Goal: Task Accomplishment & Management: Manage account settings

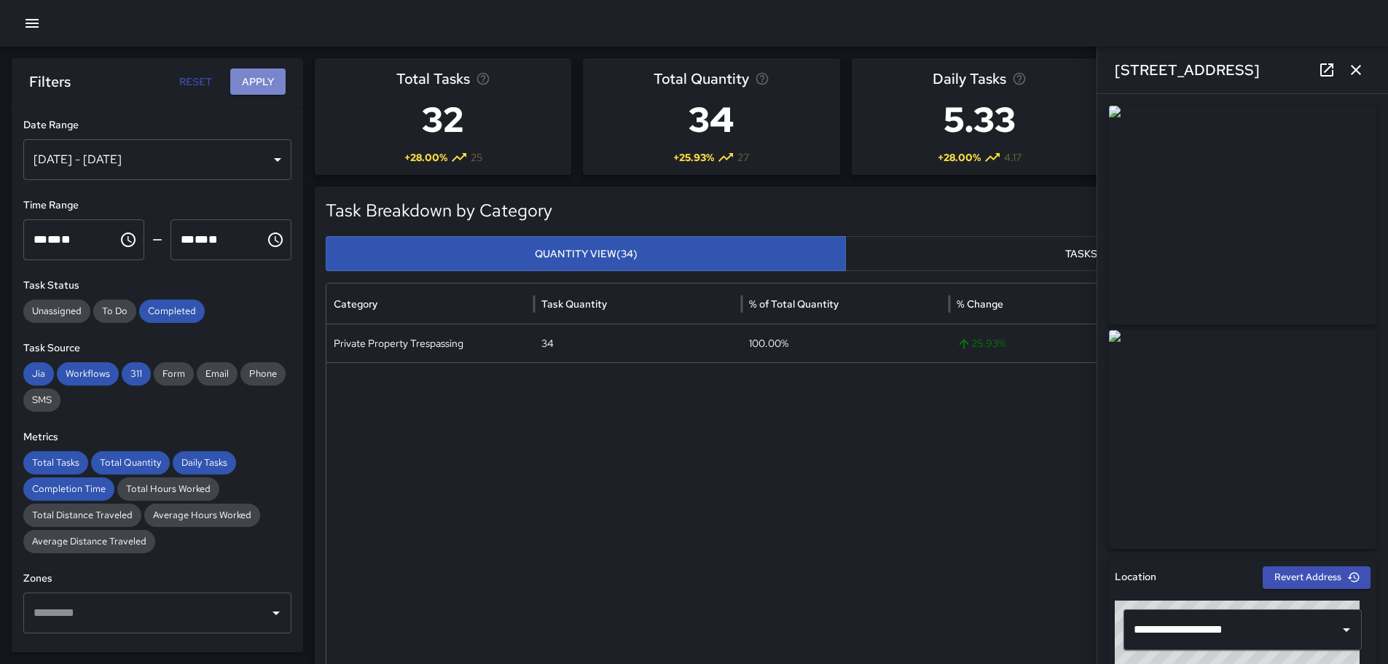
click at [251, 82] on button "Apply" at bounding box center [257, 81] width 55 height 27
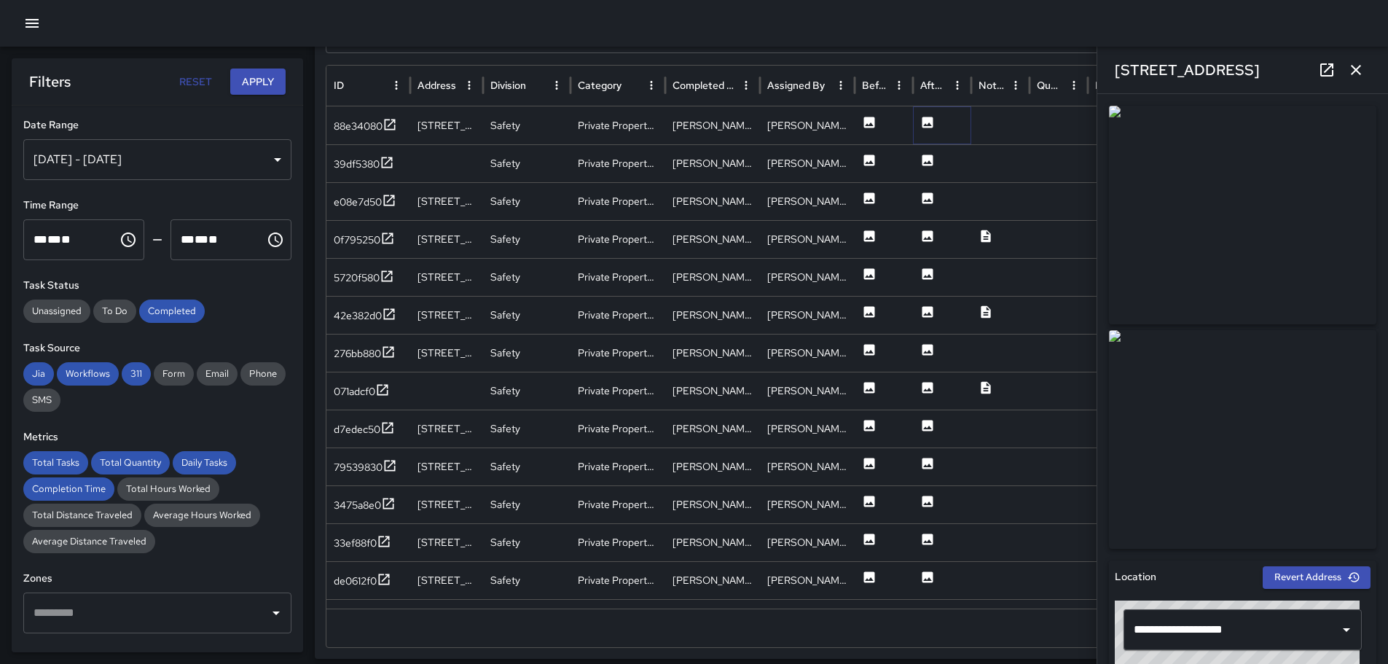
click at [929, 119] on icon at bounding box center [927, 122] width 11 height 11
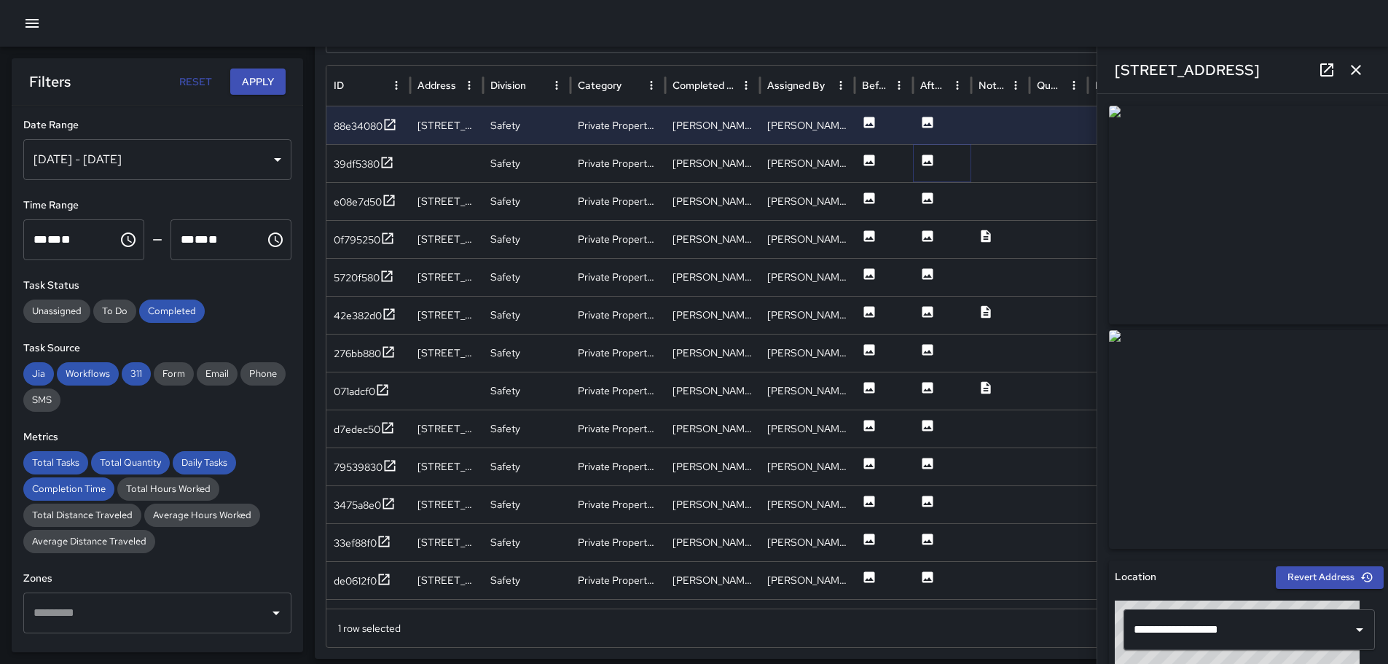
click at [930, 160] on icon at bounding box center [927, 159] width 11 height 11
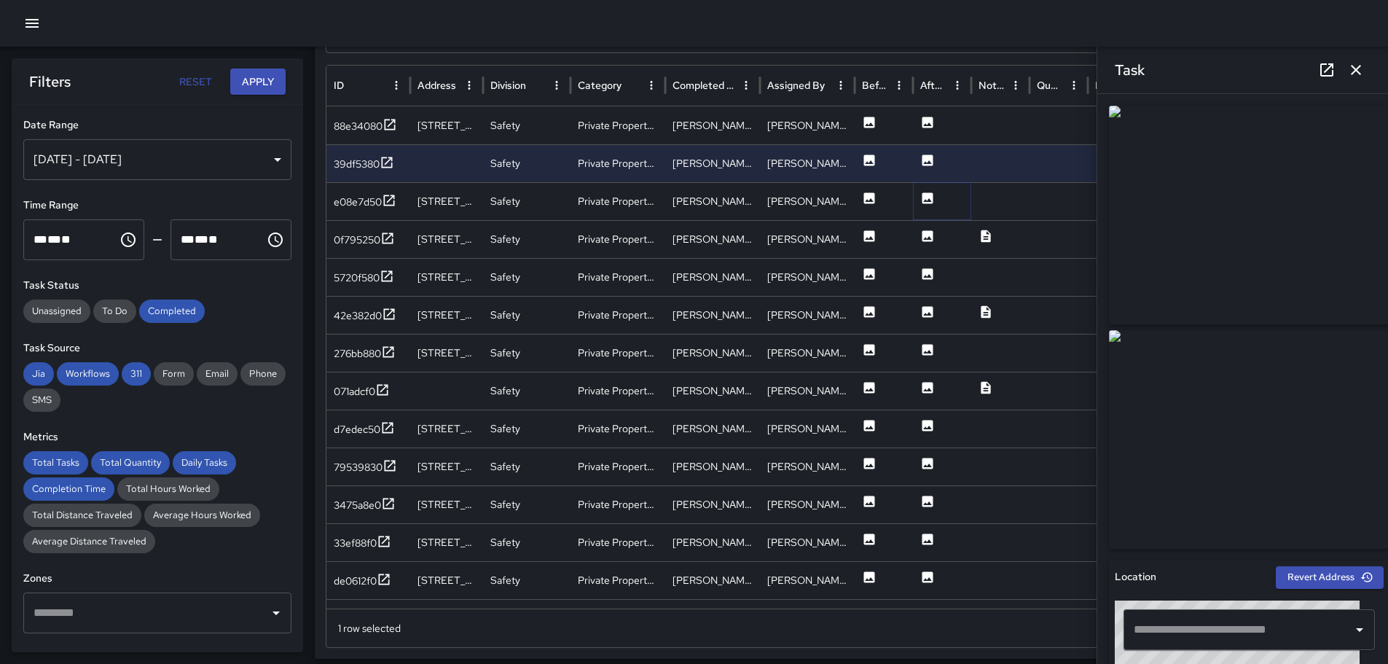
click at [932, 196] on icon at bounding box center [927, 197] width 11 height 11
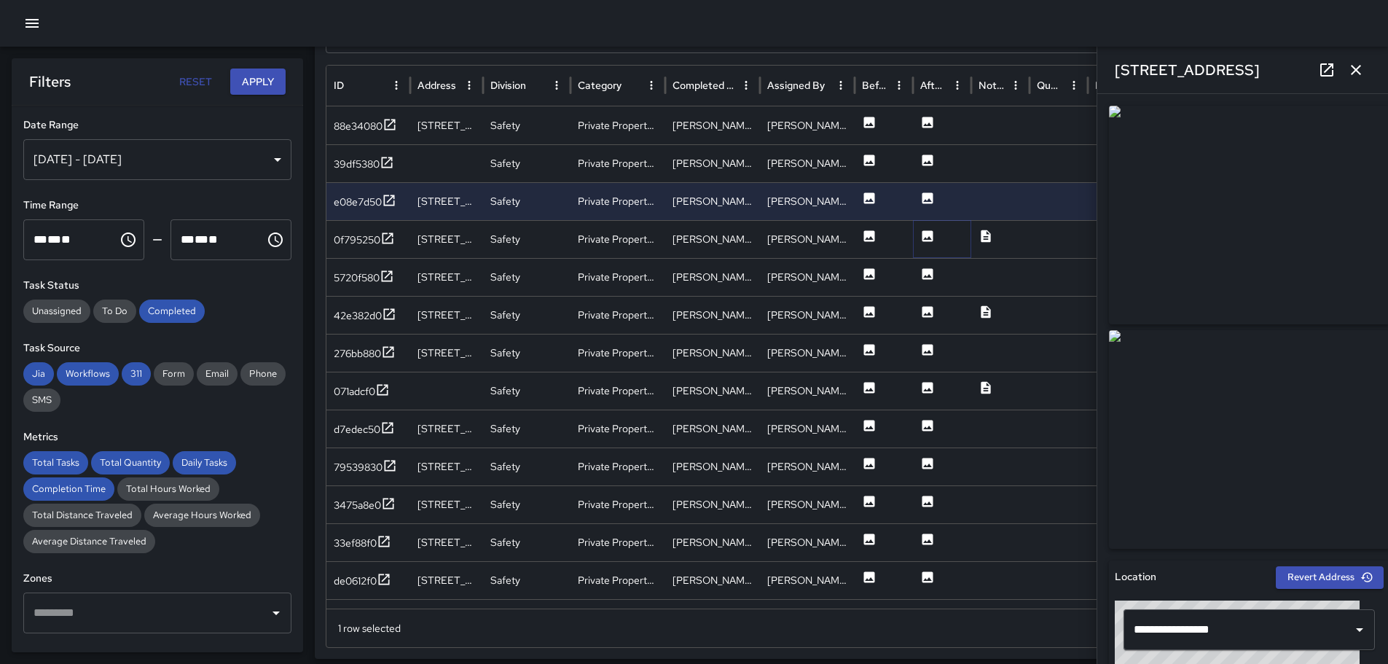
click at [929, 236] on icon at bounding box center [927, 235] width 11 height 11
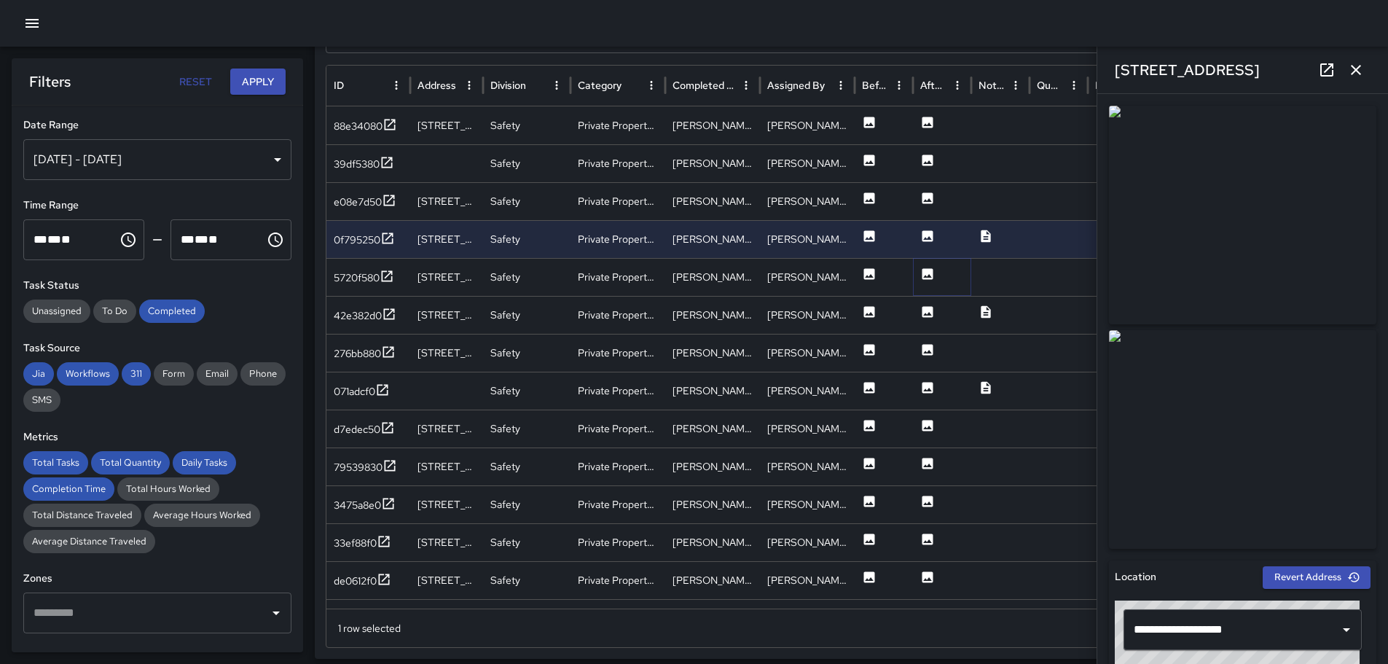
click at [926, 270] on icon at bounding box center [927, 273] width 11 height 11
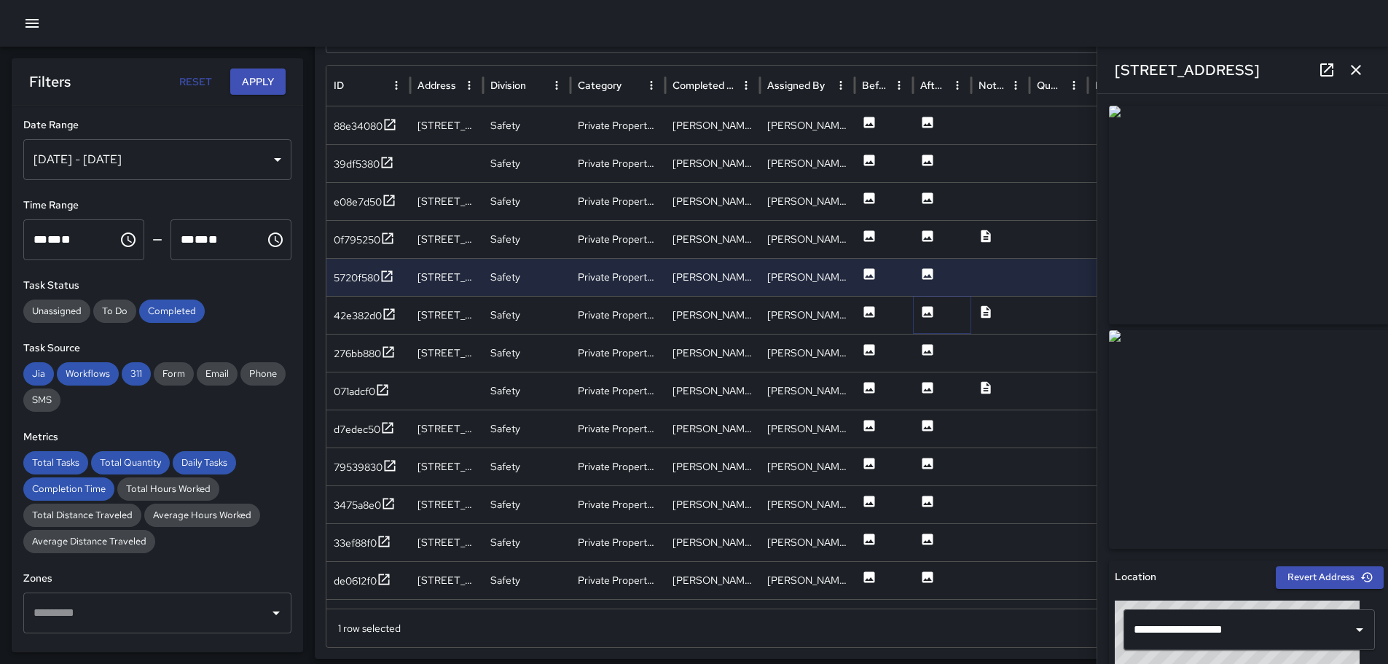
click at [932, 314] on icon at bounding box center [927, 311] width 11 height 11
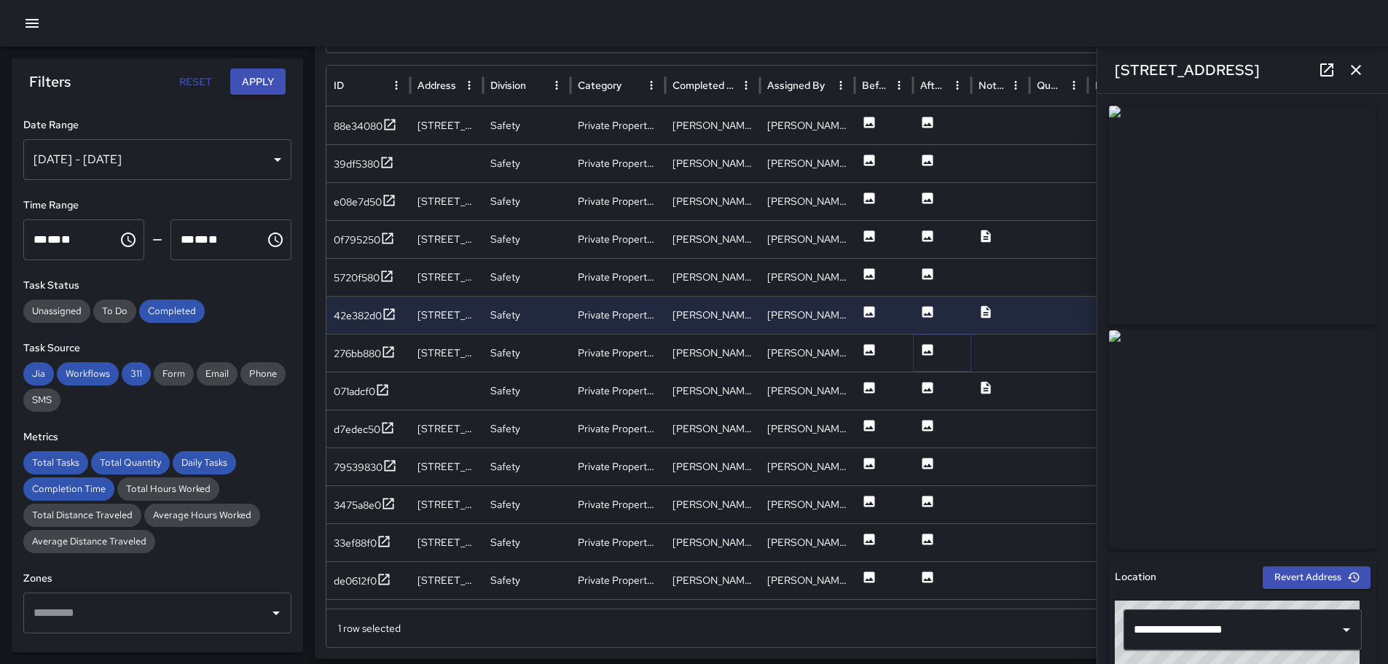
click at [925, 349] on icon at bounding box center [927, 349] width 11 height 11
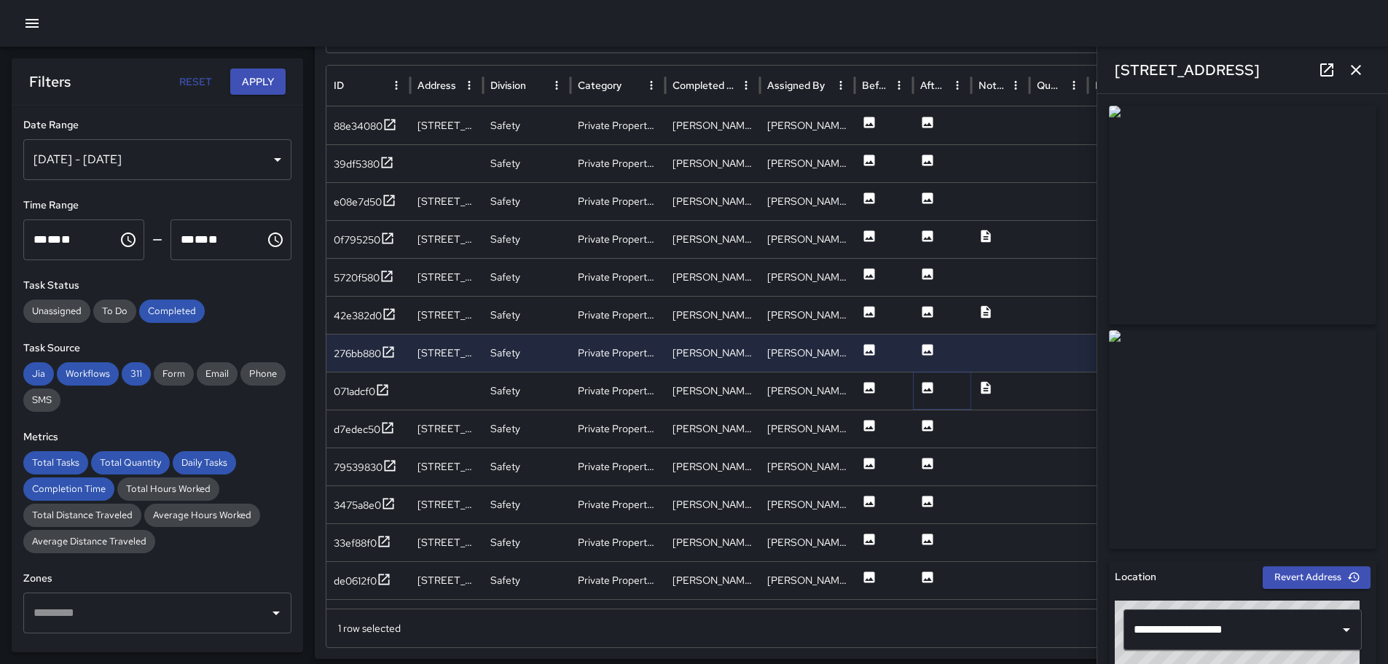
click at [929, 385] on icon at bounding box center [927, 387] width 11 height 11
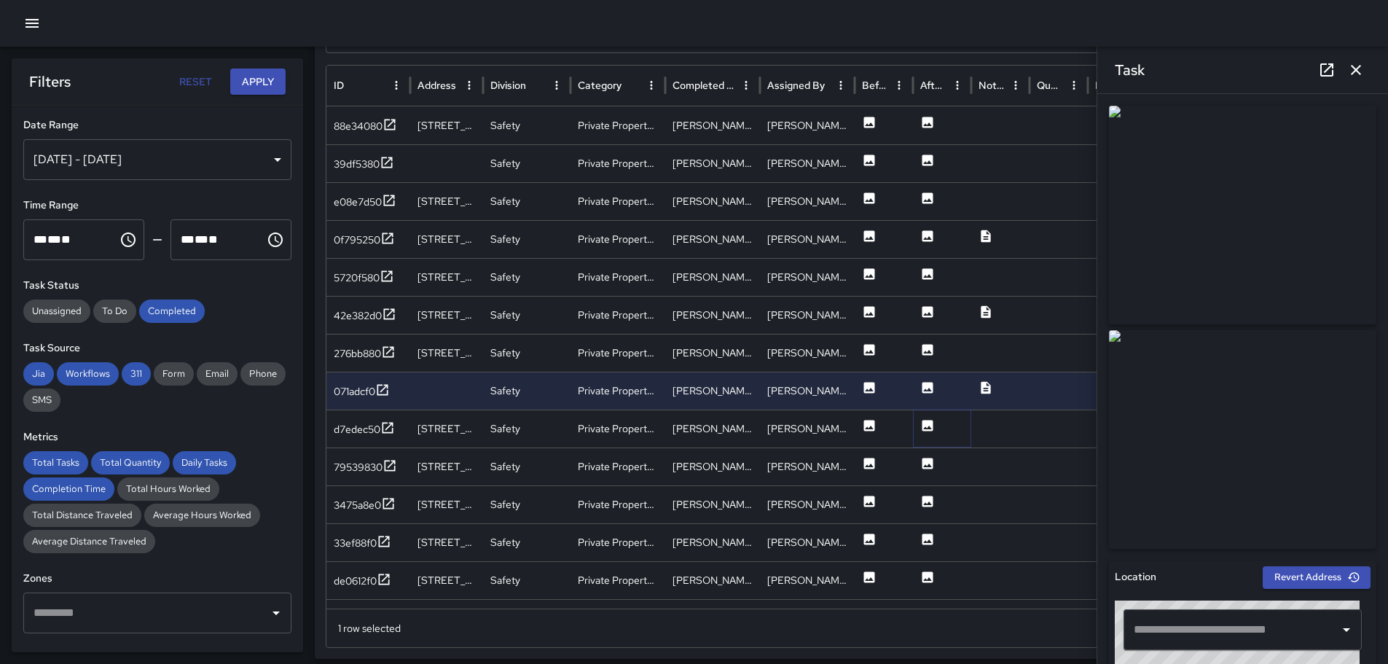
click at [929, 424] on icon at bounding box center [927, 425] width 11 height 11
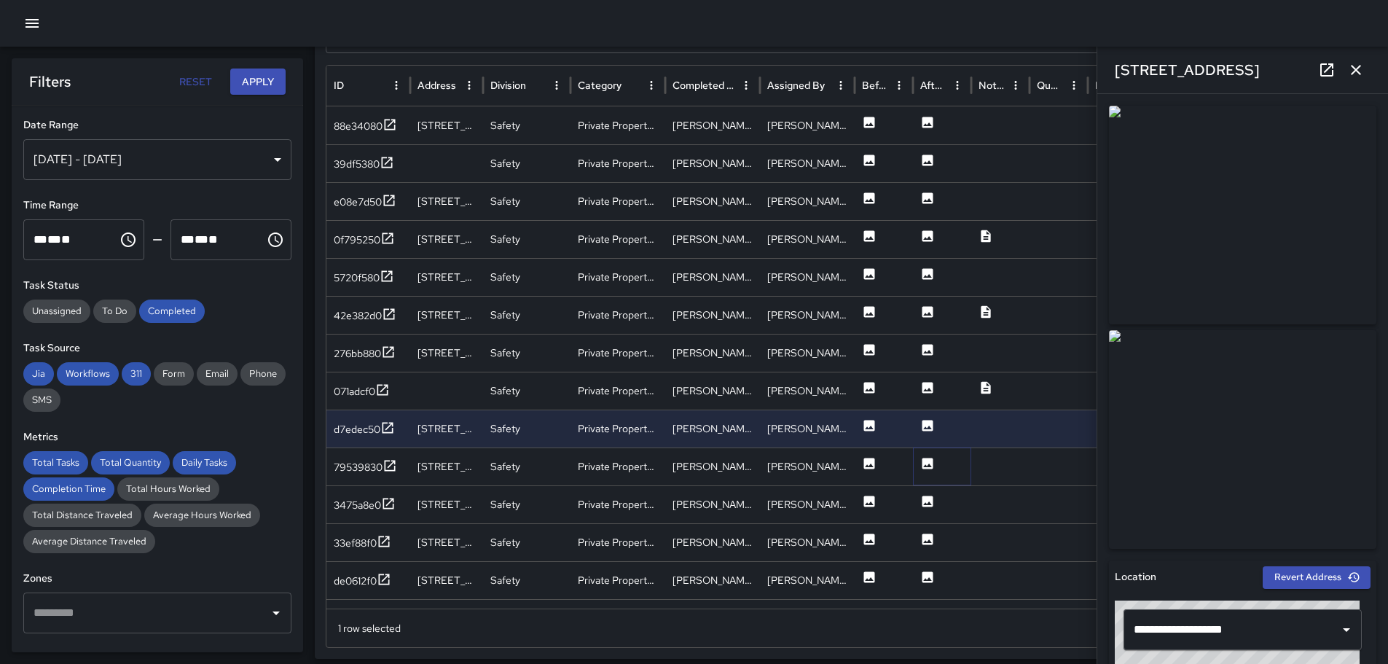
click at [925, 463] on icon at bounding box center [927, 462] width 11 height 11
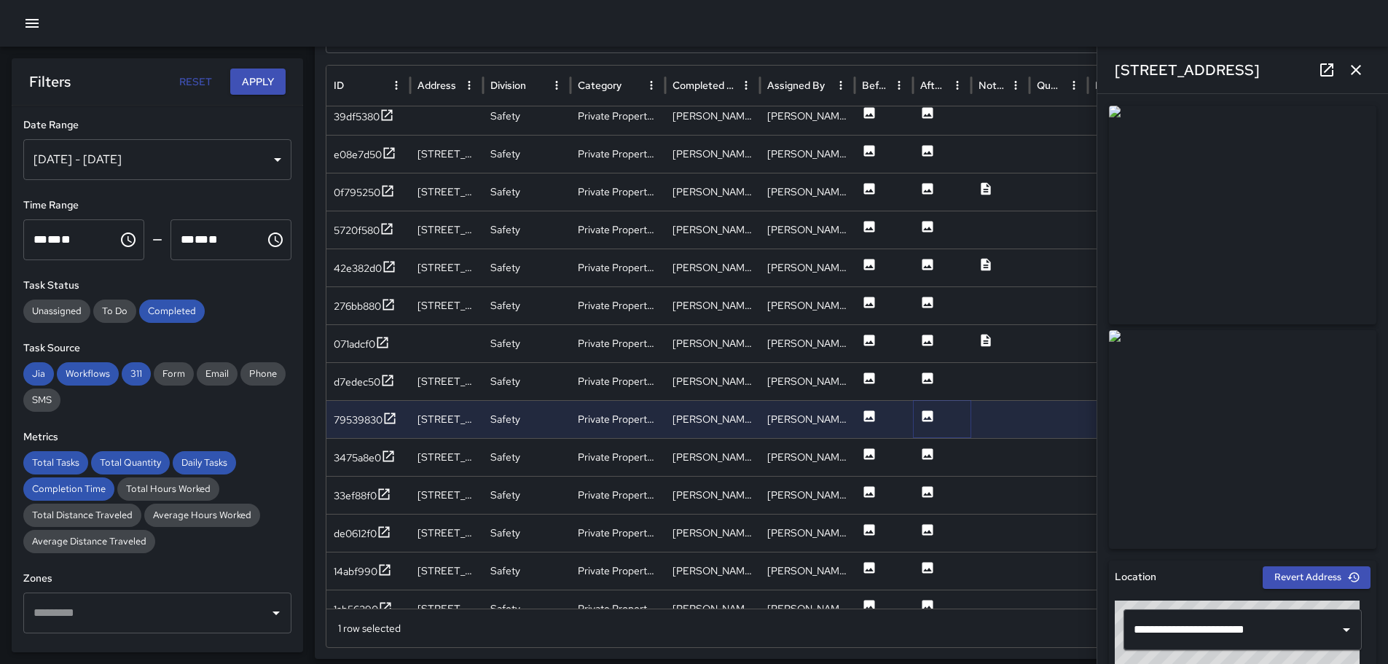
scroll to position [67, 0]
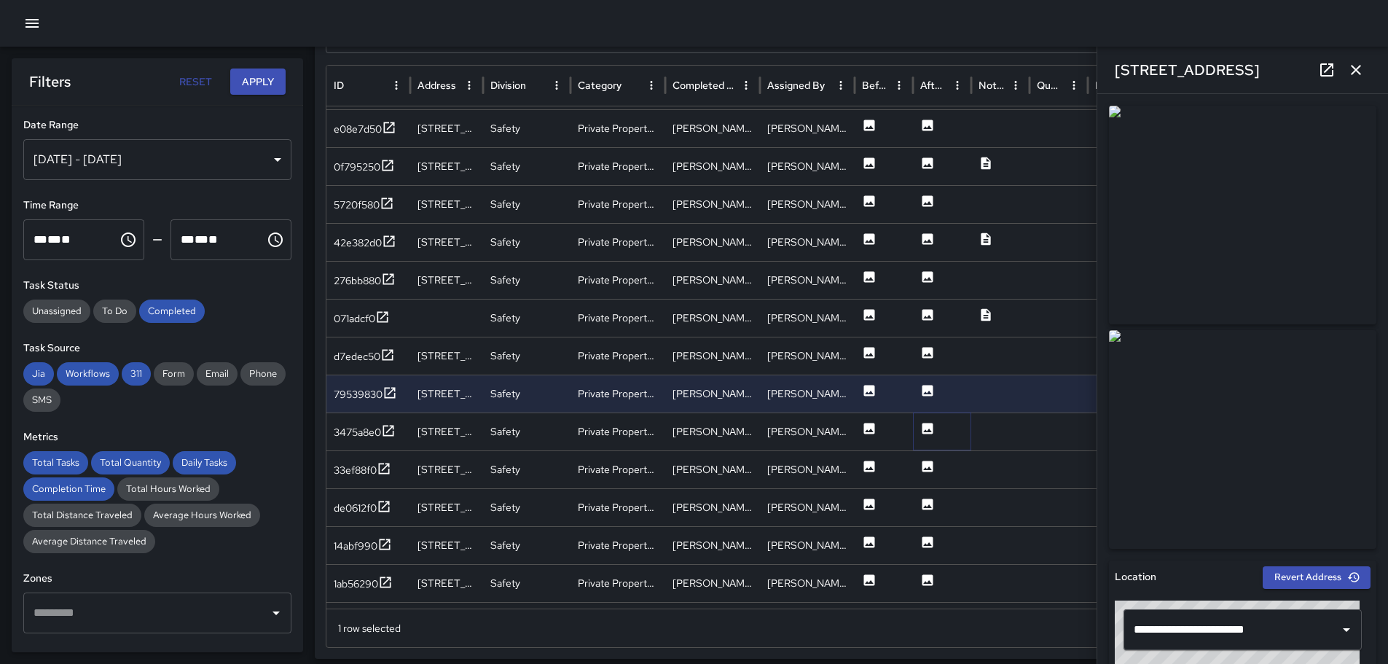
click at [927, 430] on icon at bounding box center [927, 427] width 11 height 11
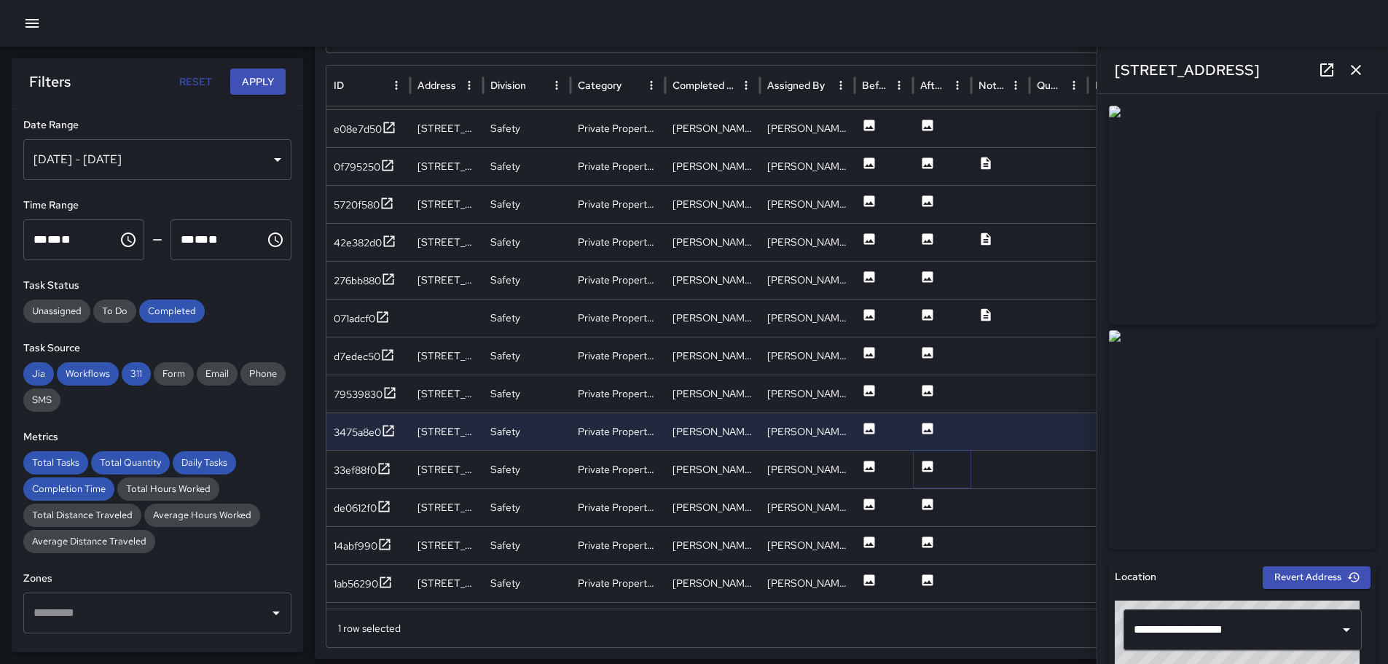
click at [928, 471] on icon at bounding box center [927, 465] width 11 height 11
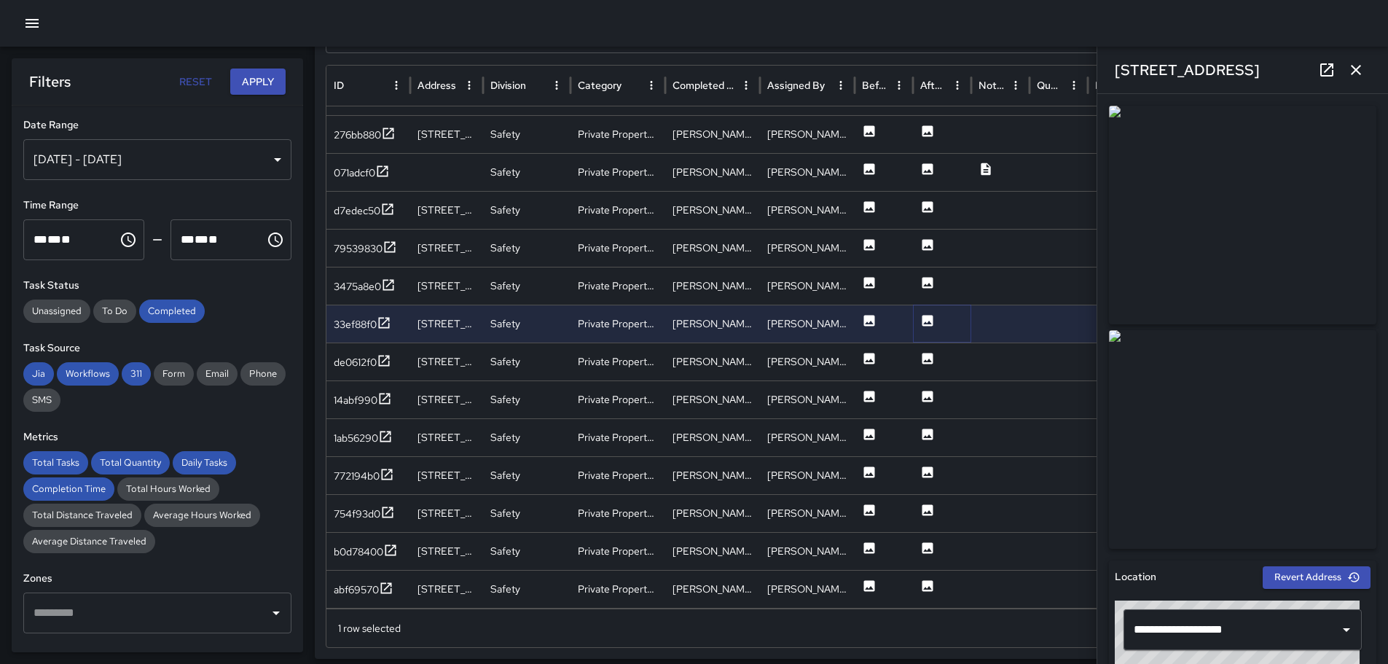
scroll to position [202, 0]
click at [928, 364] on icon at bounding box center [927, 358] width 15 height 15
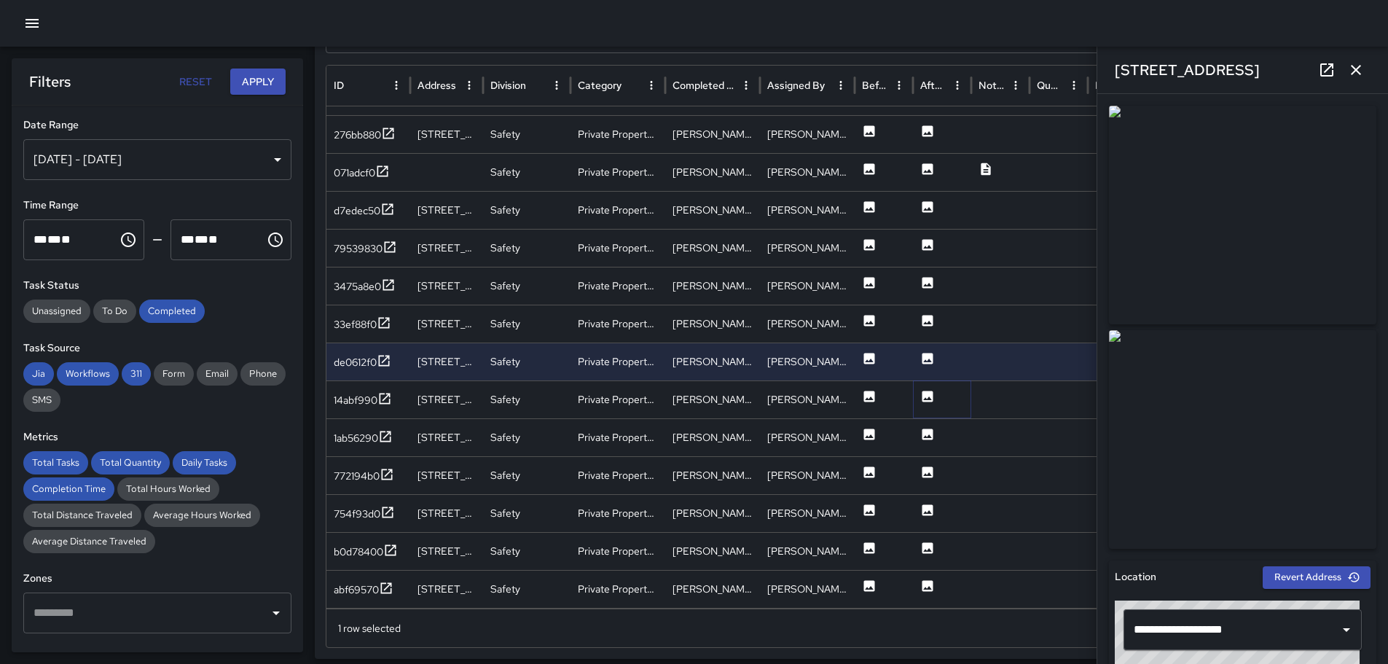
click at [929, 395] on icon at bounding box center [927, 395] width 11 height 11
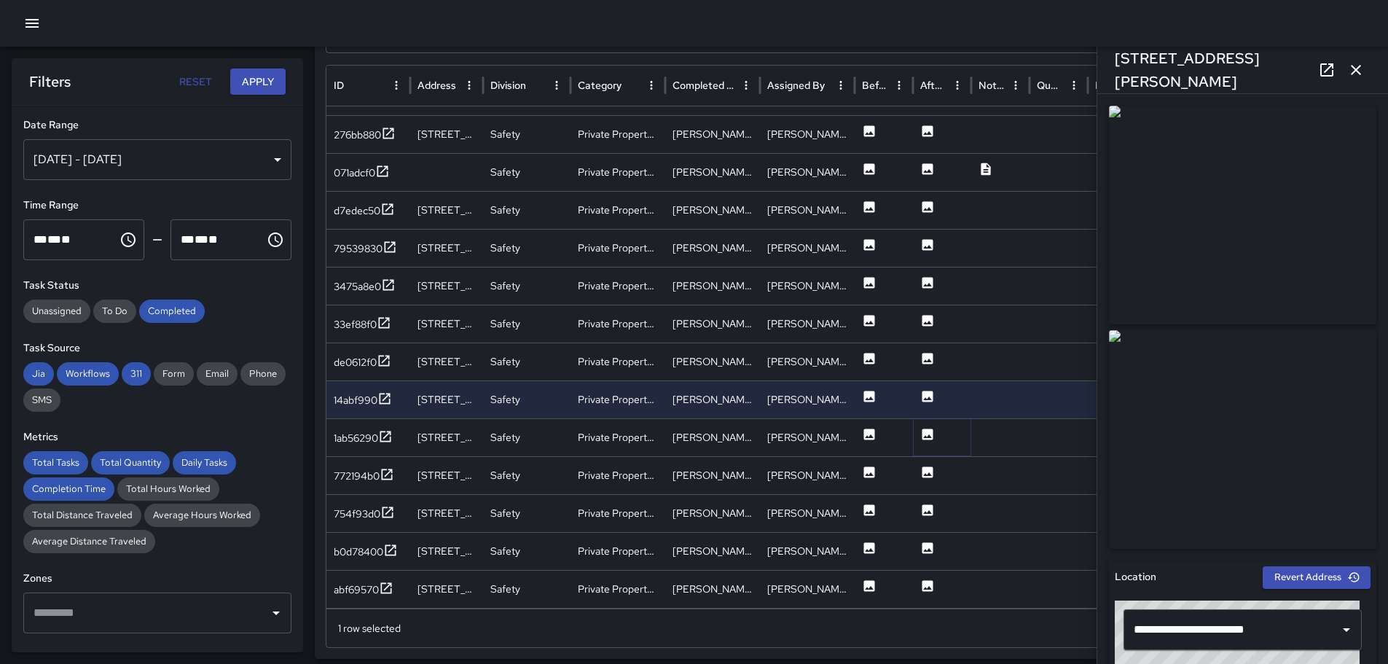
click at [927, 436] on icon at bounding box center [927, 434] width 15 height 15
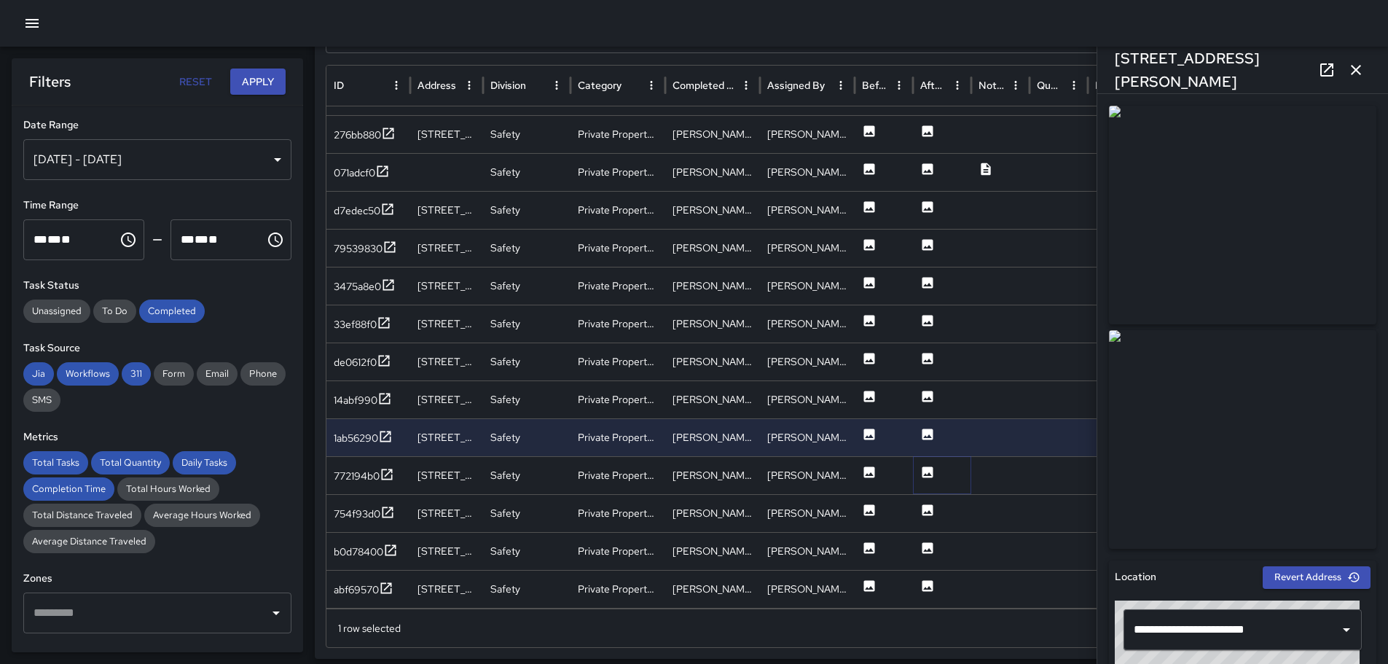
click at [927, 473] on icon at bounding box center [927, 471] width 11 height 11
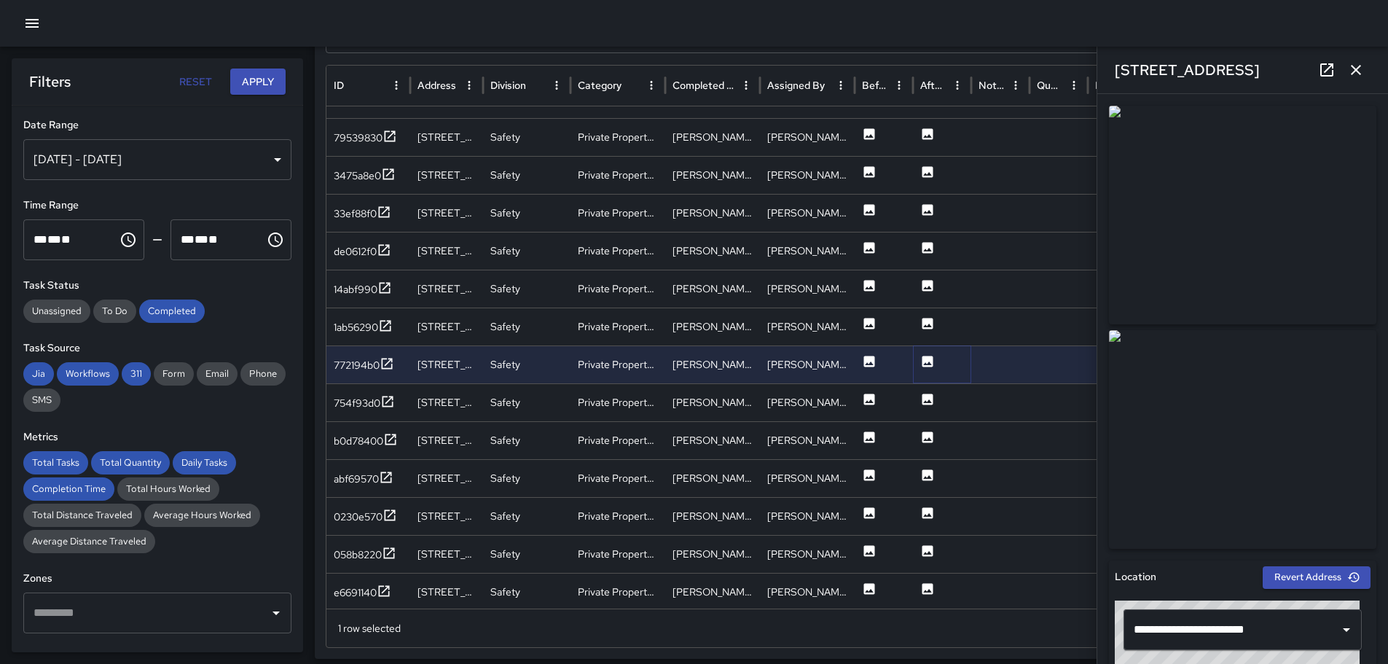
scroll to position [337, 0]
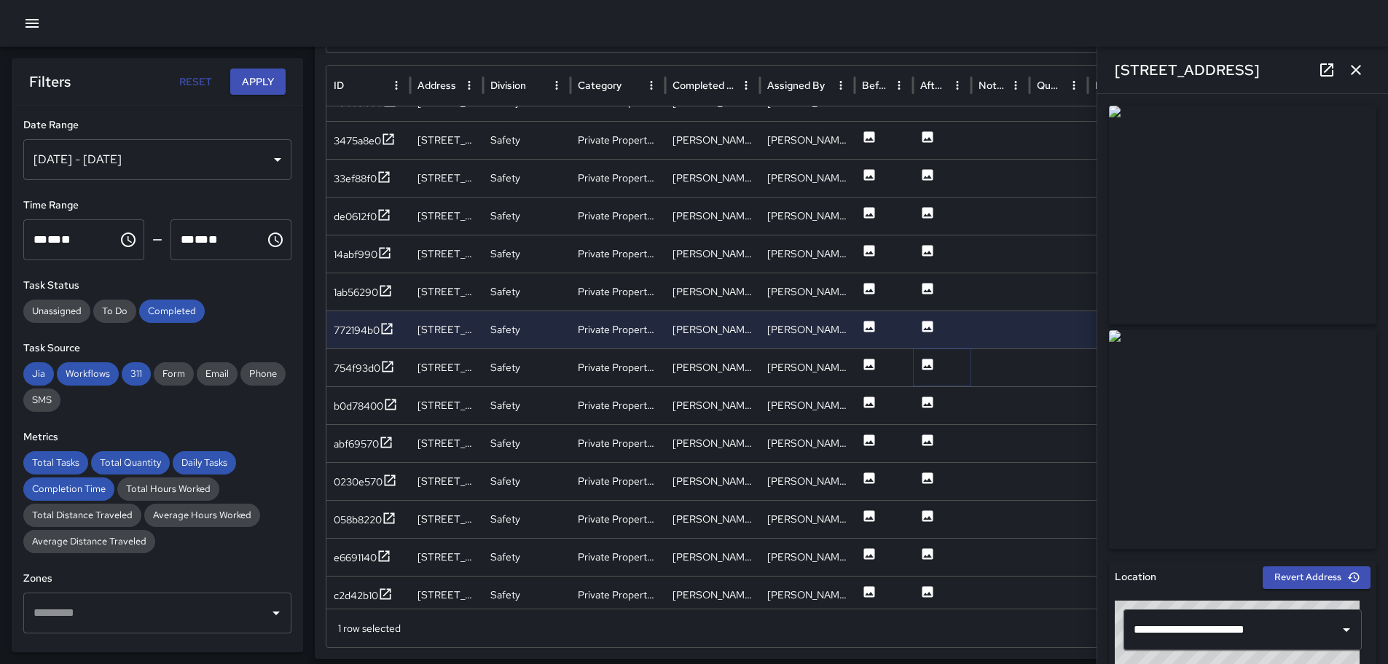
click at [930, 360] on icon at bounding box center [927, 363] width 11 height 11
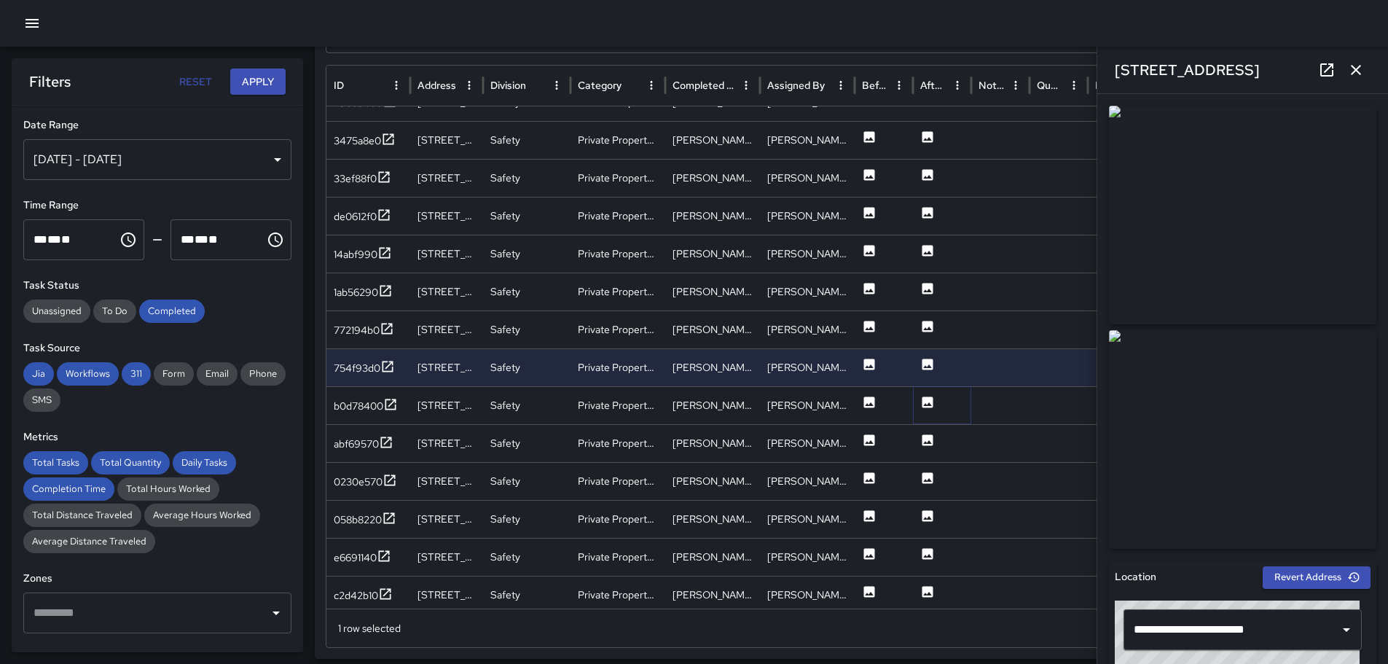
click at [921, 400] on icon at bounding box center [927, 402] width 15 height 15
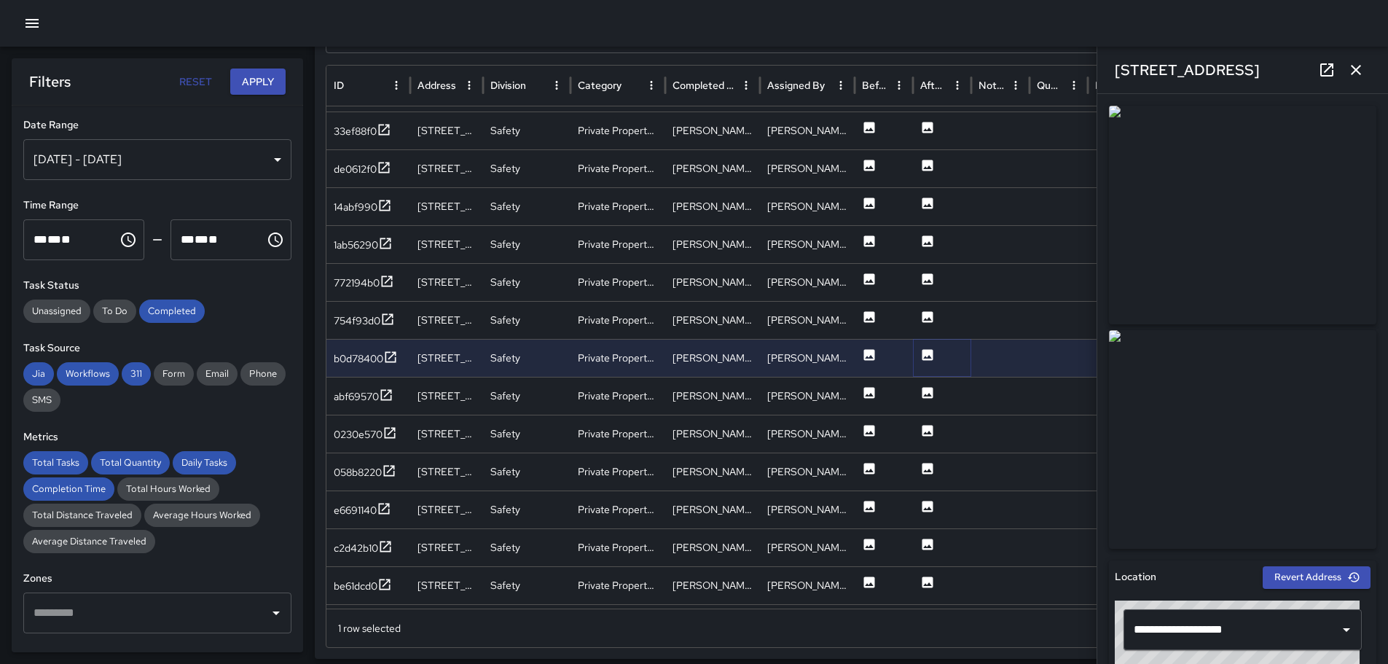
scroll to position [404, 0]
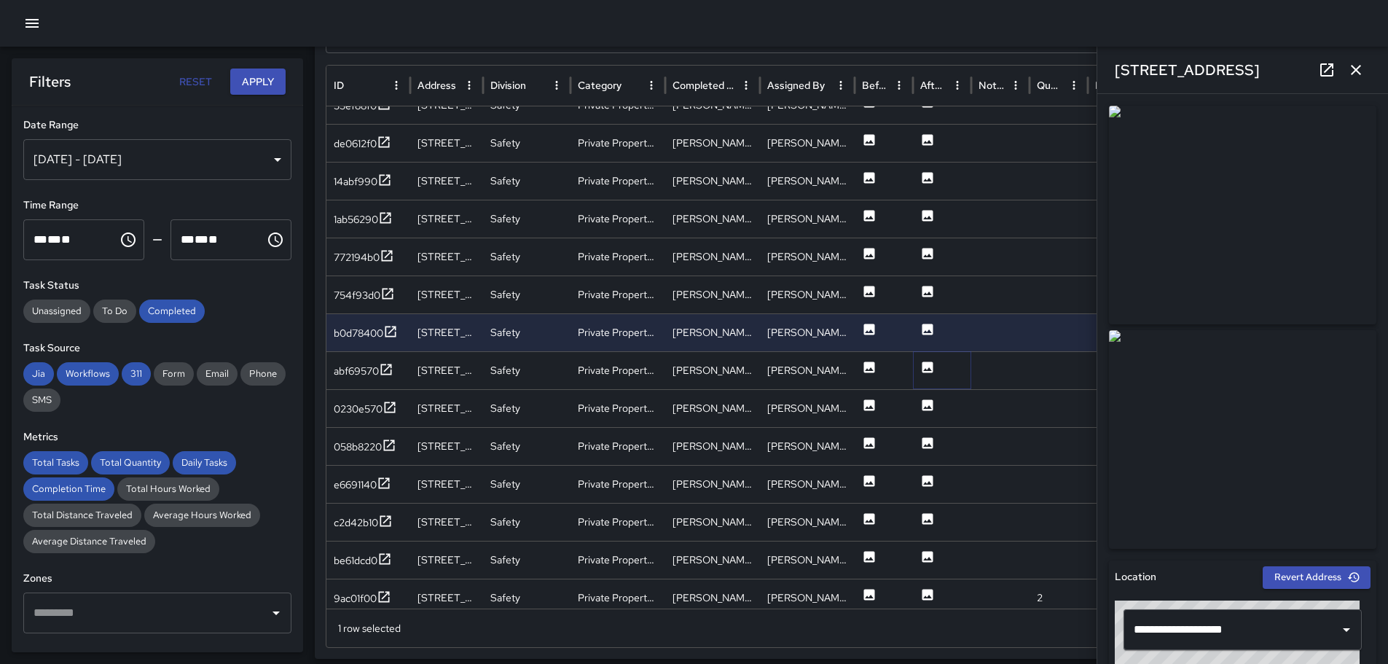
click at [927, 369] on icon at bounding box center [927, 367] width 15 height 15
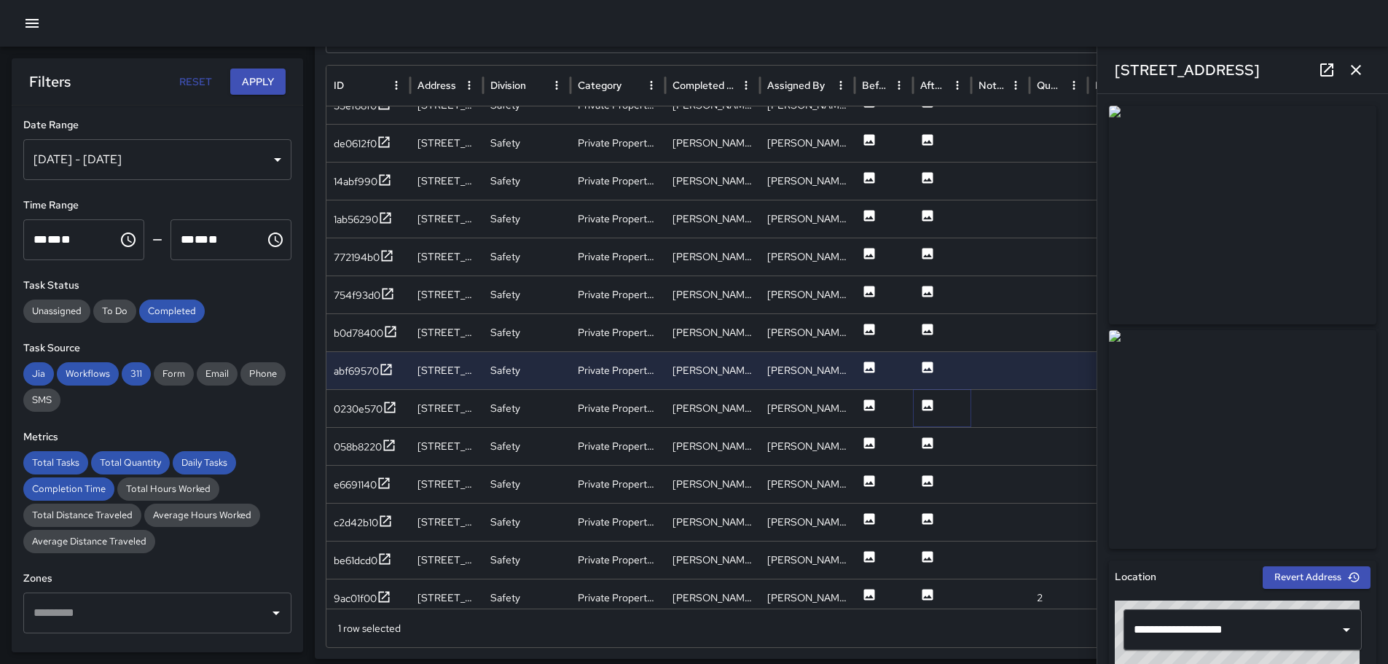
click at [929, 404] on icon at bounding box center [927, 404] width 11 height 11
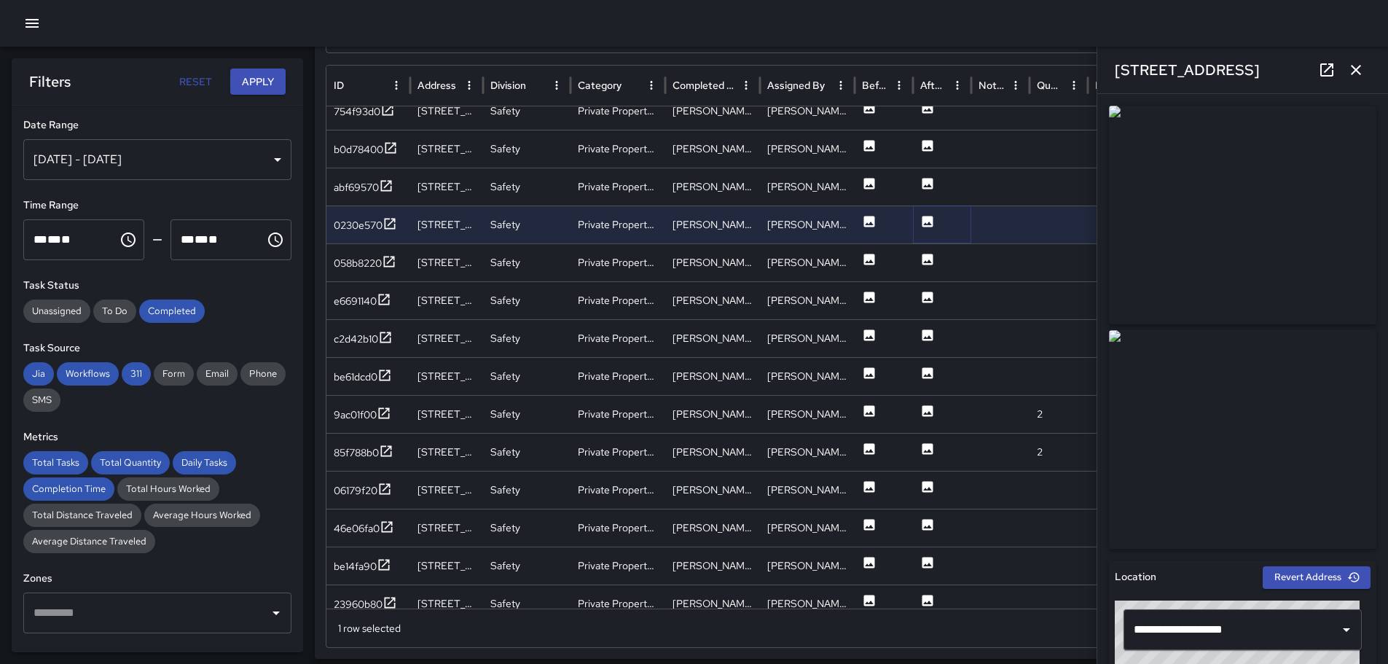
scroll to position [606, 0]
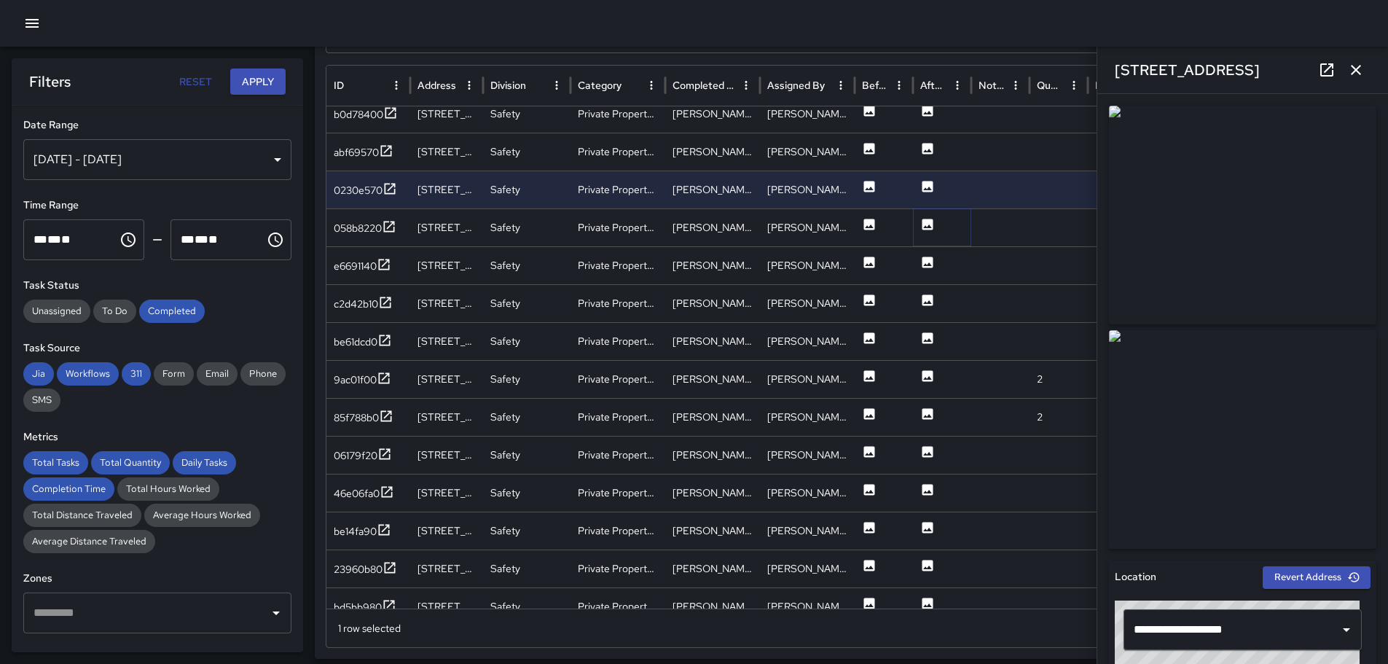
click at [927, 222] on icon at bounding box center [927, 224] width 11 height 11
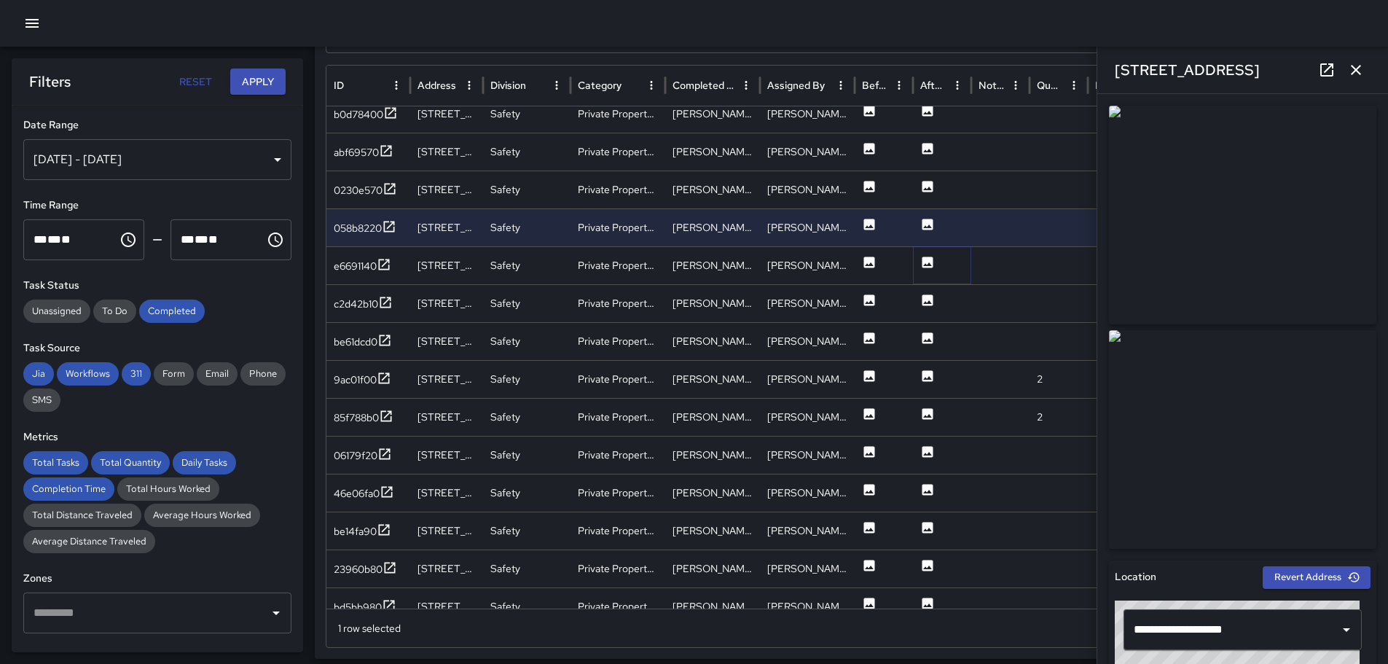
click at [930, 264] on icon at bounding box center [927, 261] width 11 height 11
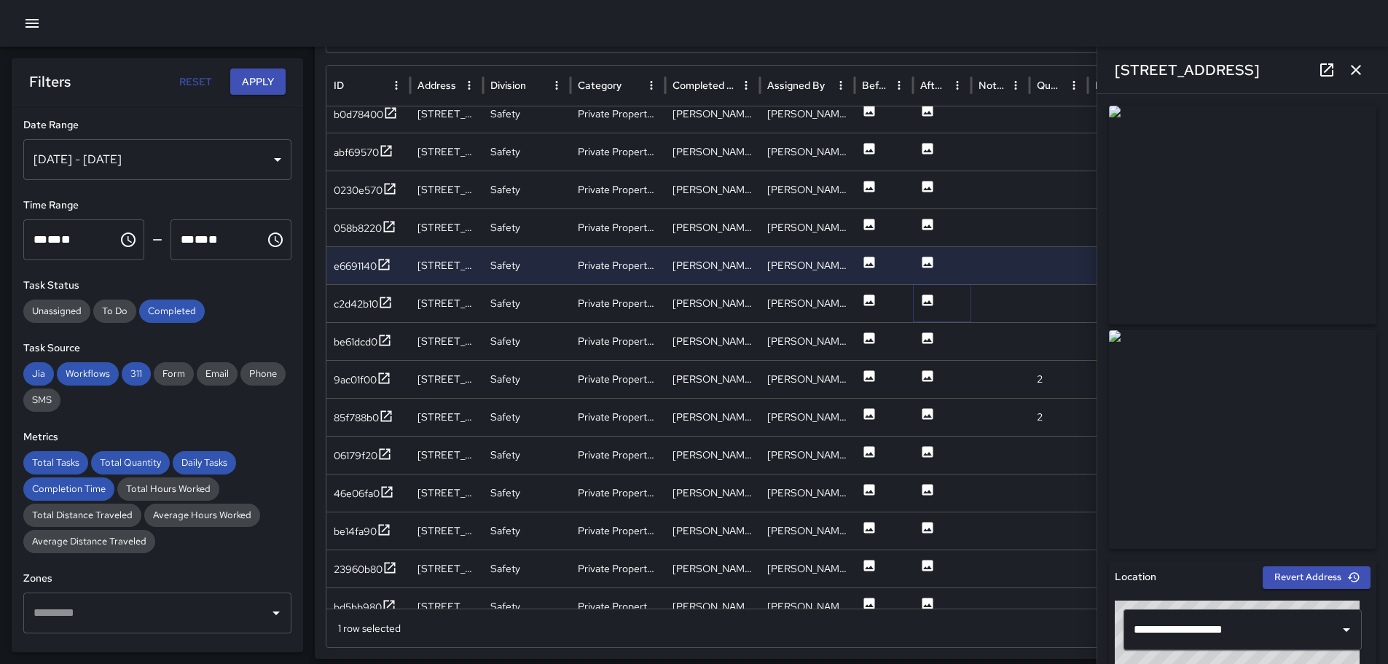
click at [923, 299] on icon at bounding box center [927, 299] width 11 height 11
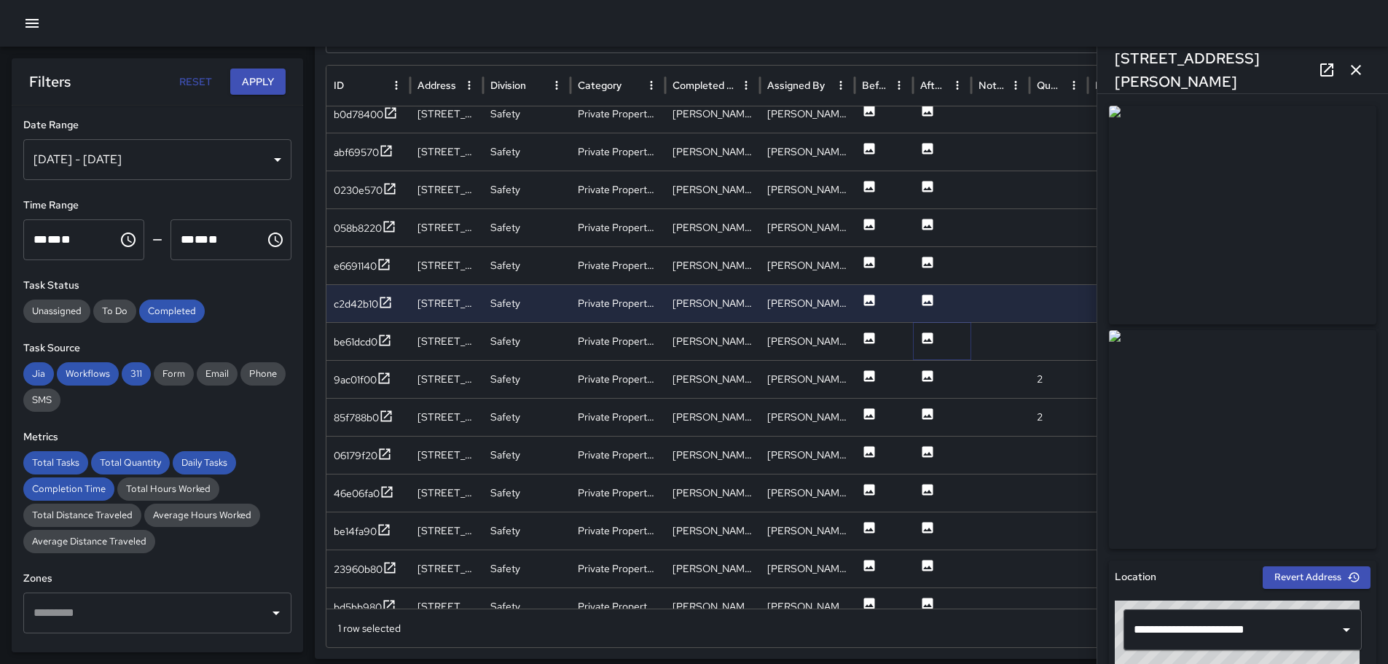
click at [930, 339] on icon at bounding box center [927, 338] width 15 height 15
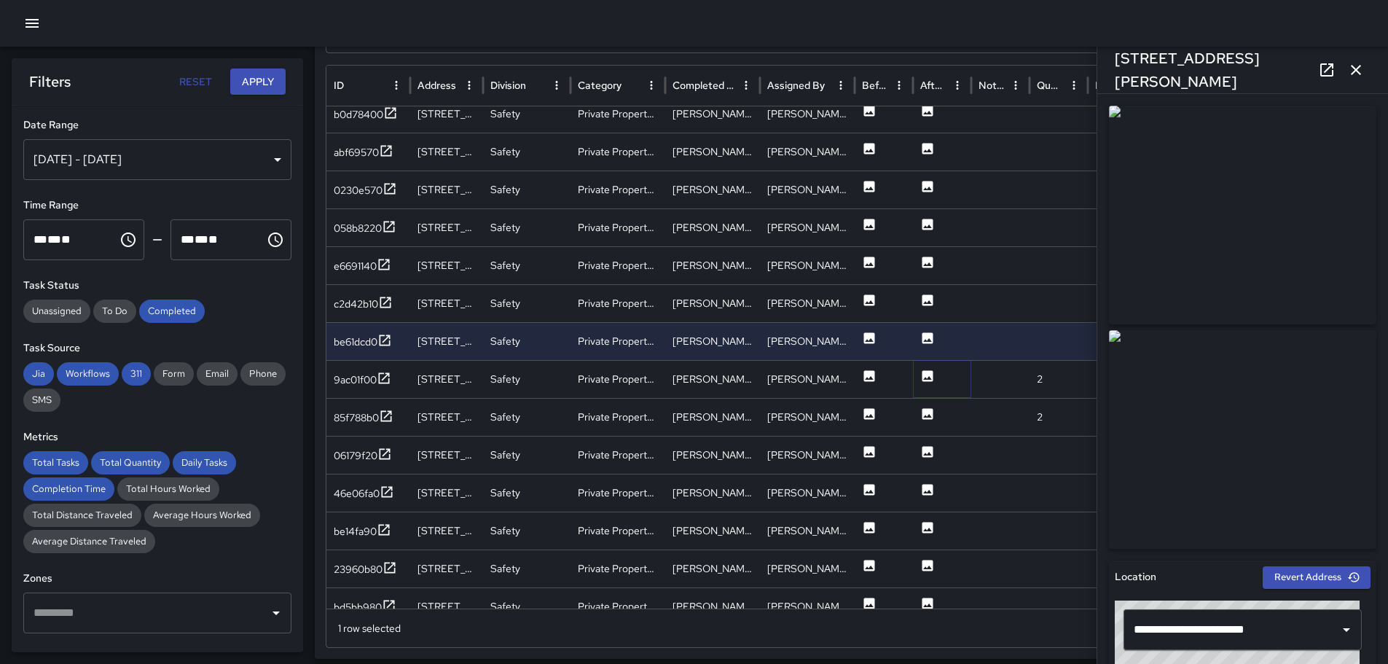
click at [930, 381] on icon at bounding box center [927, 375] width 11 height 11
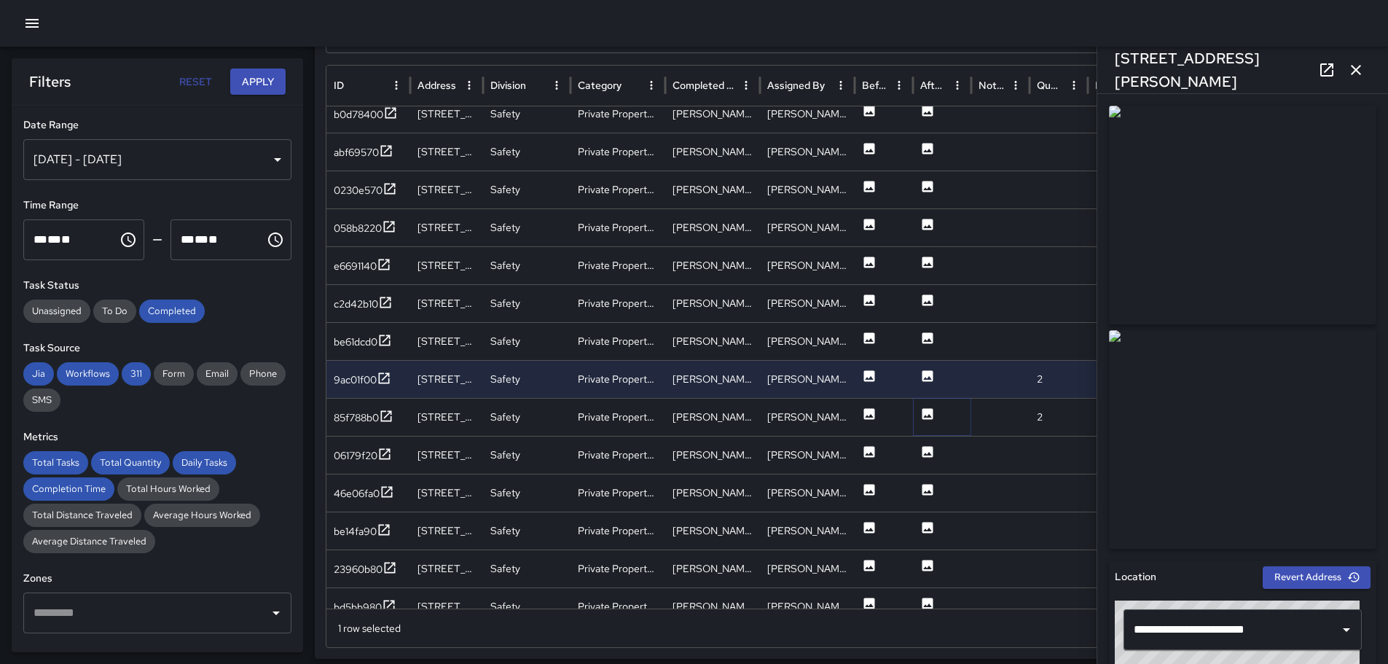
click at [925, 410] on icon at bounding box center [927, 413] width 11 height 11
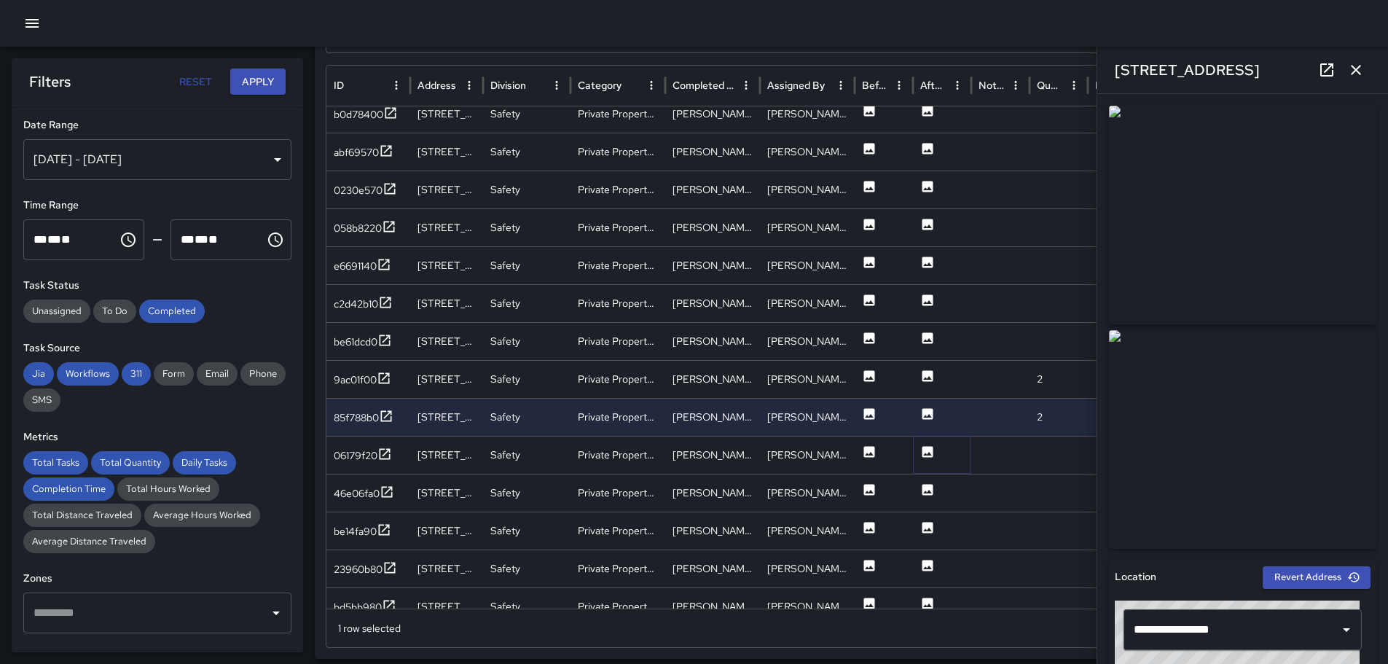
click at [923, 452] on icon at bounding box center [927, 451] width 11 height 11
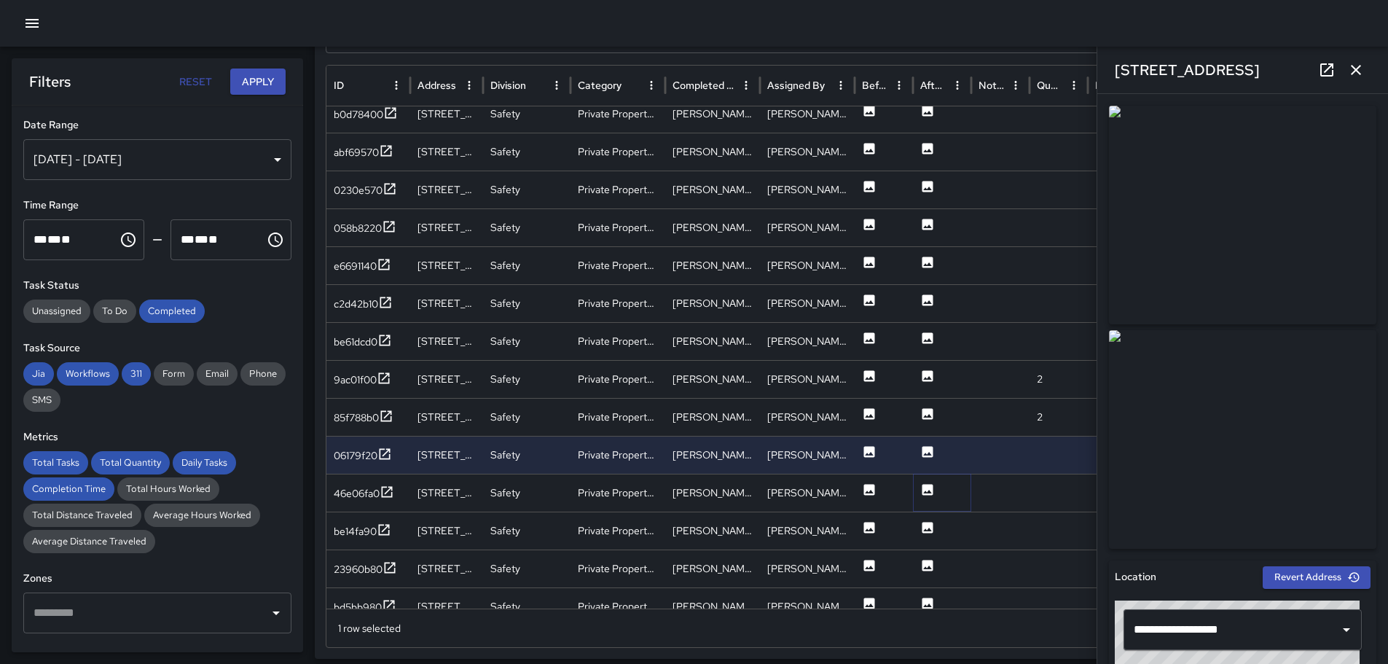
click at [931, 485] on icon at bounding box center [927, 489] width 11 height 11
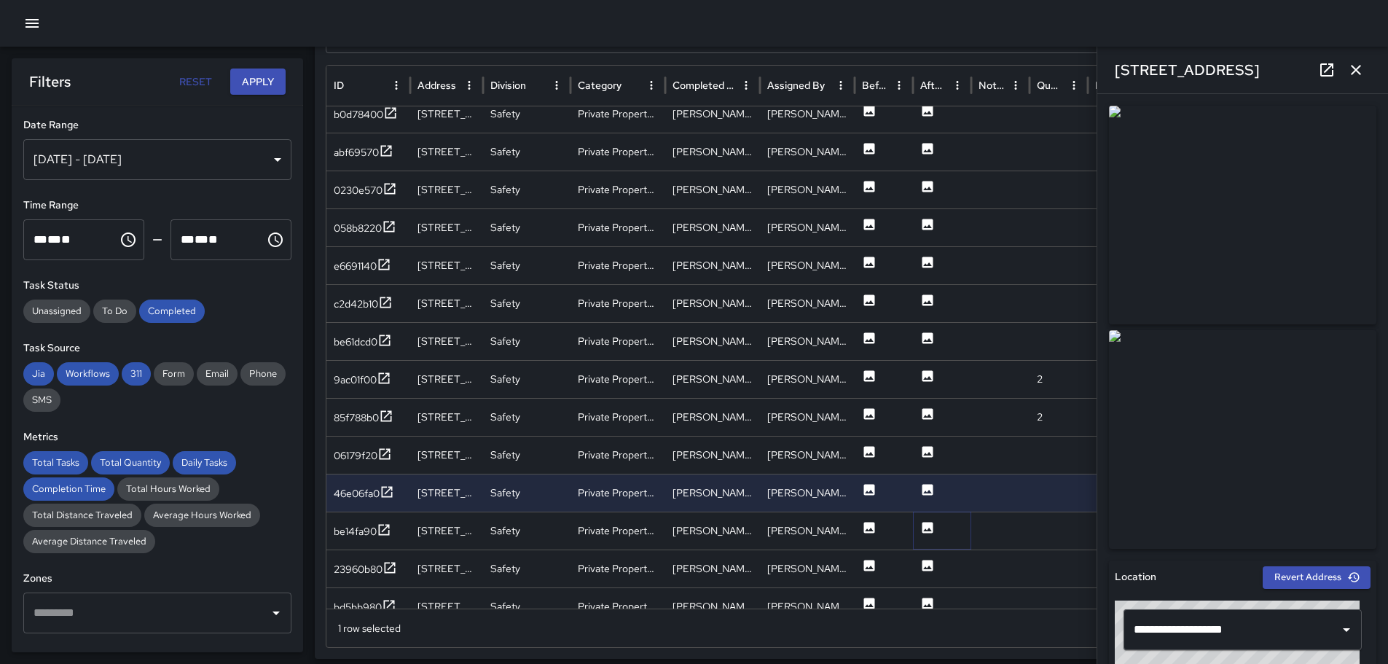
click at [928, 524] on icon at bounding box center [927, 527] width 11 height 11
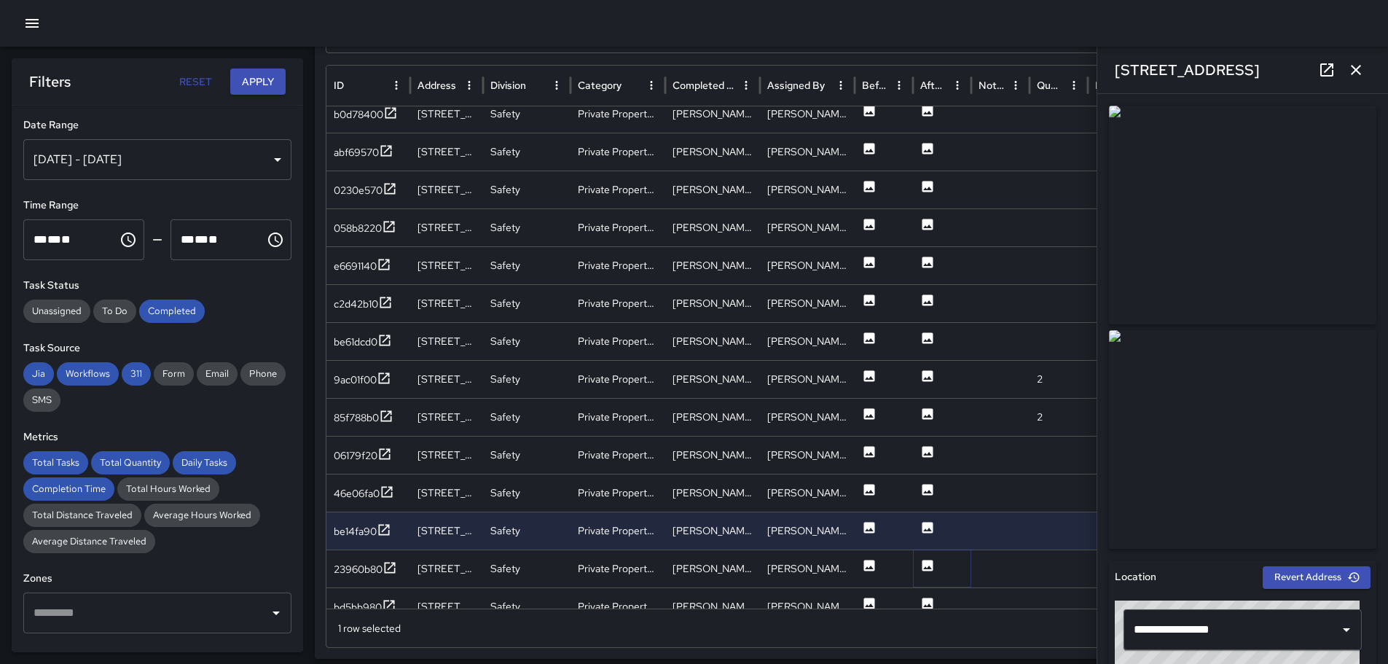
click at [929, 561] on icon at bounding box center [927, 564] width 11 height 11
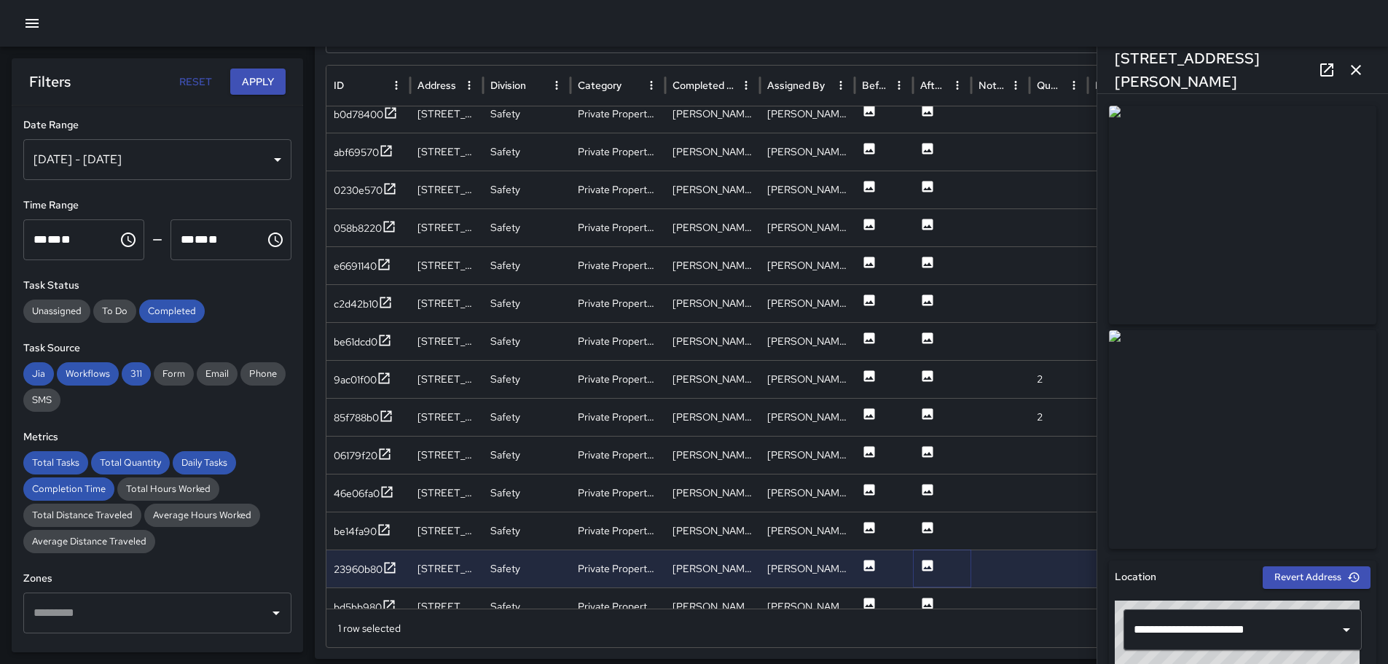
scroll to position [657, 0]
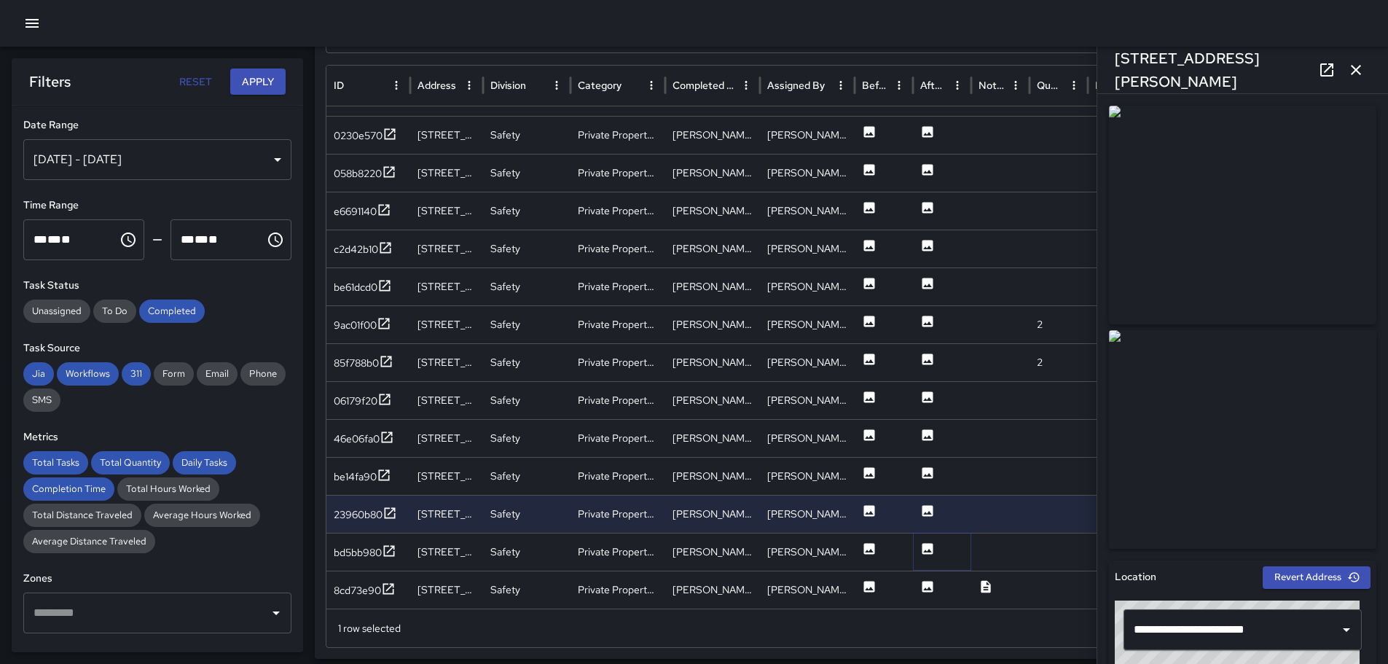
click at [930, 549] on icon at bounding box center [927, 548] width 11 height 11
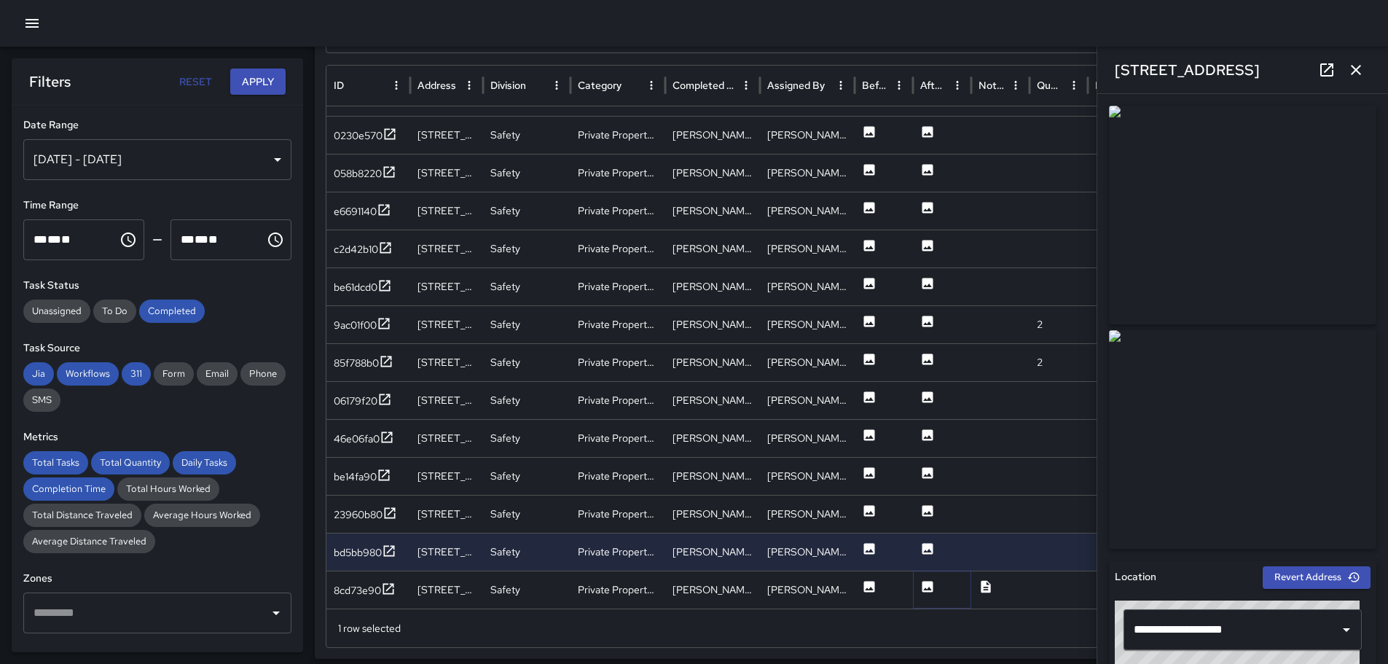
click at [926, 586] on icon at bounding box center [927, 586] width 11 height 11
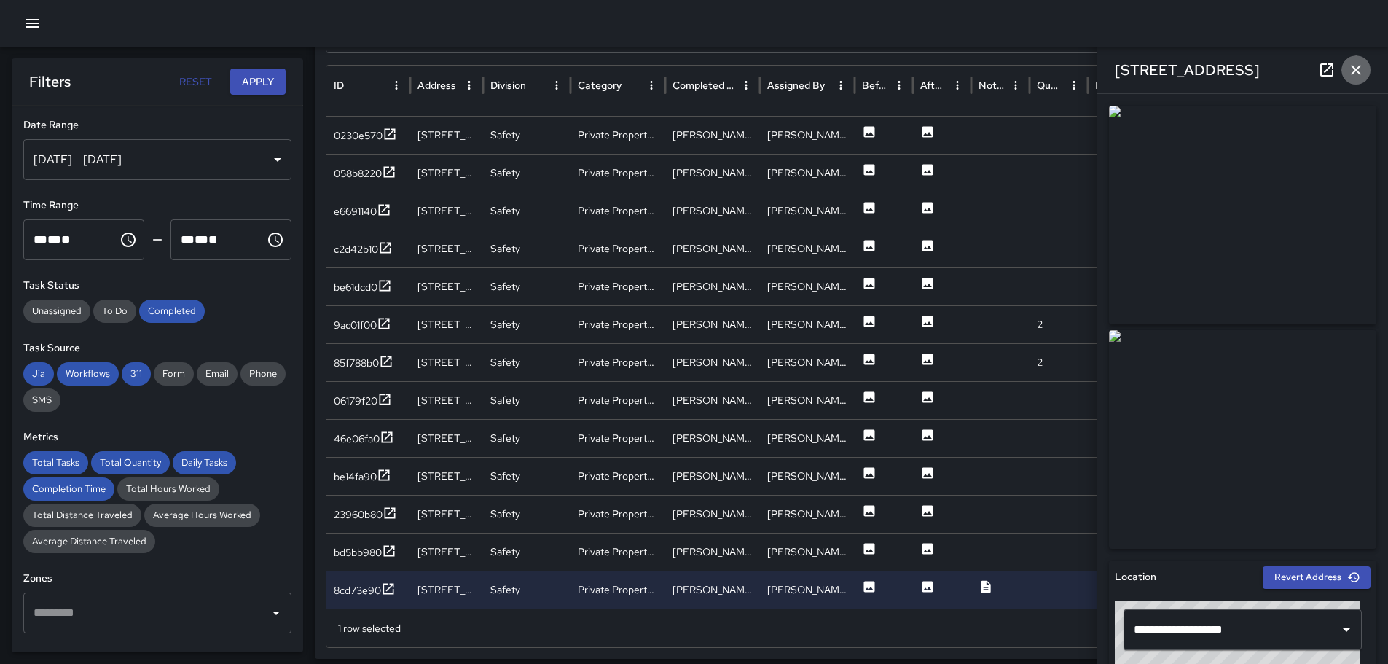
click at [1353, 67] on icon "button" at bounding box center [1355, 70] width 10 height 10
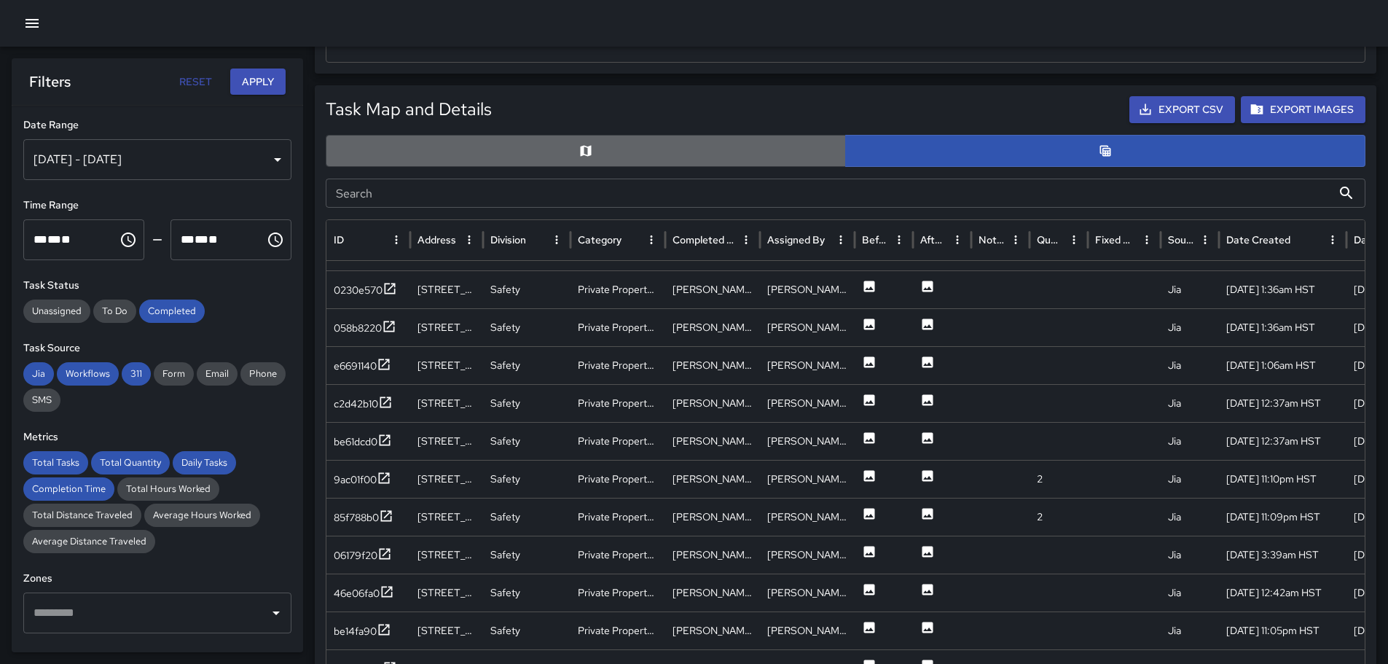
click at [638, 152] on button "button" at bounding box center [586, 151] width 520 height 32
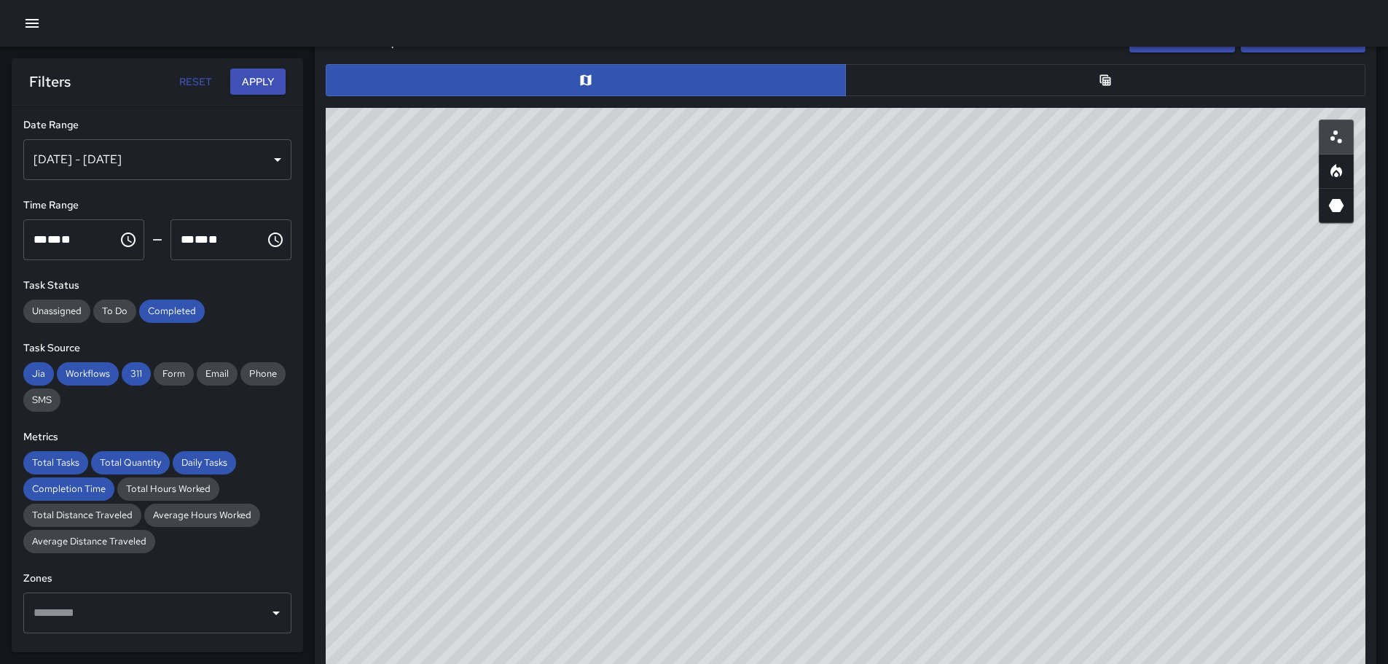
scroll to position [731, 0]
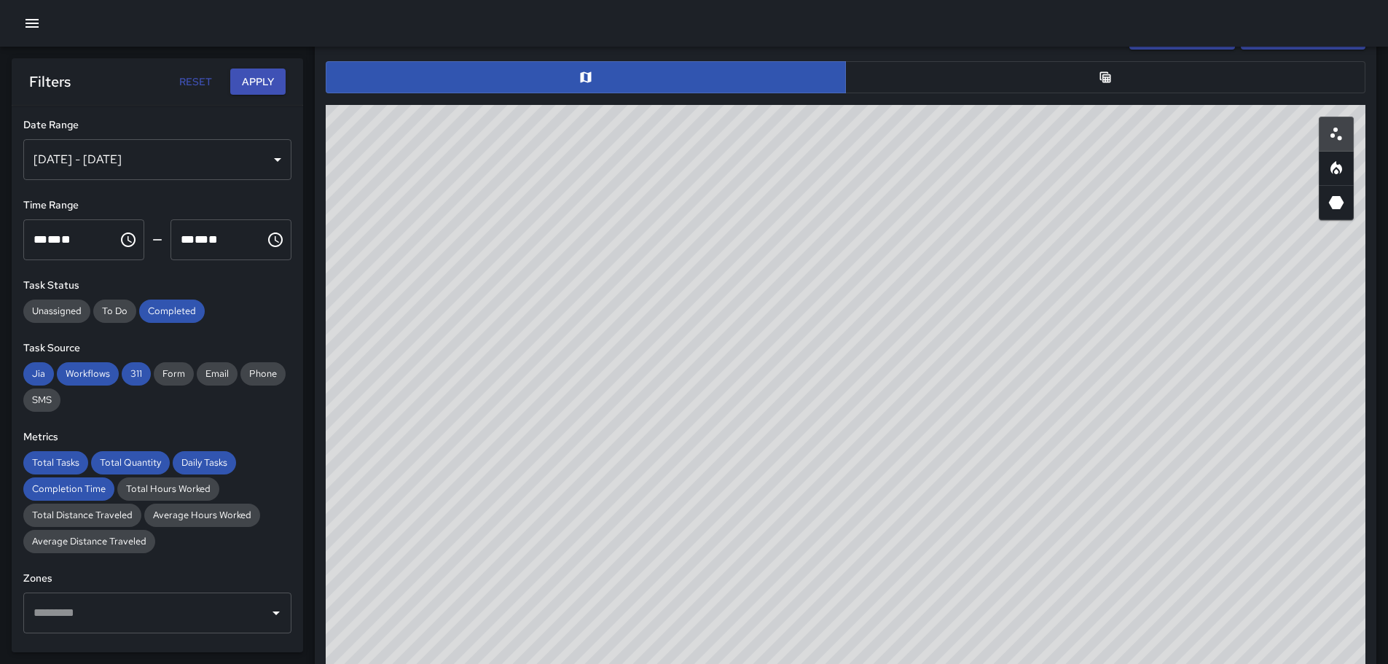
drag, startPoint x: 1387, startPoint y: 283, endPoint x: 1398, endPoint y: 247, distance: 38.0
click at [1387, 154] on html "**********" at bounding box center [694, 304] width 1388 height 2070
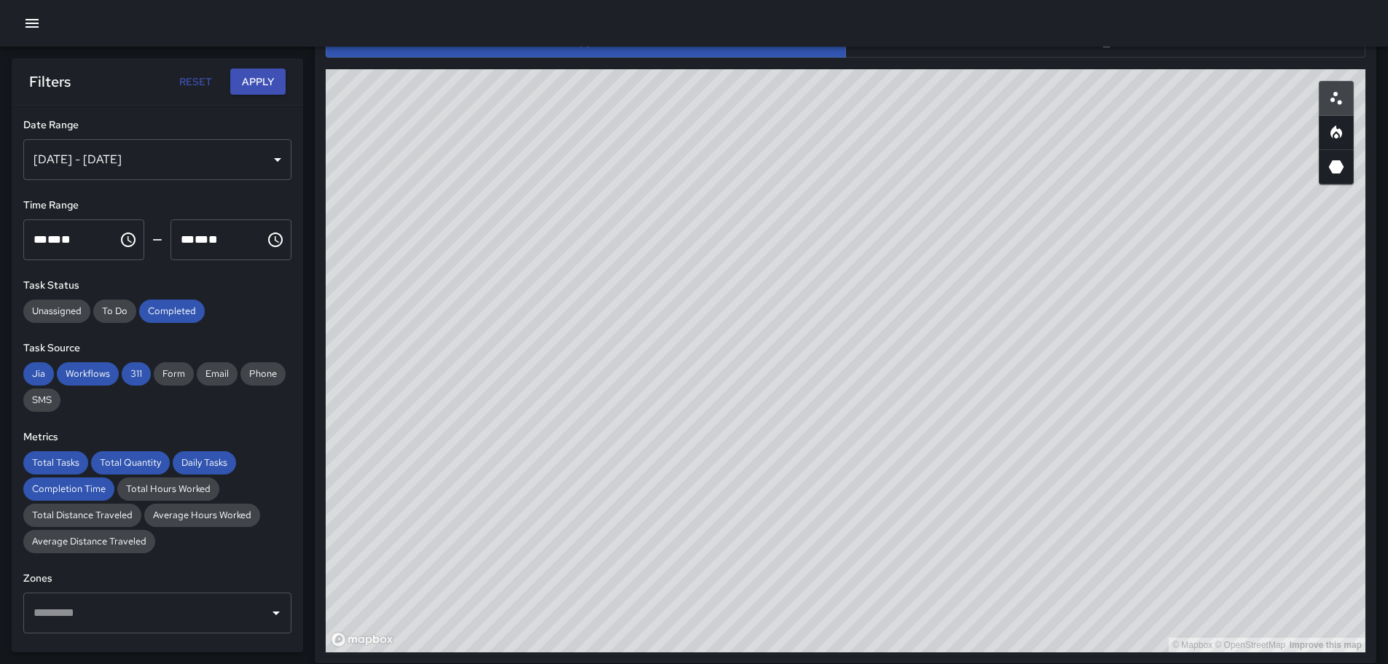
scroll to position [768, 0]
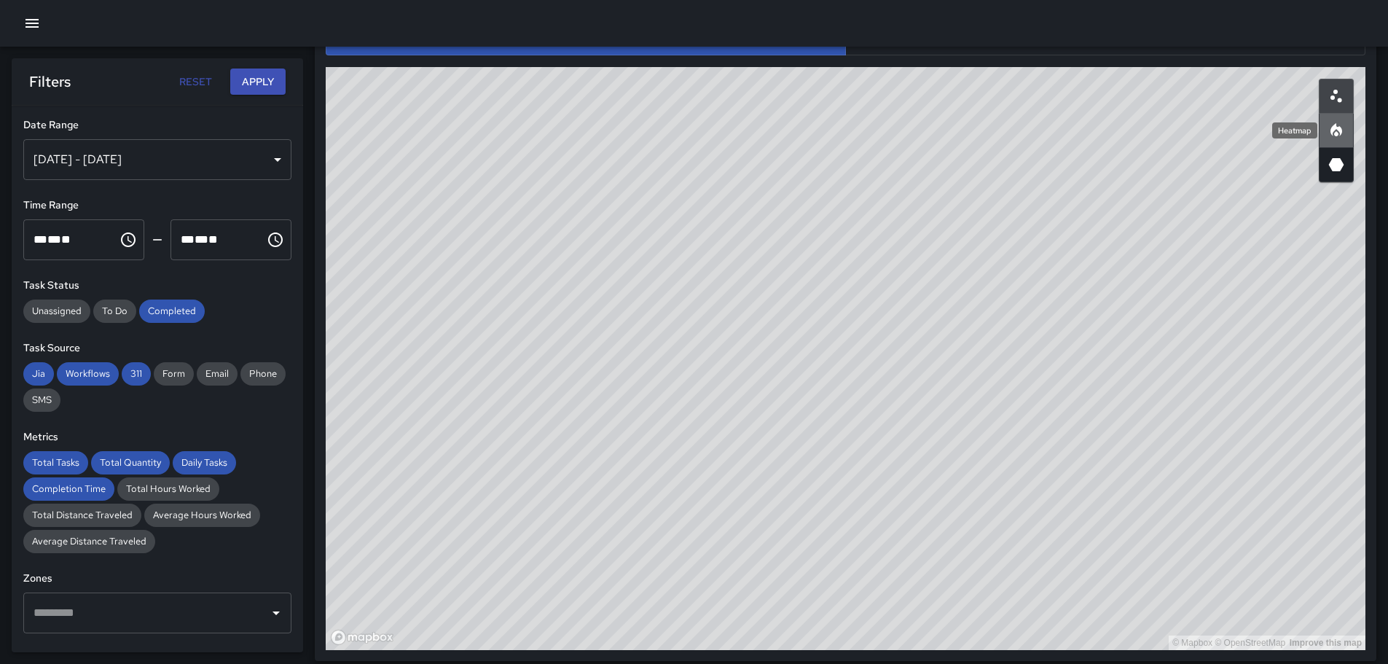
click at [1334, 131] on icon "Heatmap" at bounding box center [1335, 130] width 17 height 17
click at [1329, 166] on icon "3D Heatmap" at bounding box center [1335, 164] width 17 height 17
drag, startPoint x: 784, startPoint y: 283, endPoint x: 809, endPoint y: 397, distance: 116.9
click at [803, 413] on div "© Mapbox © OpenStreetMap Improve this map" at bounding box center [845, 358] width 1039 height 583
drag, startPoint x: 853, startPoint y: 397, endPoint x: 849, endPoint y: 388, distance: 9.5
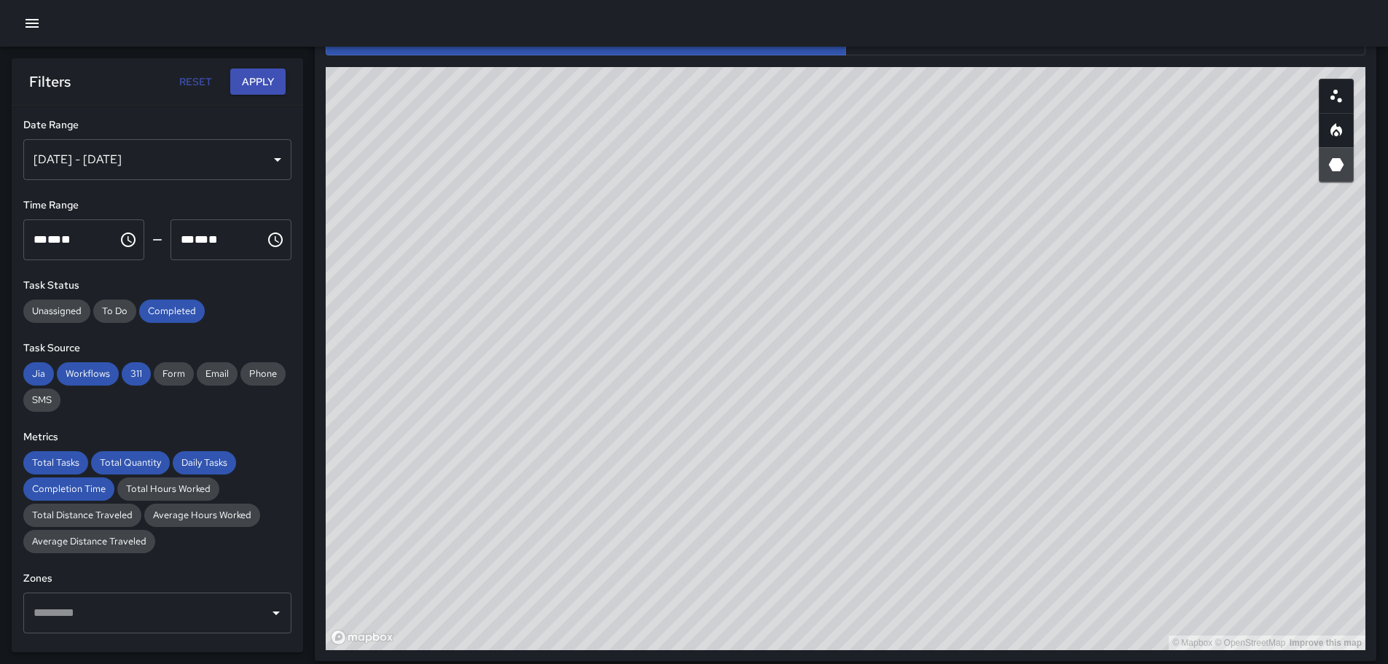
click at [849, 388] on div "© Mapbox © OpenStreetMap Improve this map" at bounding box center [845, 358] width 1039 height 583
drag, startPoint x: 766, startPoint y: 345, endPoint x: 813, endPoint y: 336, distance: 48.3
click at [840, 369] on div "© Mapbox © OpenStreetMap Improve this map" at bounding box center [845, 358] width 1039 height 583
drag, startPoint x: 1056, startPoint y: 389, endPoint x: 1007, endPoint y: 363, distance: 55.7
click at [986, 354] on div "© Mapbox © OpenStreetMap Improve this map" at bounding box center [845, 358] width 1039 height 583
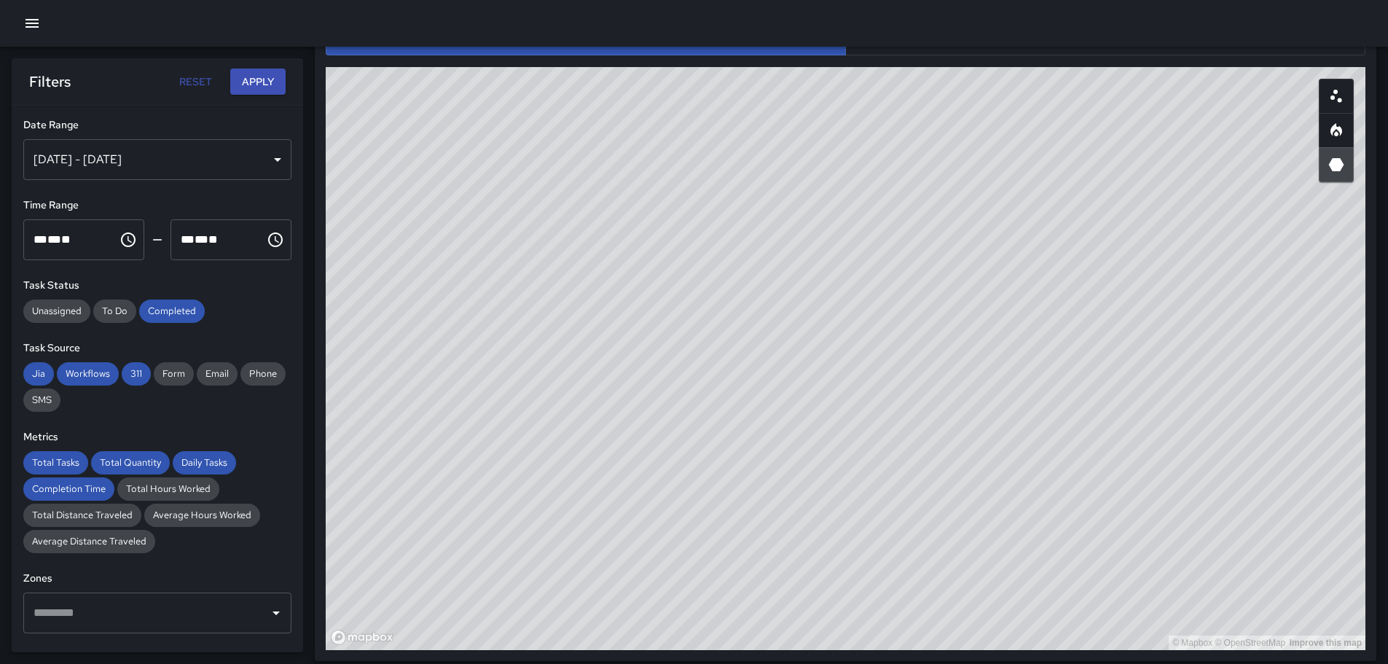
drag, startPoint x: 1081, startPoint y: 422, endPoint x: 1011, endPoint y: 352, distance: 98.9
click at [1011, 352] on div "© Mapbox © OpenStreetMap Improve this map" at bounding box center [845, 358] width 1039 height 583
drag, startPoint x: 849, startPoint y: 321, endPoint x: 842, endPoint y: 269, distance: 52.9
click at [846, 275] on div "© Mapbox © OpenStreetMap Improve this map" at bounding box center [845, 358] width 1039 height 583
drag, startPoint x: 1047, startPoint y: 353, endPoint x: 892, endPoint y: 220, distance: 205.1
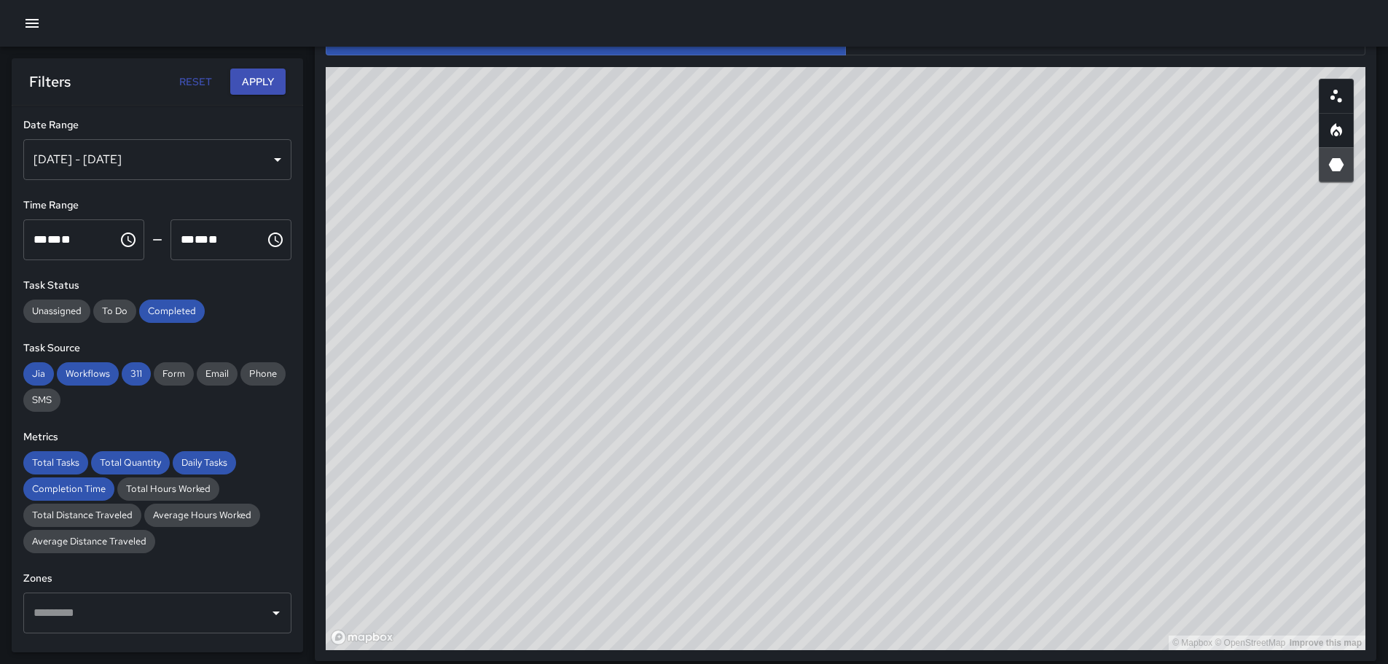
click at [782, 162] on div "© Mapbox © OpenStreetMap Improve this map" at bounding box center [845, 358] width 1039 height 583
drag, startPoint x: 1183, startPoint y: 298, endPoint x: 1053, endPoint y: 454, distance: 203.2
click at [1060, 473] on div "© Mapbox © OpenStreetMap Improve this map" at bounding box center [845, 358] width 1039 height 583
drag, startPoint x: 990, startPoint y: 542, endPoint x: 981, endPoint y: 385, distance: 156.8
click at [981, 385] on div "© Mapbox © OpenStreetMap Improve this map" at bounding box center [845, 358] width 1039 height 583
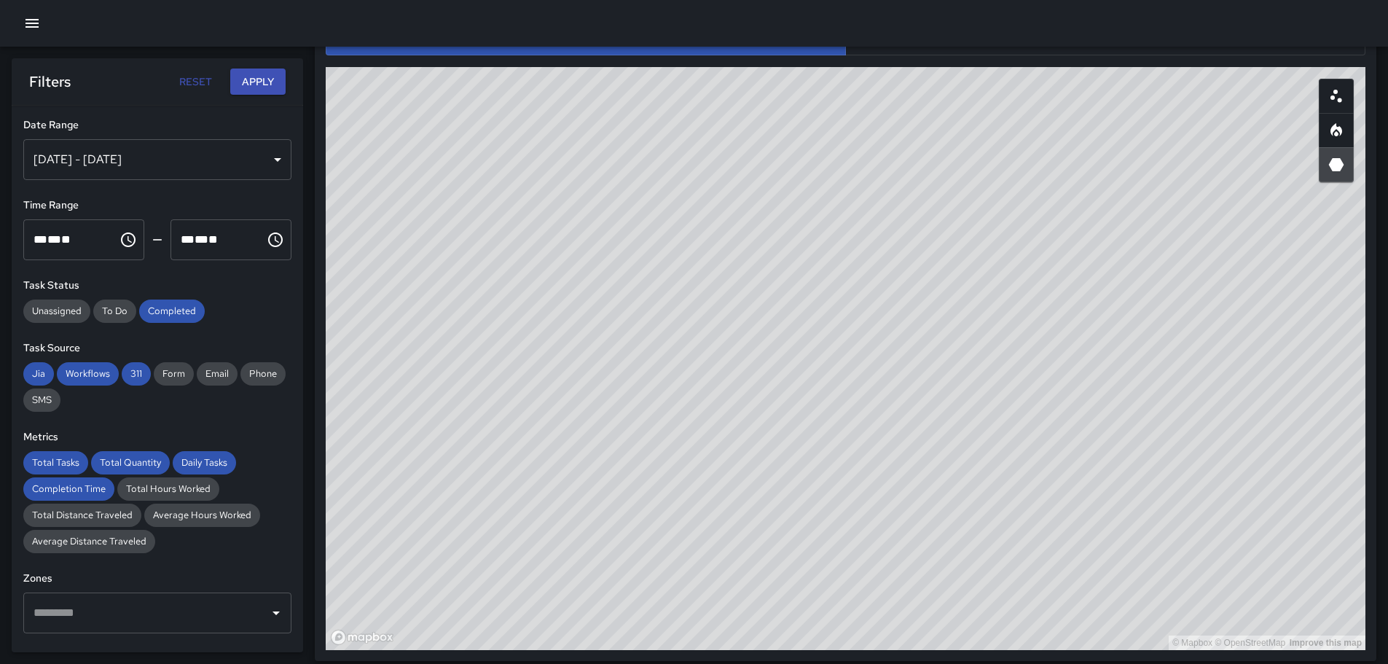
drag, startPoint x: 1051, startPoint y: 469, endPoint x: 1057, endPoint y: 436, distance: 33.3
click at [1051, 436] on div "© Mapbox © OpenStreetMap Improve this map" at bounding box center [845, 358] width 1039 height 583
drag, startPoint x: 808, startPoint y: 248, endPoint x: 905, endPoint y: 325, distance: 123.4
click at [926, 399] on div "© Mapbox © OpenStreetMap Improve this map" at bounding box center [845, 358] width 1039 height 583
drag, startPoint x: 901, startPoint y: 256, endPoint x: 935, endPoint y: 329, distance: 79.8
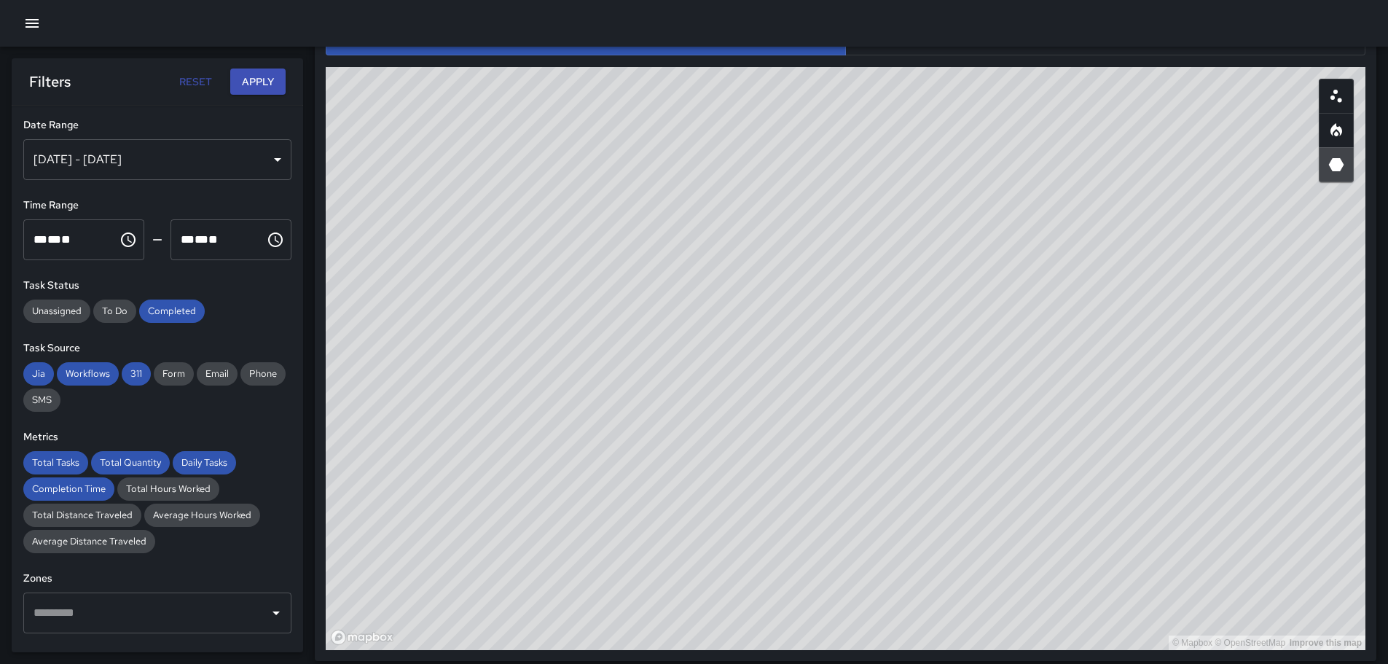
click at [937, 329] on div "© Mapbox © OpenStreetMap Improve this map" at bounding box center [845, 358] width 1039 height 583
drag, startPoint x: 858, startPoint y: 291, endPoint x: 975, endPoint y: 350, distance: 131.0
click at [868, 307] on div "© Mapbox © OpenStreetMap Improve this map" at bounding box center [845, 358] width 1039 height 583
drag, startPoint x: 883, startPoint y: 412, endPoint x: 940, endPoint y: 344, distance: 89.0
click at [940, 345] on div "© Mapbox © OpenStreetMap Improve this map" at bounding box center [845, 358] width 1039 height 583
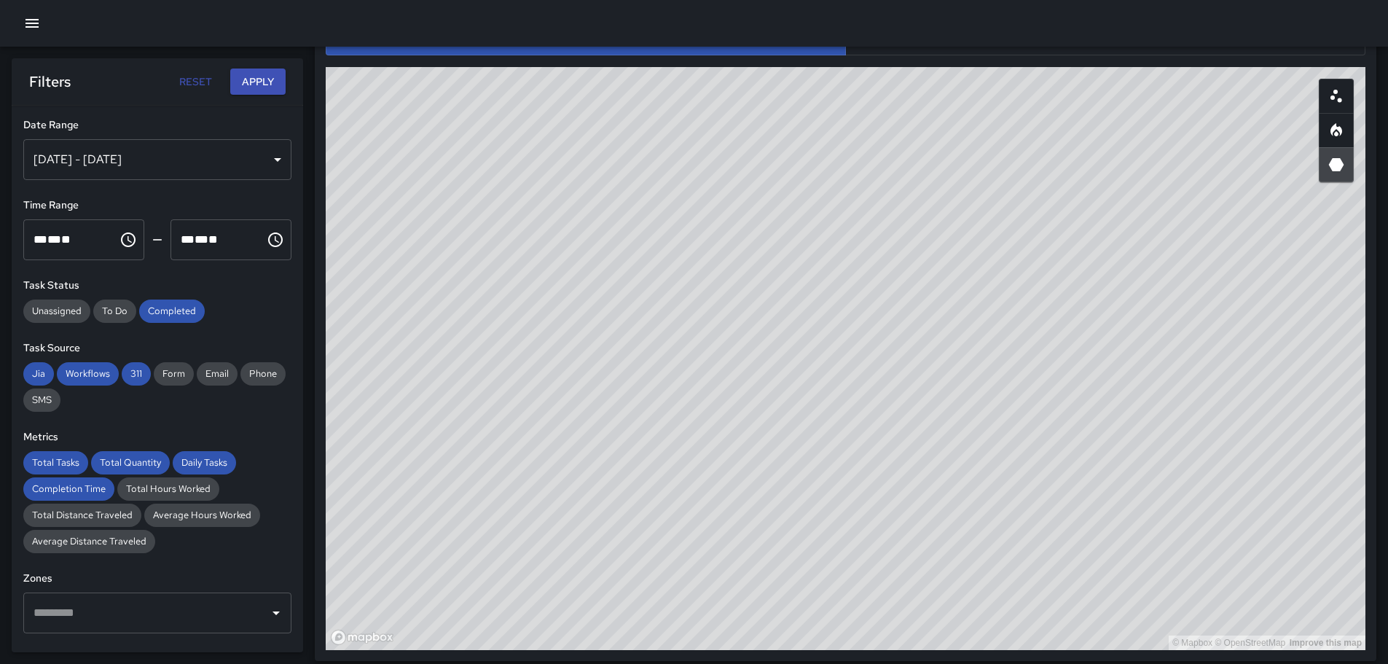
drag, startPoint x: 902, startPoint y: 444, endPoint x: 959, endPoint y: 401, distance: 70.2
click at [958, 405] on div "© Mapbox © OpenStreetMap Improve this map" at bounding box center [845, 358] width 1039 height 583
drag, startPoint x: 882, startPoint y: 445, endPoint x: 977, endPoint y: 384, distance: 112.7
click at [977, 384] on div "© Mapbox © OpenStreetMap Improve this map" at bounding box center [845, 358] width 1039 height 583
drag, startPoint x: 883, startPoint y: 436, endPoint x: 949, endPoint y: 415, distance: 69.6
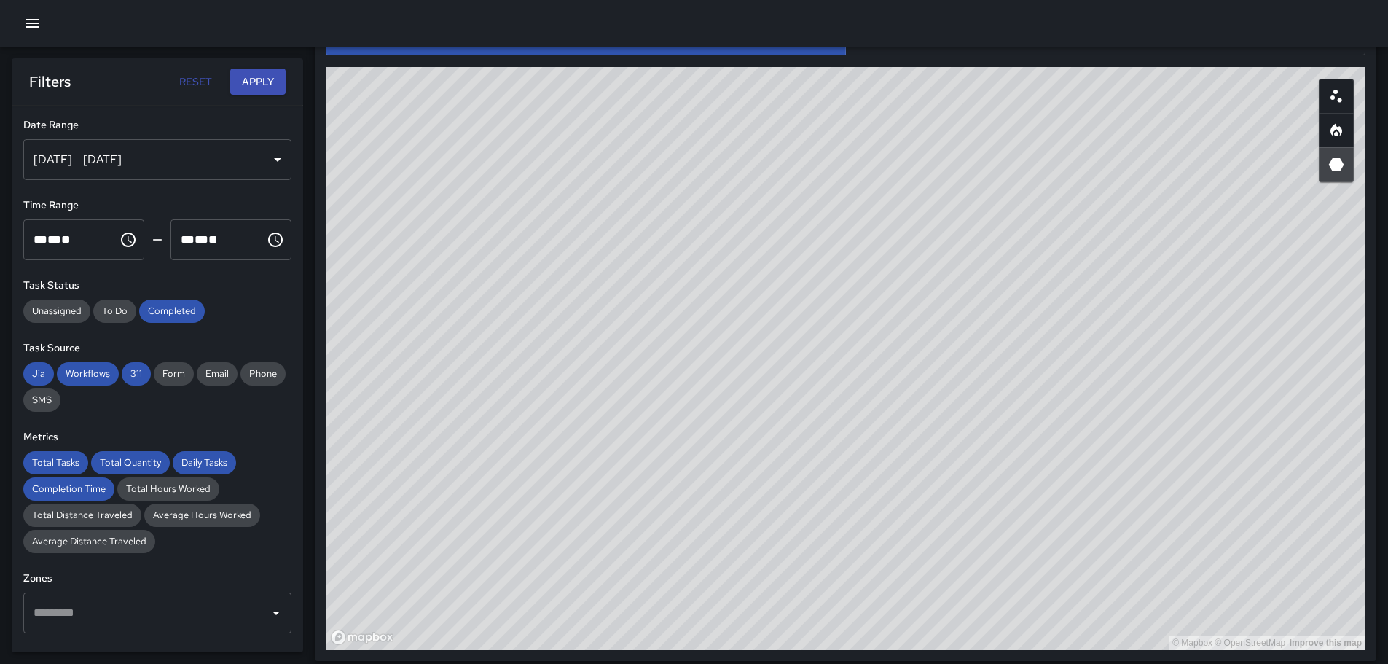
click at [949, 415] on div "© Mapbox © OpenStreetMap Improve this map" at bounding box center [845, 358] width 1039 height 583
drag, startPoint x: 521, startPoint y: 257, endPoint x: 656, endPoint y: 432, distance: 221.2
click at [609, 461] on div "© Mapbox © OpenStreetMap Improve this map" at bounding box center [845, 358] width 1039 height 583
drag, startPoint x: 694, startPoint y: 417, endPoint x: 777, endPoint y: 540, distance: 149.1
click at [758, 560] on div "© Mapbox © OpenStreetMap Improve this map" at bounding box center [845, 358] width 1039 height 583
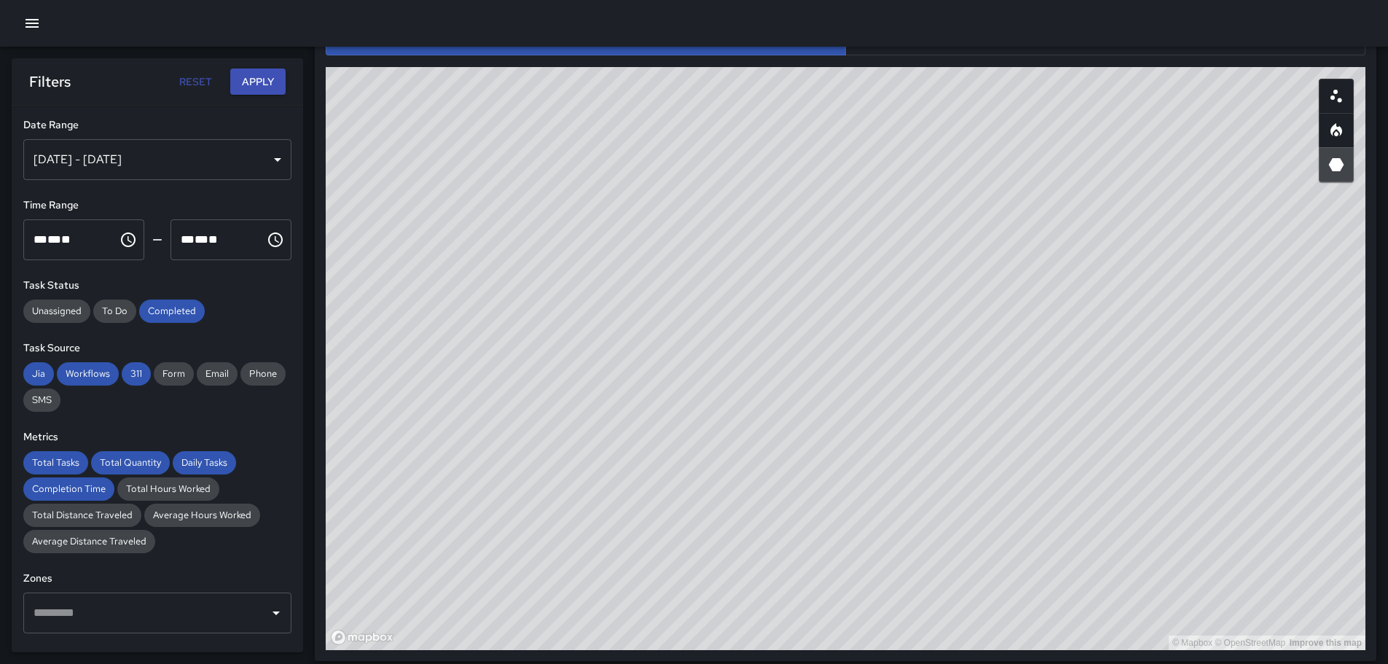
drag, startPoint x: 865, startPoint y: 447, endPoint x: 925, endPoint y: 455, distance: 60.4
click at [896, 494] on div "© Mapbox © OpenStreetMap Improve this map" at bounding box center [845, 358] width 1039 height 583
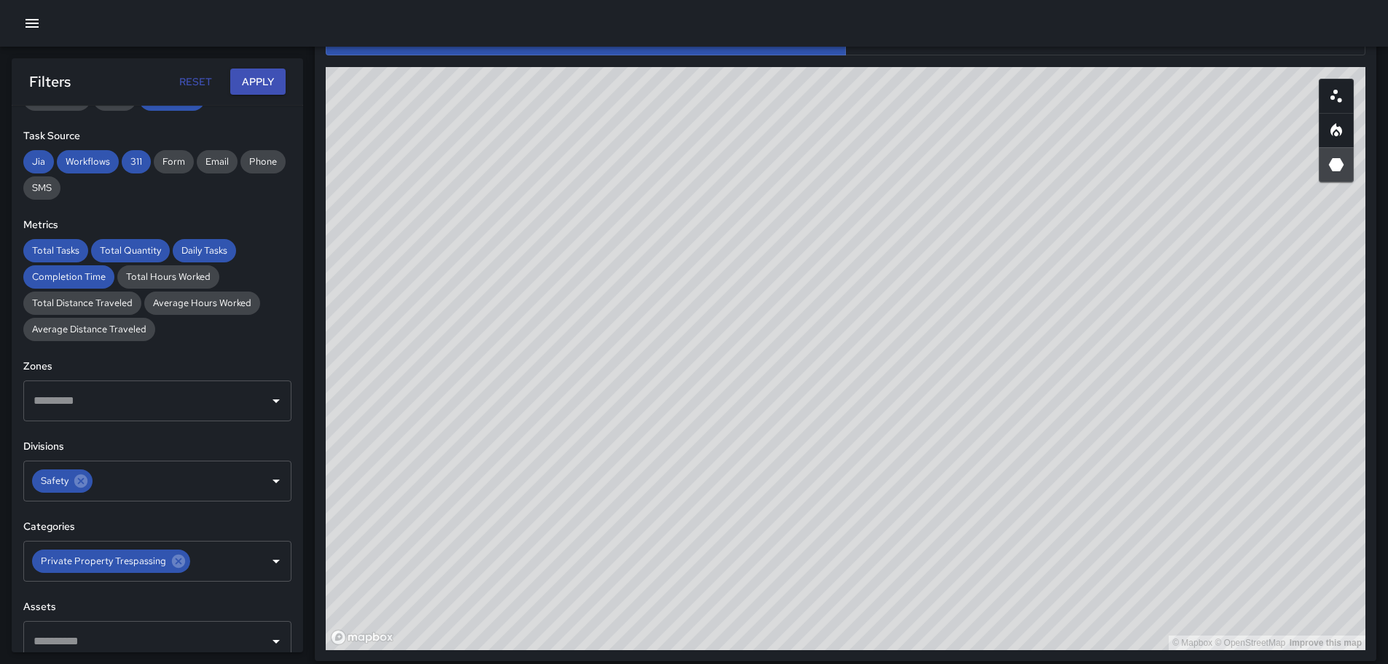
scroll to position [213, 0]
click at [178, 560] on icon at bounding box center [178, 559] width 13 height 13
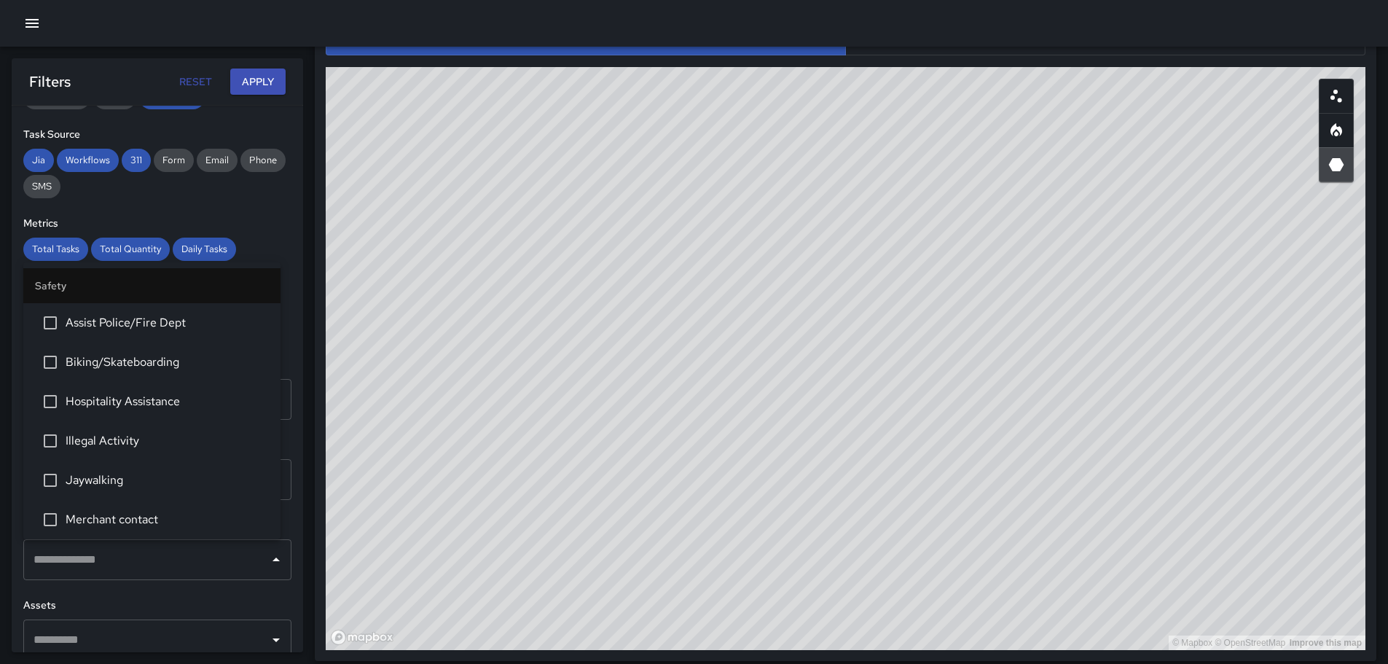
click at [277, 564] on div "​" at bounding box center [157, 559] width 268 height 41
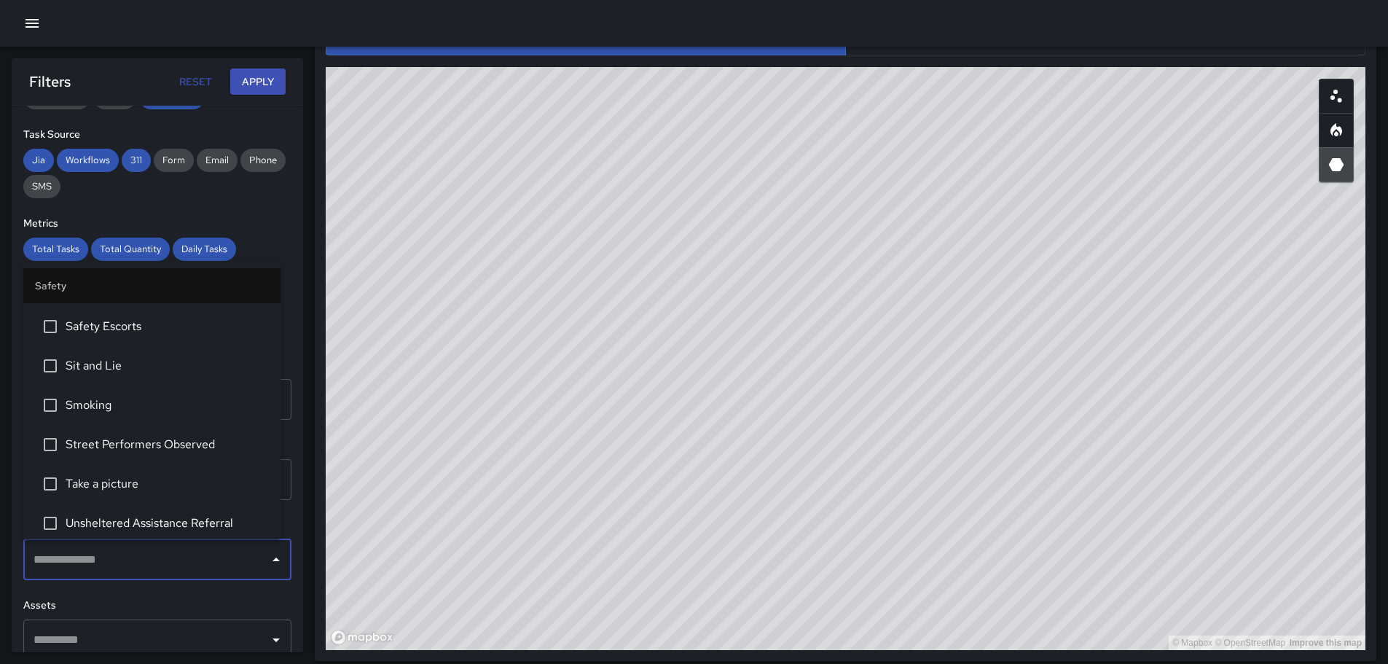
scroll to position [871, 0]
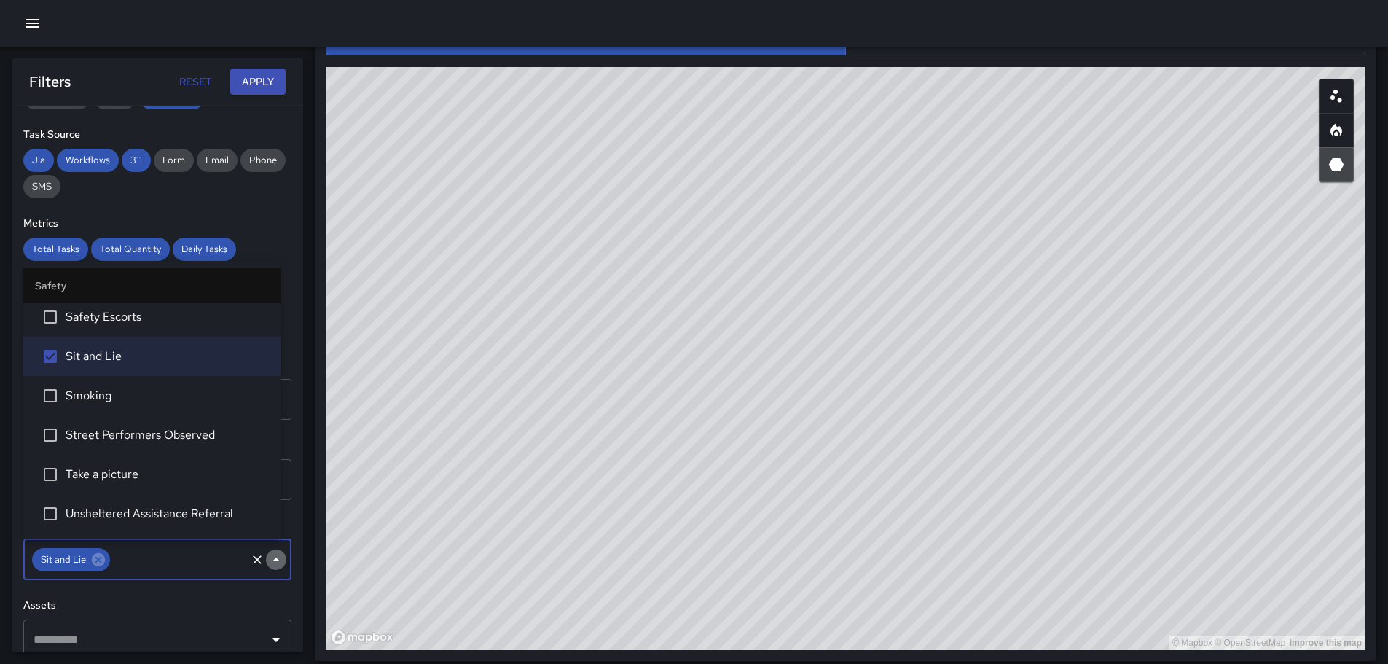
click at [272, 559] on icon "Close" at bounding box center [275, 559] width 7 height 4
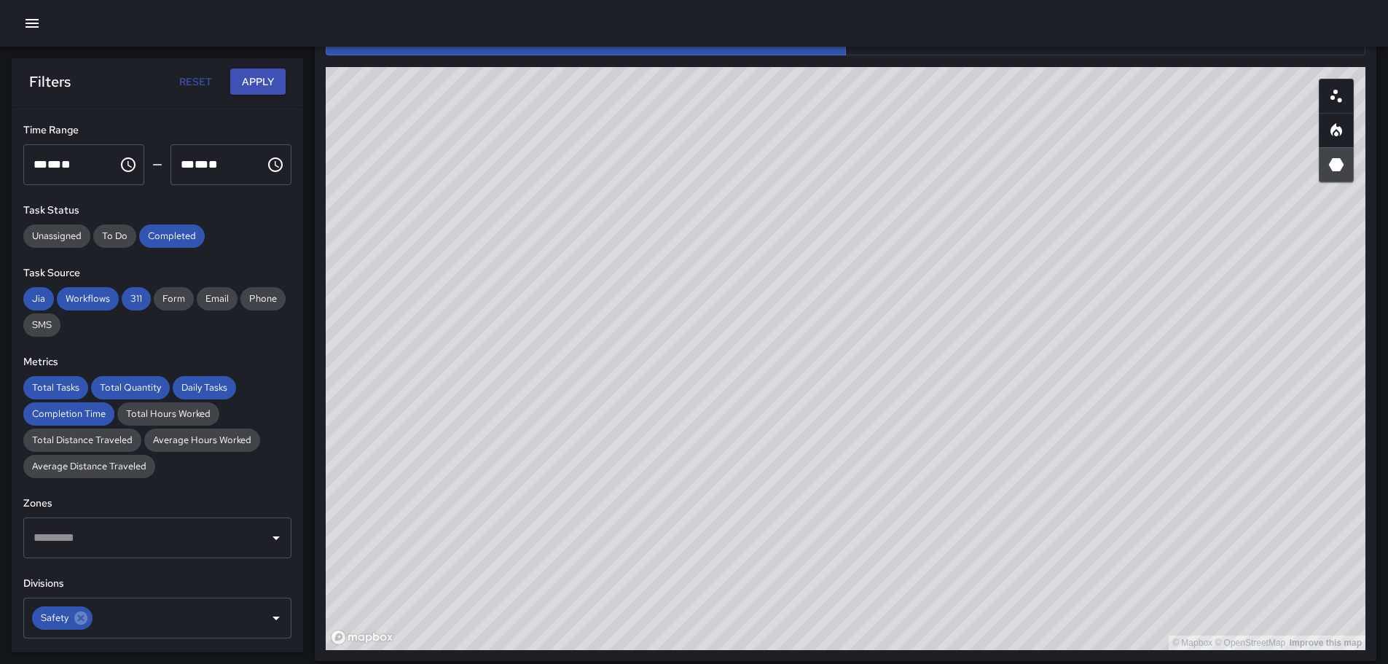
scroll to position [0, 0]
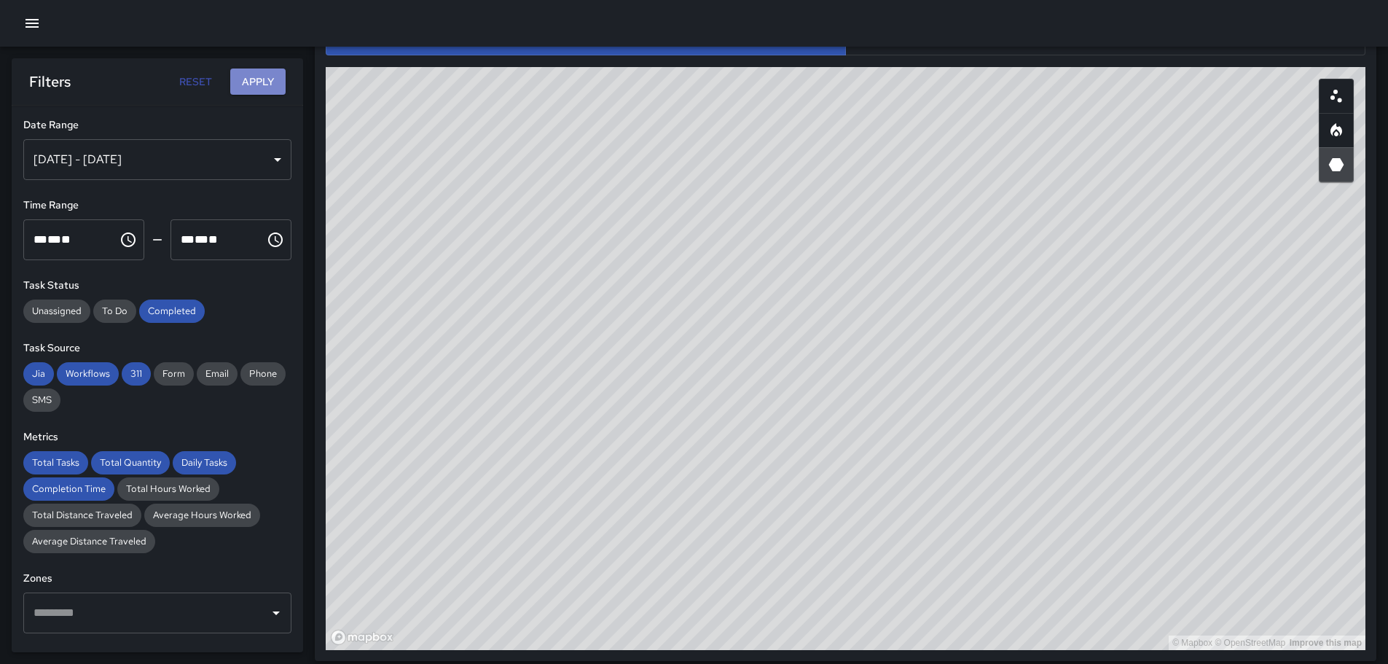
click at [272, 80] on button "Apply" at bounding box center [257, 81] width 55 height 27
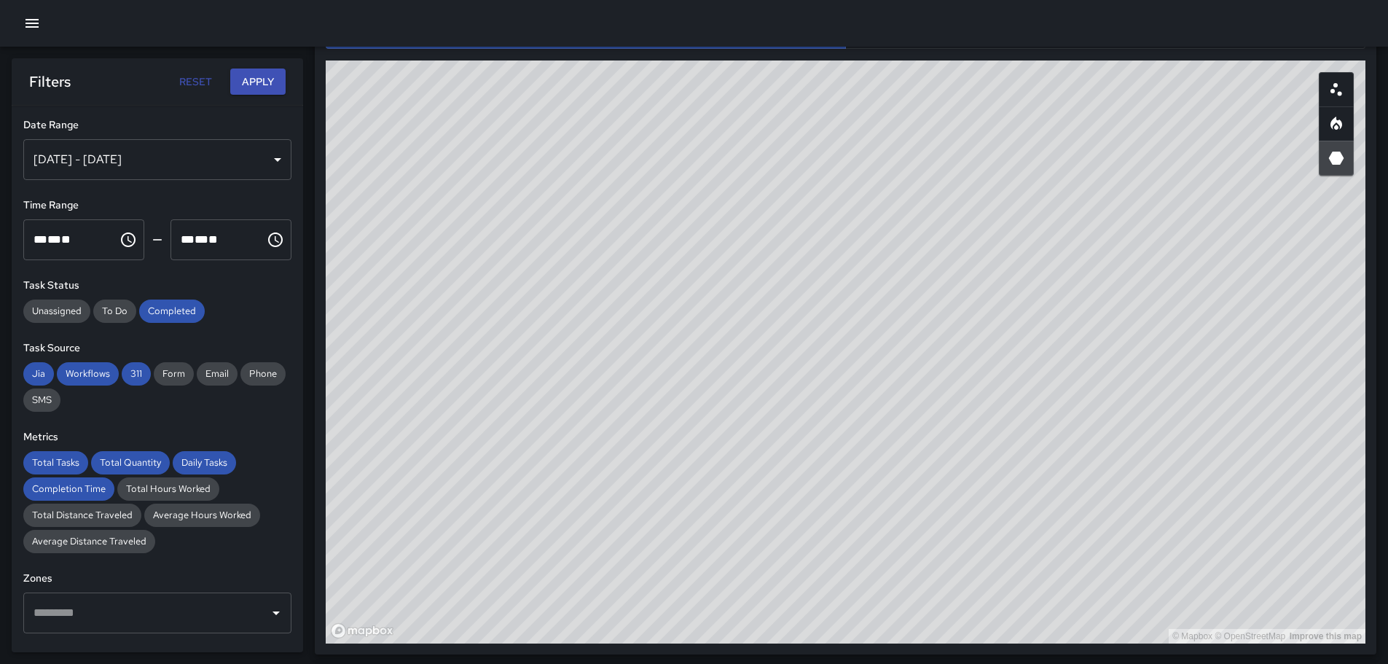
scroll to position [761, 0]
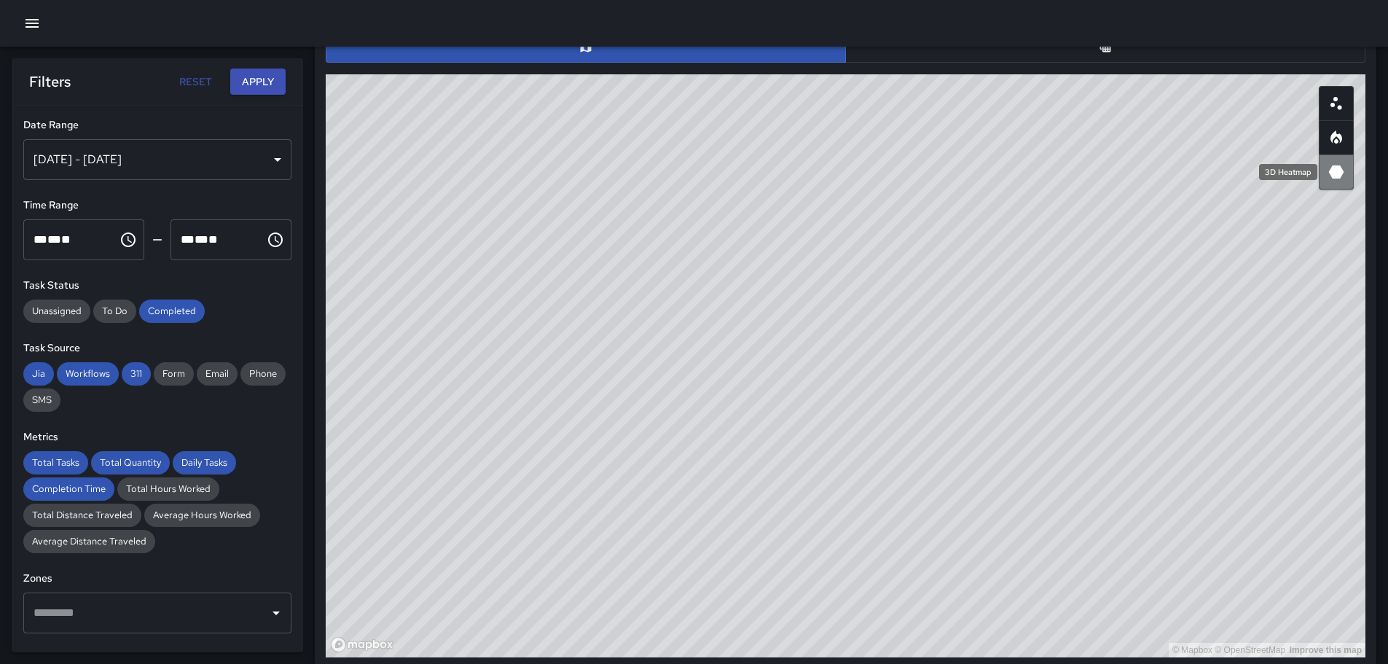
click at [1332, 168] on icon "3D Heatmap" at bounding box center [1336, 171] width 15 height 13
click at [1345, 174] on button "button" at bounding box center [1335, 171] width 35 height 35
drag, startPoint x: 1177, startPoint y: 285, endPoint x: 1044, endPoint y: 194, distance: 161.4
click at [1045, 195] on div "© Mapbox © OpenStreetMap Improve this map" at bounding box center [845, 365] width 1039 height 583
drag, startPoint x: 1197, startPoint y: 355, endPoint x: 1095, endPoint y: 204, distance: 182.6
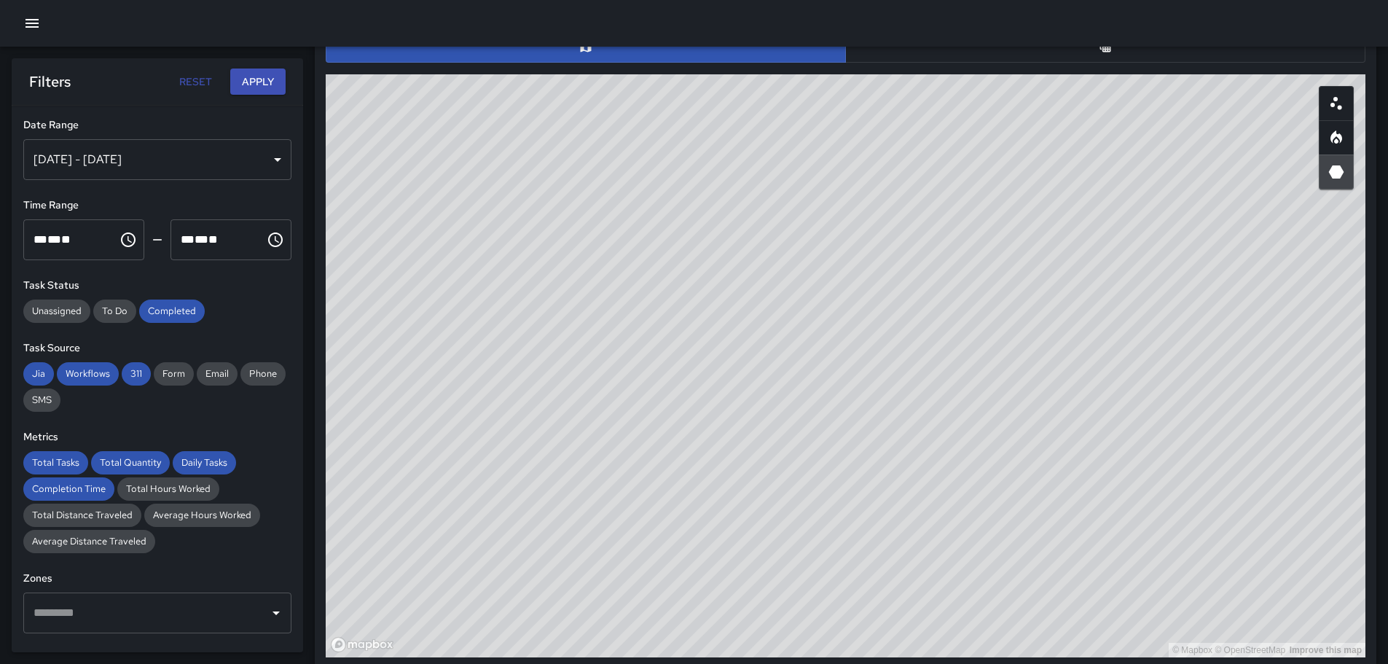
click at [1095, 204] on div "© Mapbox © OpenStreetMap Improve this map" at bounding box center [845, 365] width 1039 height 583
drag, startPoint x: 1169, startPoint y: 334, endPoint x: 1134, endPoint y: 286, distance: 59.4
click at [1095, 255] on div "© Mapbox © OpenStreetMap Improve this map" at bounding box center [845, 365] width 1039 height 583
drag, startPoint x: 1154, startPoint y: 338, endPoint x: 1102, endPoint y: 440, distance: 114.3
click at [1102, 440] on div "© Mapbox © OpenStreetMap Improve this map" at bounding box center [845, 365] width 1039 height 583
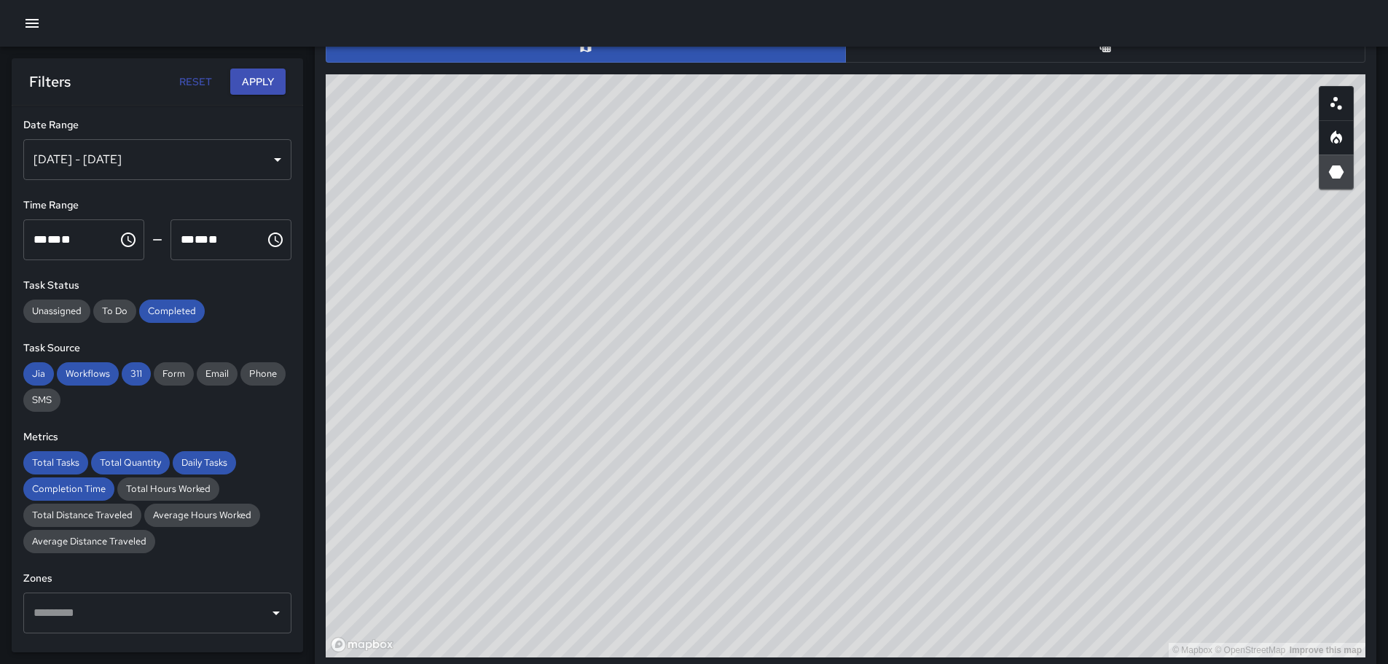
drag, startPoint x: 1039, startPoint y: 301, endPoint x: 784, endPoint y: 141, distance: 300.7
click at [784, 141] on div "© Mapbox © OpenStreetMap Improve this map" at bounding box center [845, 365] width 1039 height 583
drag, startPoint x: 927, startPoint y: 311, endPoint x: 812, endPoint y: 302, distance: 114.7
click at [976, 431] on div "© Mapbox © OpenStreetMap Improve this map" at bounding box center [845, 365] width 1039 height 583
drag, startPoint x: 787, startPoint y: 286, endPoint x: 860, endPoint y: 405, distance: 139.3
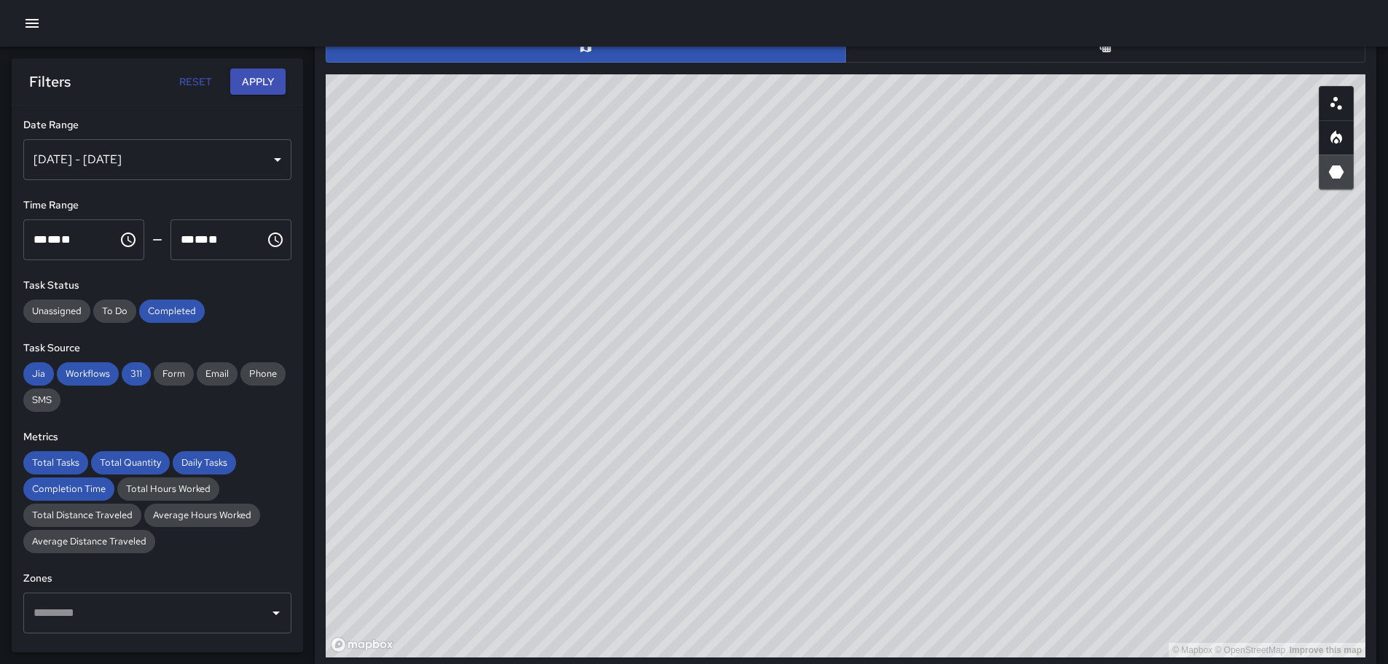
click at [865, 412] on div "© Mapbox © OpenStreetMap Improve this map" at bounding box center [845, 365] width 1039 height 583
drag, startPoint x: 800, startPoint y: 335, endPoint x: 900, endPoint y: 404, distance: 120.4
click at [900, 404] on div "© Mapbox © OpenStreetMap Improve this map" at bounding box center [845, 365] width 1039 height 583
click at [1340, 142] on icon "Heatmap" at bounding box center [1335, 137] width 17 height 17
drag, startPoint x: 1218, startPoint y: 278, endPoint x: 1207, endPoint y: 249, distance: 30.4
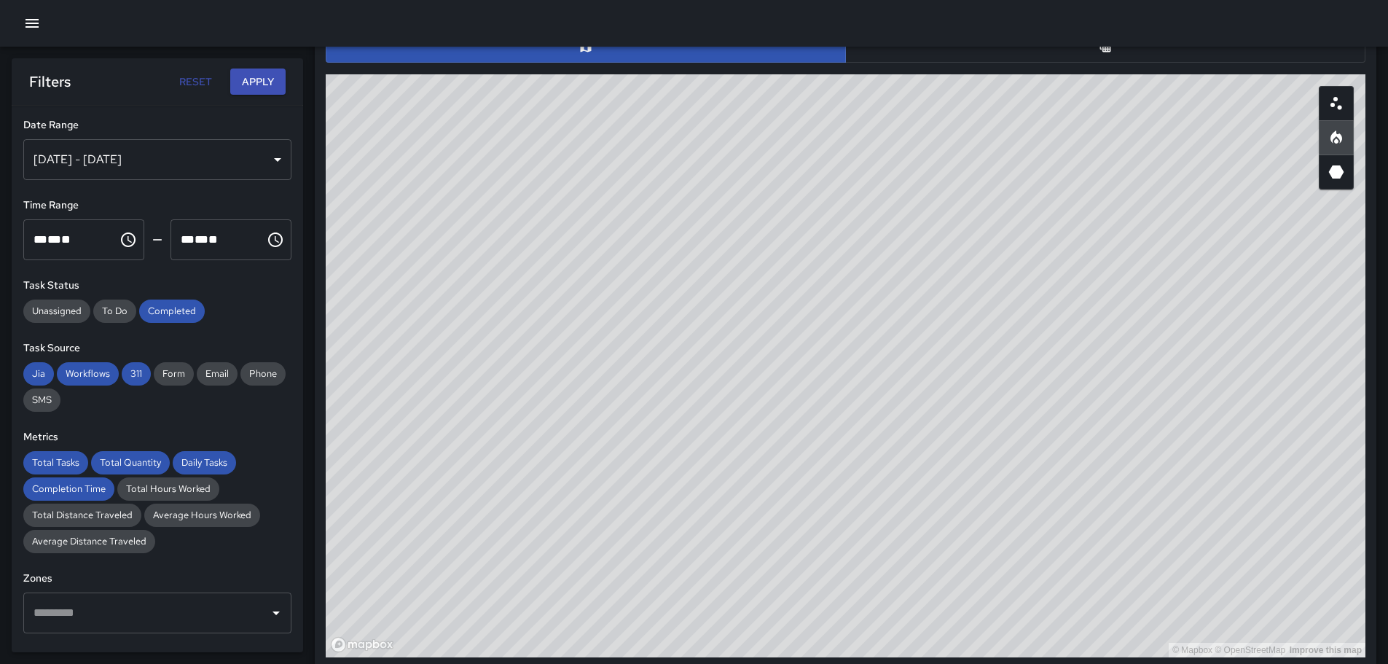
click at [1207, 249] on div "© Mapbox © OpenStreetMap Improve this map" at bounding box center [845, 365] width 1039 height 583
click at [1339, 173] on icon "3D Heatmap" at bounding box center [1336, 171] width 15 height 13
drag, startPoint x: 1063, startPoint y: 213, endPoint x: 992, endPoint y: 195, distance: 73.0
click at [992, 195] on div "© Mapbox © OpenStreetMap Improve this map" at bounding box center [845, 365] width 1039 height 583
drag, startPoint x: 1164, startPoint y: 316, endPoint x: 1133, endPoint y: 264, distance: 60.7
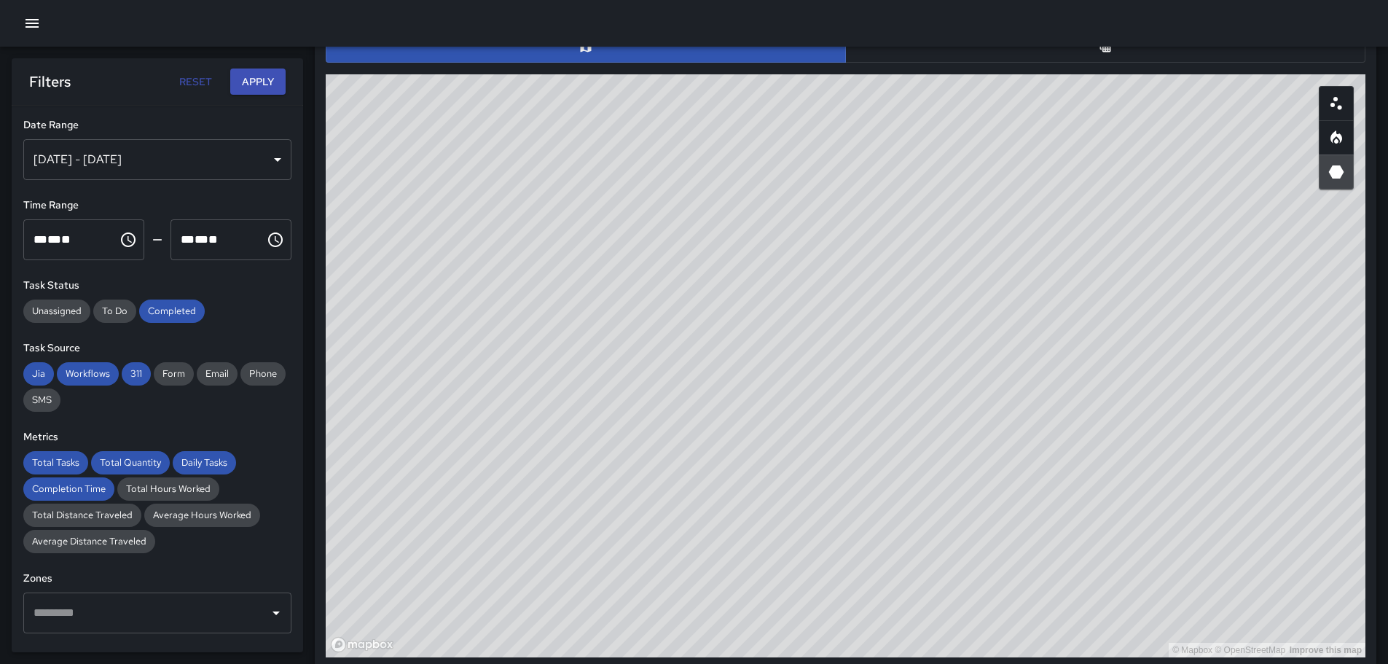
click at [1133, 264] on div "© Mapbox © OpenStreetMap Improve this map" at bounding box center [845, 365] width 1039 height 583
drag, startPoint x: 753, startPoint y: 251, endPoint x: 1002, endPoint y: 283, distance: 251.3
click at [999, 287] on div "© Mapbox © OpenStreetMap Improve this map" at bounding box center [845, 365] width 1039 height 583
drag, startPoint x: 664, startPoint y: 266, endPoint x: 959, endPoint y: 361, distance: 310.0
click at [886, 348] on div "© Mapbox © OpenStreetMap Improve this map" at bounding box center [845, 365] width 1039 height 583
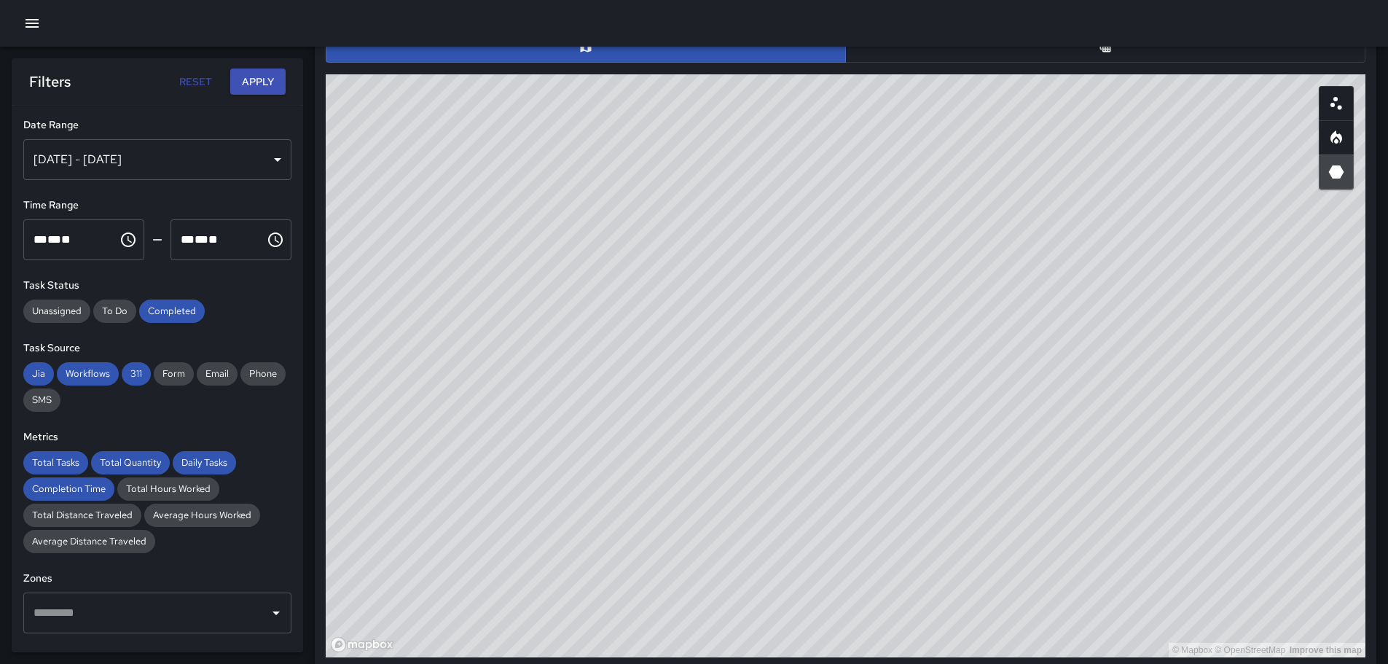
drag, startPoint x: 1105, startPoint y: 483, endPoint x: 1034, endPoint y: 324, distance: 174.1
click at [1019, 312] on div "© Mapbox © OpenStreetMap Improve this map" at bounding box center [845, 365] width 1039 height 583
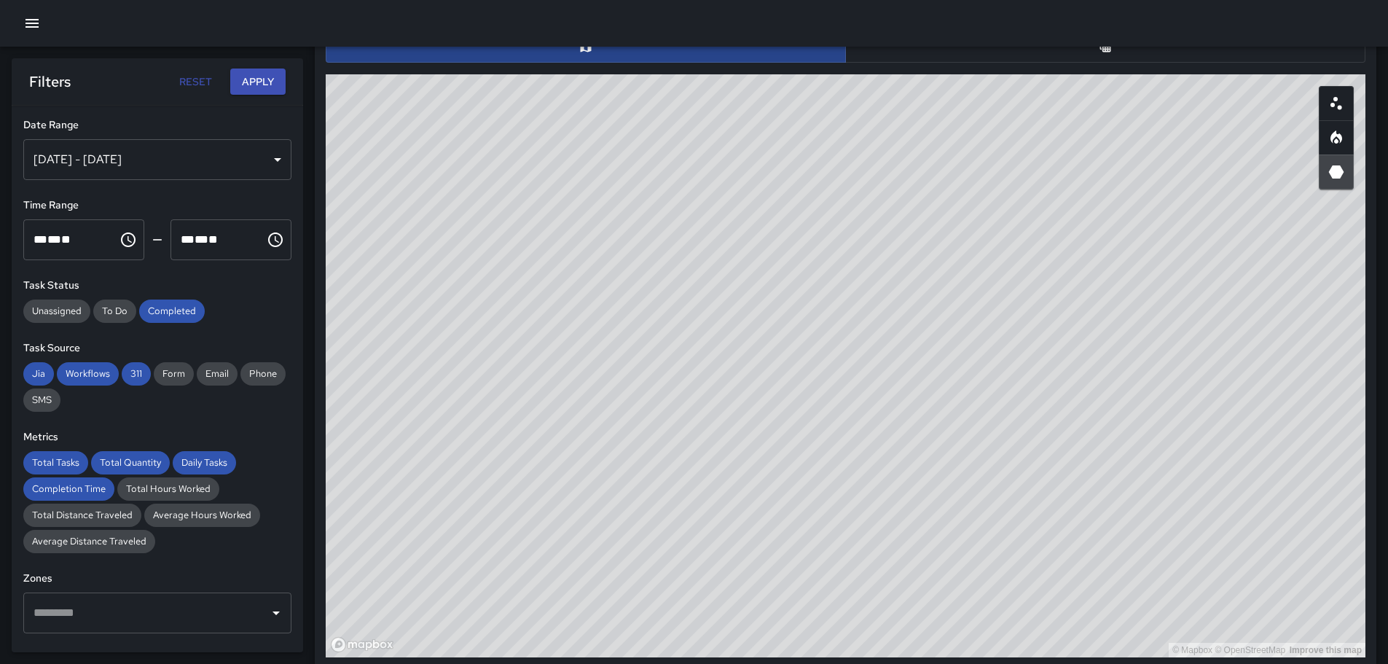
drag, startPoint x: 1105, startPoint y: 369, endPoint x: 798, endPoint y: 50, distance: 442.5
click at [800, 51] on div "Task Map and Details Export CSV Export Images ID Address 93a6a790 [STREET_ADDRE…" at bounding box center [845, 324] width 1039 height 665
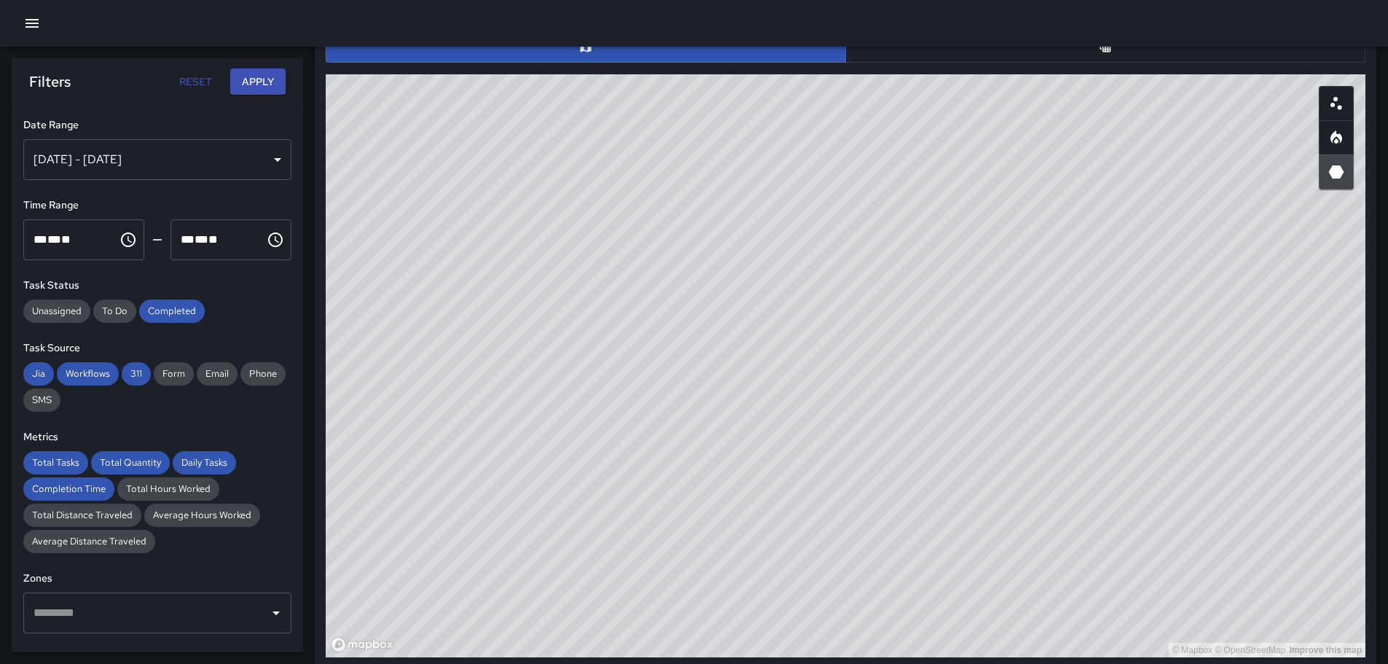
drag, startPoint x: 884, startPoint y: 272, endPoint x: 884, endPoint y: 343, distance: 71.4
click at [917, 385] on div "© Mapbox © OpenStreetMap Improve this map" at bounding box center [845, 365] width 1039 height 583
drag, startPoint x: 927, startPoint y: 378, endPoint x: 927, endPoint y: 418, distance: 40.1
click at [948, 438] on div "© Mapbox © OpenStreetMap Improve this map" at bounding box center [845, 365] width 1039 height 583
drag, startPoint x: 952, startPoint y: 429, endPoint x: 972, endPoint y: 461, distance: 37.6
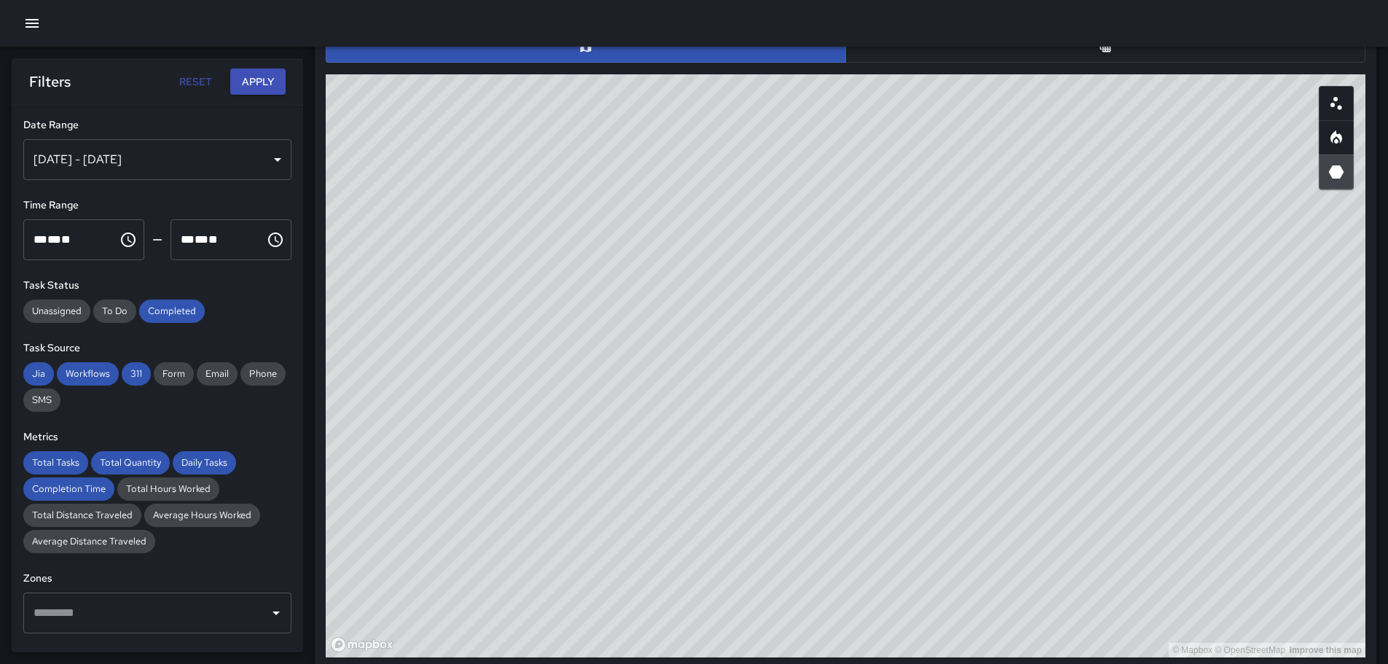
click at [972, 461] on div "© Mapbox © OpenStreetMap Improve this map" at bounding box center [845, 365] width 1039 height 583
drag, startPoint x: 928, startPoint y: 388, endPoint x: 981, endPoint y: 414, distance: 59.0
click at [982, 420] on div "© Mapbox © OpenStreetMap Improve this map" at bounding box center [845, 365] width 1039 height 583
drag, startPoint x: 664, startPoint y: 240, endPoint x: 790, endPoint y: 378, distance: 187.7
click at [790, 380] on div "© Mapbox © OpenStreetMap Improve this map" at bounding box center [845, 365] width 1039 height 583
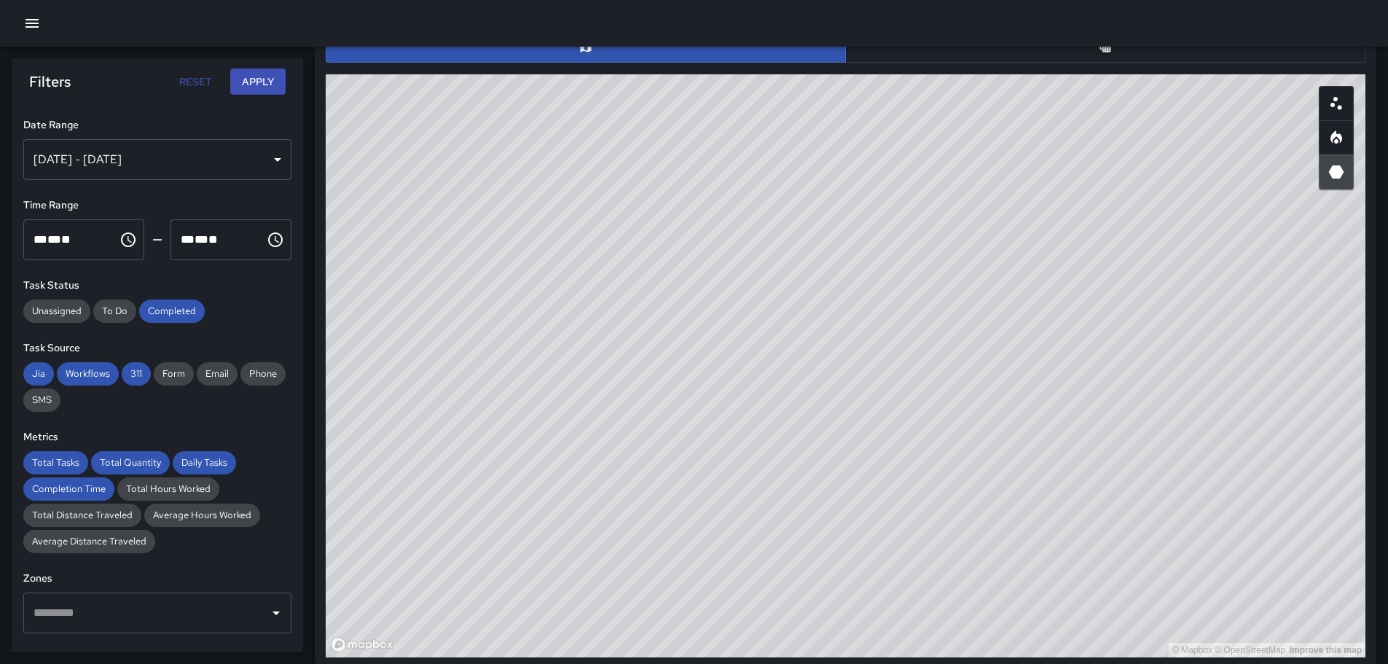
drag, startPoint x: 870, startPoint y: 408, endPoint x: 816, endPoint y: 304, distance: 117.6
click at [816, 304] on div "© Mapbox © OpenStreetMap Improve this map" at bounding box center [845, 365] width 1039 height 583
click at [1328, 138] on icon "Heatmap" at bounding box center [1335, 137] width 17 height 17
click at [1336, 175] on icon "3D Heatmap" at bounding box center [1336, 171] width 15 height 13
drag, startPoint x: 984, startPoint y: 308, endPoint x: 1000, endPoint y: 339, distance: 35.2
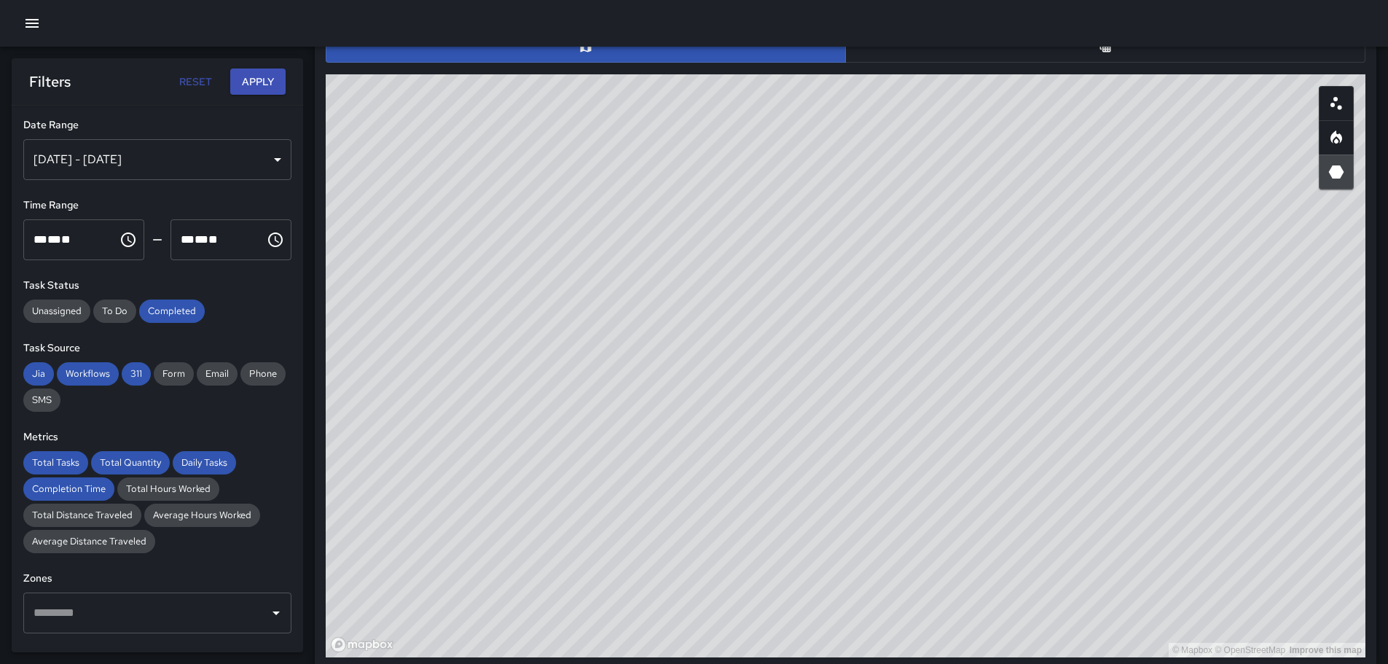
click at [1004, 339] on div "© Mapbox © OpenStreetMap Improve this map" at bounding box center [845, 365] width 1039 height 583
drag, startPoint x: 897, startPoint y: 265, endPoint x: 967, endPoint y: 320, distance: 88.7
click at [985, 335] on div "© Mapbox © OpenStreetMap Improve this map" at bounding box center [845, 365] width 1039 height 583
drag, startPoint x: 972, startPoint y: 332, endPoint x: 986, endPoint y: 353, distance: 24.6
click at [986, 353] on div "© Mapbox © OpenStreetMap Improve this map" at bounding box center [845, 365] width 1039 height 583
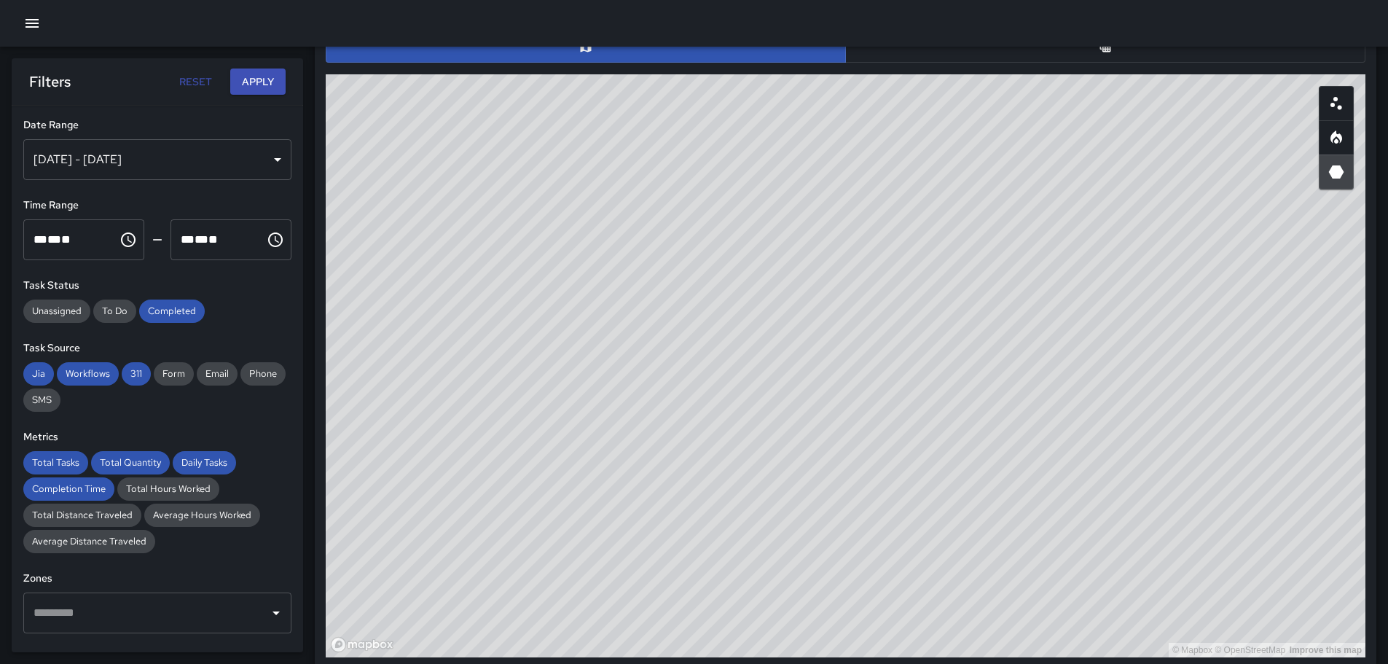
drag, startPoint x: 1085, startPoint y: 402, endPoint x: 1087, endPoint y: 387, distance: 15.4
click at [1087, 387] on div "© Mapbox © OpenStreetMap Improve this map" at bounding box center [845, 365] width 1039 height 583
drag, startPoint x: 865, startPoint y: 299, endPoint x: 1095, endPoint y: 519, distance: 317.9
click at [1106, 524] on div "© Mapbox © OpenStreetMap Improve this map" at bounding box center [845, 365] width 1039 height 583
drag, startPoint x: 556, startPoint y: 292, endPoint x: 855, endPoint y: 366, distance: 307.7
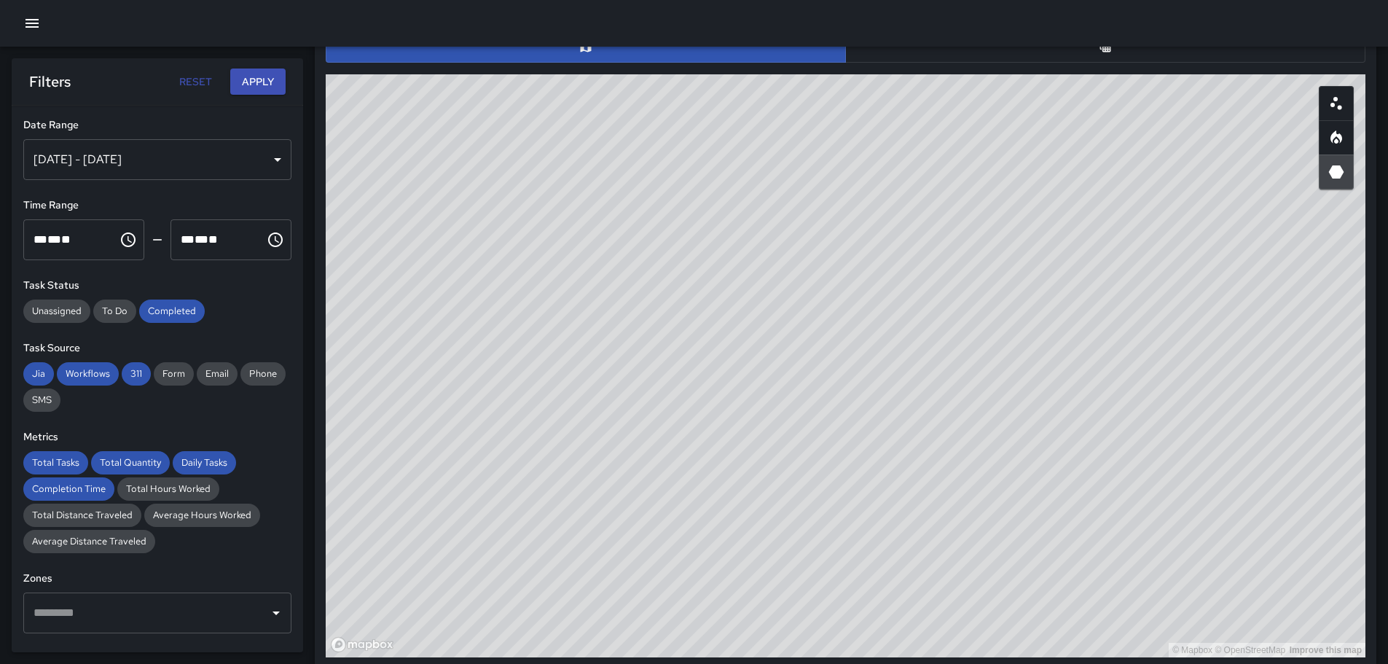
click at [843, 407] on div "© Mapbox © OpenStreetMap Improve this map" at bounding box center [845, 365] width 1039 height 583
click at [35, 25] on icon "button" at bounding box center [31, 23] width 17 height 17
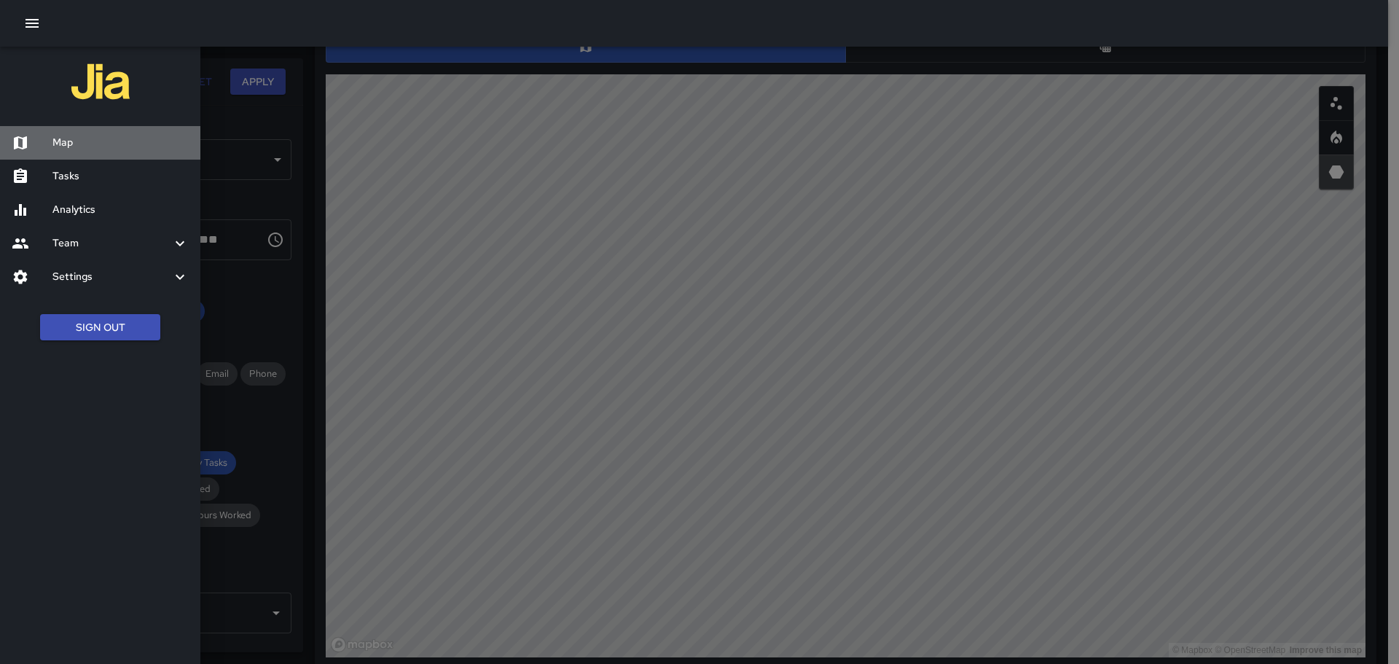
click at [85, 142] on h6 "Map" at bounding box center [120, 143] width 136 height 16
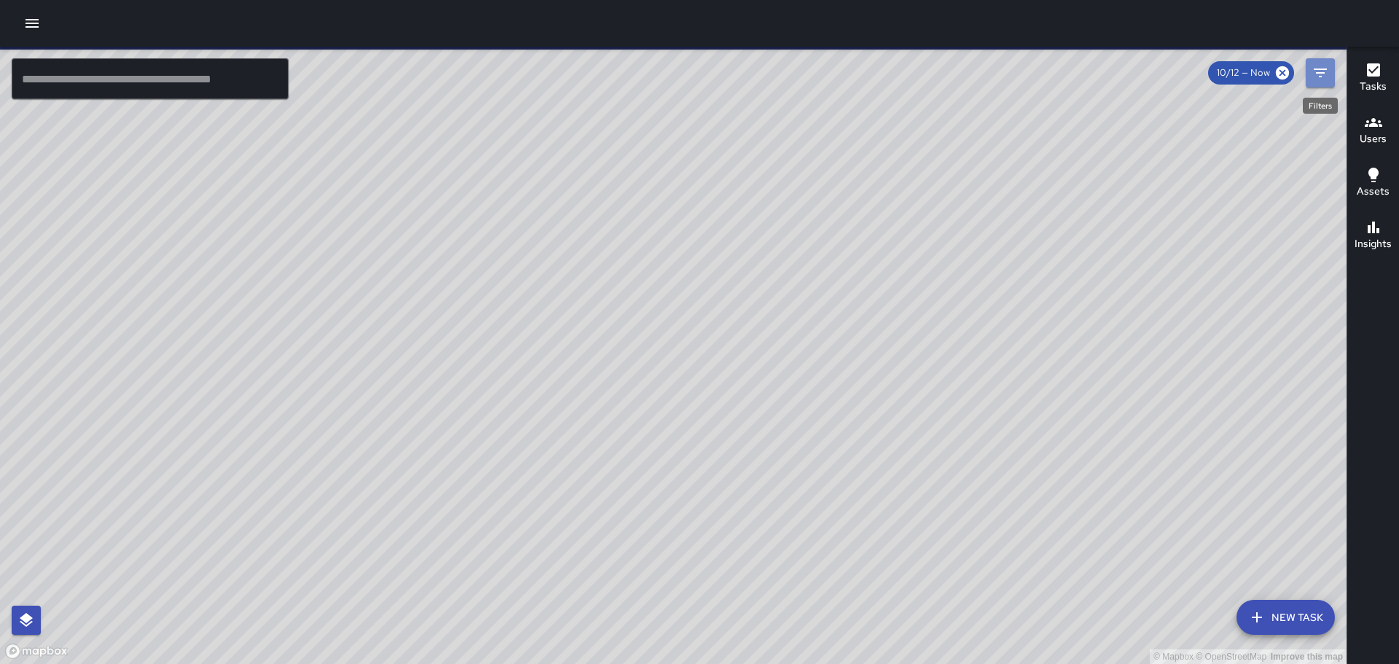
click at [1318, 66] on icon "Filters" at bounding box center [1319, 72] width 17 height 17
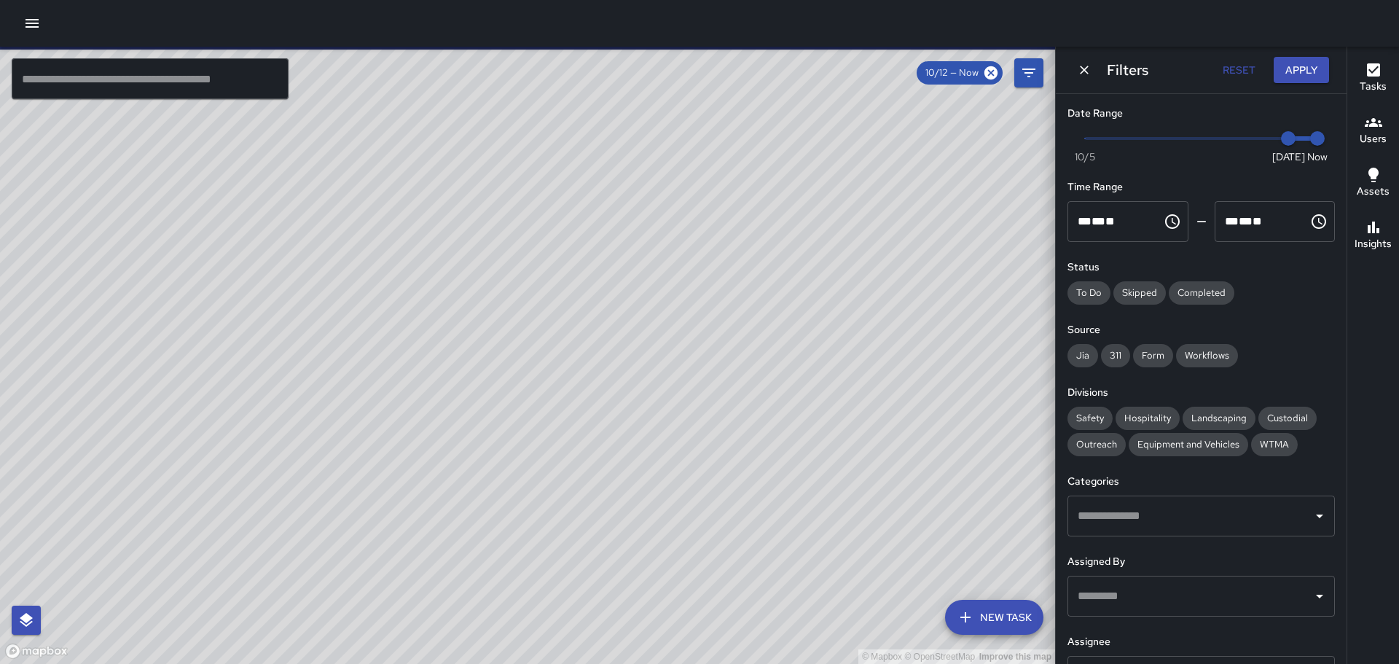
type input "*"
click at [1087, 138] on span "Now [DATE] [DATE] 6:12 pm" at bounding box center [1201, 138] width 232 height 22
click at [1269, 141] on span "Now [DATE] [DATE] 6:12 pm" at bounding box center [1201, 138] width 232 height 22
click at [1262, 140] on span at bounding box center [1187, 138] width 205 height 4
type input "*"
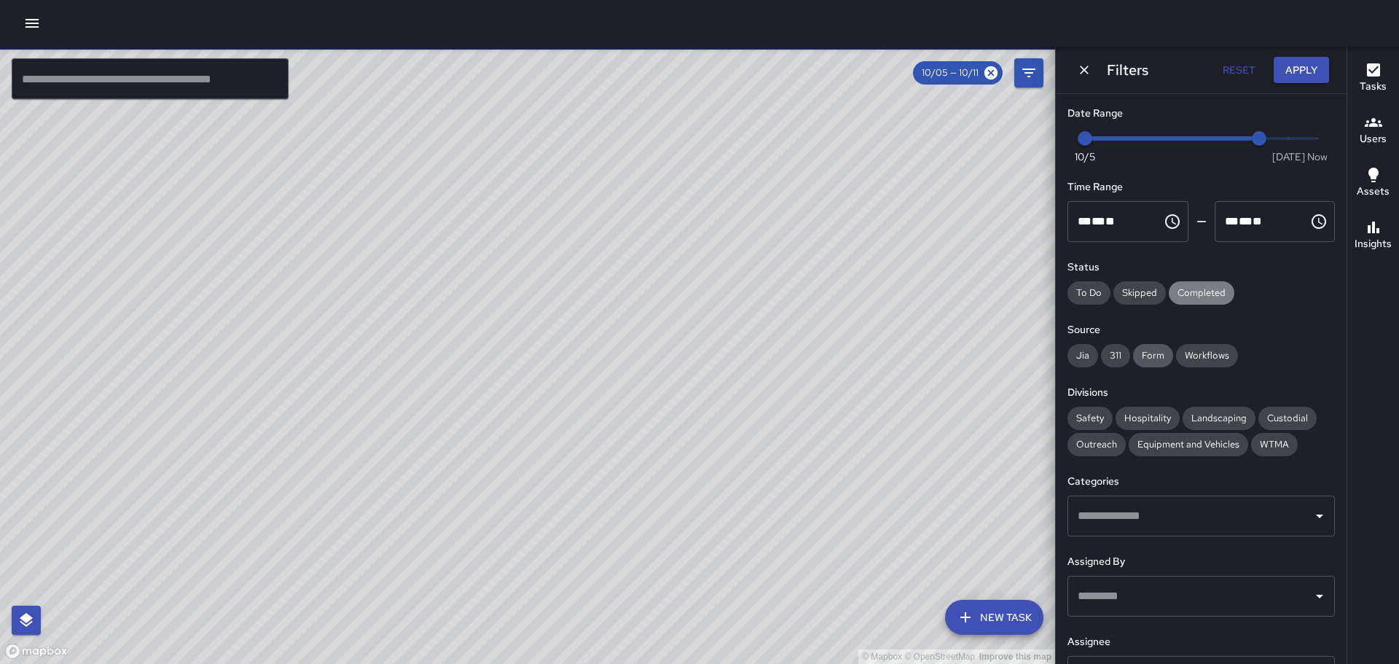
drag, startPoint x: 1195, startPoint y: 288, endPoint x: 1136, endPoint y: 355, distance: 89.4
click at [1195, 288] on span "Completed" at bounding box center [1201, 293] width 66 height 15
drag, startPoint x: 1085, startPoint y: 350, endPoint x: 1109, endPoint y: 352, distance: 23.4
click at [1091, 351] on span "Jia" at bounding box center [1082, 355] width 31 height 15
click at [1109, 352] on span "311" at bounding box center [1115, 355] width 29 height 15
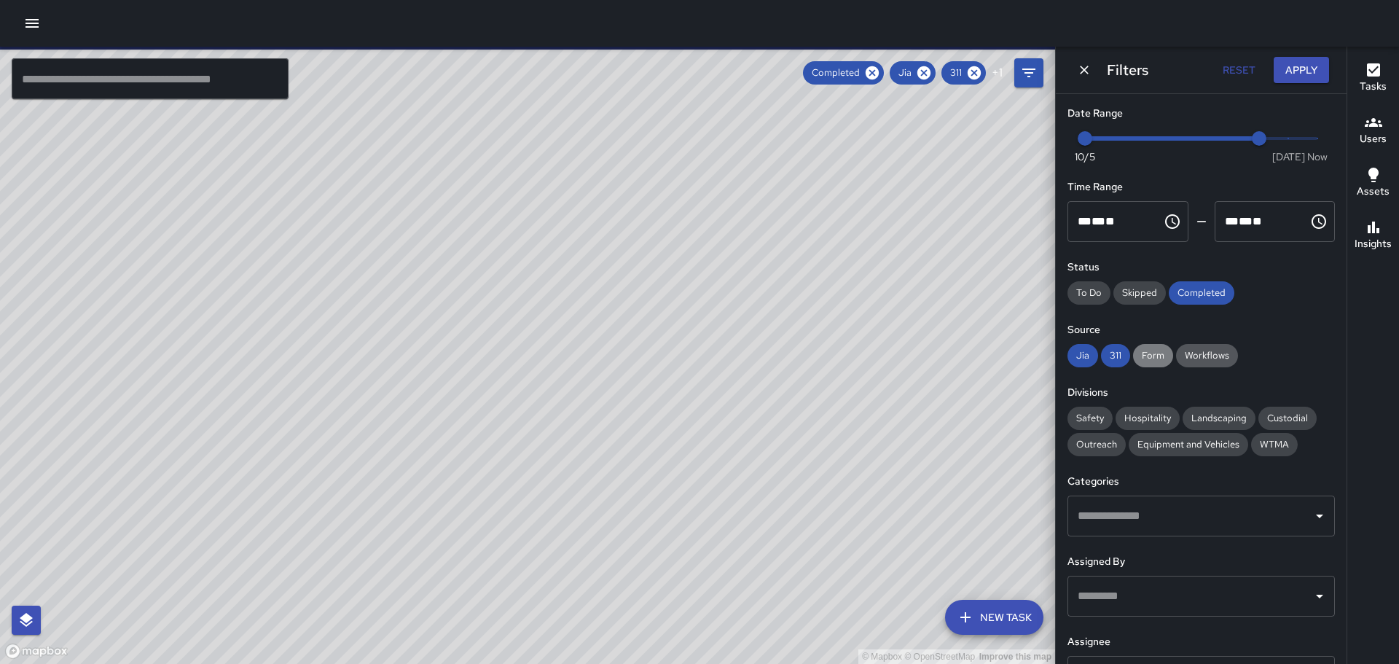
drag, startPoint x: 1155, startPoint y: 360, endPoint x: 1208, endPoint y: 347, distance: 54.6
click at [1157, 359] on span "Form" at bounding box center [1153, 355] width 40 height 15
click at [1217, 348] on div "Workflows" at bounding box center [1207, 355] width 62 height 23
drag, startPoint x: 1095, startPoint y: 419, endPoint x: 1290, endPoint y: 369, distance: 201.6
click at [1096, 417] on span "Safety" at bounding box center [1089, 418] width 45 height 15
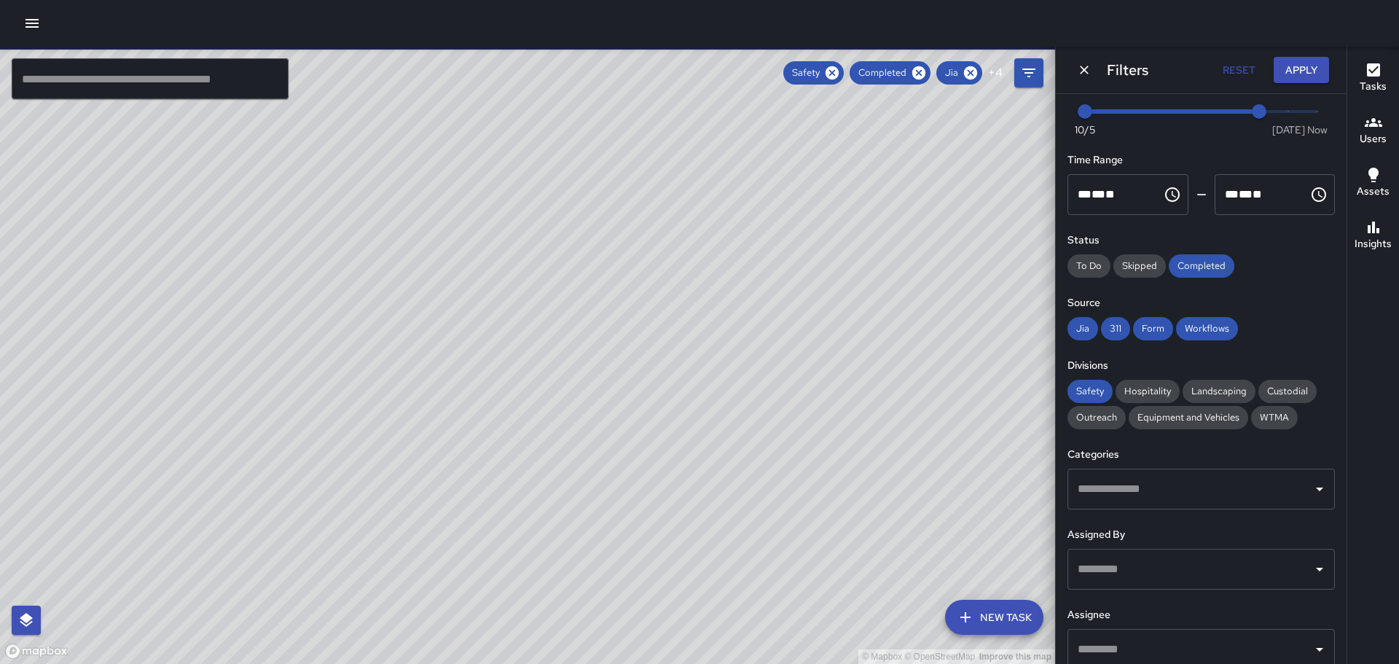
scroll to position [73, 0]
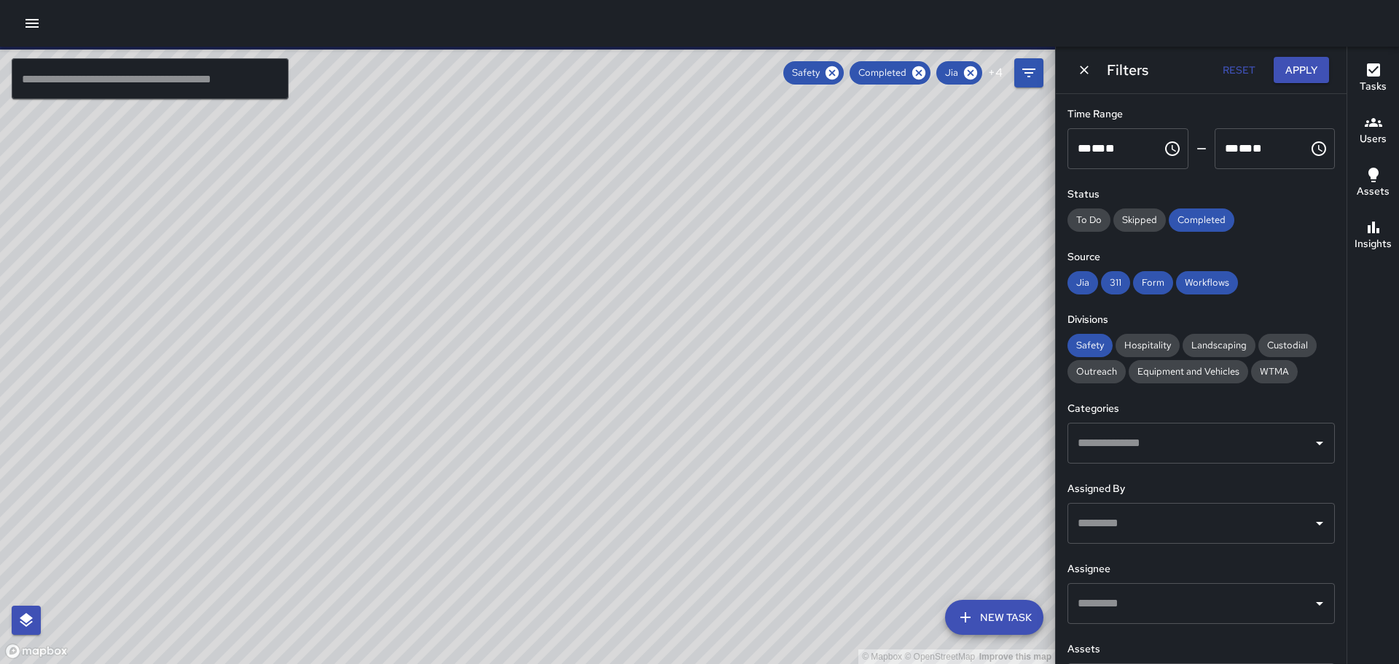
click at [1315, 460] on div "​" at bounding box center [1200, 442] width 267 height 41
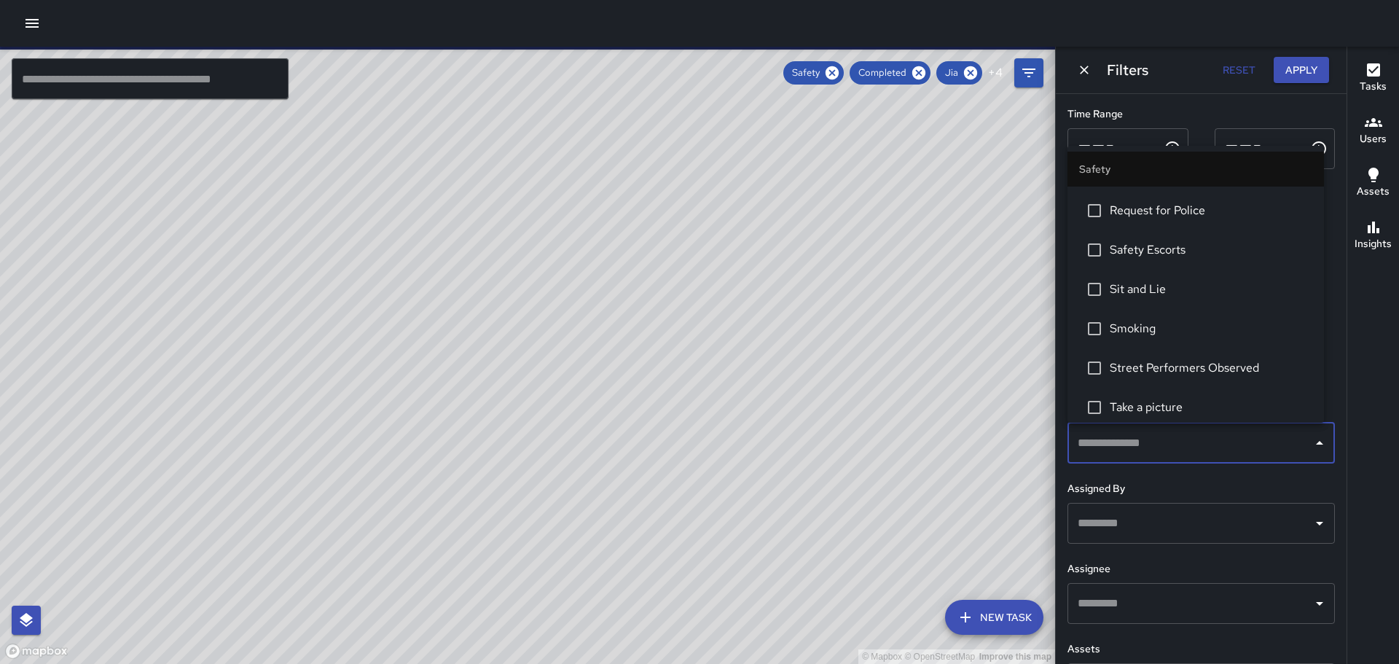
scroll to position [798, 0]
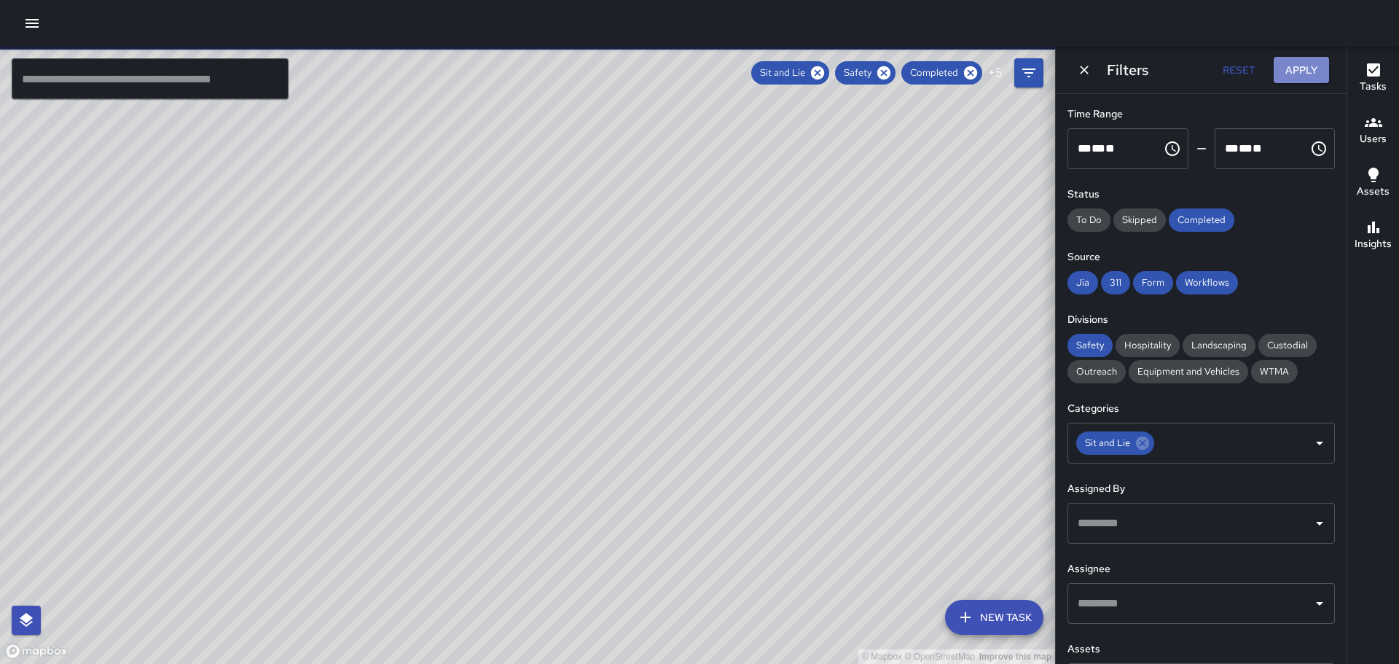
click at [1307, 68] on button "Apply" at bounding box center [1300, 70] width 55 height 27
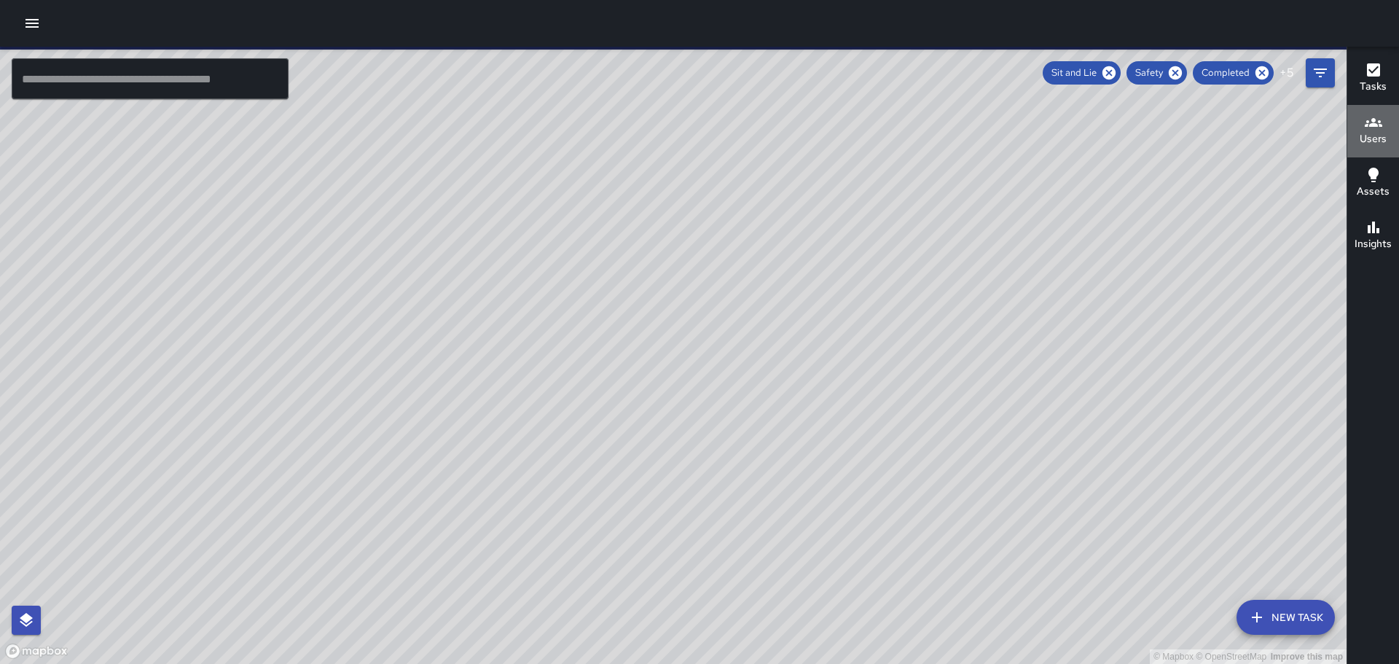
click at [1382, 119] on div "Users" at bounding box center [1372, 131] width 27 height 34
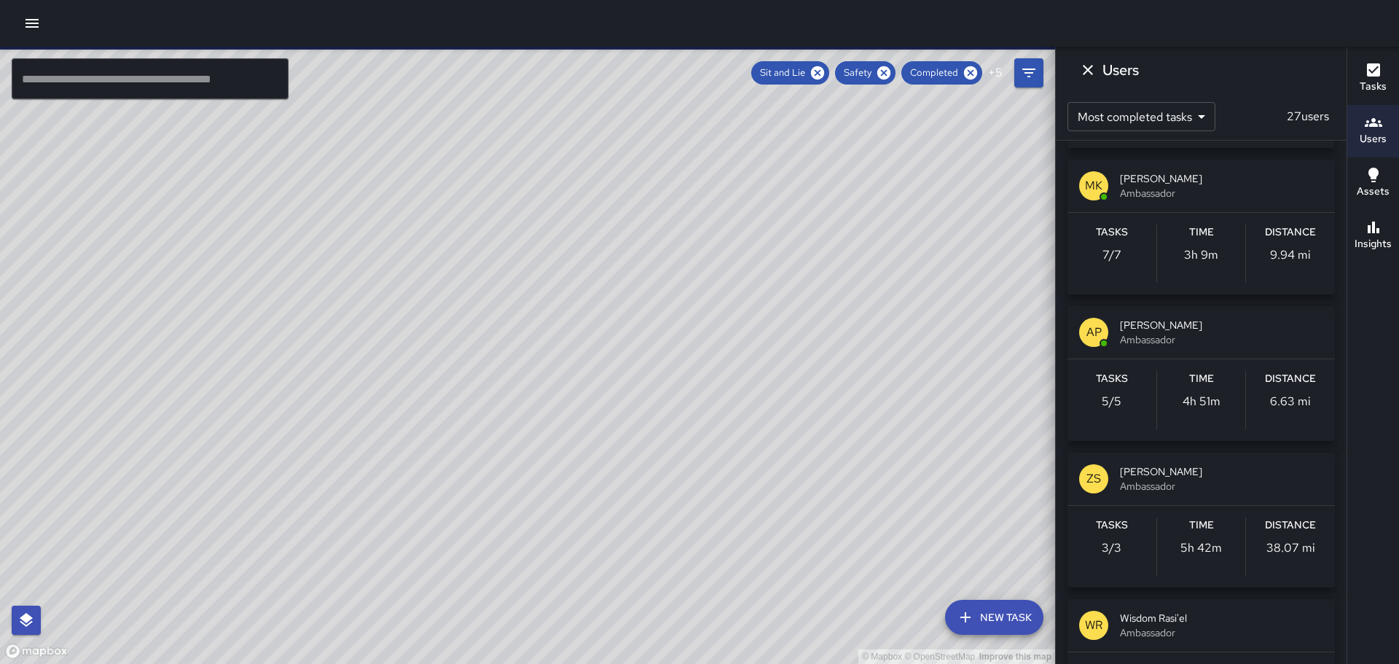
scroll to position [583, 0]
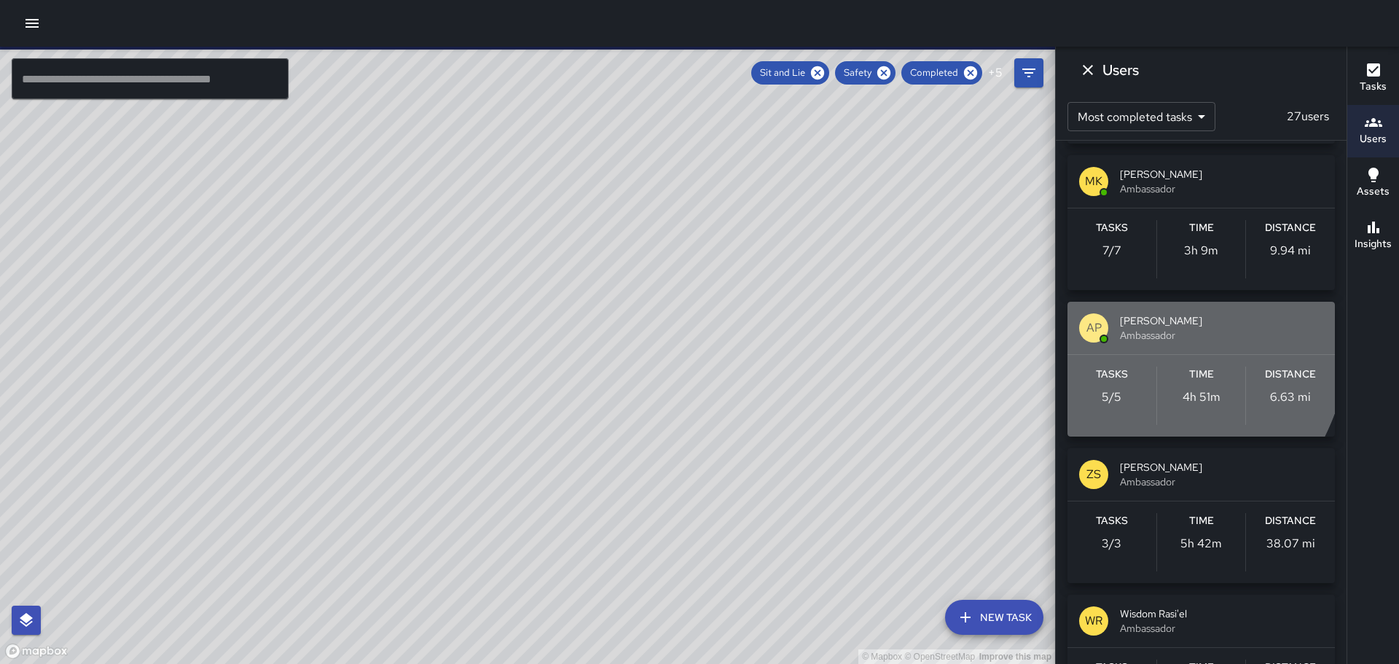
click at [1095, 324] on p "AP" at bounding box center [1093, 327] width 15 height 17
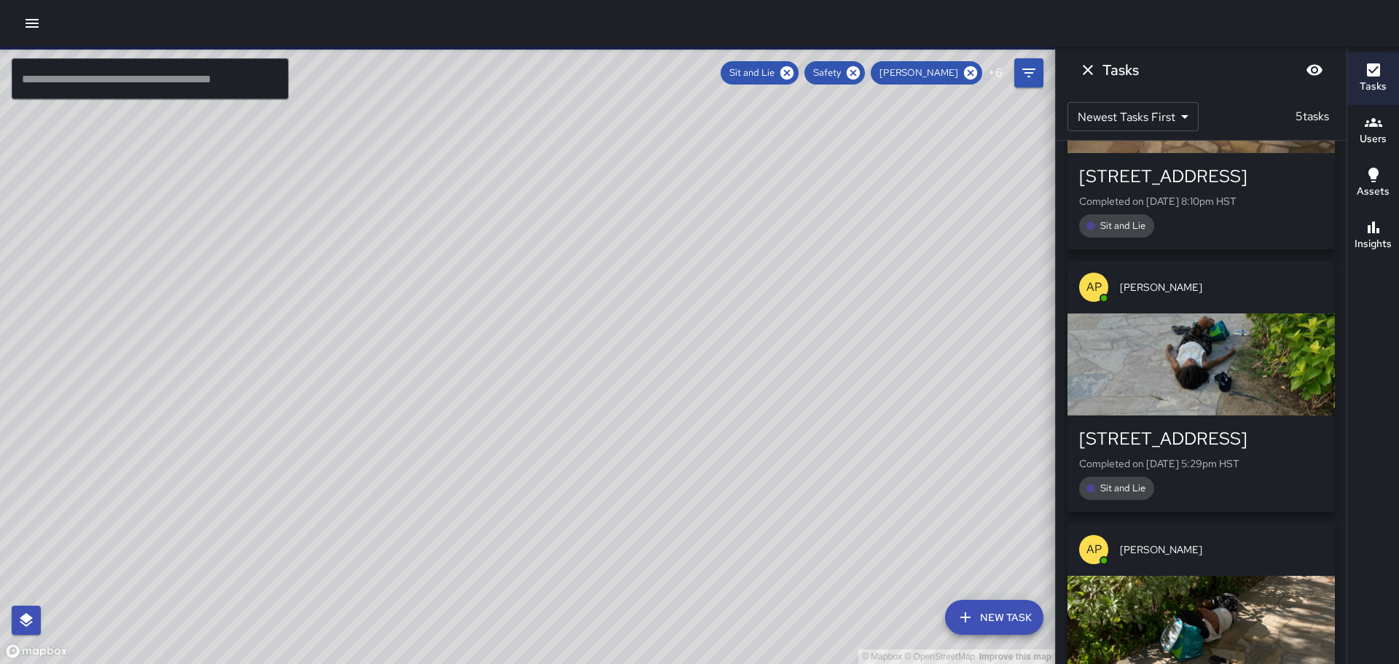
scroll to position [800, 0]
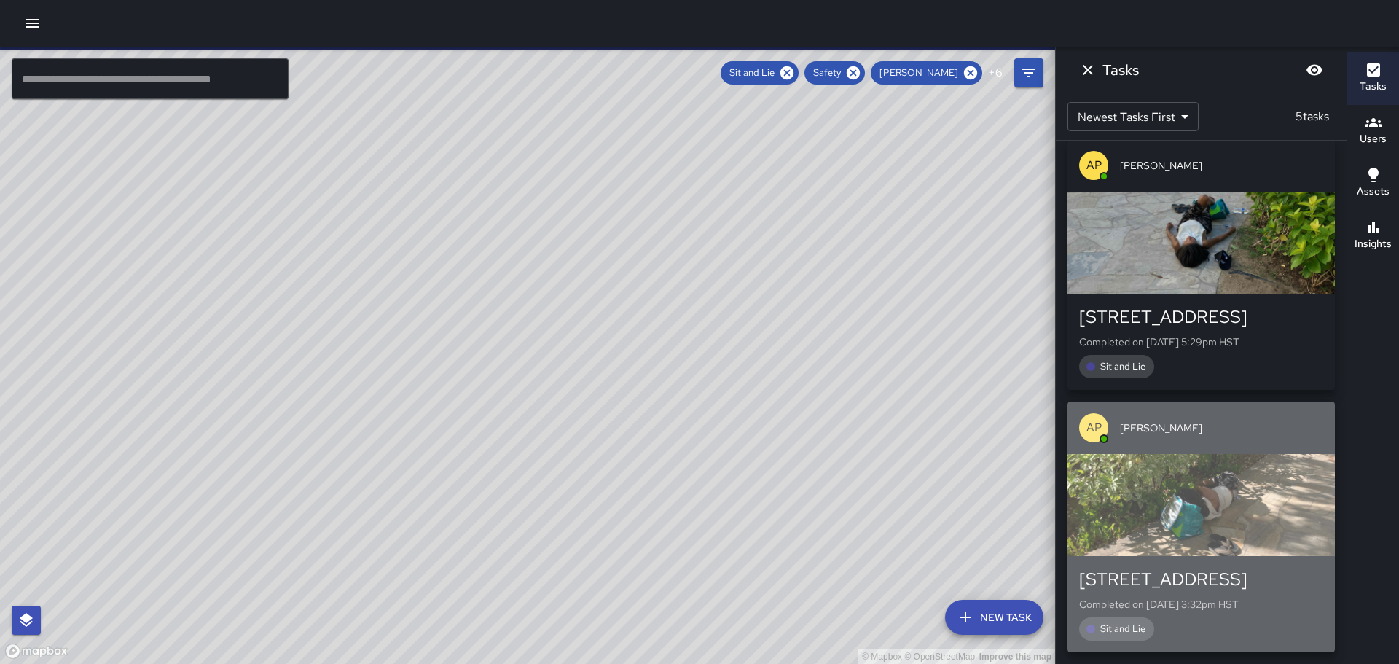
drag, startPoint x: 1319, startPoint y: 489, endPoint x: 1329, endPoint y: 425, distance: 64.8
click at [1323, 462] on div "button" at bounding box center [1200, 505] width 267 height 102
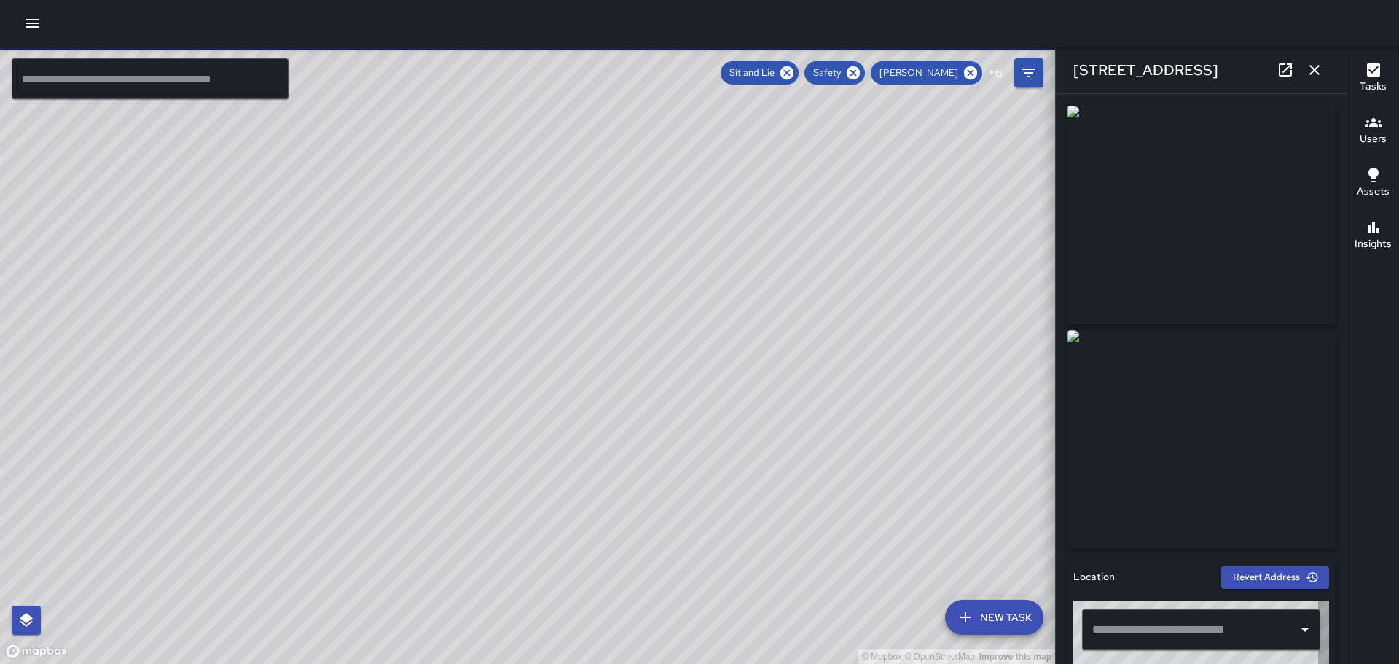
type input "**********"
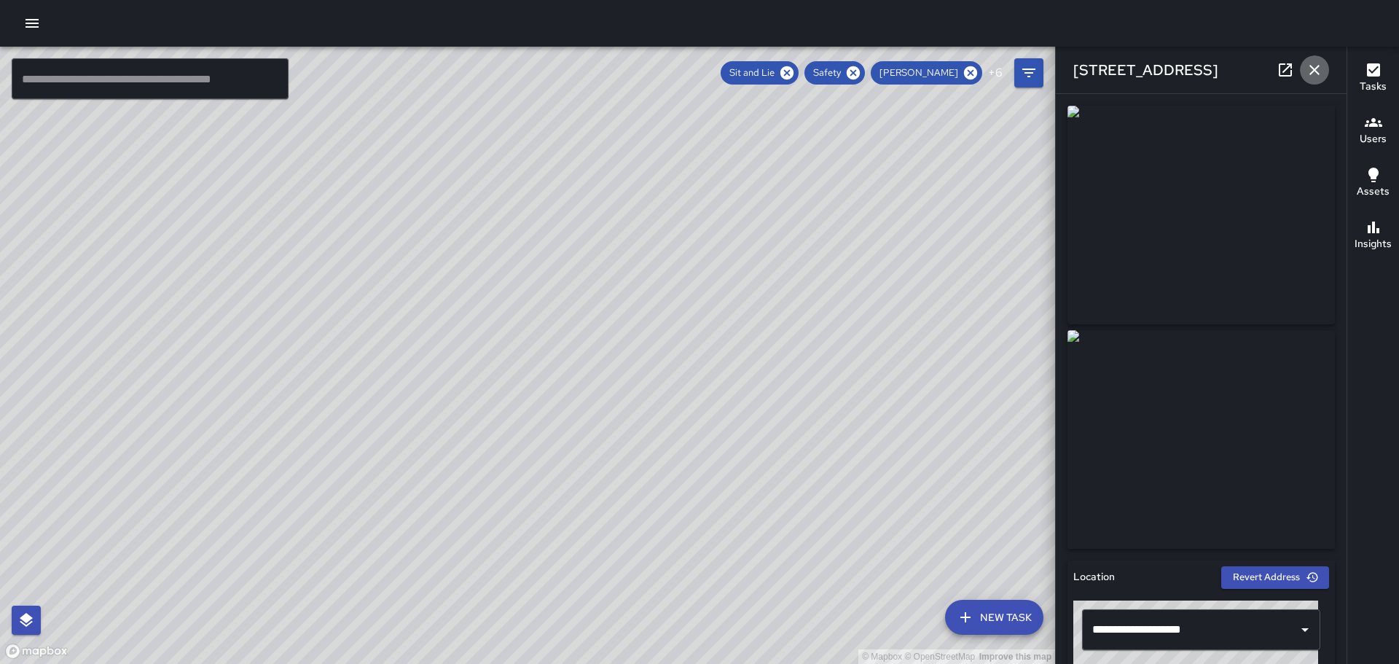
click at [1315, 64] on icon "button" at bounding box center [1313, 69] width 17 height 17
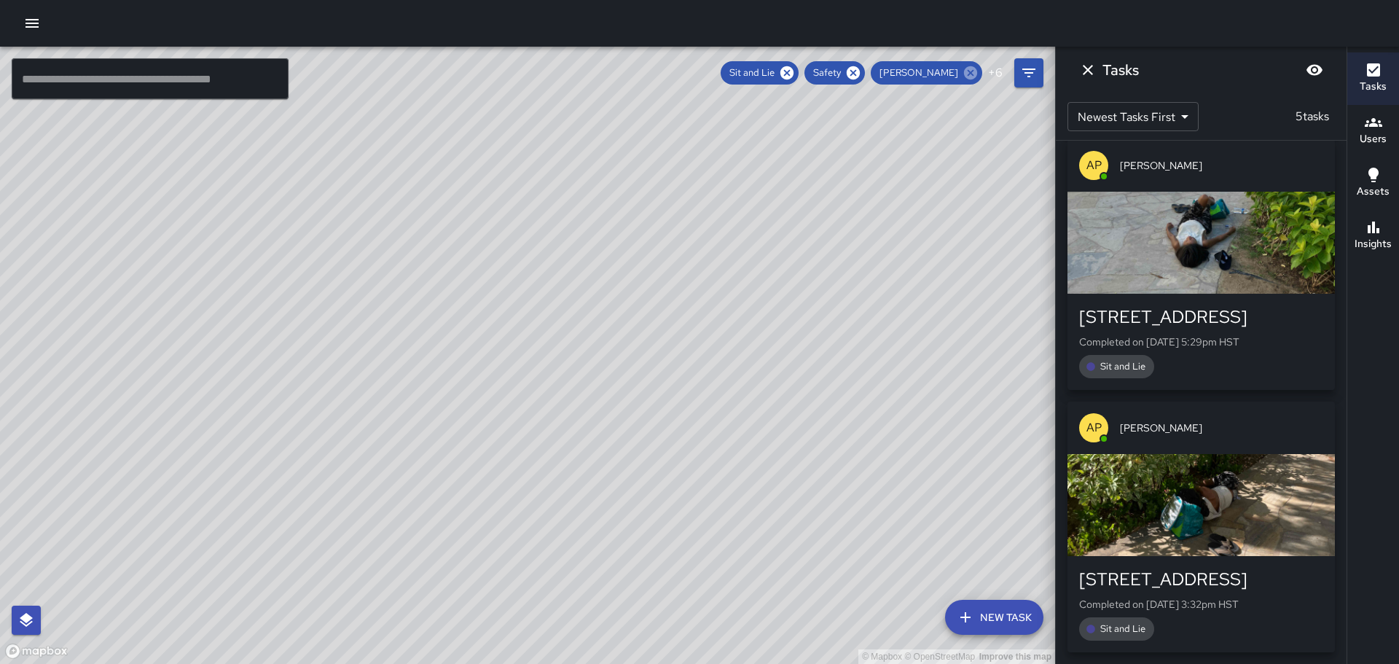
click at [967, 67] on icon at bounding box center [970, 73] width 16 height 16
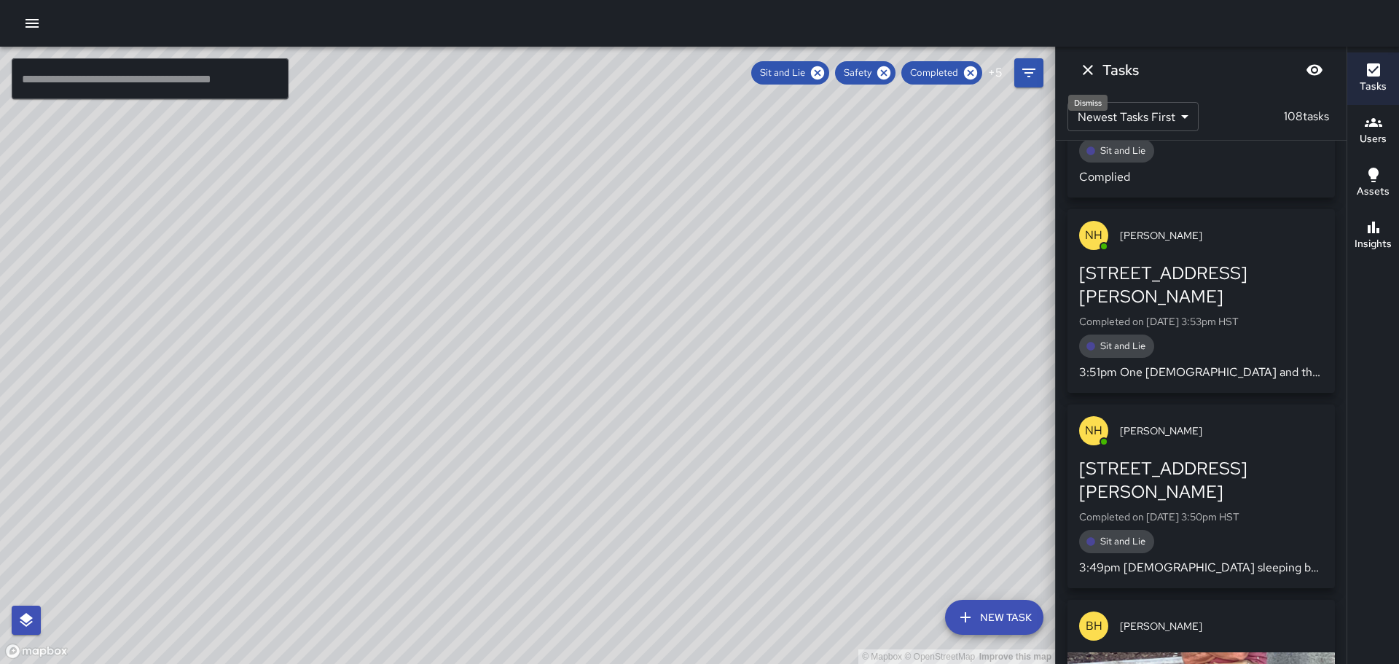
click at [1087, 72] on icon "Dismiss" at bounding box center [1087, 69] width 17 height 17
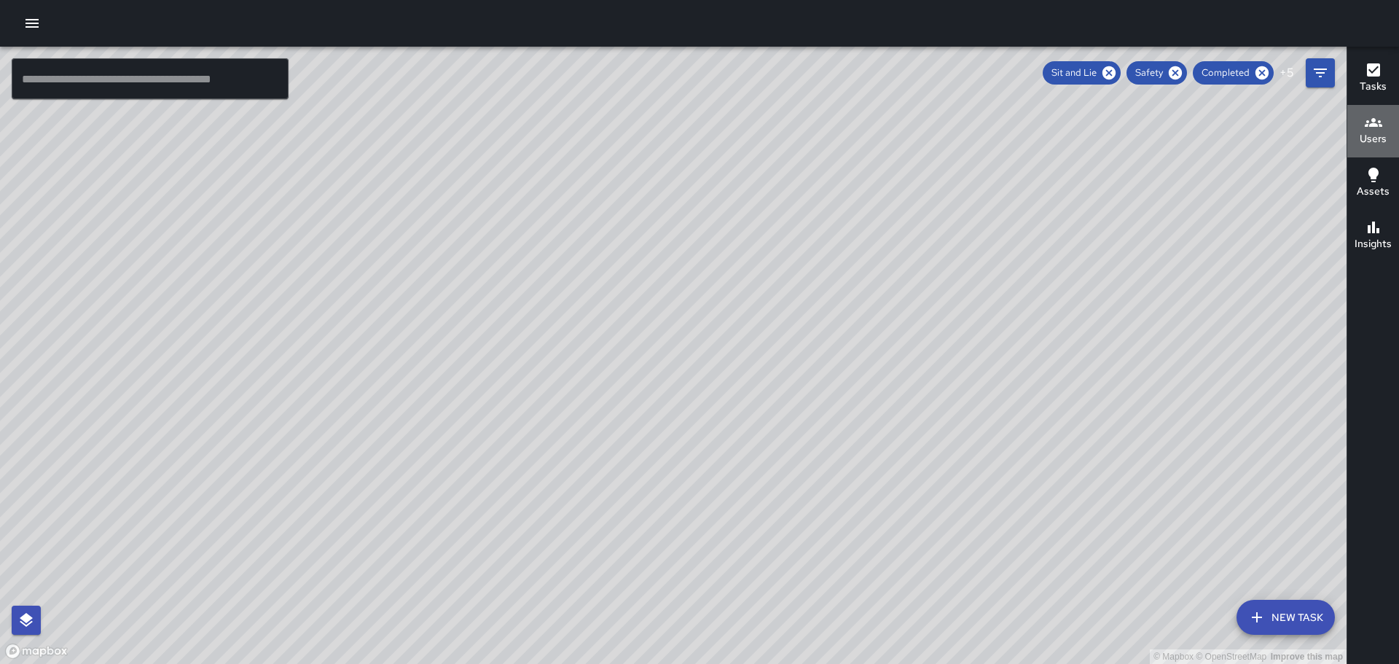
click at [1373, 129] on icon "button" at bounding box center [1372, 122] width 17 height 17
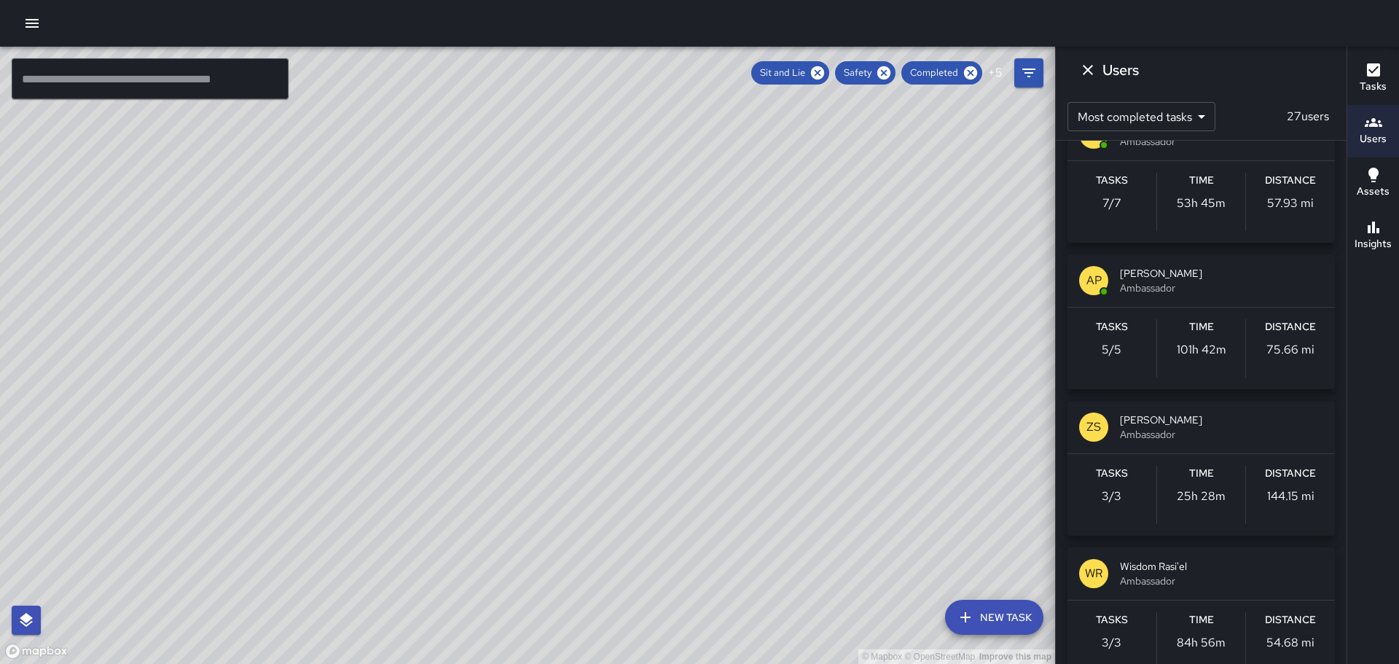
scroll to position [656, 0]
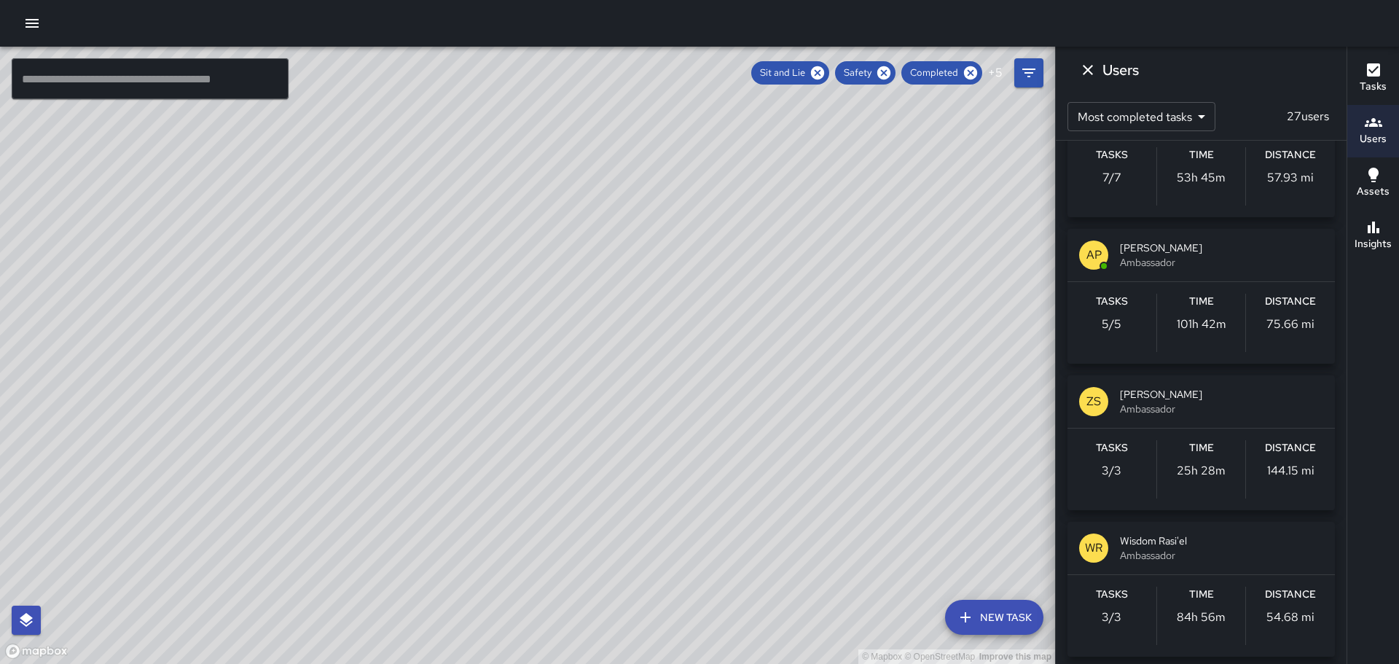
click at [1095, 404] on p "ZS" at bounding box center [1093, 401] width 15 height 17
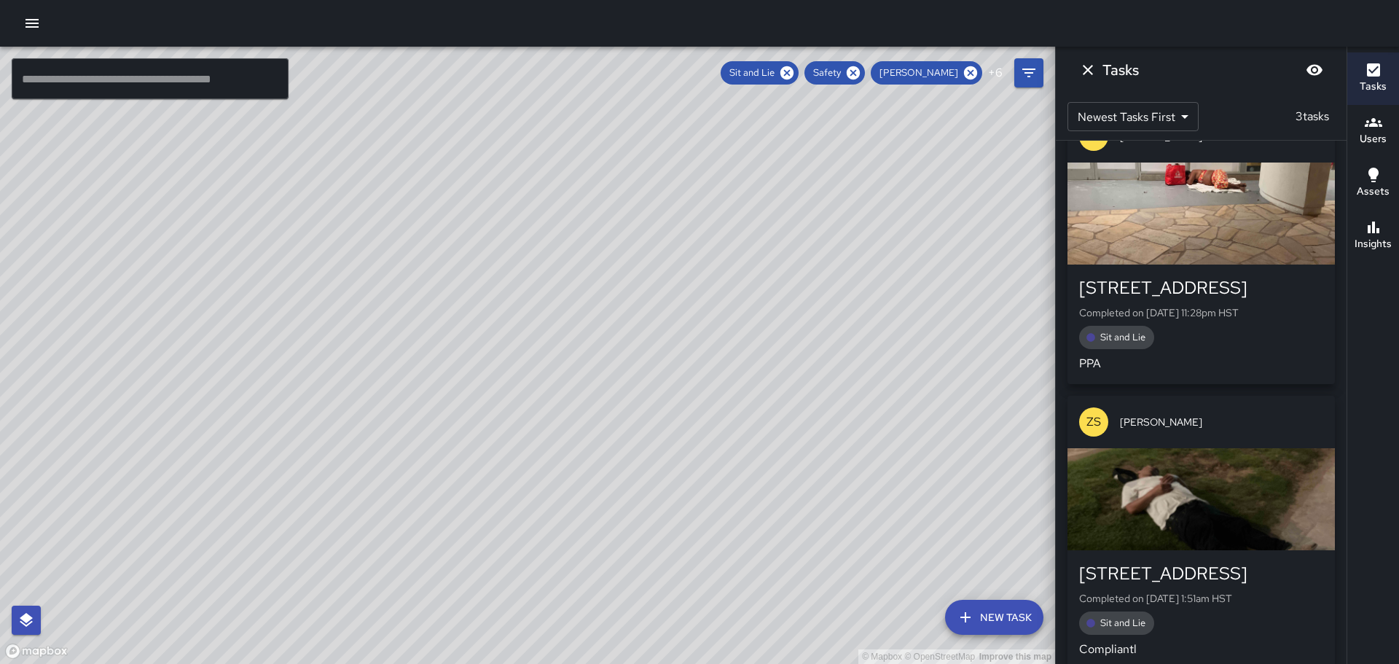
scroll to position [345, 0]
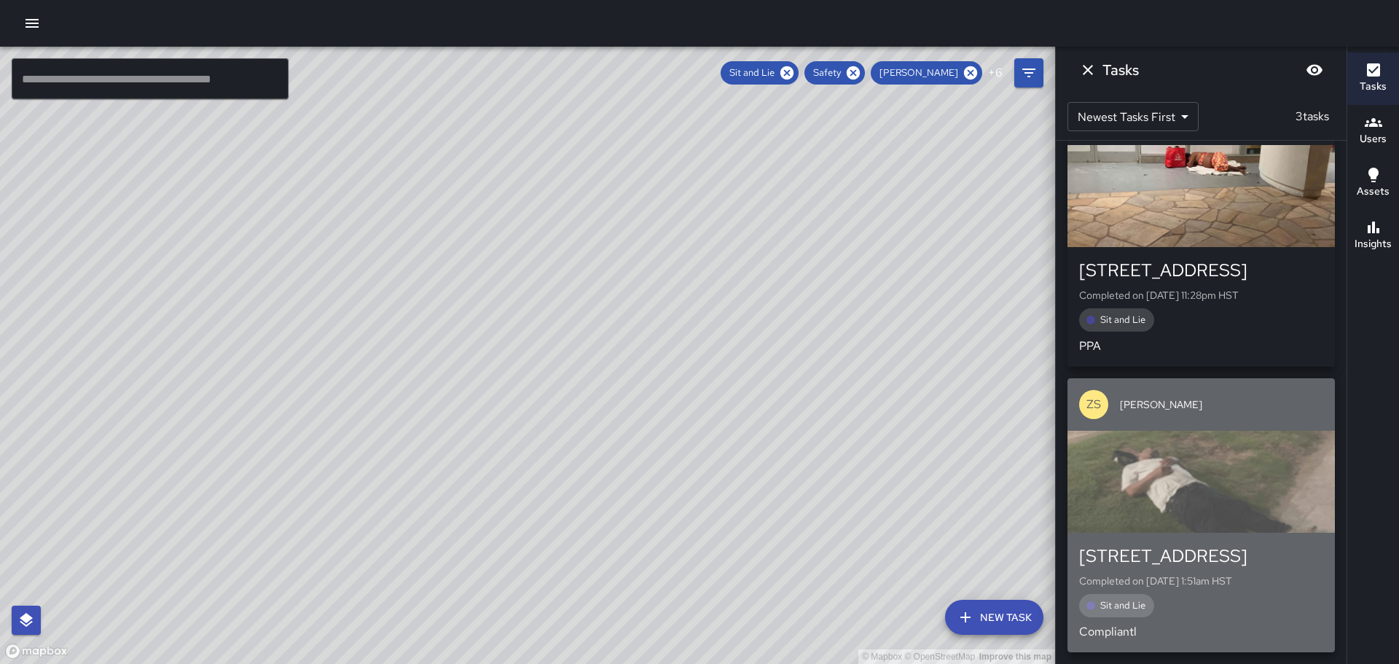
click at [1205, 498] on div "button" at bounding box center [1200, 481] width 267 height 102
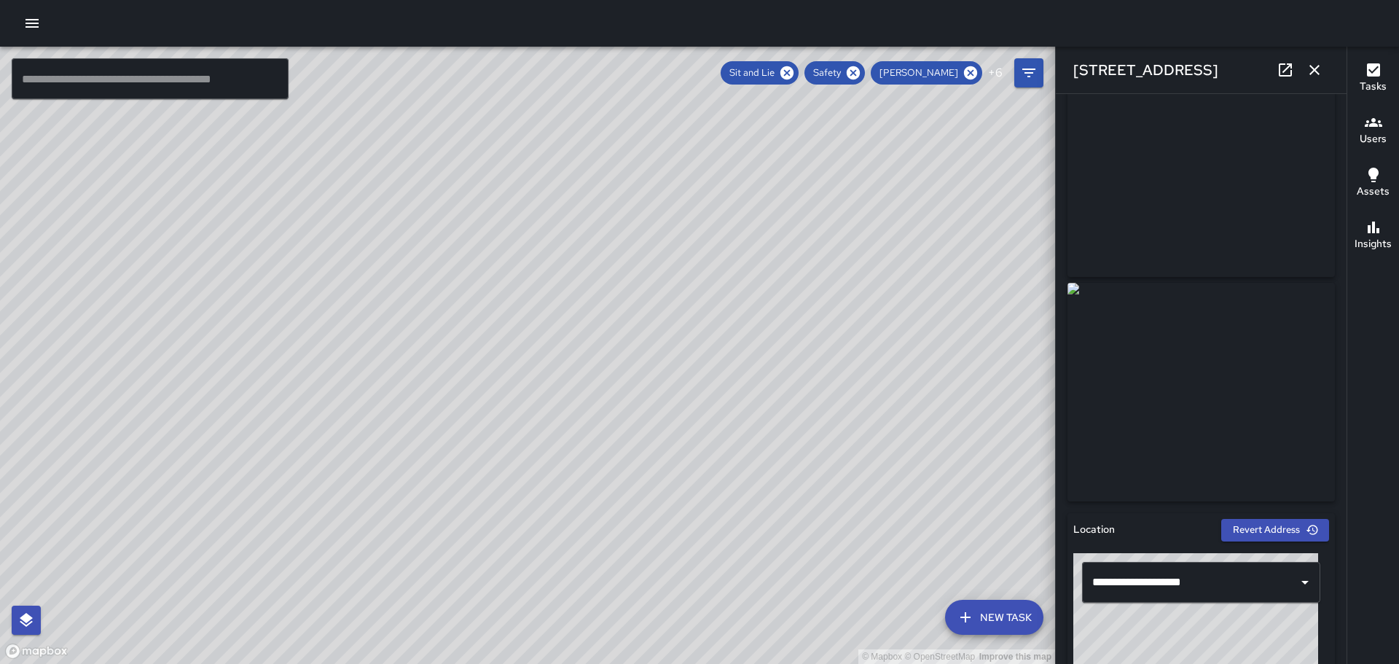
scroll to position [0, 0]
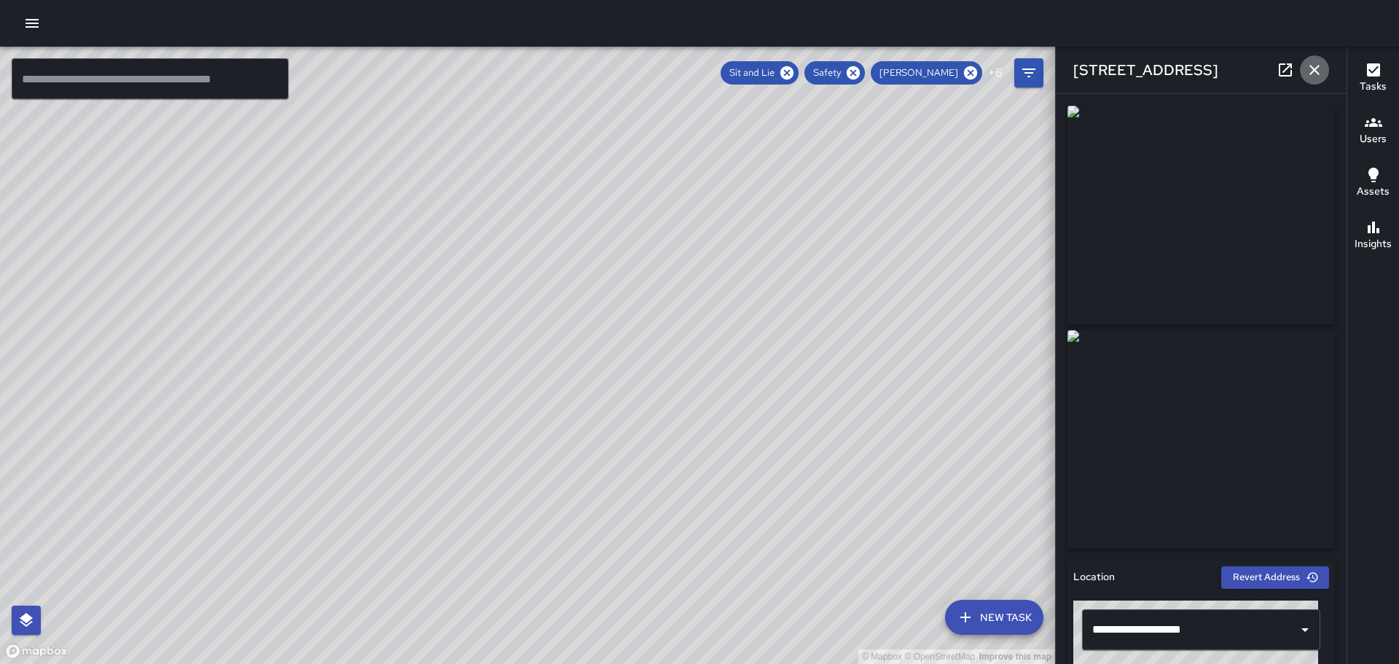
click at [1312, 66] on icon "button" at bounding box center [1313, 69] width 17 height 17
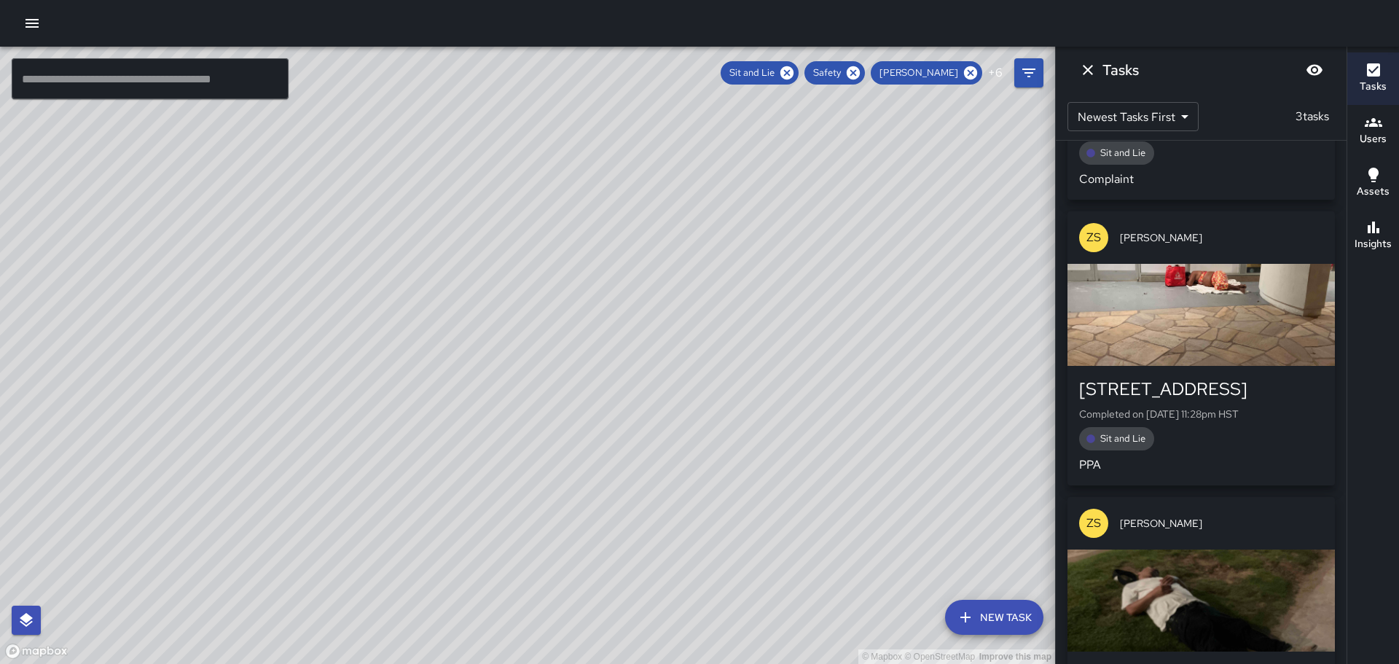
scroll to position [200, 0]
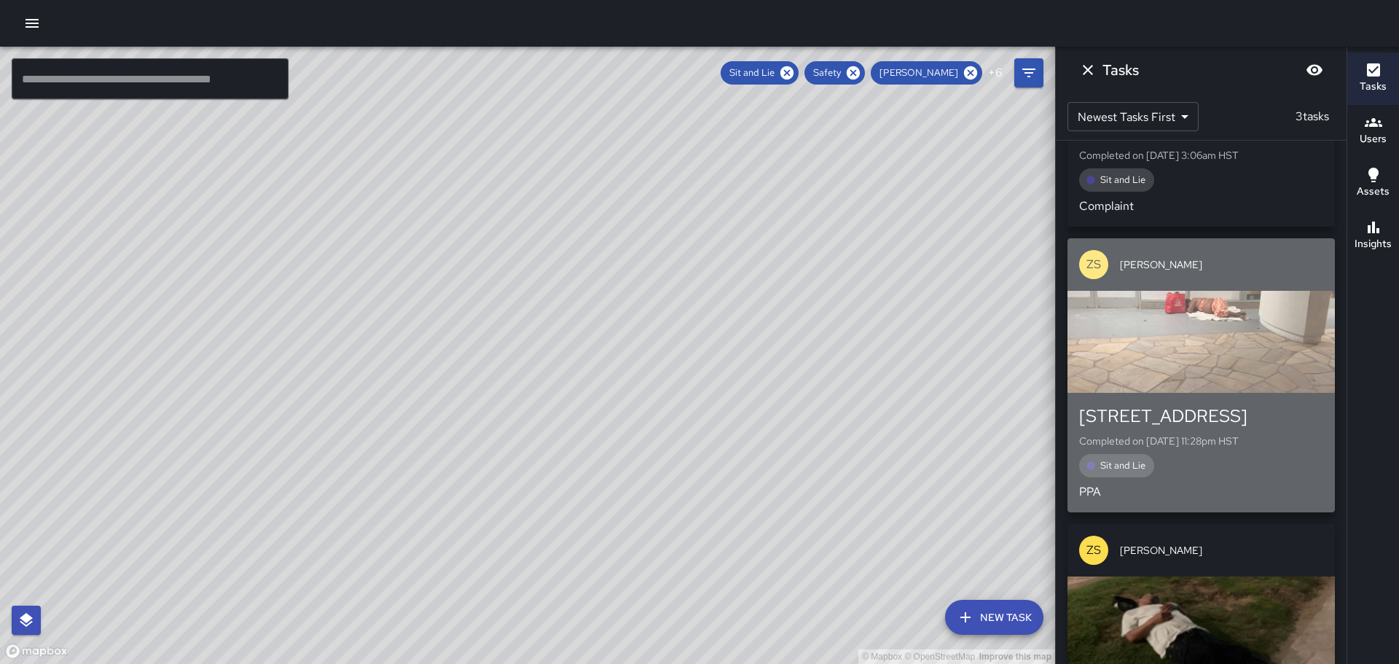
click at [1232, 325] on div "button" at bounding box center [1200, 342] width 267 height 102
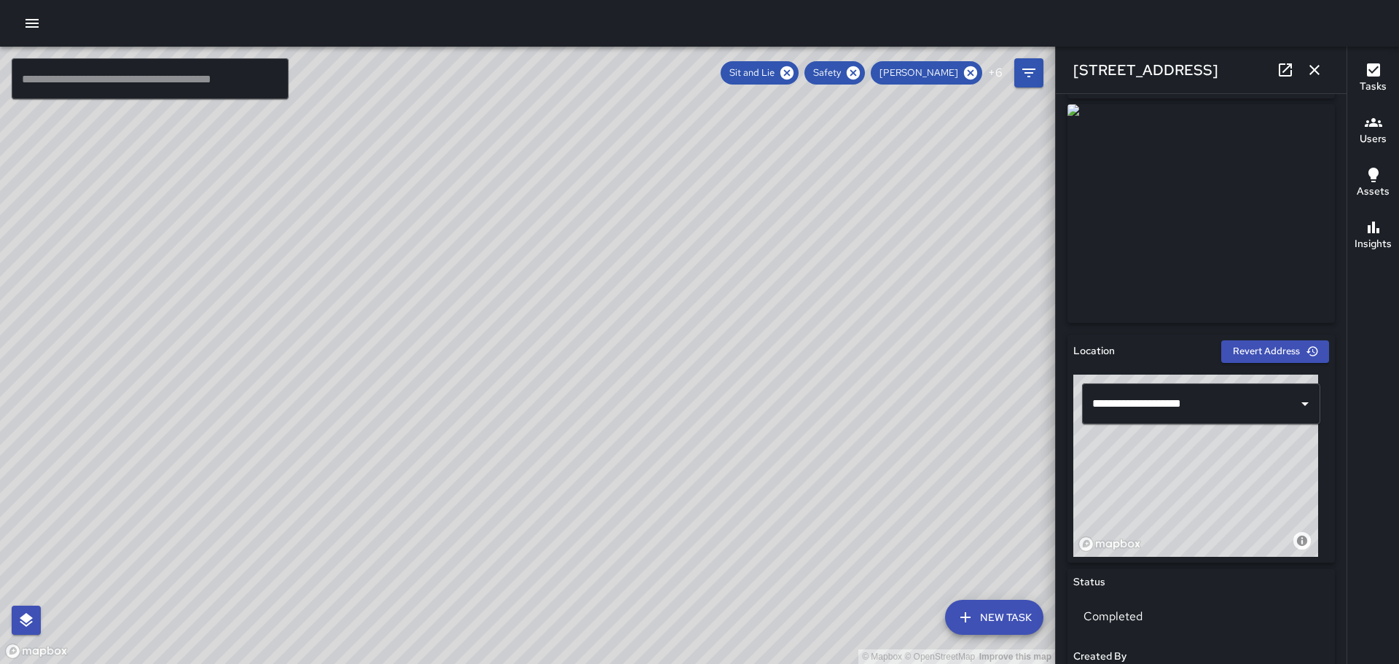
scroll to position [0, 0]
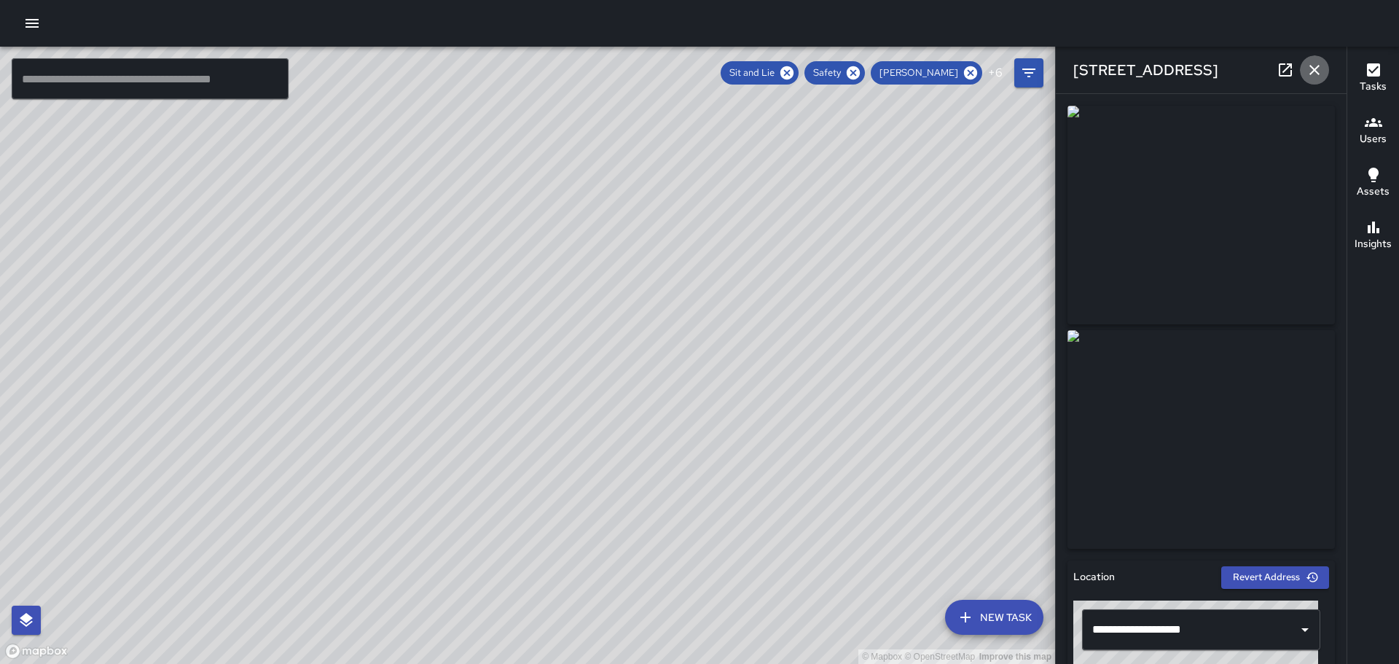
click at [1308, 65] on icon "button" at bounding box center [1313, 69] width 17 height 17
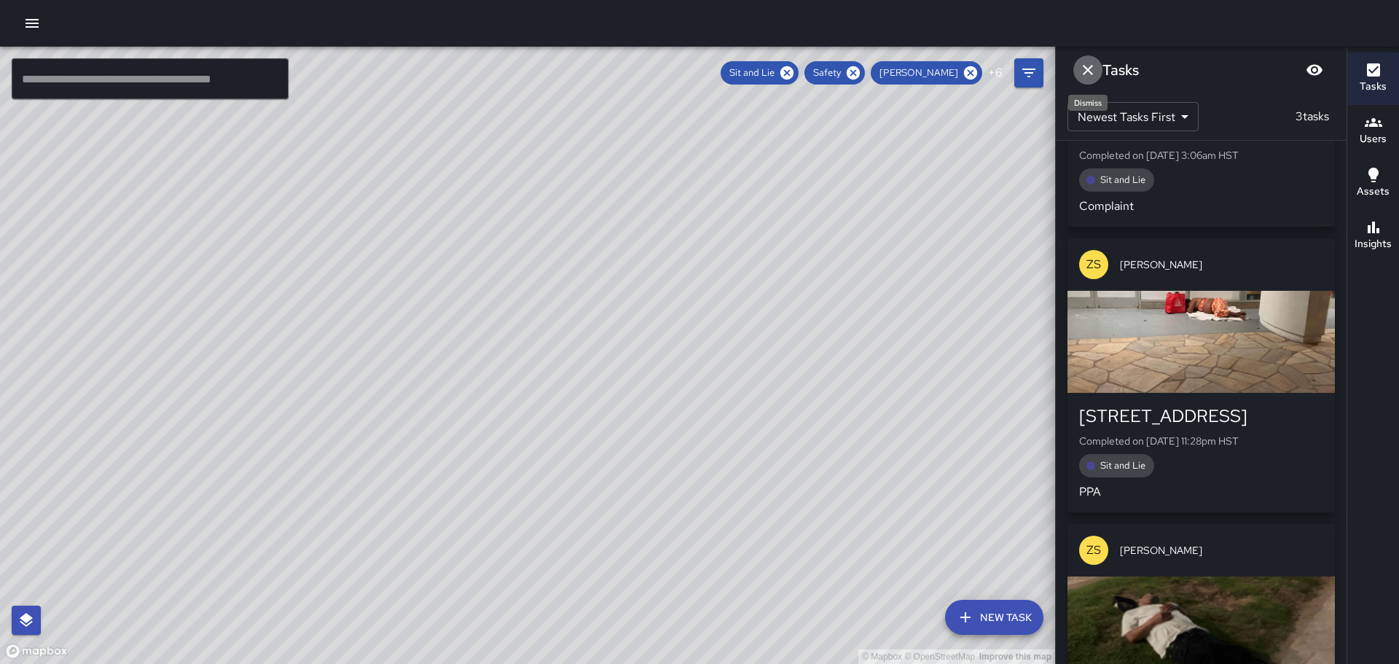
click at [1082, 64] on icon "Dismiss" at bounding box center [1087, 69] width 17 height 17
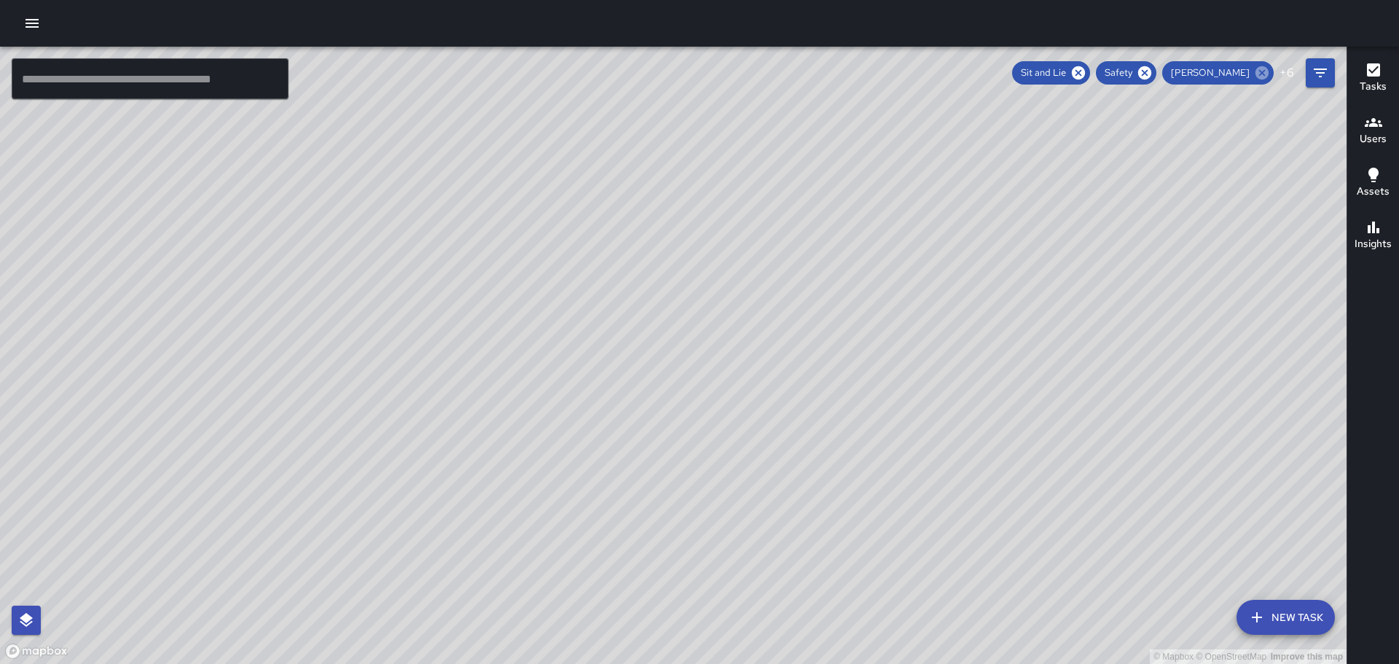
click at [1267, 72] on icon at bounding box center [1261, 72] width 13 height 13
click at [1365, 127] on icon "button" at bounding box center [1372, 122] width 17 height 17
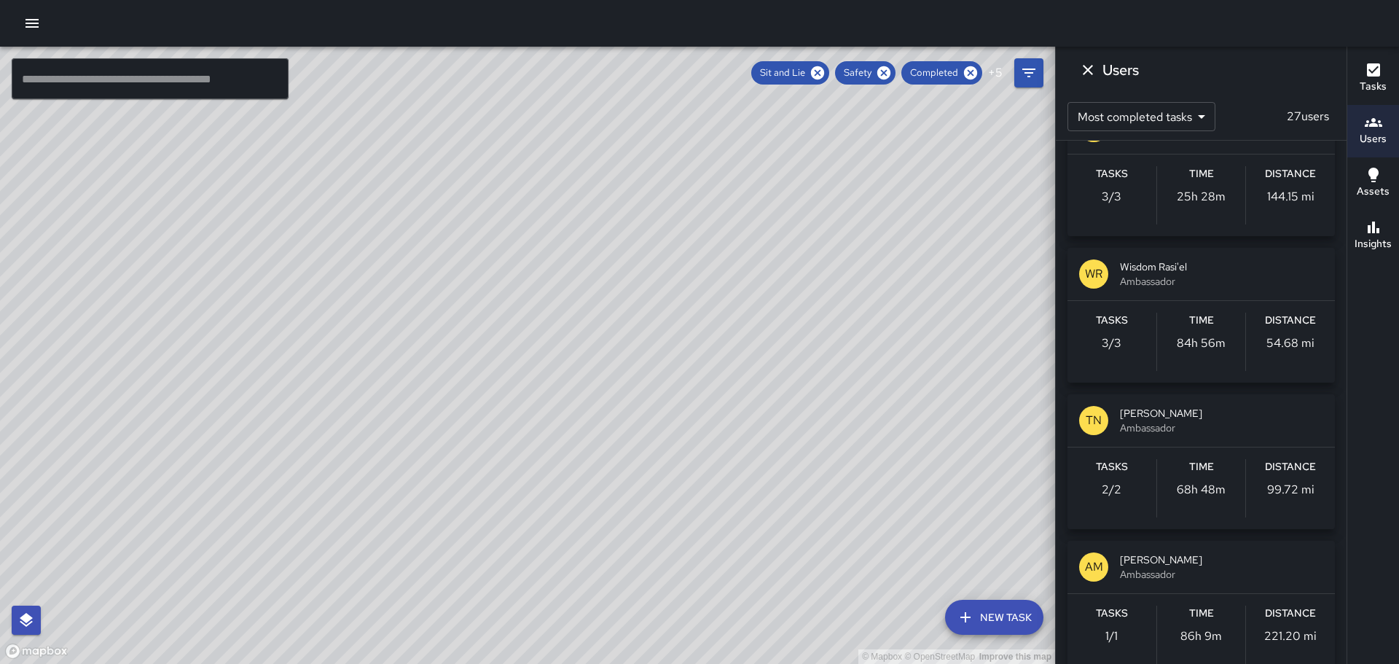
scroll to position [947, 0]
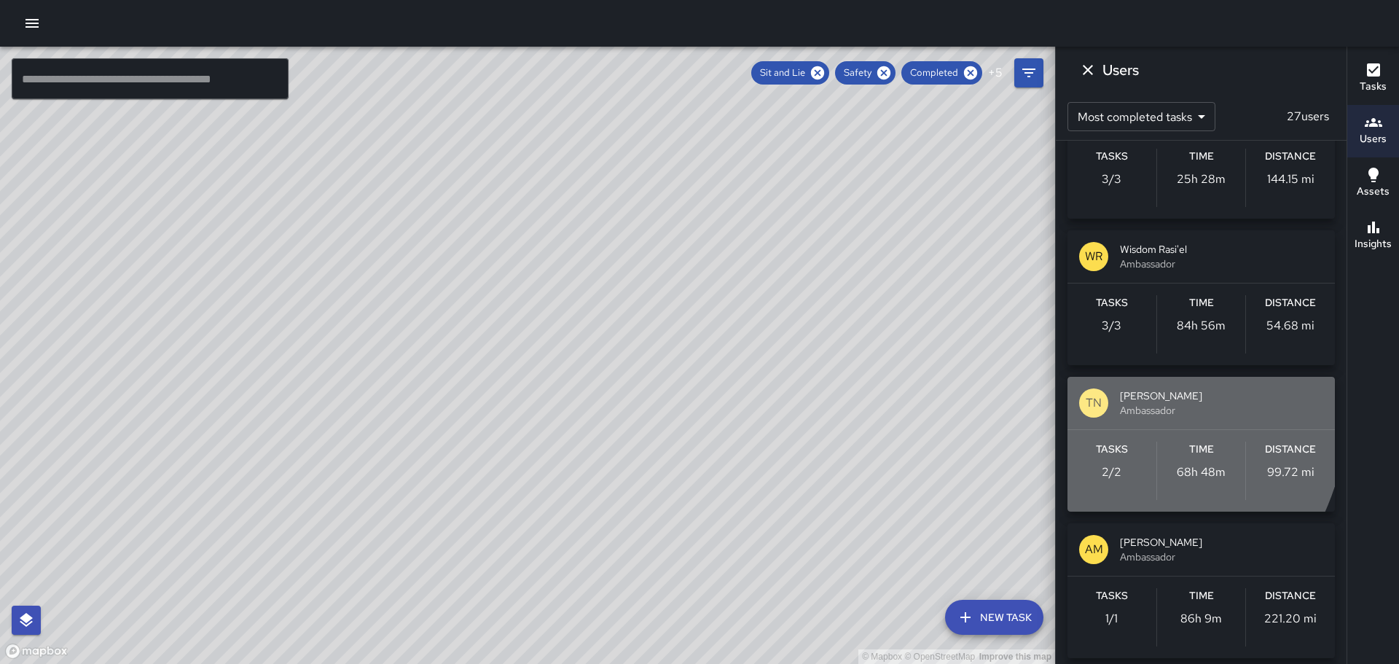
click at [1094, 407] on p "TN" at bounding box center [1093, 402] width 16 height 17
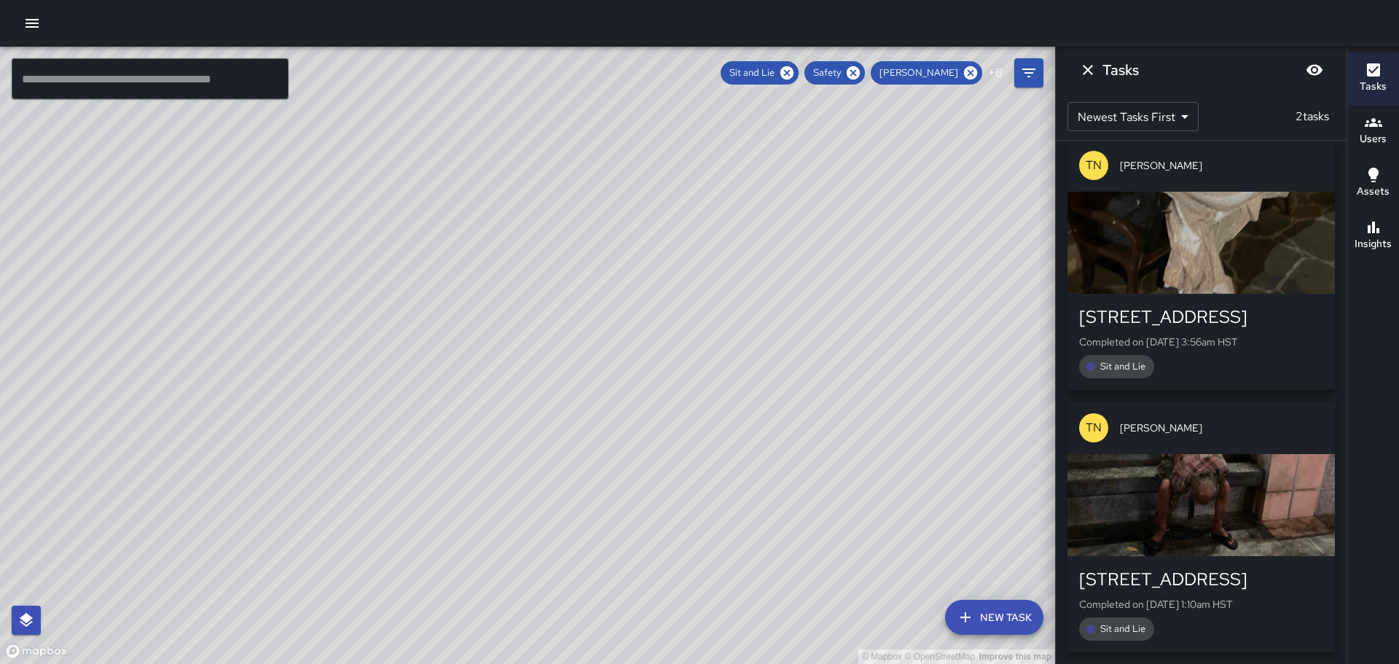
scroll to position [4, 0]
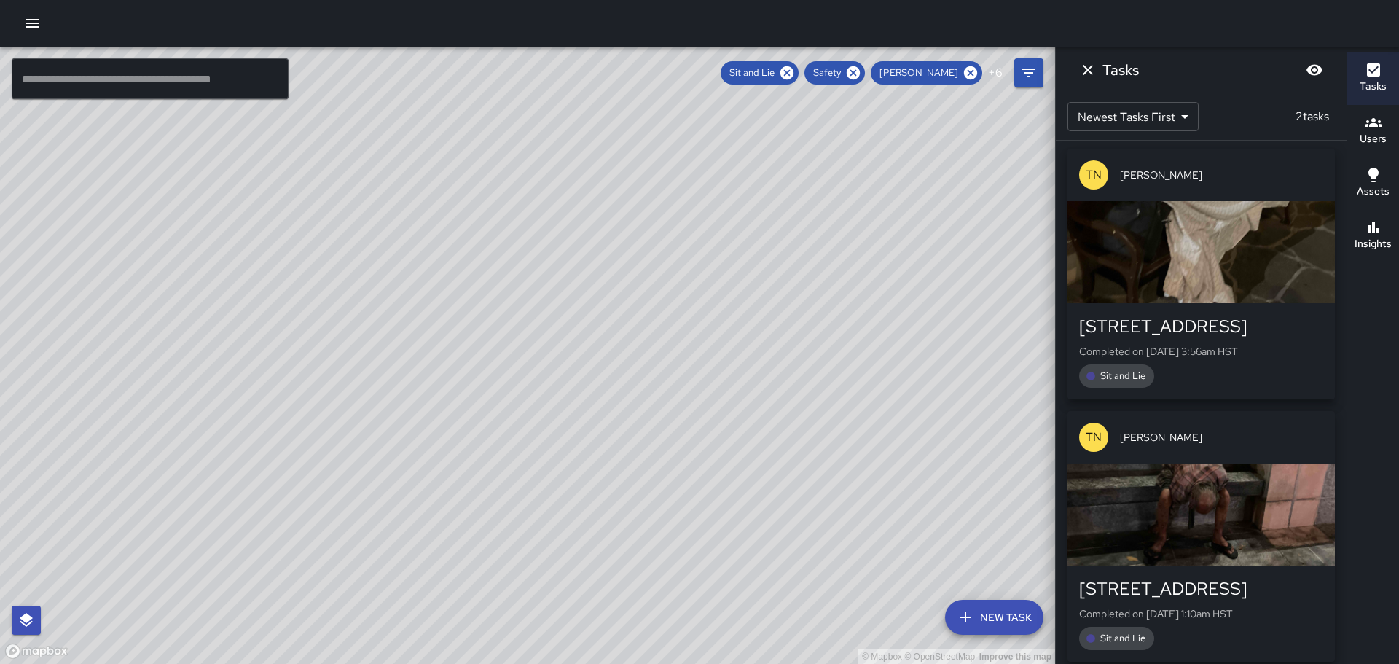
click at [1331, 241] on div "TN [PERSON_NAME] [STREET_ADDRESS] Completed on [DATE] 3:56am HST Sit and Lie TN…" at bounding box center [1200, 402] width 291 height 523
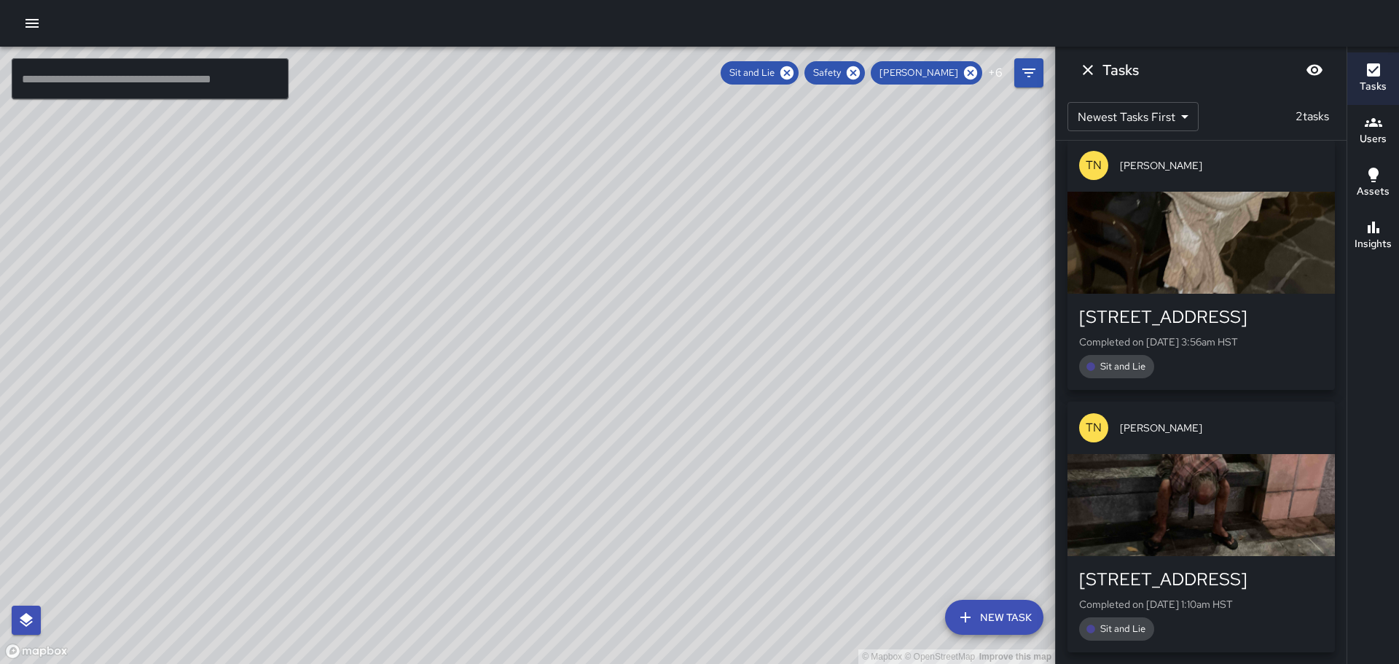
scroll to position [0, 0]
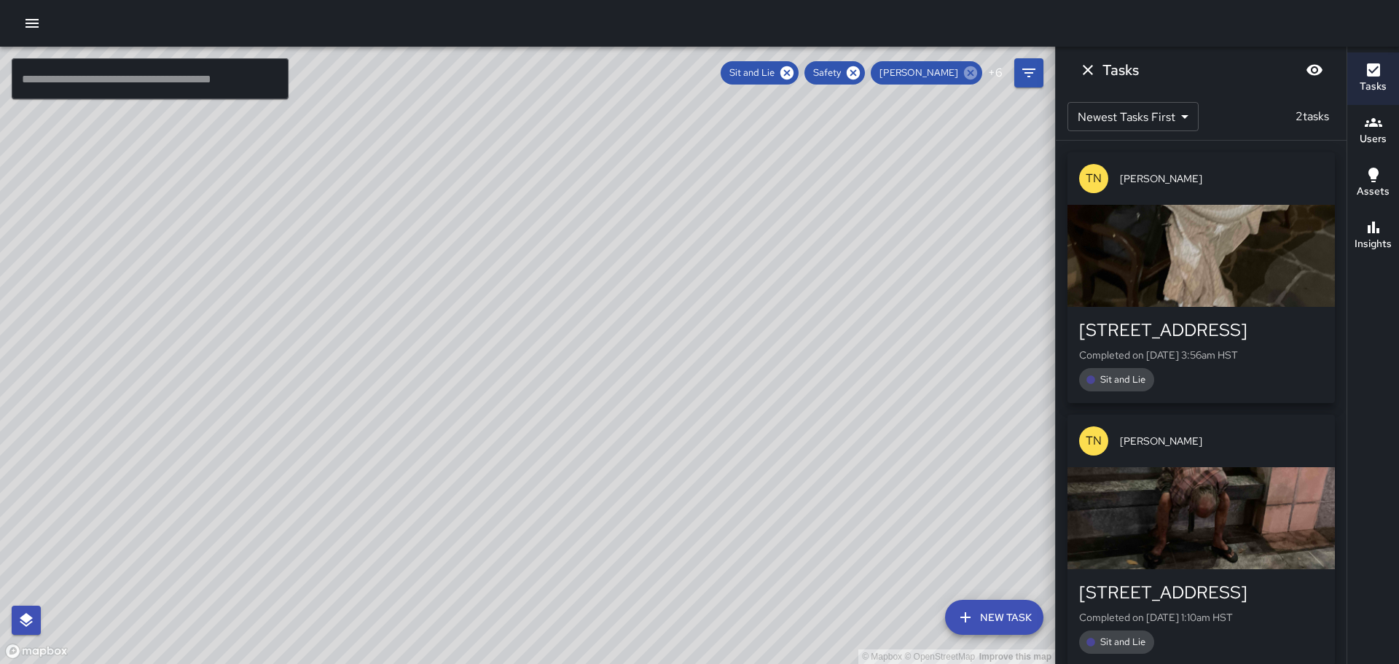
click at [970, 74] on icon at bounding box center [970, 73] width 16 height 16
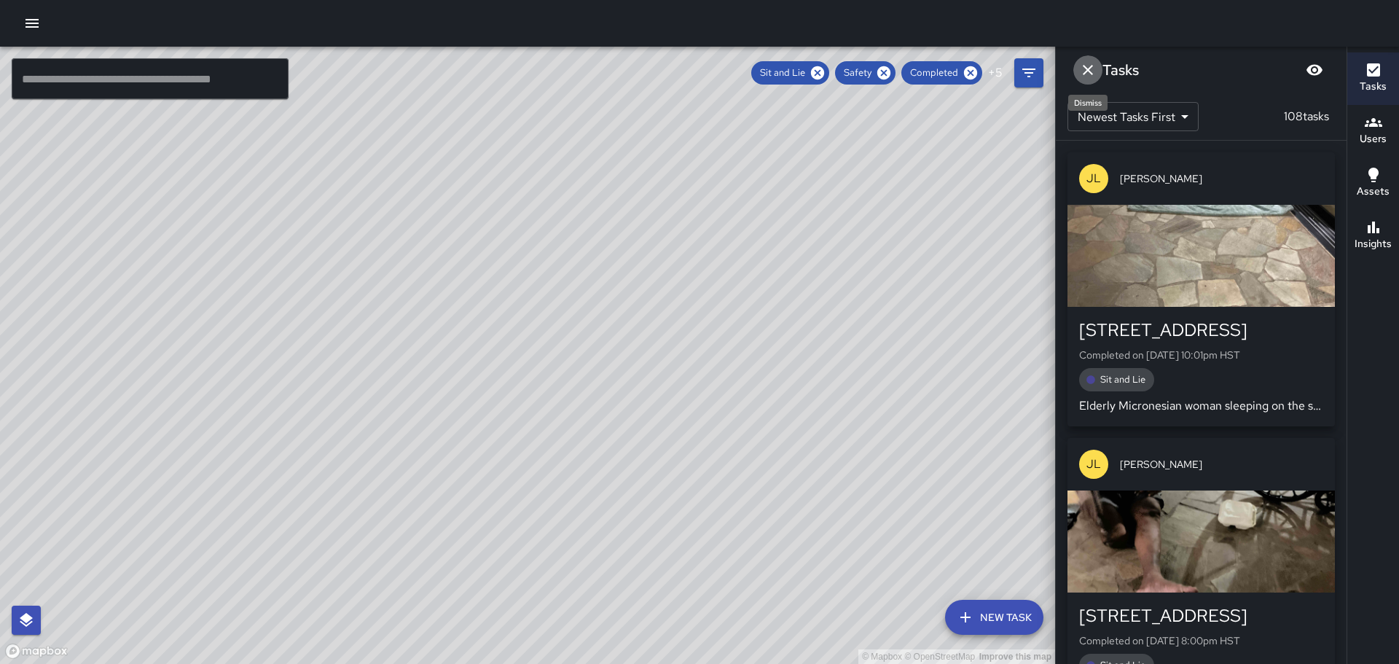
click at [1085, 70] on icon "Dismiss" at bounding box center [1087, 69] width 17 height 17
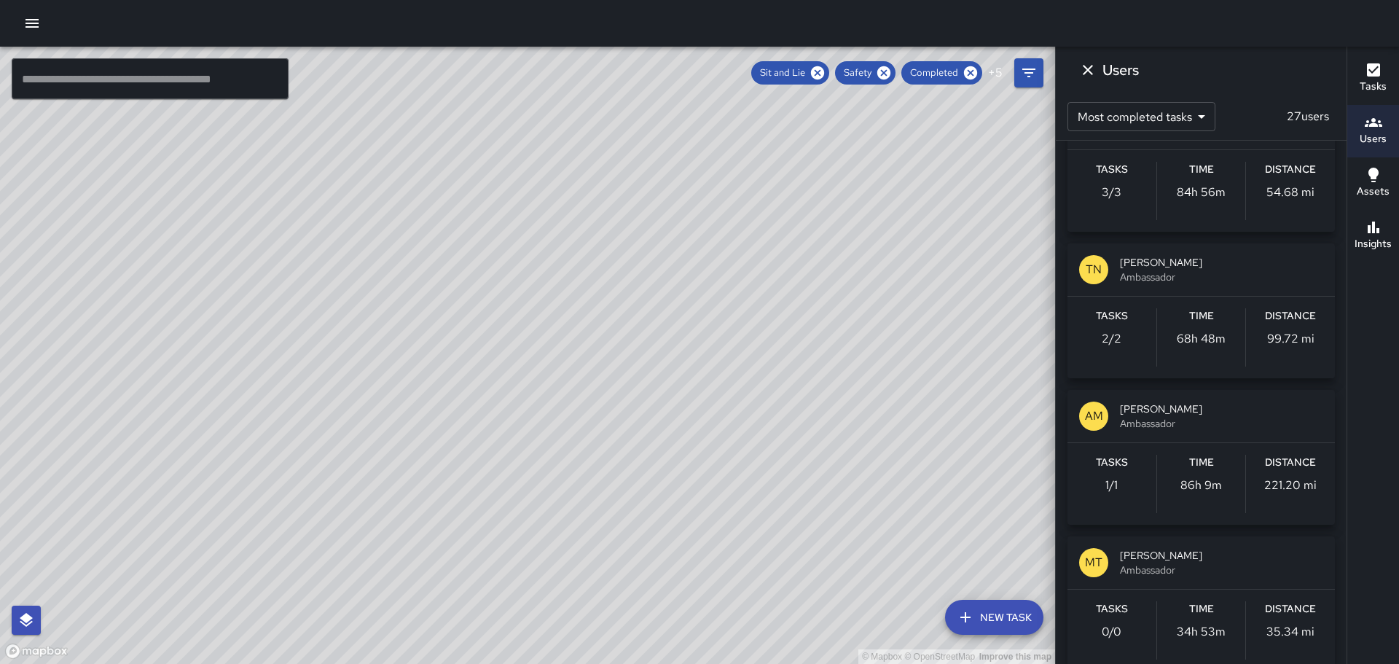
scroll to position [1093, 0]
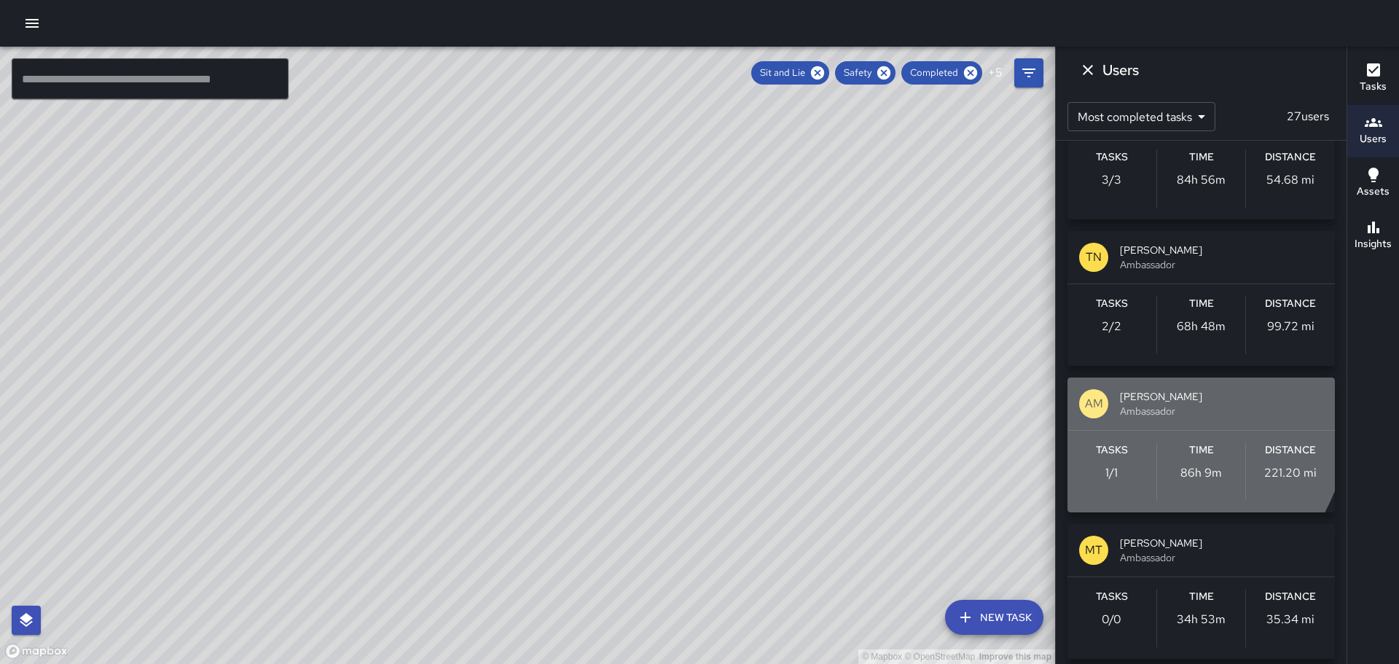
click at [1098, 394] on div "AM" at bounding box center [1093, 403] width 29 height 29
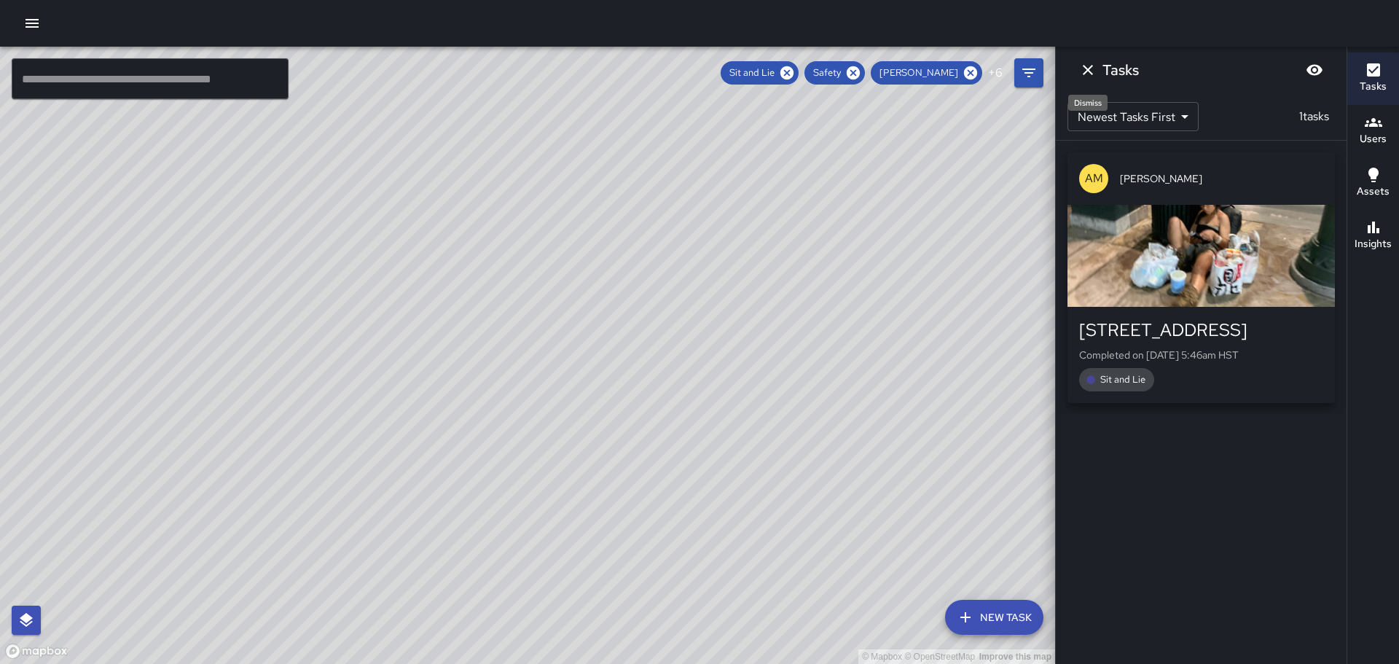
click at [1091, 71] on icon "Dismiss" at bounding box center [1087, 69] width 17 height 17
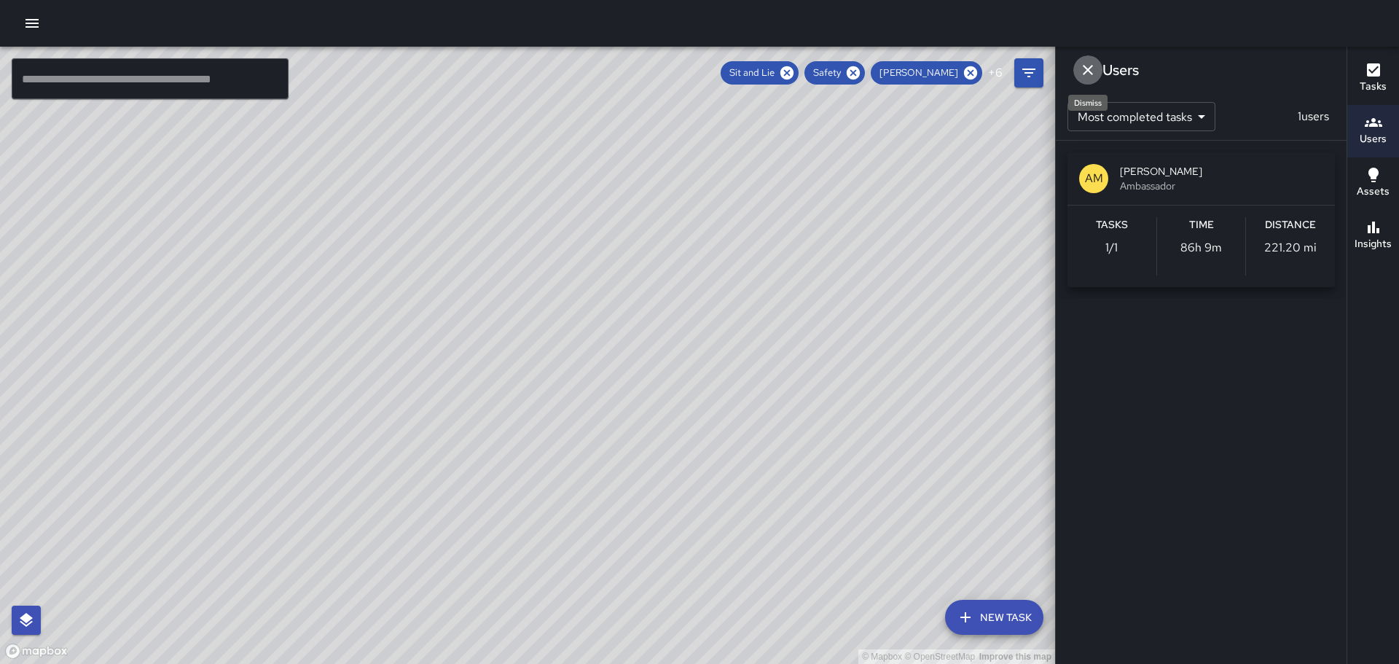
click at [1090, 66] on icon "Dismiss" at bounding box center [1087, 70] width 10 height 10
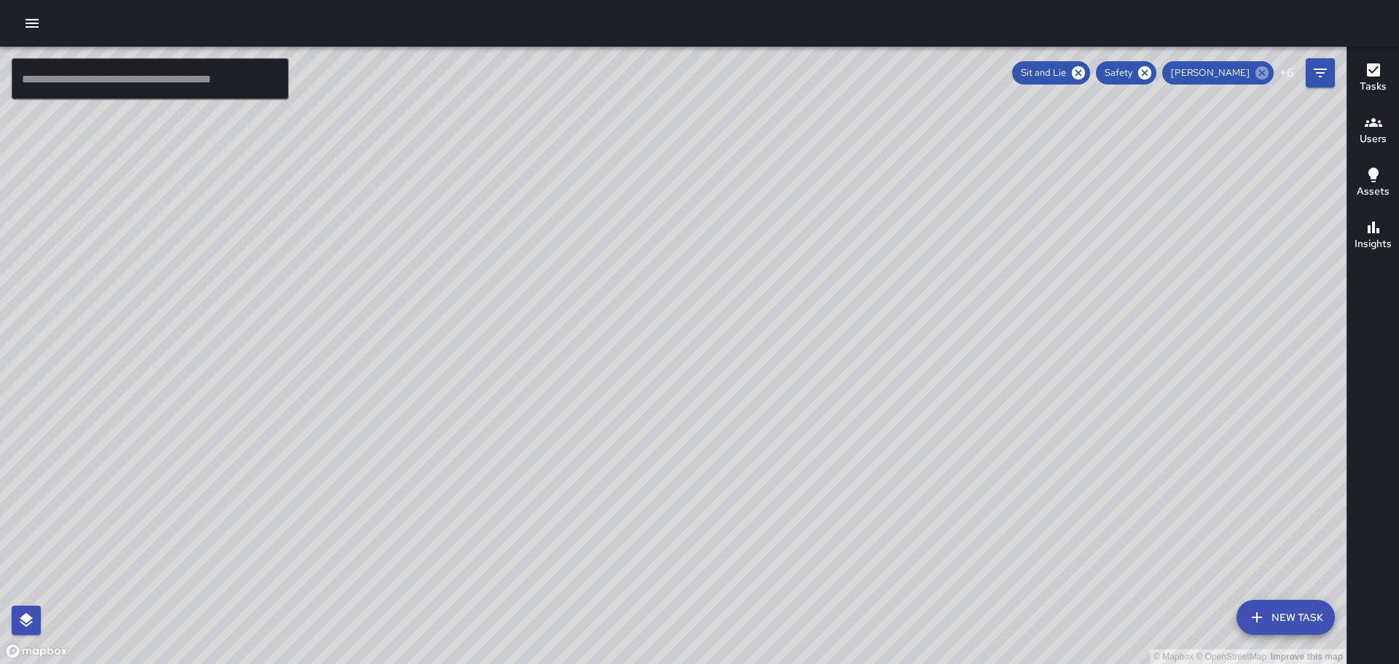
click at [1262, 66] on icon at bounding box center [1262, 73] width 16 height 16
click at [1371, 120] on icon "button" at bounding box center [1372, 122] width 17 height 17
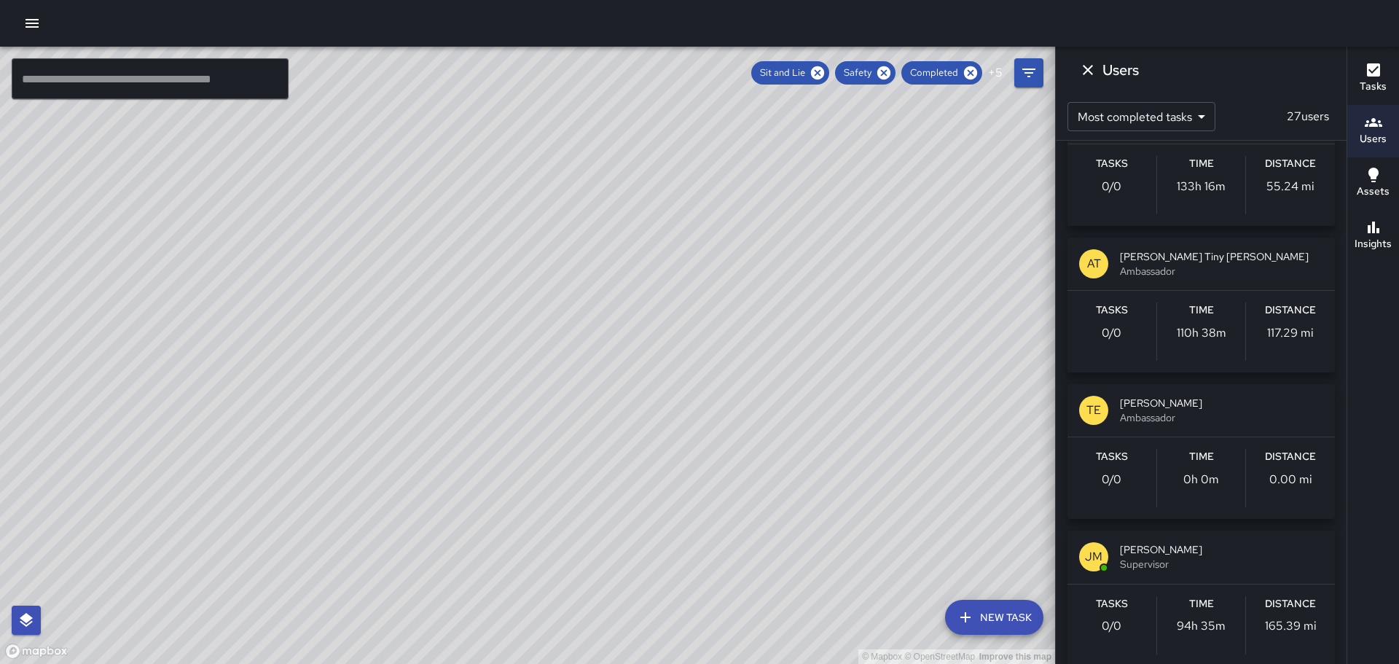
scroll to position [1821, 0]
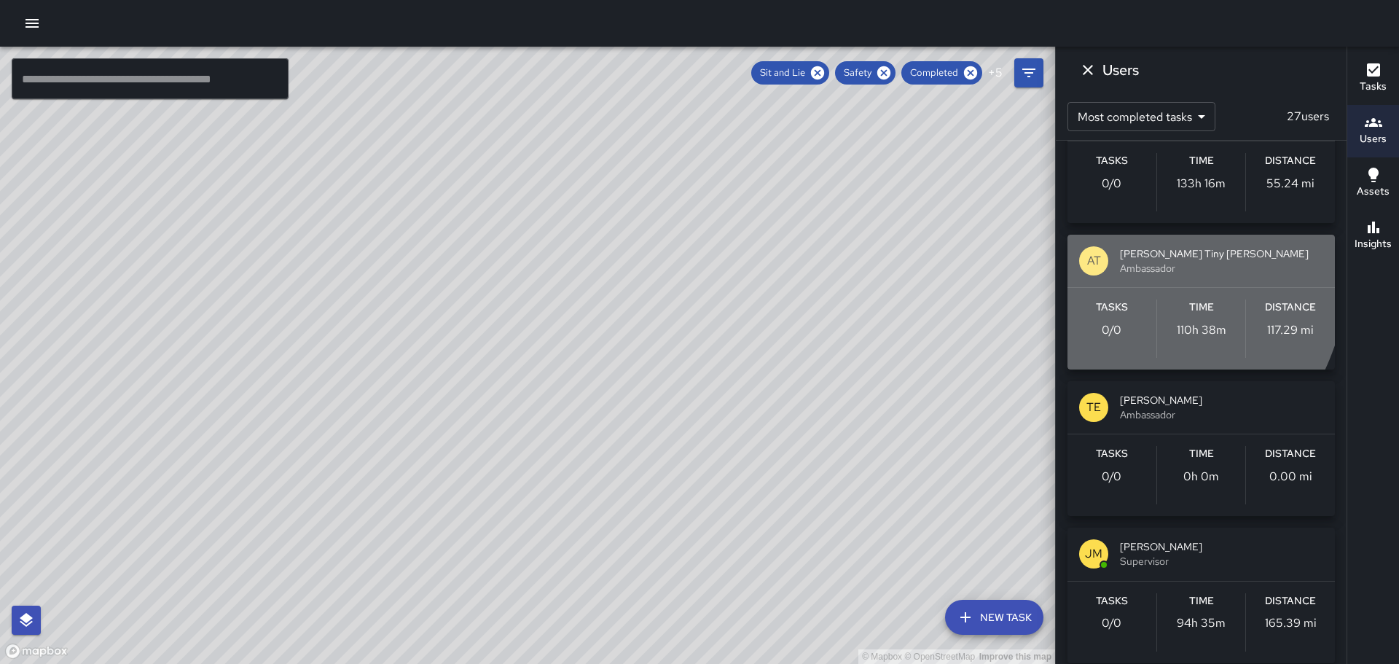
click at [1093, 261] on p "AT" at bounding box center [1094, 260] width 14 height 17
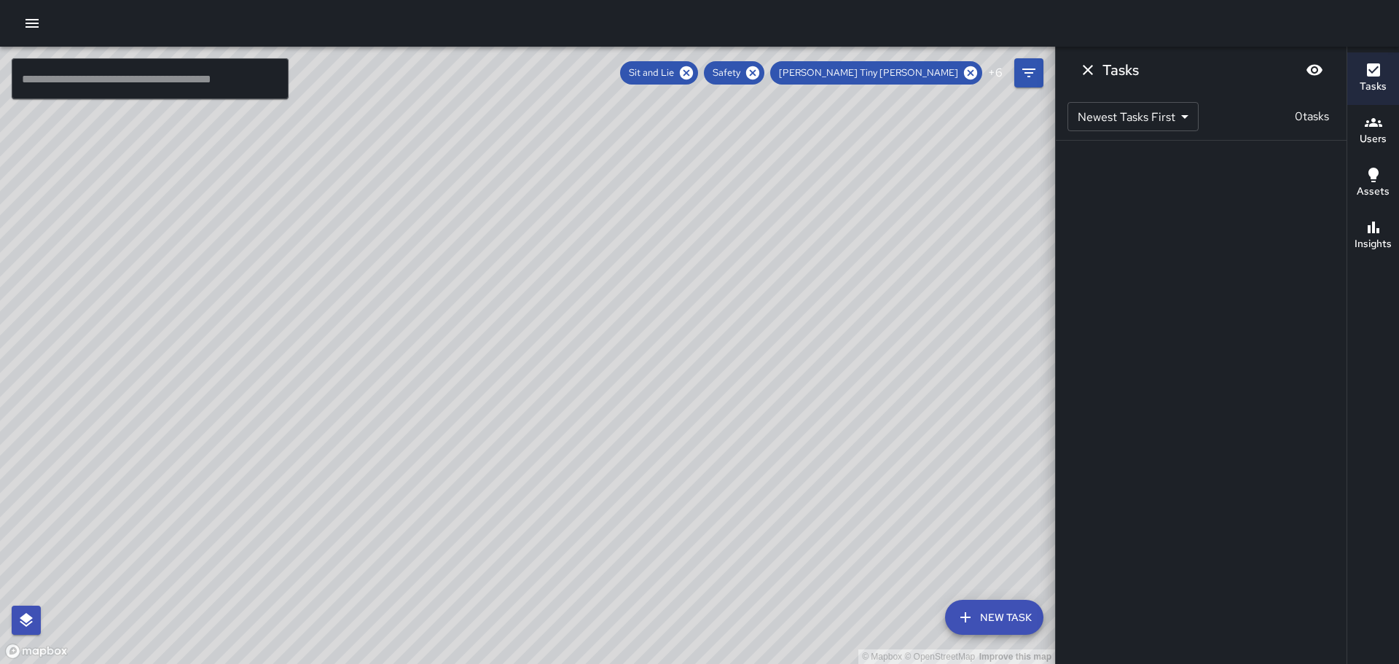
scroll to position [0, 0]
click at [1088, 66] on icon "Dismiss" at bounding box center [1087, 69] width 17 height 17
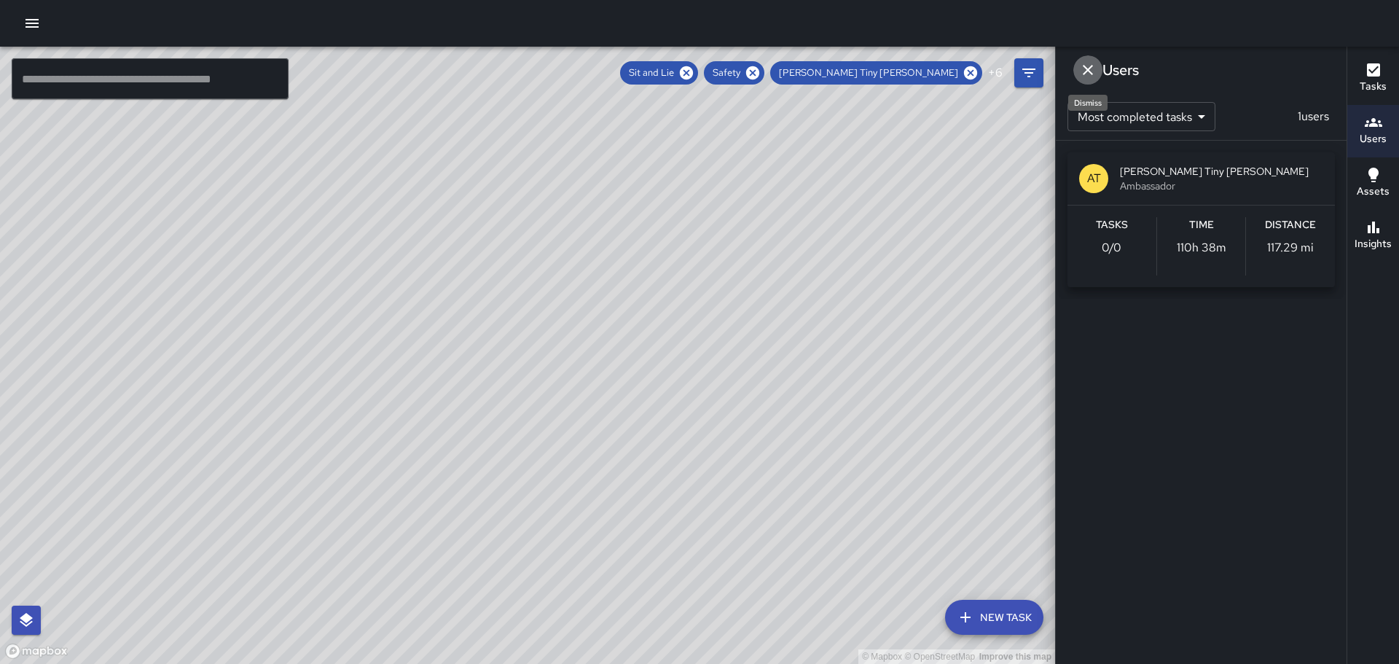
click at [1089, 68] on icon "Dismiss" at bounding box center [1087, 70] width 10 height 10
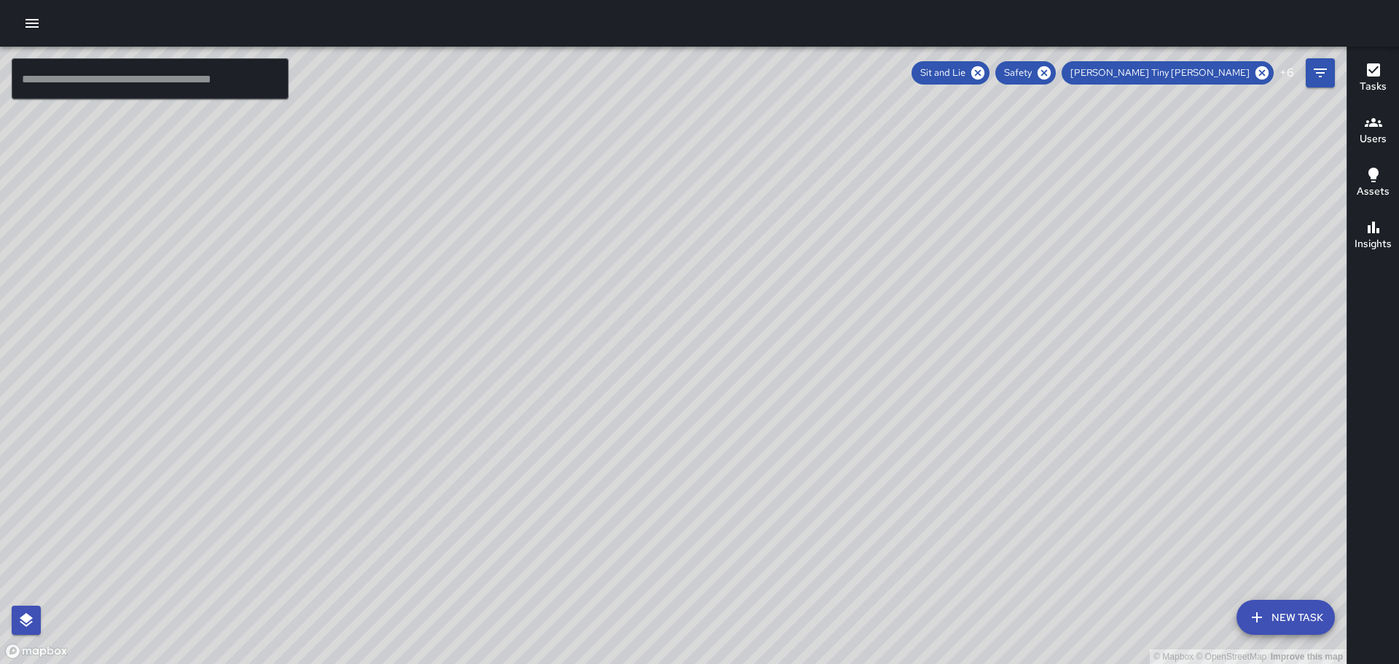
click at [1373, 121] on icon "button" at bounding box center [1372, 122] width 17 height 17
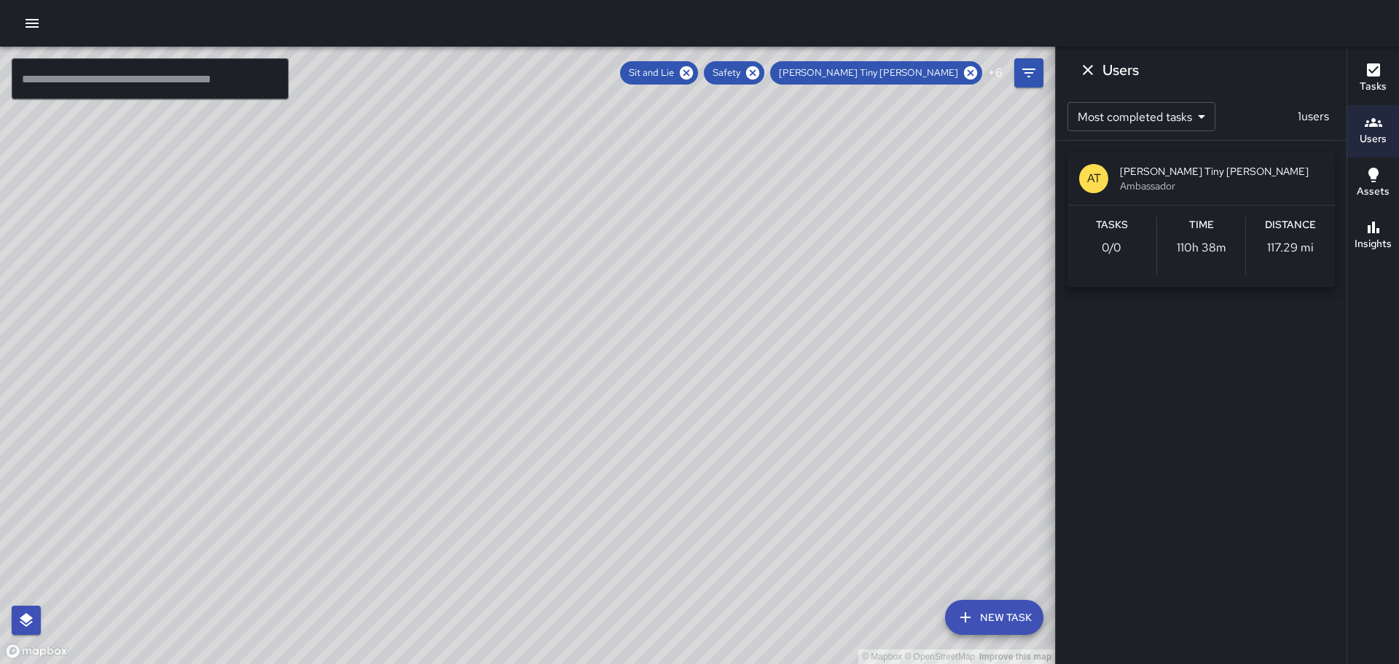
click at [1088, 66] on icon "Dismiss" at bounding box center [1087, 69] width 17 height 17
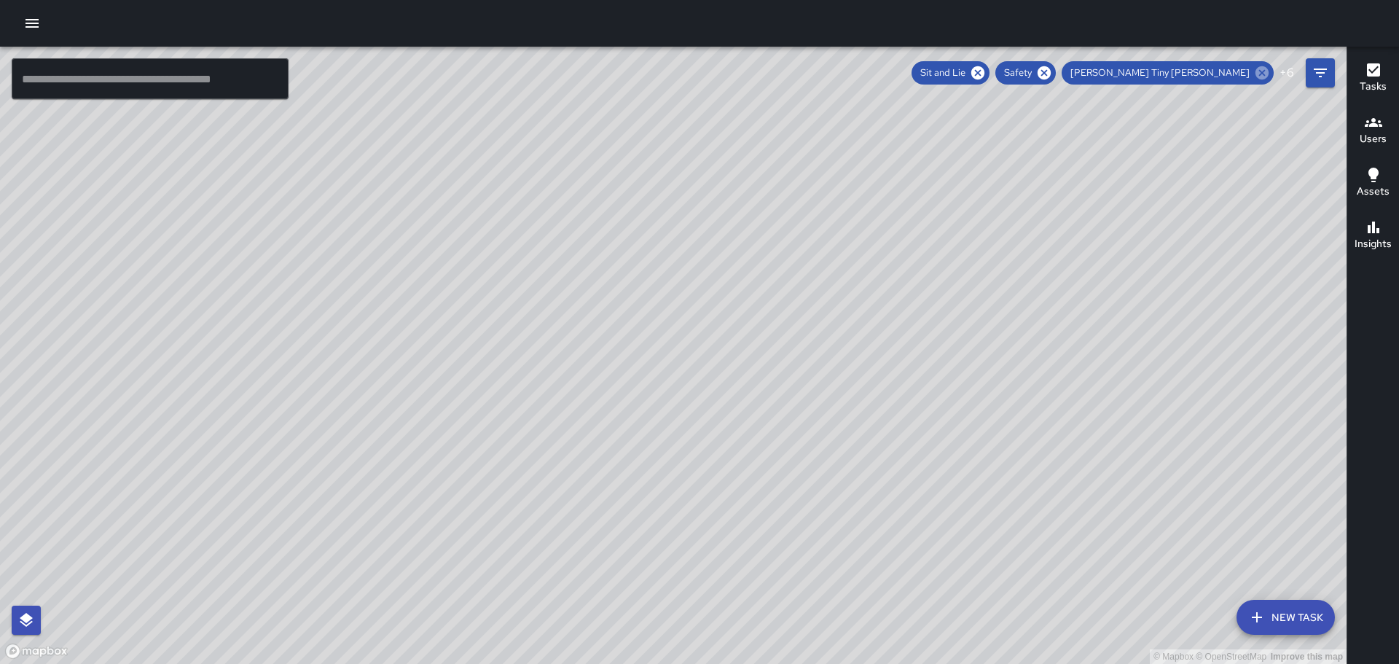
click at [1260, 74] on icon at bounding box center [1261, 72] width 13 height 13
click at [1367, 125] on icon "button" at bounding box center [1372, 122] width 17 height 9
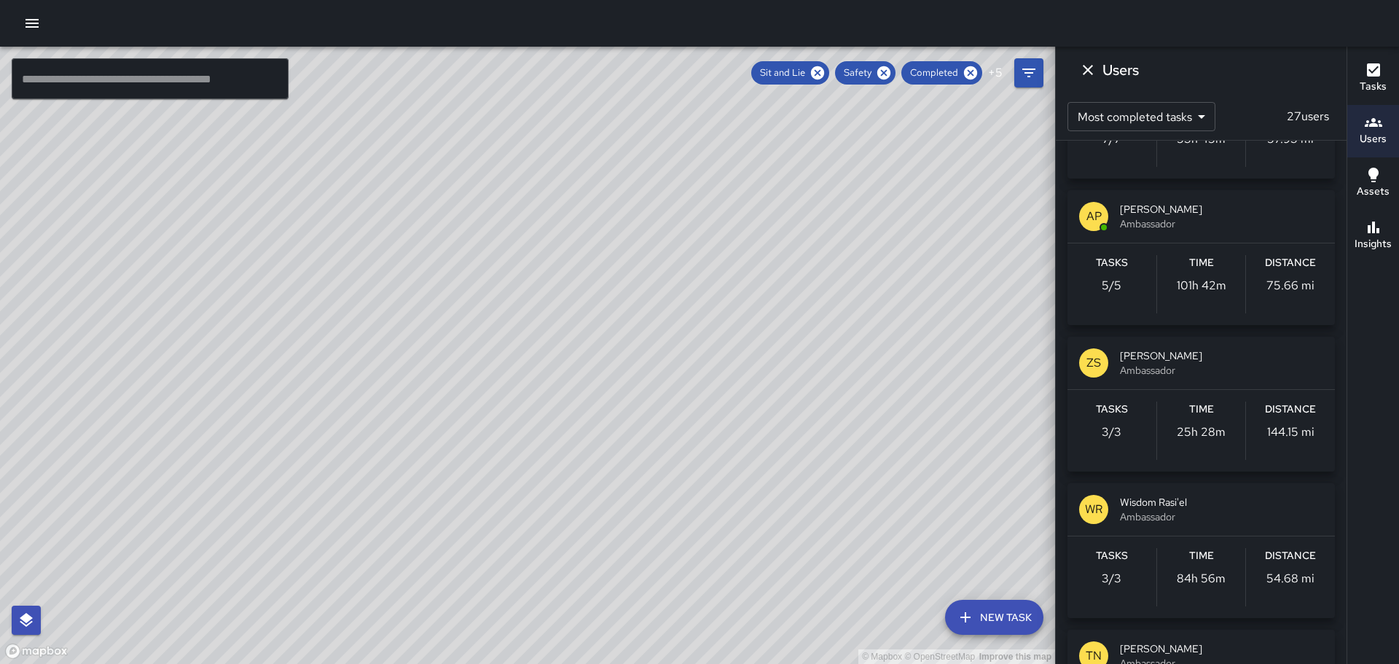
scroll to position [728, 0]
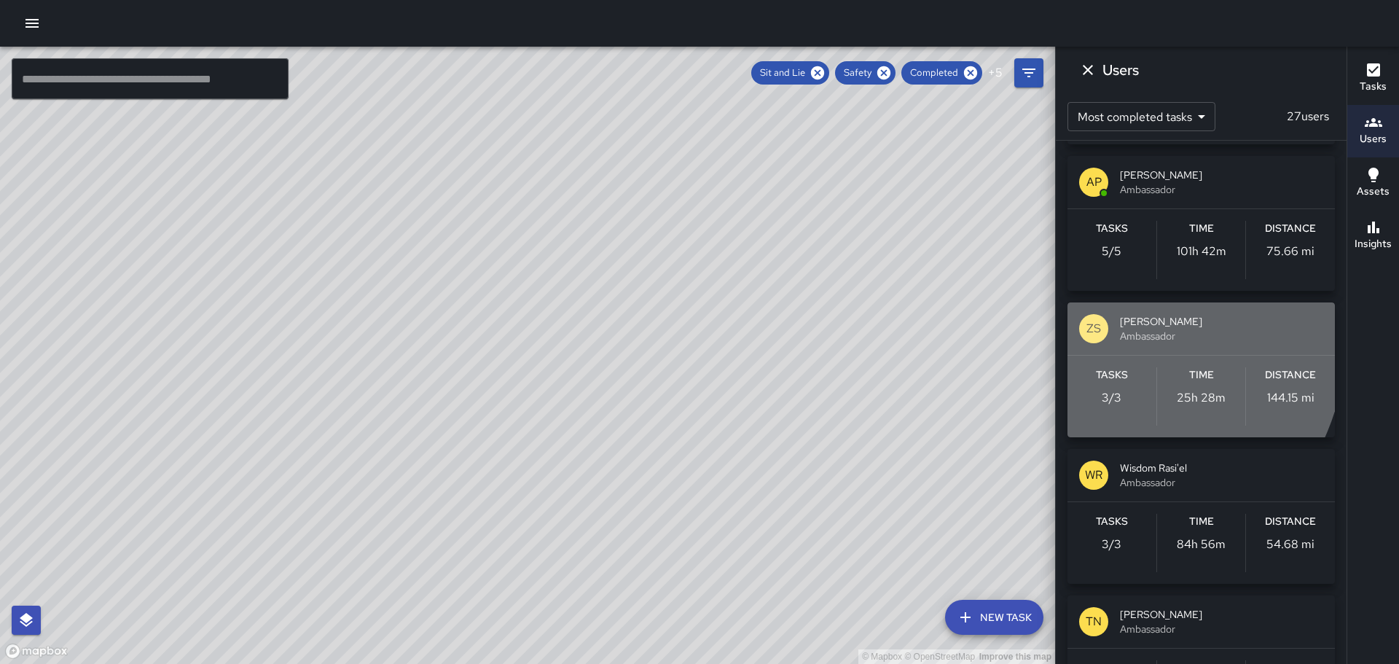
click at [1098, 336] on p "ZS" at bounding box center [1093, 328] width 15 height 17
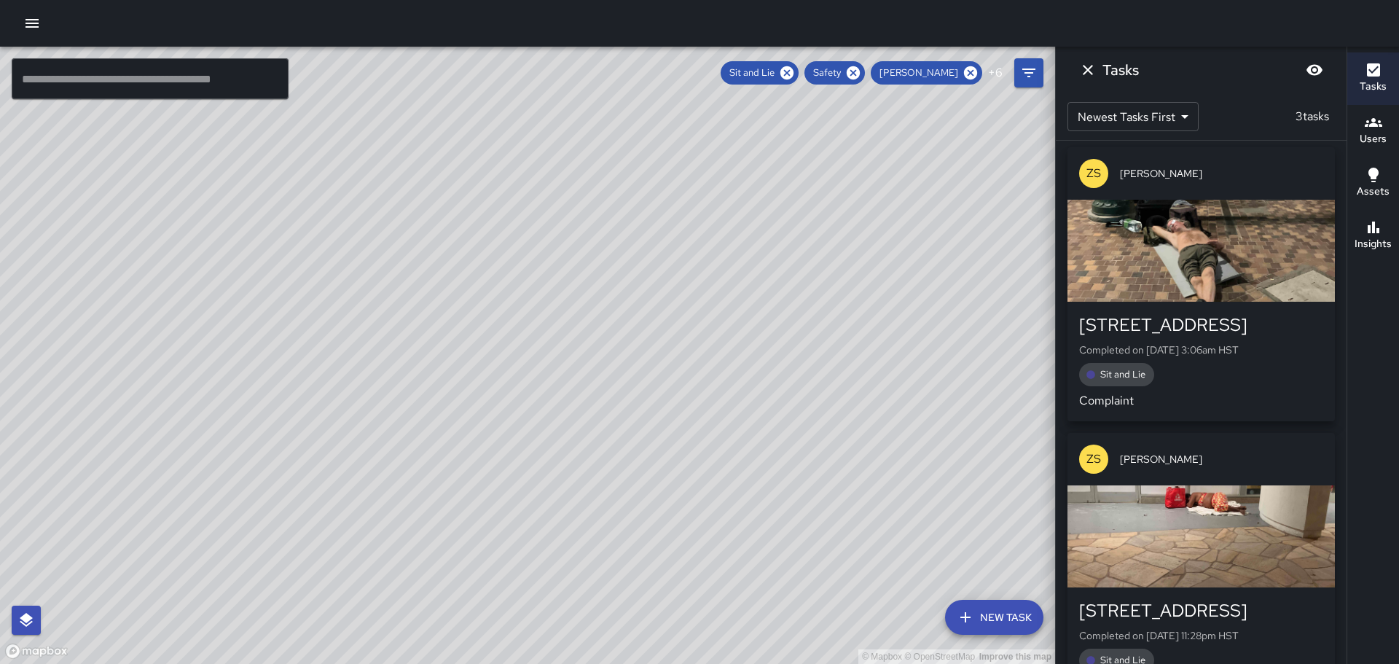
scroll to position [0, 0]
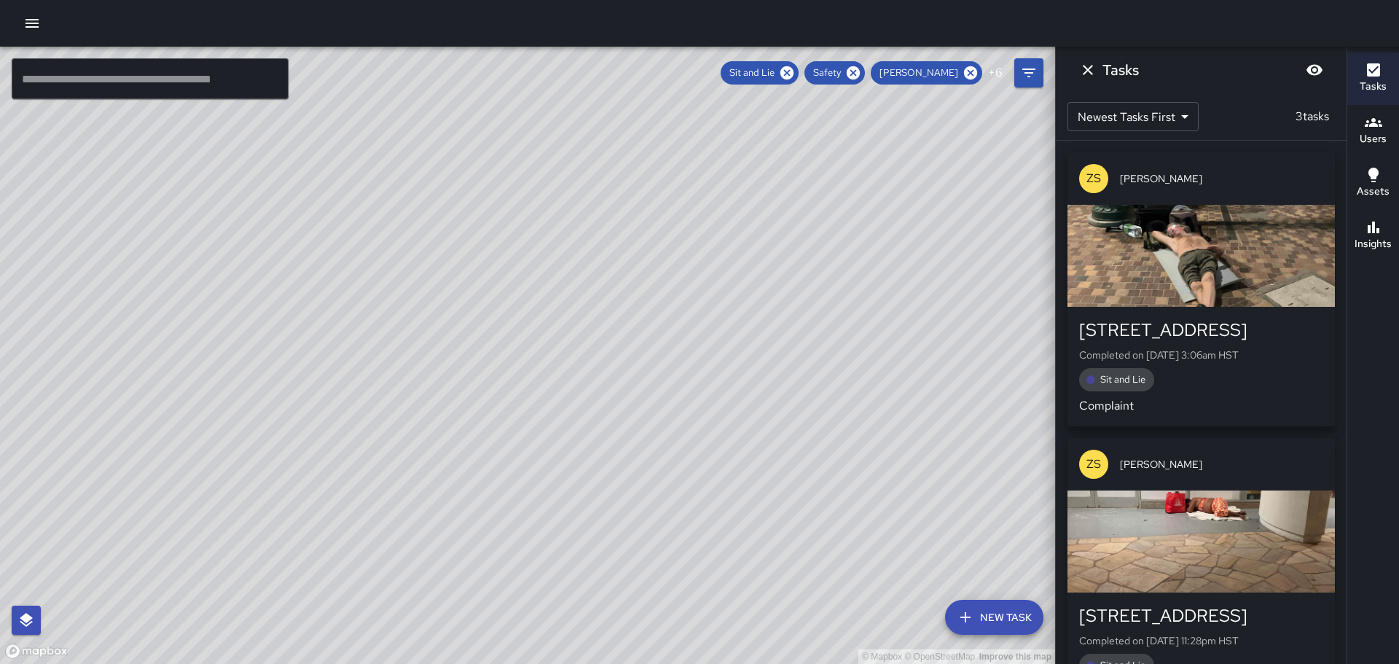
click at [1170, 252] on div "button" at bounding box center [1200, 256] width 267 height 102
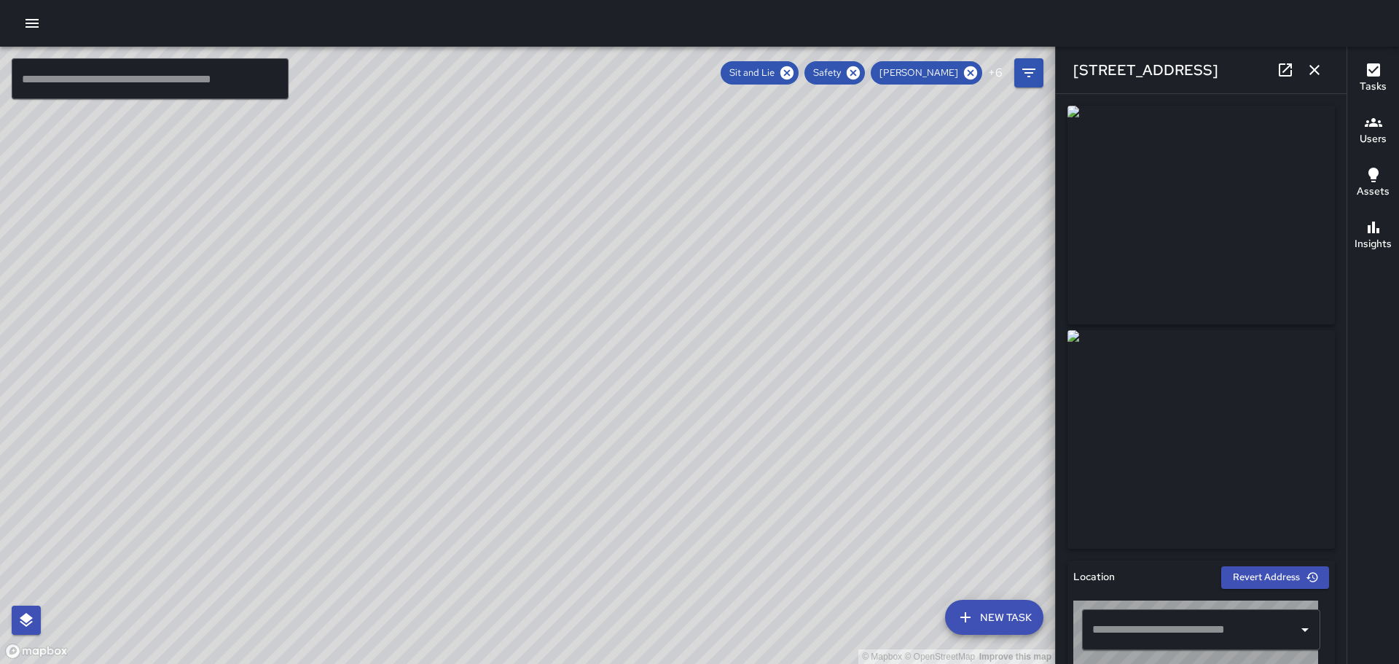
type input "**********"
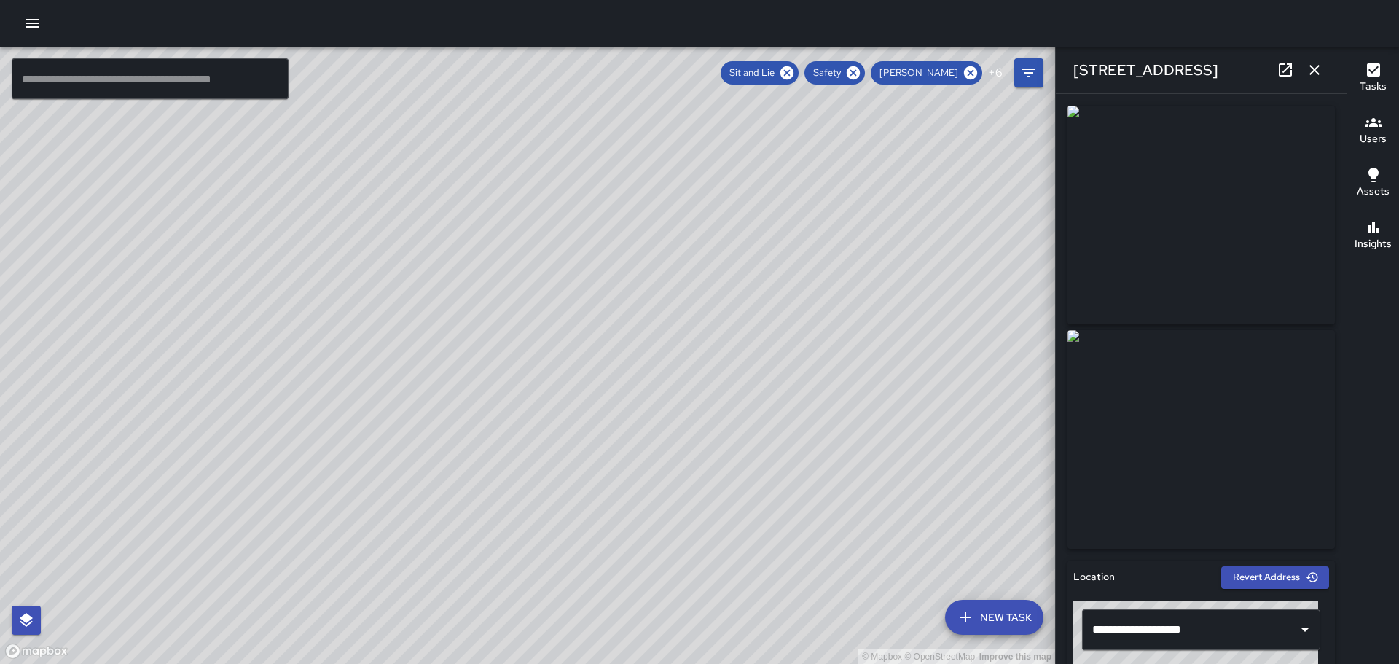
click at [1311, 64] on icon "button" at bounding box center [1313, 69] width 17 height 17
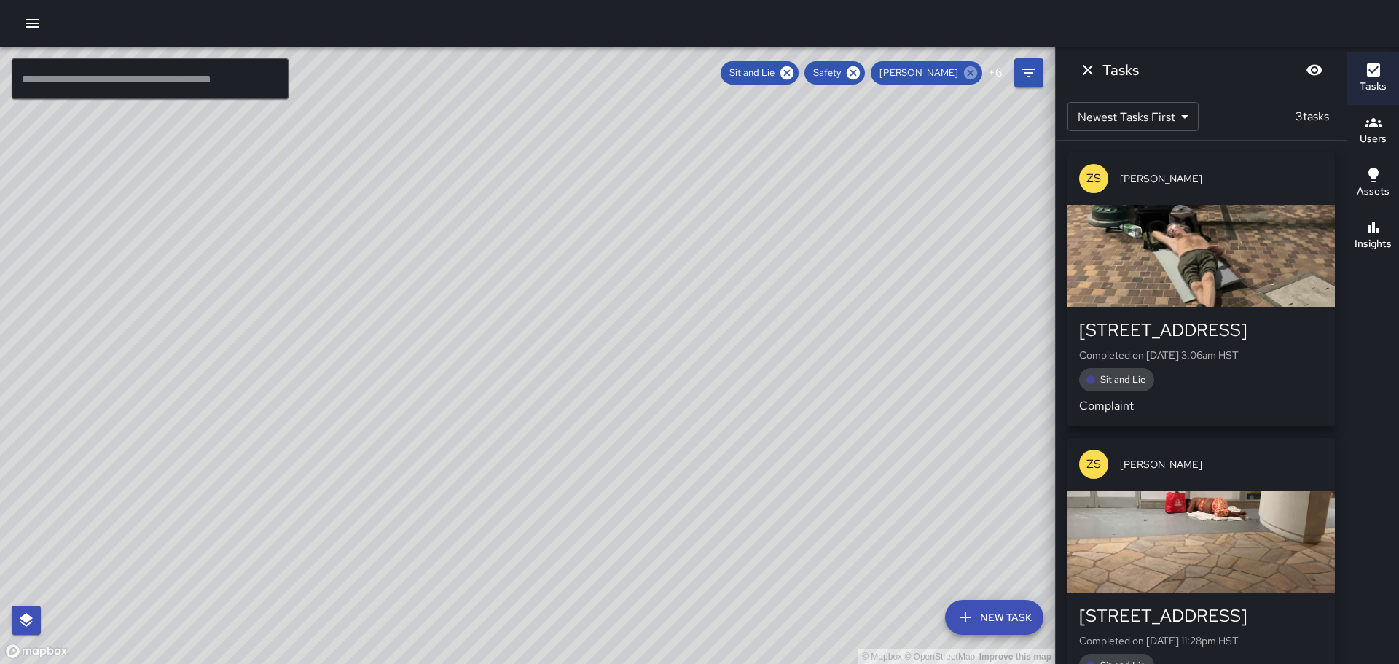
click at [969, 68] on icon at bounding box center [970, 72] width 13 height 13
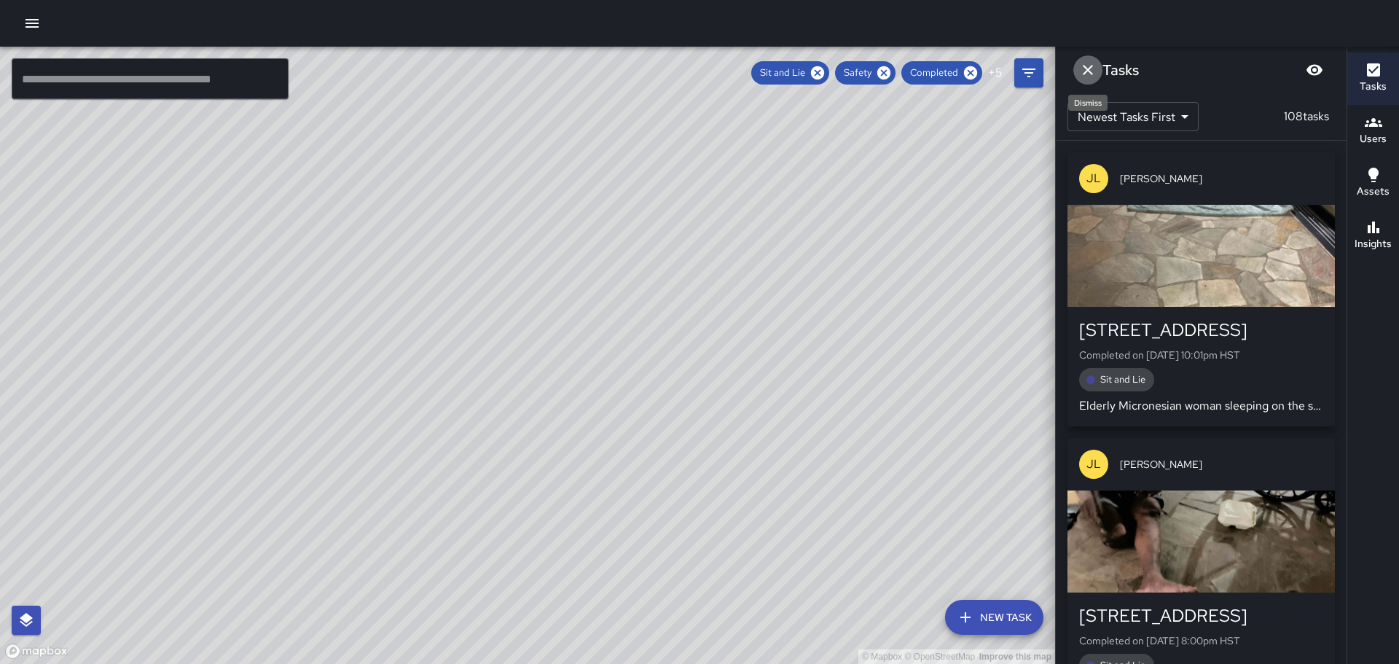
click at [1084, 69] on icon "Dismiss" at bounding box center [1087, 69] width 17 height 17
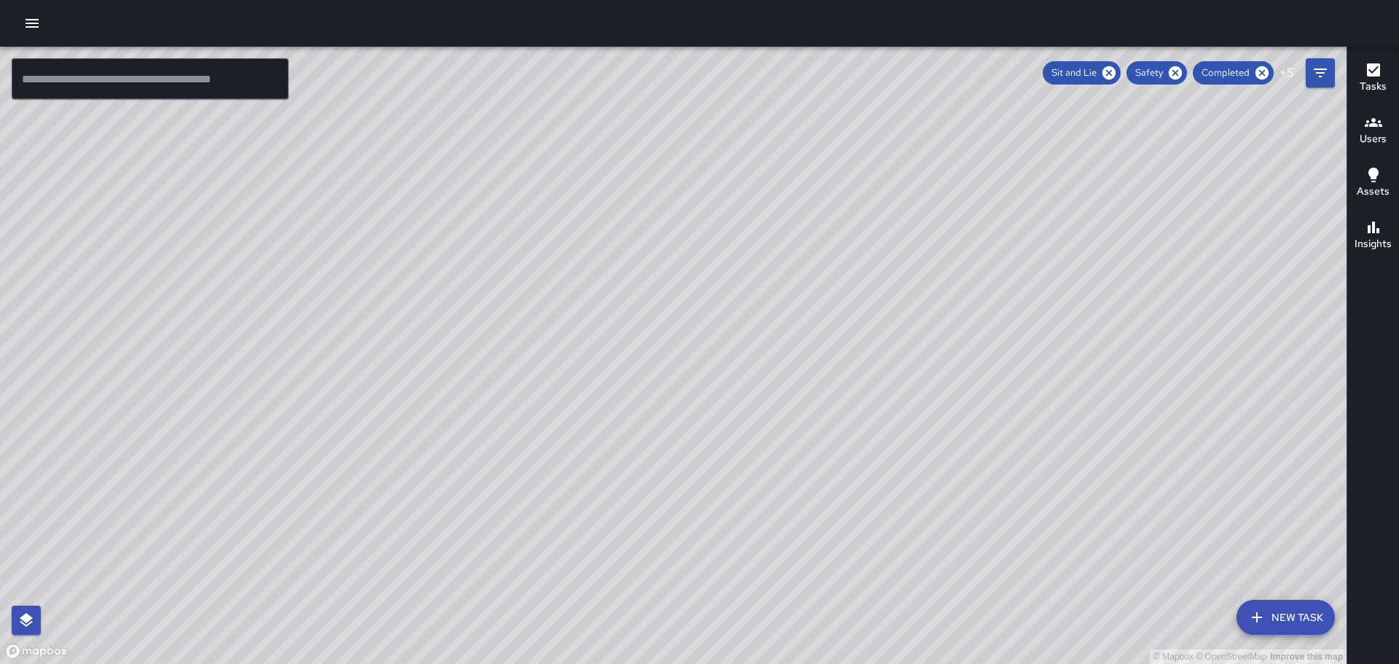
drag, startPoint x: 945, startPoint y: 275, endPoint x: 975, endPoint y: 452, distance: 180.2
click at [975, 452] on div "© Mapbox © OpenStreetMap Improve this map" at bounding box center [673, 355] width 1346 height 617
drag, startPoint x: 670, startPoint y: 357, endPoint x: 746, endPoint y: 350, distance: 76.0
click at [673, 419] on div "© Mapbox © OpenStreetMap Improve this map" at bounding box center [673, 355] width 1346 height 617
drag, startPoint x: 1092, startPoint y: 286, endPoint x: 967, endPoint y: 308, distance: 126.5
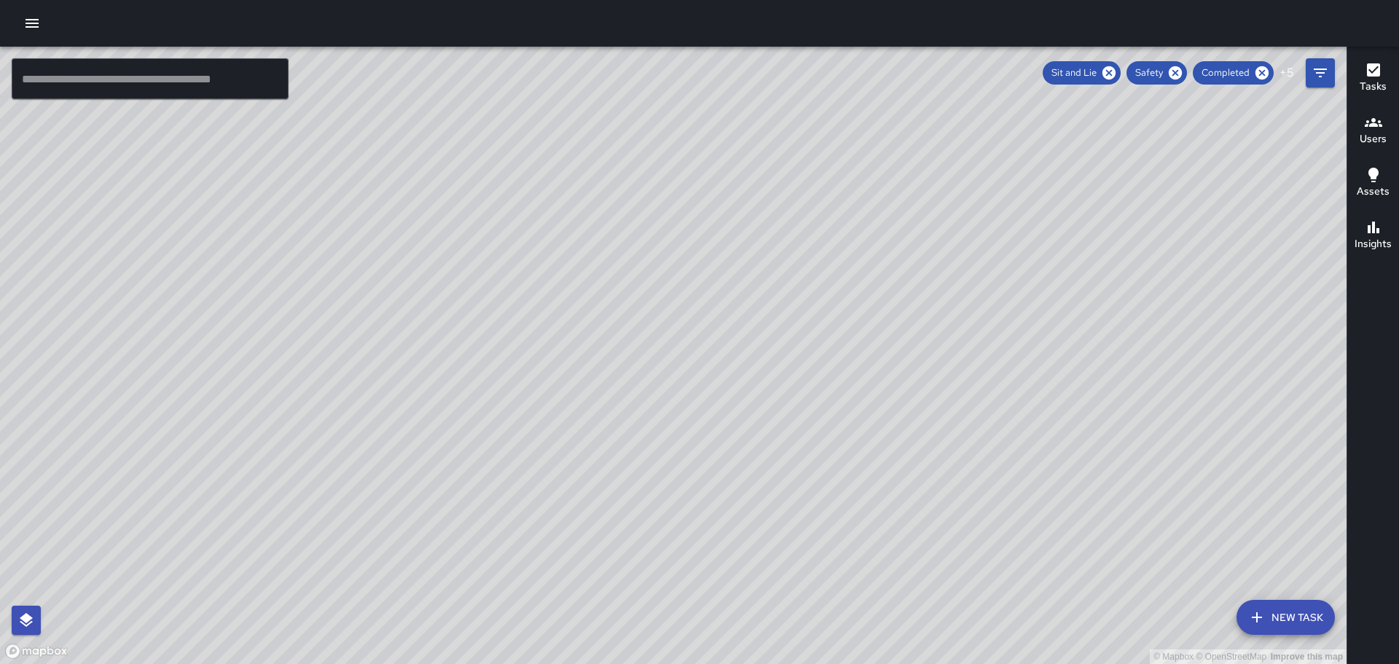
click at [967, 308] on div "© Mapbox © OpenStreetMap Improve this map" at bounding box center [673, 355] width 1346 height 617
click at [1376, 124] on icon "button" at bounding box center [1372, 122] width 17 height 9
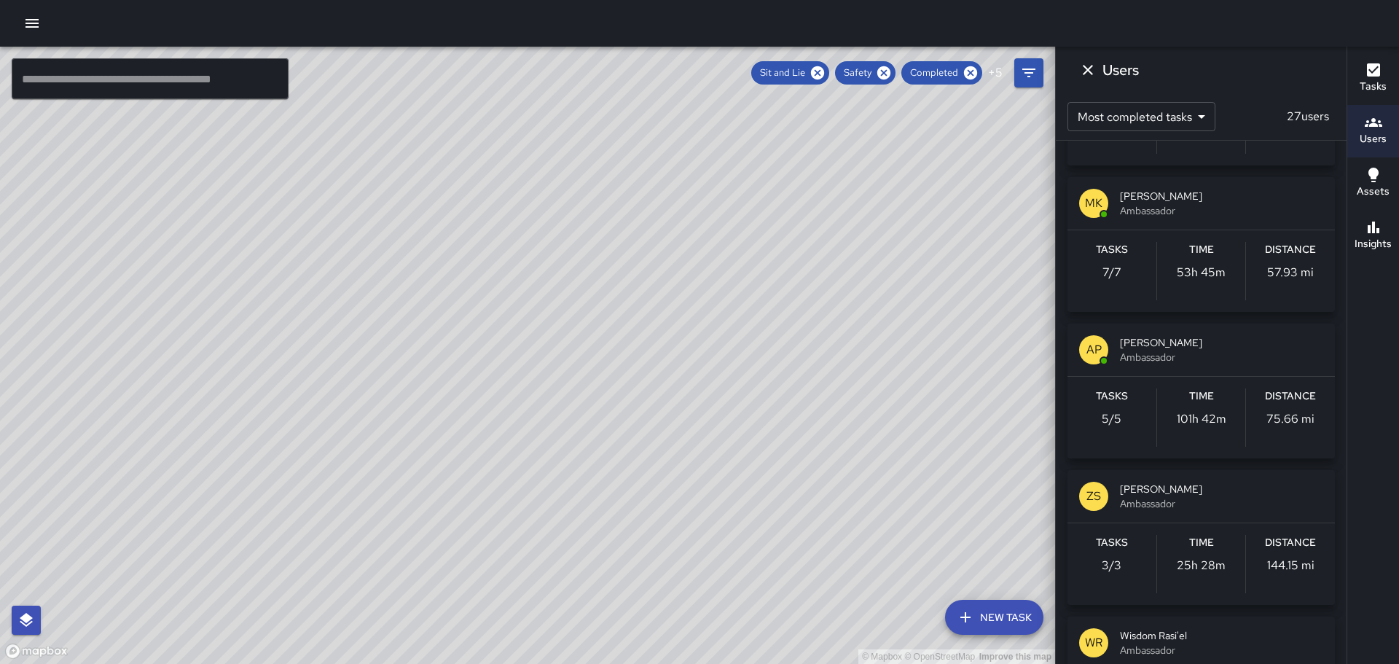
scroll to position [583, 0]
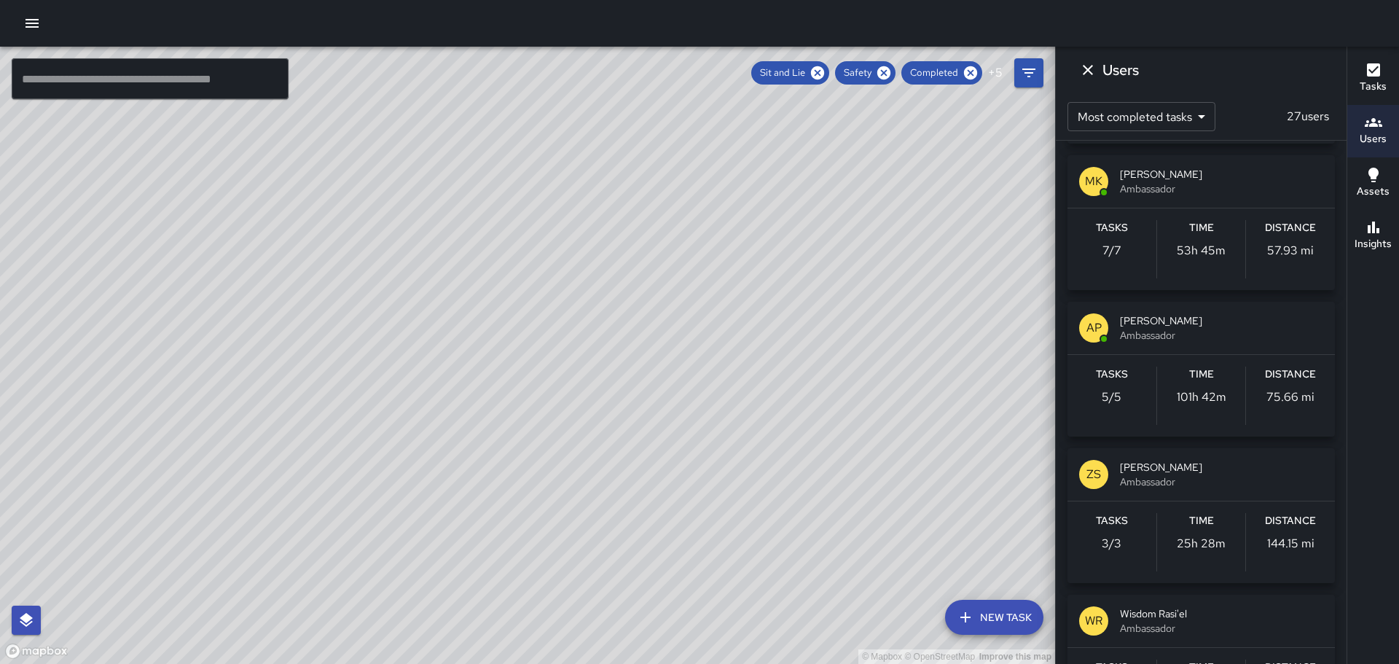
click at [1094, 479] on p "ZS" at bounding box center [1093, 473] width 15 height 17
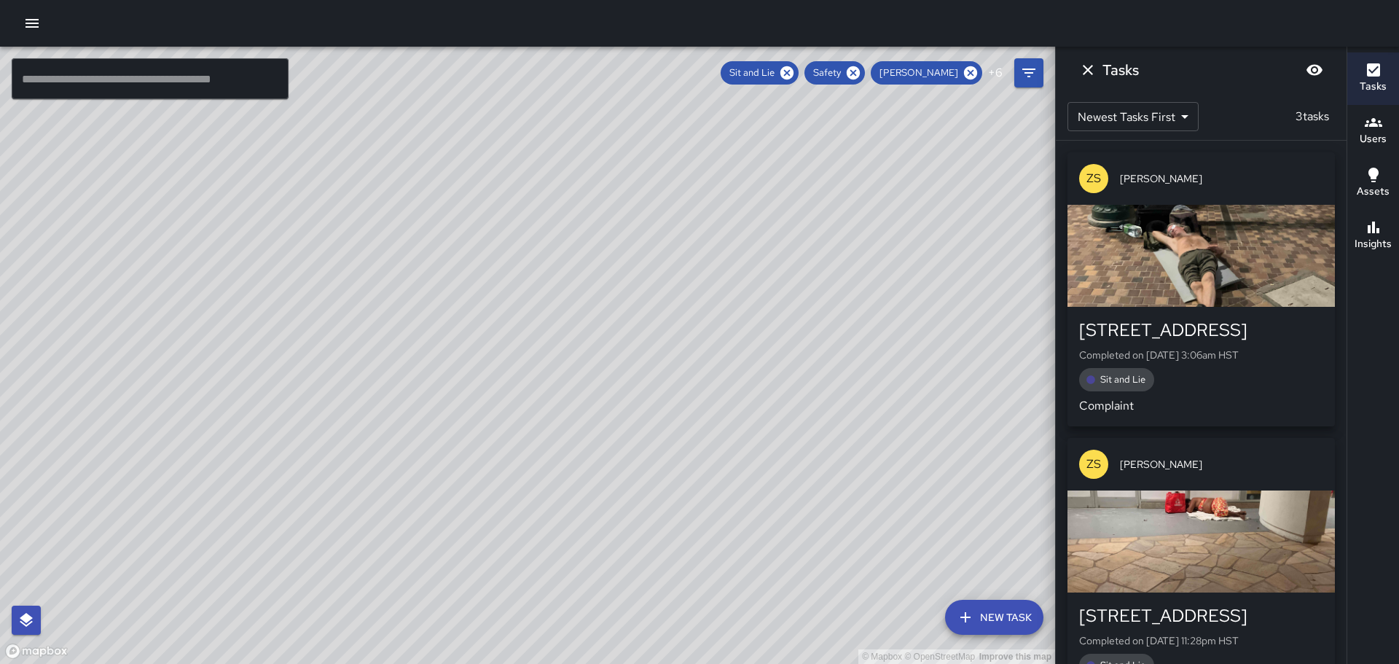
scroll to position [0, 0]
drag, startPoint x: 953, startPoint y: 315, endPoint x: 748, endPoint y: 403, distance: 223.5
click at [749, 403] on div "© Mapbox © OpenStreetMap Improve this map" at bounding box center [527, 355] width 1055 height 617
drag, startPoint x: 629, startPoint y: 441, endPoint x: 724, endPoint y: 229, distance: 232.8
click at [709, 267] on div "© Mapbox © OpenStreetMap Improve this map" at bounding box center [527, 355] width 1055 height 617
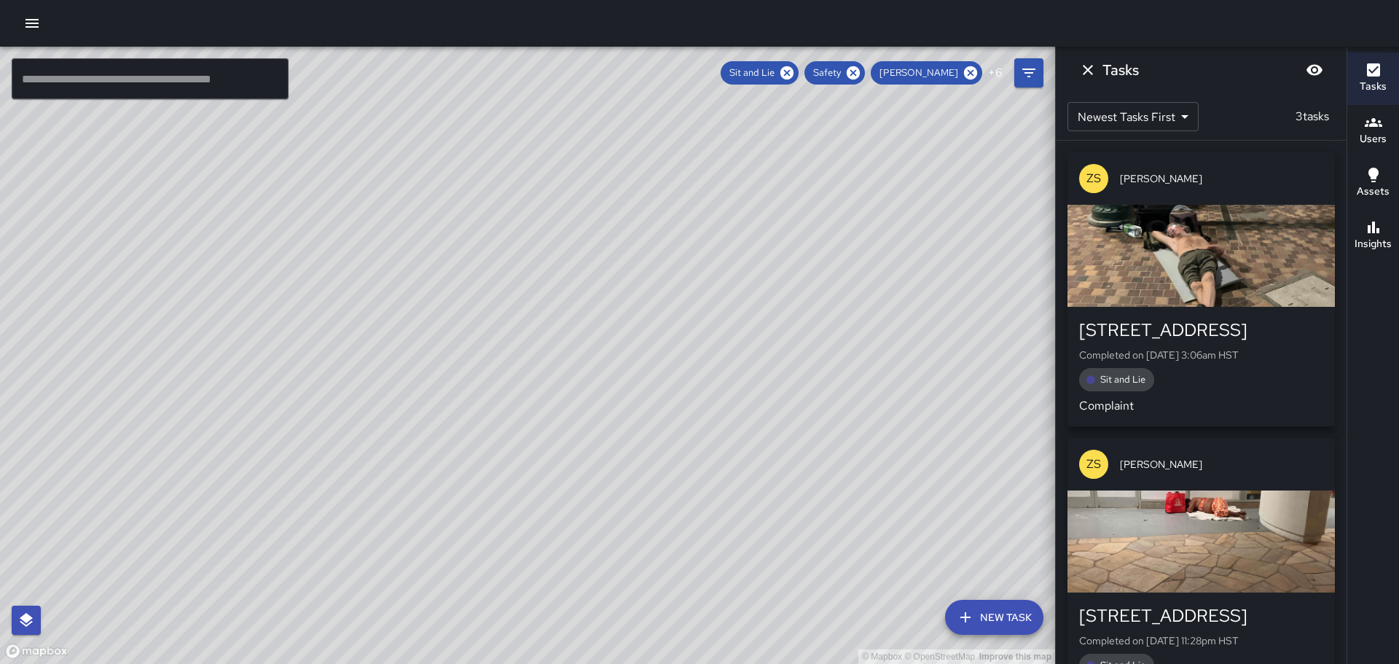
drag, startPoint x: 531, startPoint y: 472, endPoint x: 817, endPoint y: 147, distance: 432.5
click at [810, 152] on div "© Mapbox © OpenStreetMap Improve this map" at bounding box center [527, 355] width 1055 height 617
drag, startPoint x: 632, startPoint y: 183, endPoint x: 441, endPoint y: 359, distance: 259.8
click at [441, 391] on div "© Mapbox © OpenStreetMap Improve this map" at bounding box center [527, 355] width 1055 height 617
drag, startPoint x: 737, startPoint y: 211, endPoint x: 735, endPoint y: 245, distance: 34.3
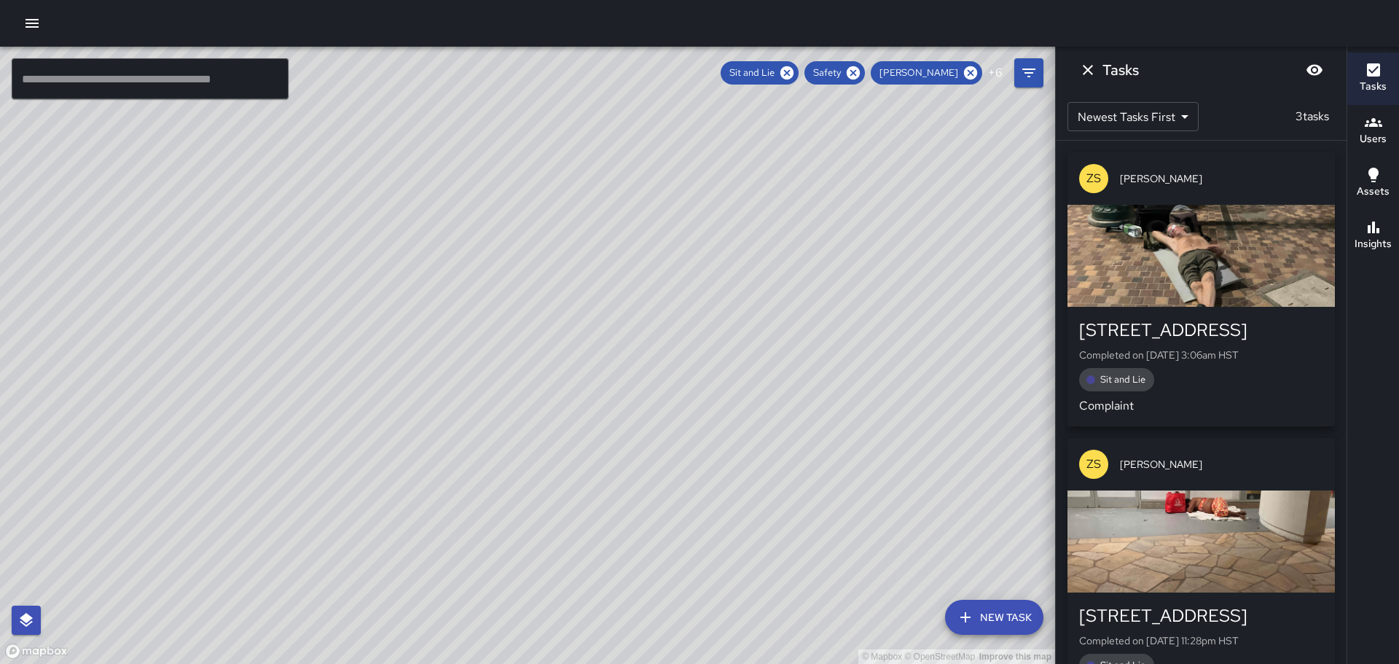
click at [735, 245] on div "© Mapbox © OpenStreetMap Improve this map" at bounding box center [527, 355] width 1055 height 617
click at [1085, 69] on icon "Dismiss" at bounding box center [1087, 69] width 17 height 17
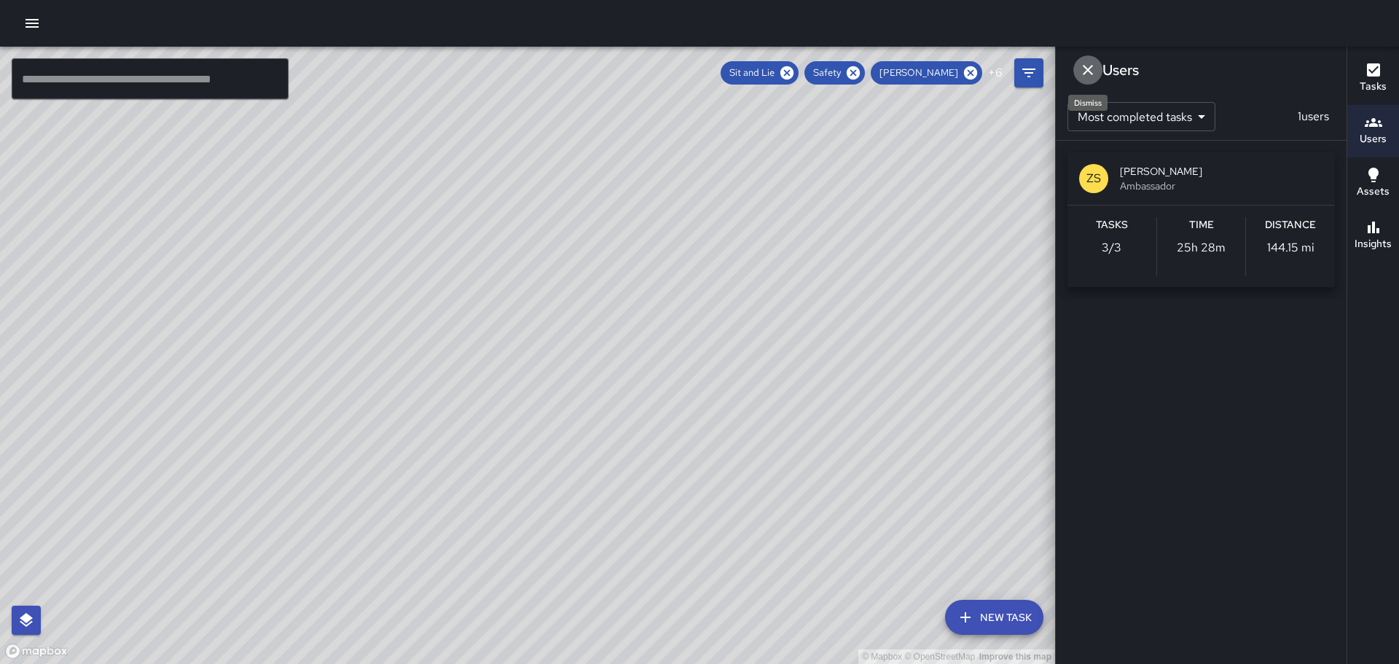
click at [1088, 66] on icon "Dismiss" at bounding box center [1087, 69] width 17 height 17
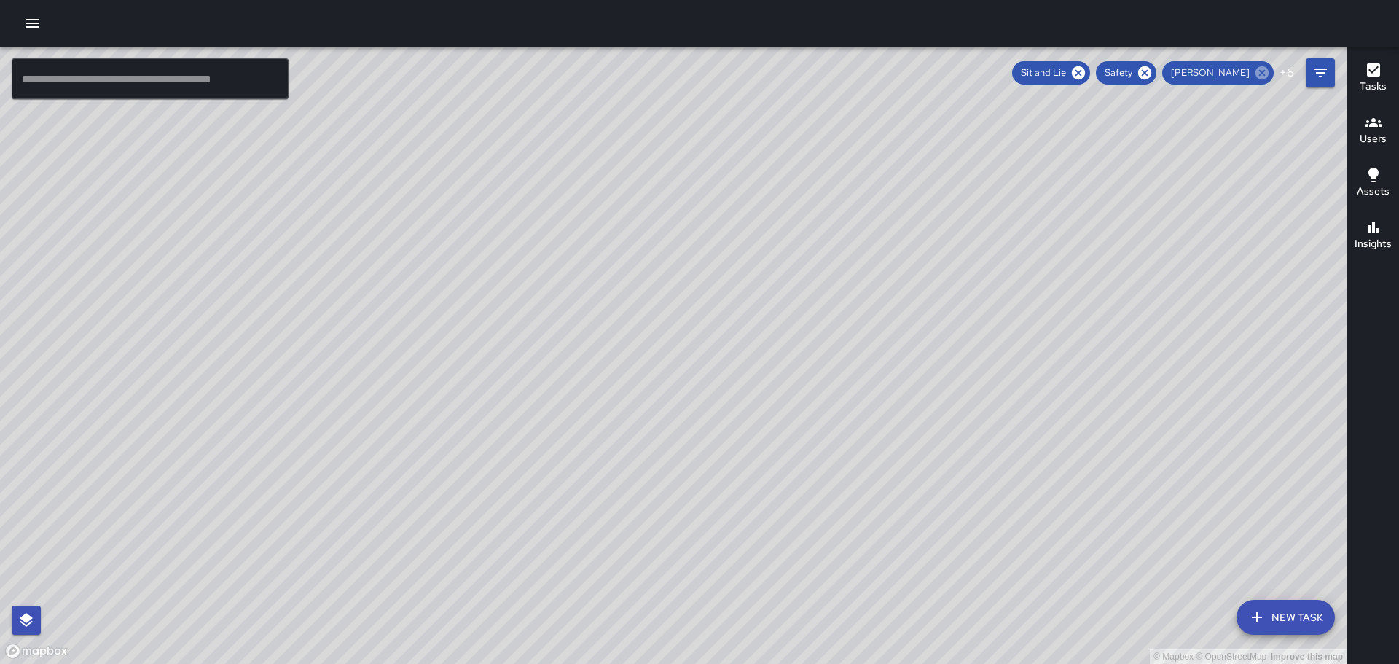
click at [1264, 71] on icon at bounding box center [1262, 73] width 16 height 16
click at [41, 27] on button "button" at bounding box center [31, 23] width 29 height 29
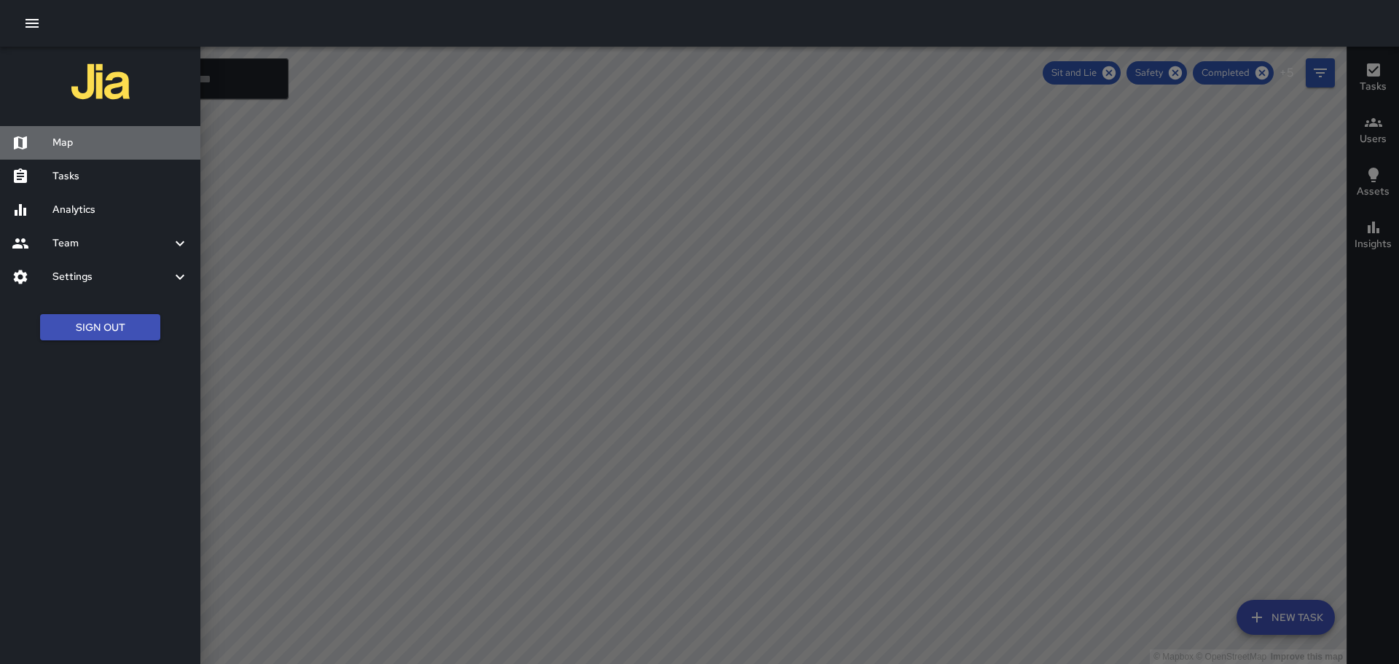
click at [66, 144] on h6 "Map" at bounding box center [120, 143] width 136 height 16
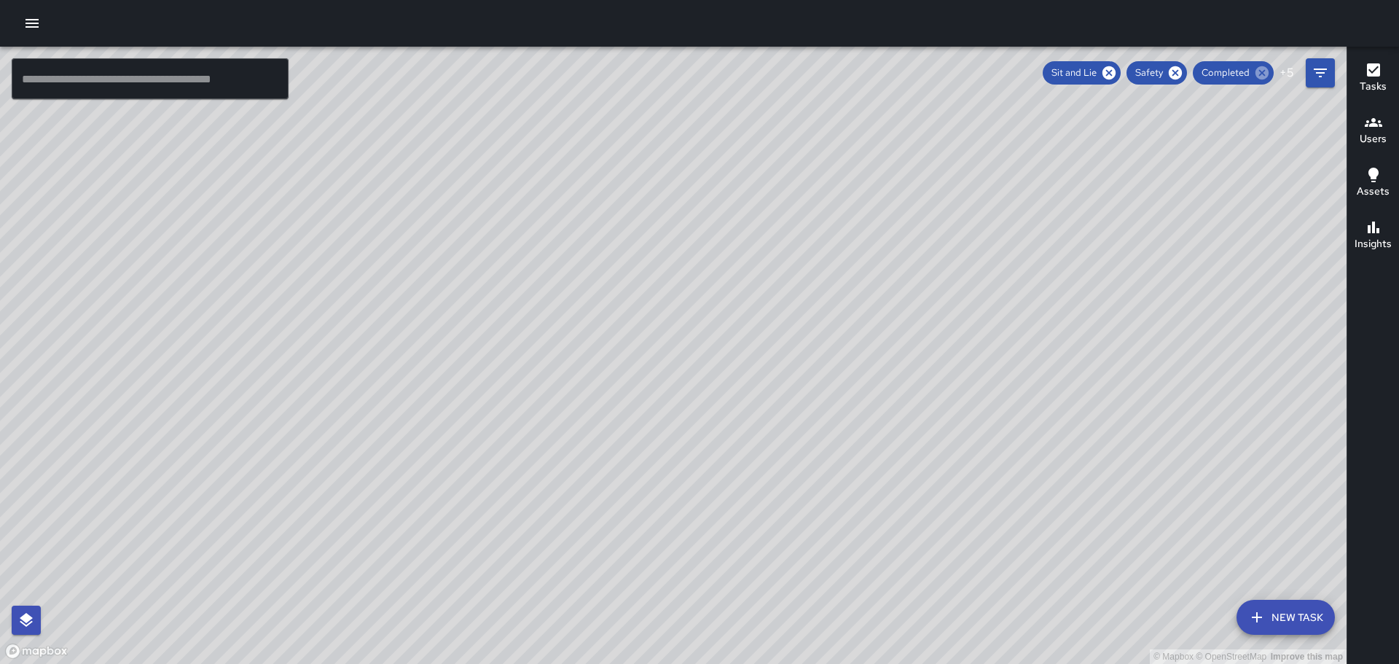
click at [1267, 73] on icon at bounding box center [1261, 72] width 13 height 13
click at [1261, 74] on icon at bounding box center [1262, 73] width 16 height 16
click at [1261, 74] on icon at bounding box center [1265, 72] width 13 height 13
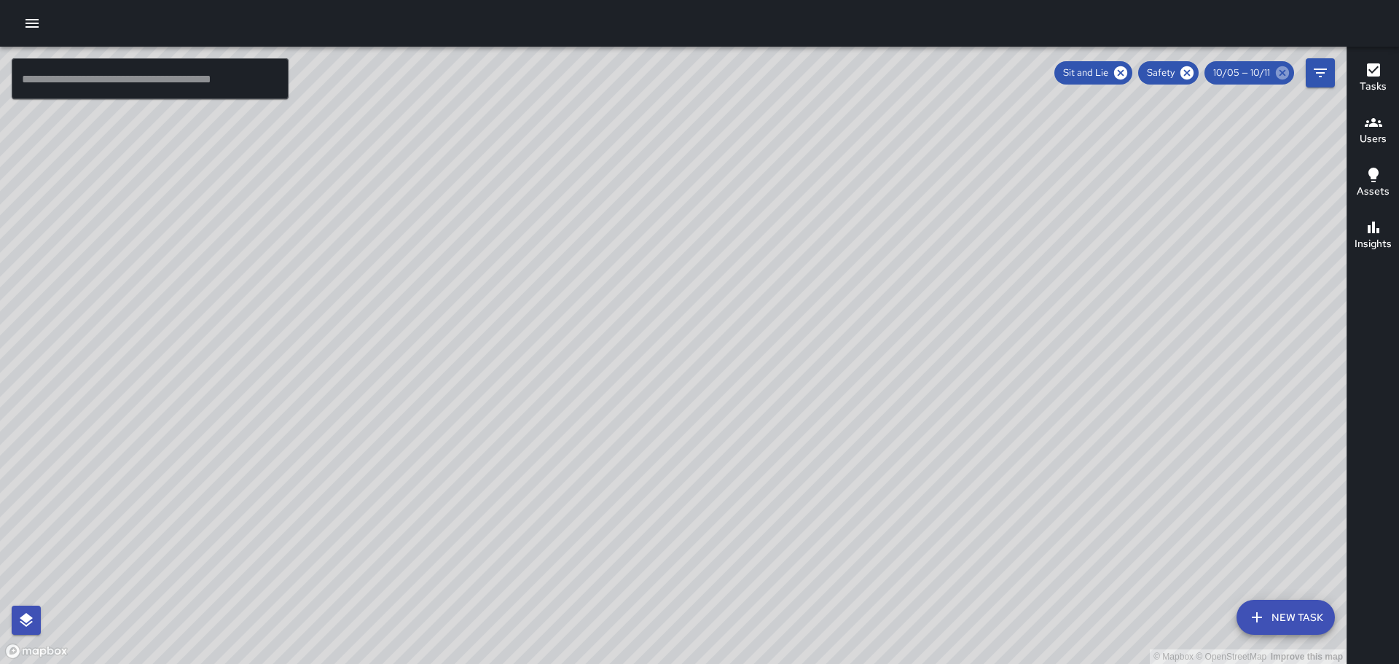
click at [1279, 71] on icon at bounding box center [1282, 73] width 16 height 16
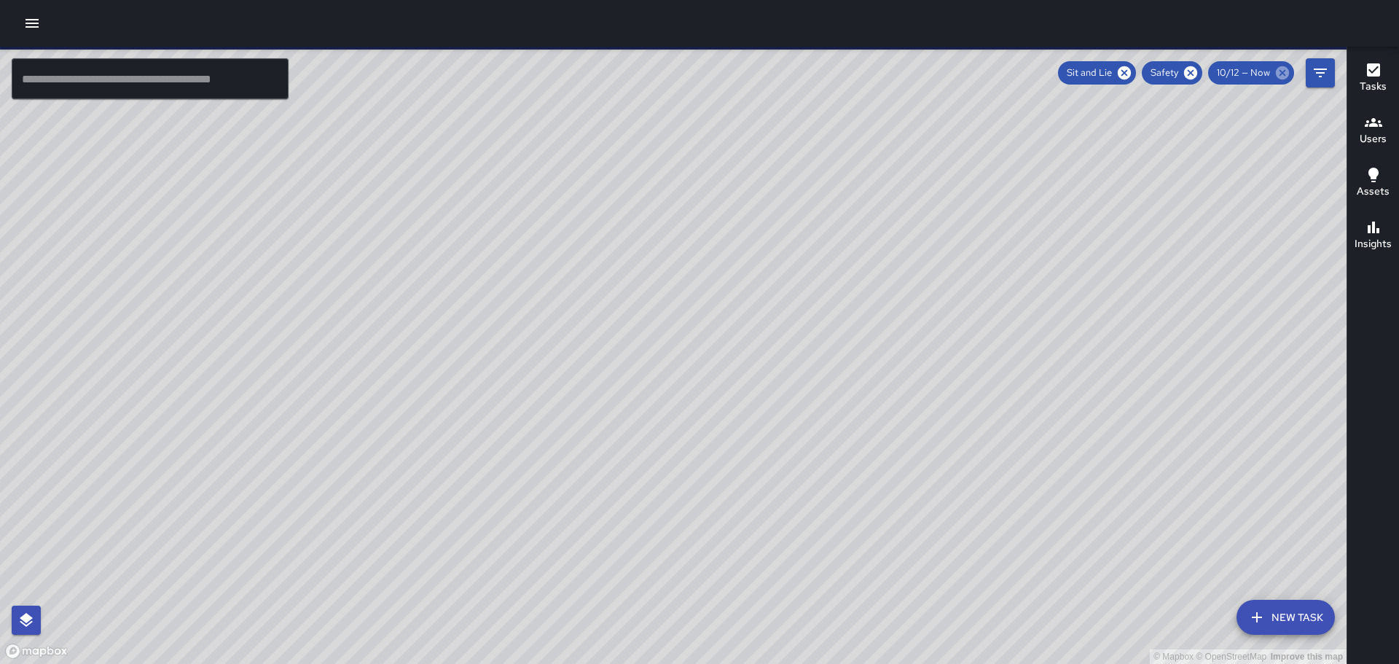
click at [1279, 71] on icon at bounding box center [1282, 73] width 16 height 16
click at [1281, 70] on icon at bounding box center [1281, 72] width 13 height 13
click at [1193, 71] on icon at bounding box center [1190, 73] width 16 height 16
click at [1190, 68] on icon at bounding box center [1190, 72] width 13 height 13
click at [1323, 76] on icon "Filters" at bounding box center [1319, 72] width 17 height 17
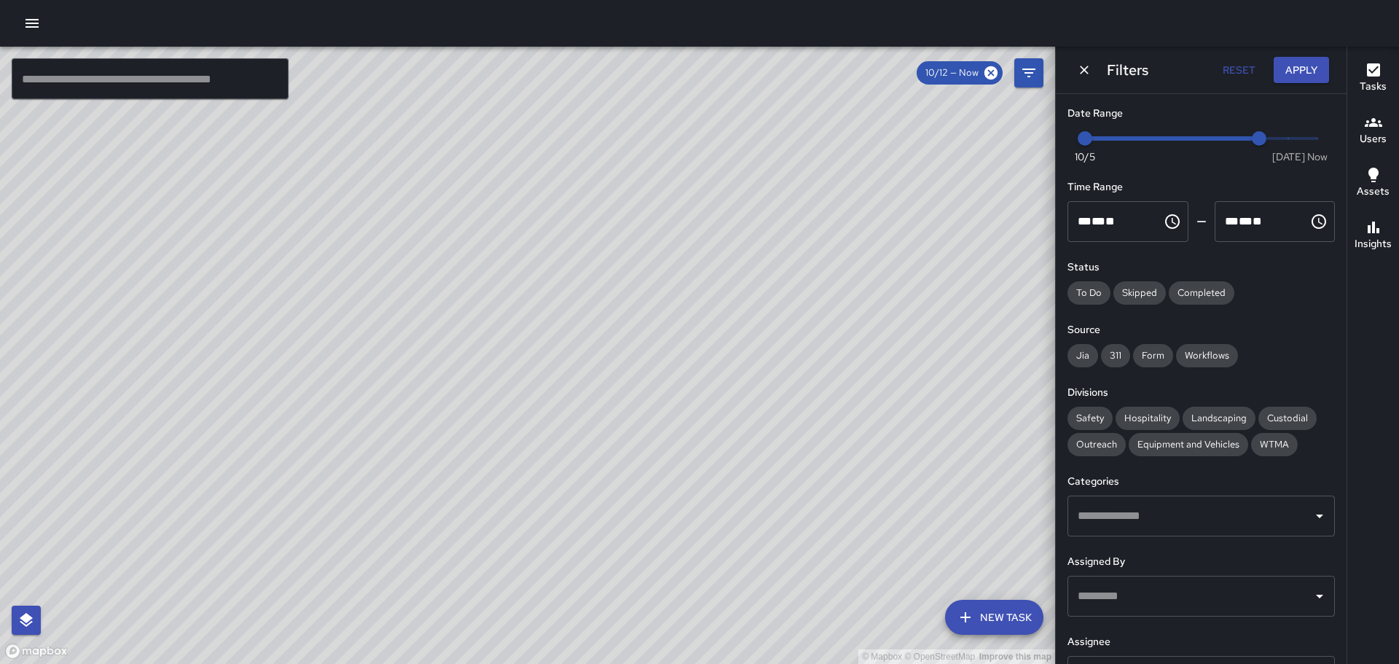
click at [1301, 138] on span "Now [DATE] 10/5 10/11" at bounding box center [1201, 138] width 232 height 22
click at [1310, 140] on span "6:16 pm" at bounding box center [1317, 138] width 15 height 15
click at [1276, 140] on span at bounding box center [1202, 138] width 234 height 4
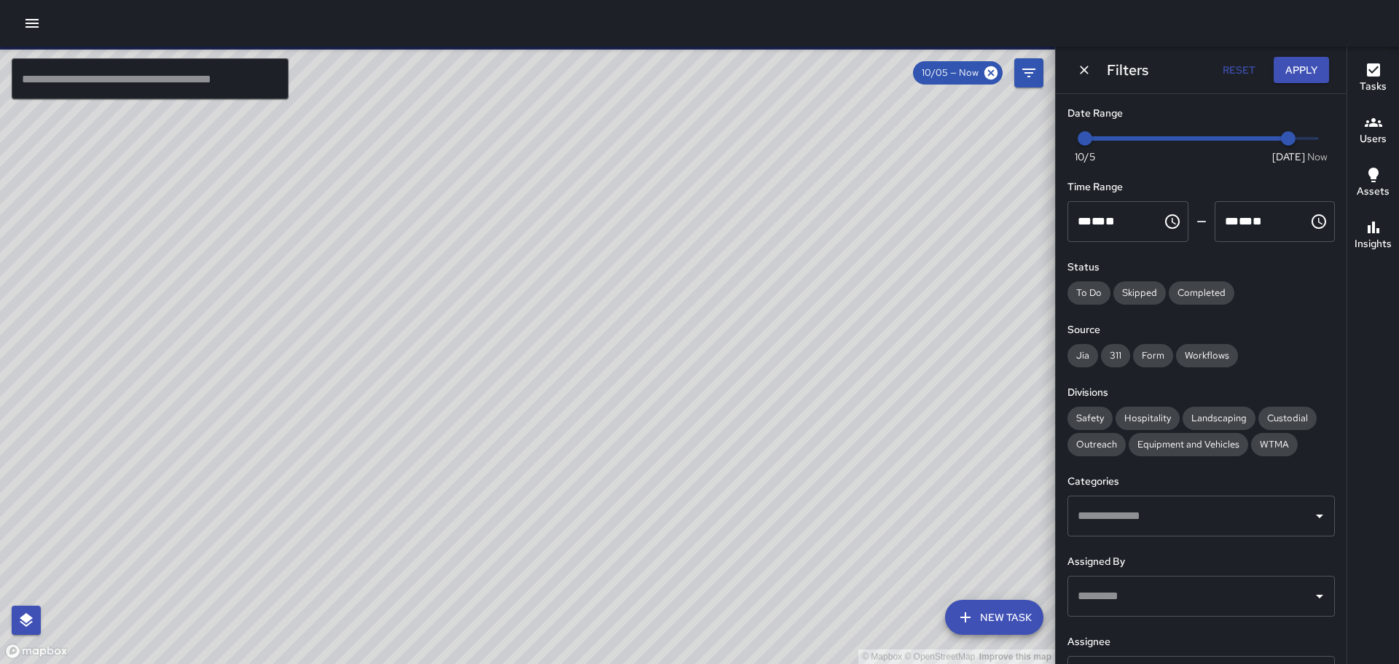
click at [1306, 140] on div "Now [DATE] 10/5 10/12" at bounding box center [1200, 147] width 267 height 40
type input "*"
click at [1301, 139] on span at bounding box center [1201, 138] width 232 height 3
drag, startPoint x: 1184, startPoint y: 129, endPoint x: 1303, endPoint y: 135, distance: 118.9
click at [1303, 135] on span "Now [DATE] [DATE] 6:17 pm" at bounding box center [1201, 138] width 232 height 22
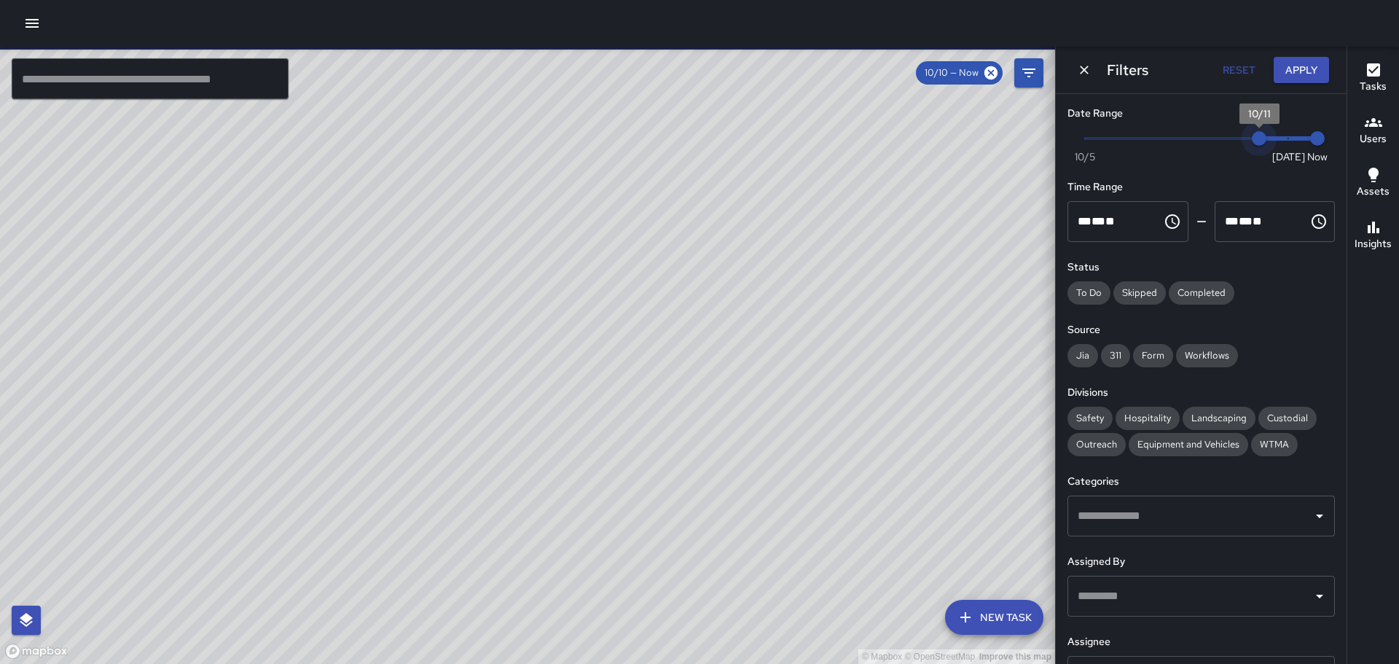
drag, startPoint x: 1216, startPoint y: 141, endPoint x: 1250, endPoint y: 138, distance: 34.4
click at [1251, 138] on span "10/11" at bounding box center [1258, 138] width 15 height 15
type input "*"
drag, startPoint x: 1255, startPoint y: 138, endPoint x: 1315, endPoint y: 134, distance: 60.6
click at [1315, 134] on div "Now [DATE] [DATE] 6:17 pm" at bounding box center [1200, 147] width 267 height 40
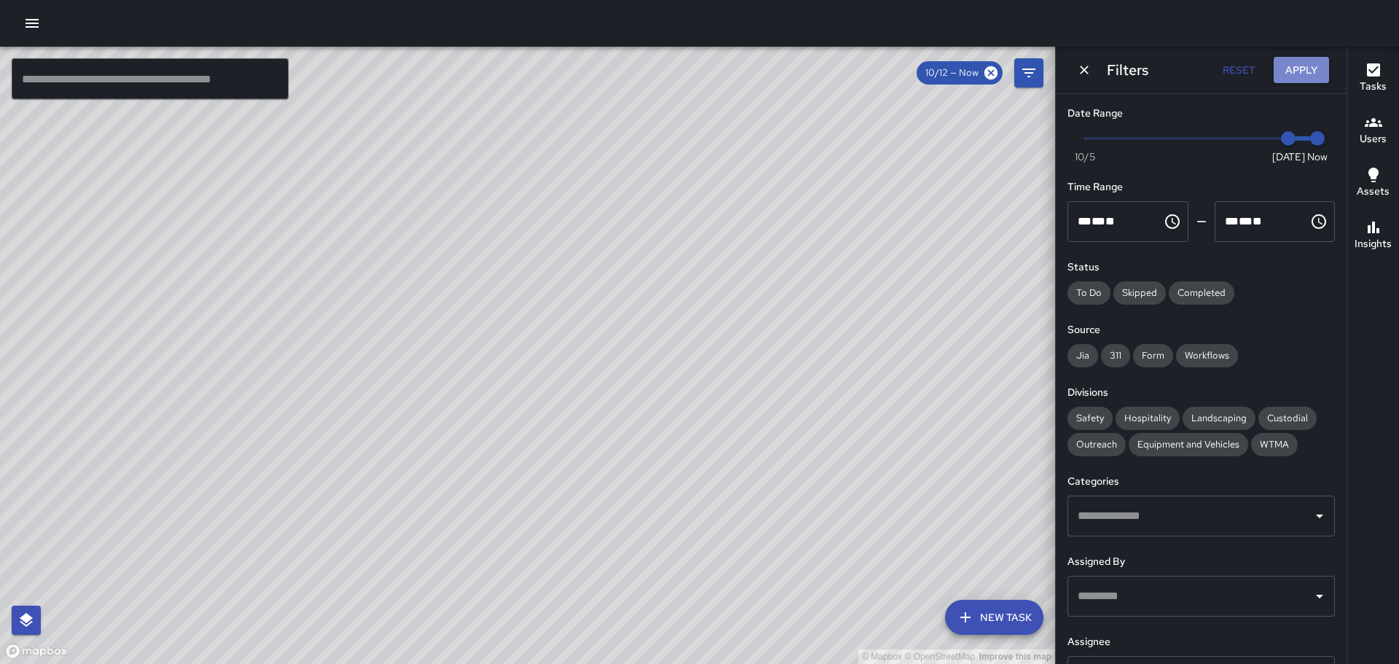
click at [1299, 69] on button "Apply" at bounding box center [1300, 70] width 55 height 27
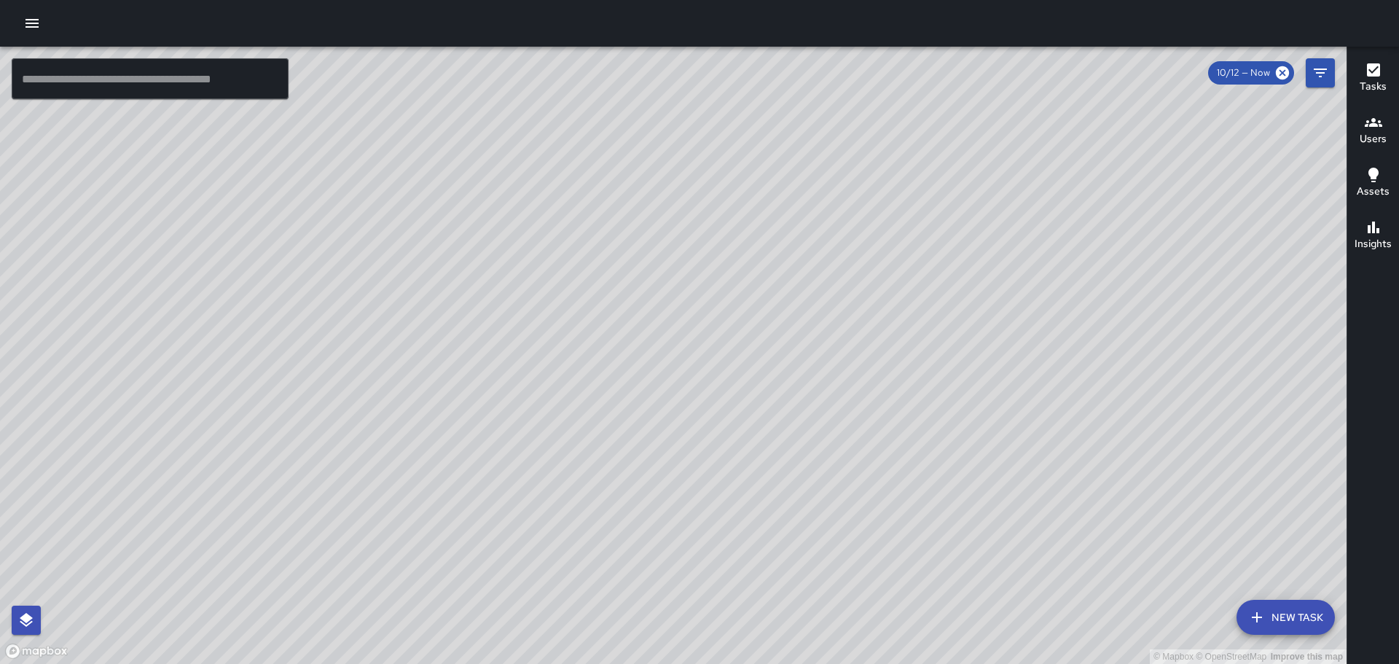
drag, startPoint x: 233, startPoint y: 310, endPoint x: 897, endPoint y: 196, distance: 673.2
click at [897, 196] on div "© Mapbox © OpenStreetMap Improve this map" at bounding box center [673, 355] width 1346 height 617
drag, startPoint x: 299, startPoint y: 256, endPoint x: 691, endPoint y: 170, distance: 400.6
click at [676, 169] on div "© Mapbox © OpenStreetMap Improve this map" at bounding box center [673, 355] width 1346 height 617
drag, startPoint x: 585, startPoint y: 226, endPoint x: 672, endPoint y: 197, distance: 92.1
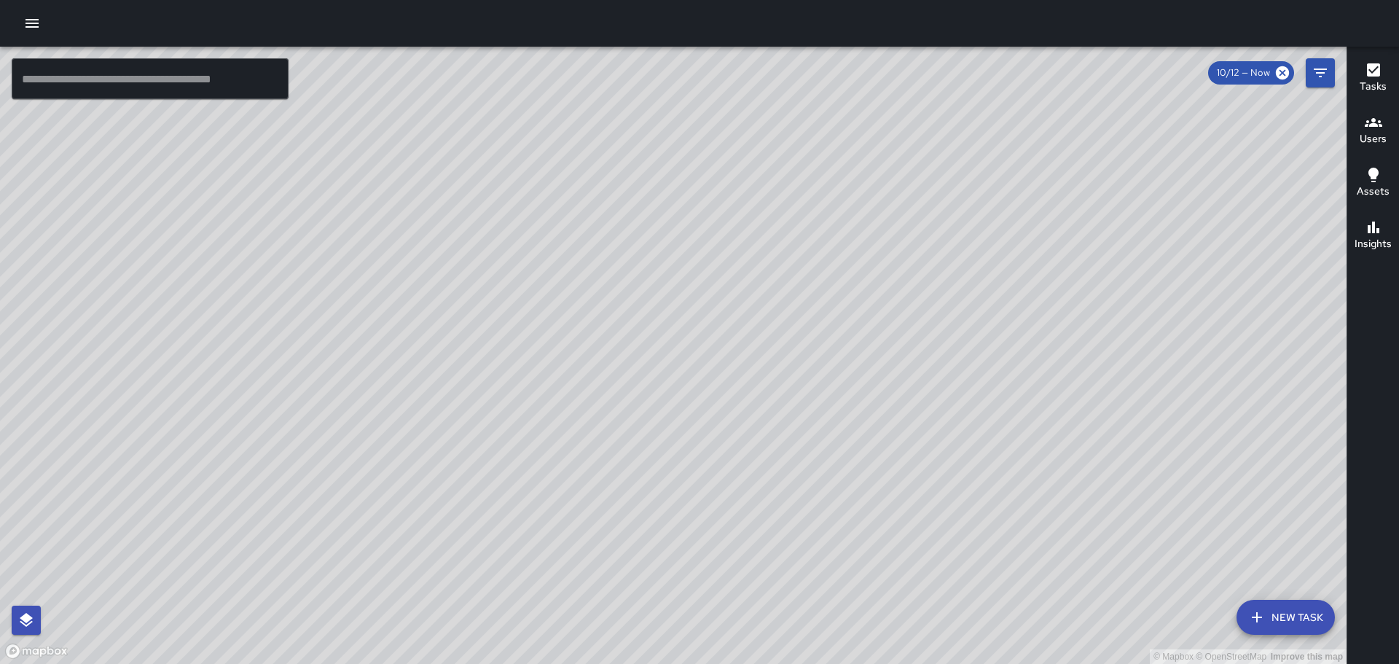
click at [642, 205] on div "© Mapbox © OpenStreetMap Improve this map" at bounding box center [673, 355] width 1346 height 617
drag, startPoint x: 516, startPoint y: 406, endPoint x: 800, endPoint y: 121, distance: 402.8
click at [798, 122] on div "© Mapbox © OpenStreetMap Improve this map" at bounding box center [673, 355] width 1346 height 617
drag, startPoint x: 528, startPoint y: 278, endPoint x: 602, endPoint y: 253, distance: 77.6
click at [598, 253] on div "© Mapbox © OpenStreetMap Improve this map" at bounding box center [673, 355] width 1346 height 617
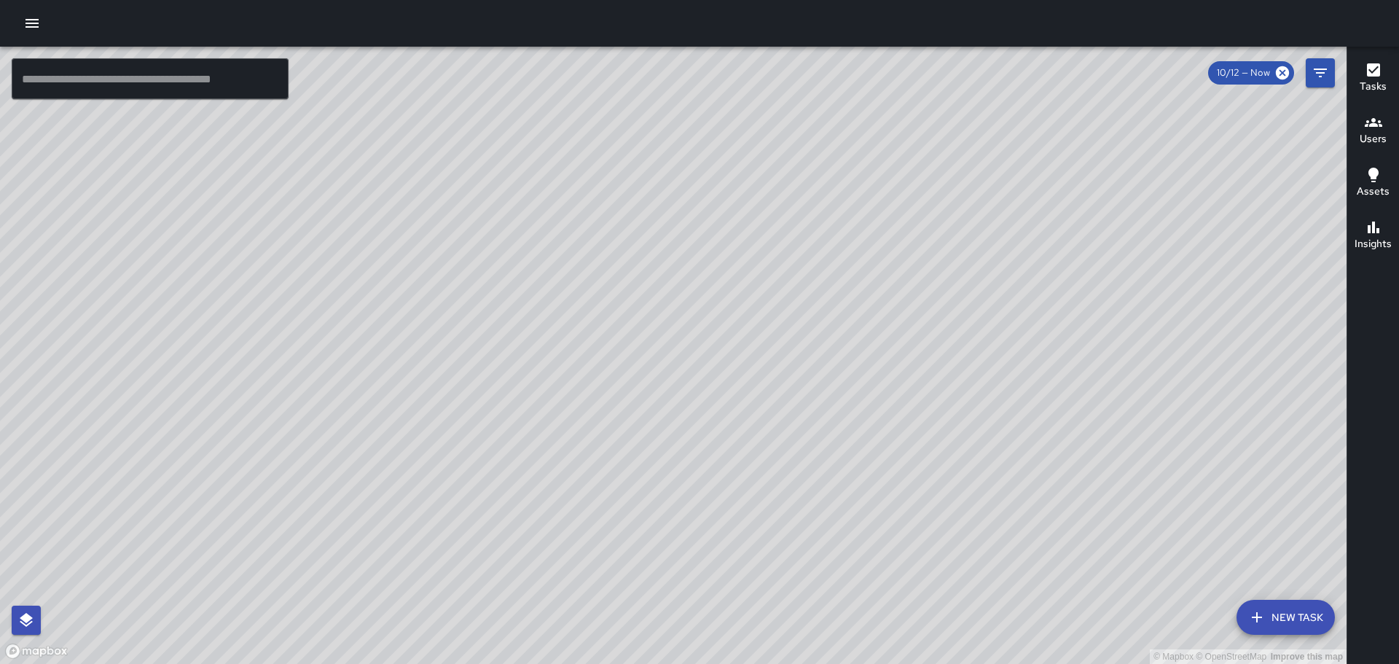
drag, startPoint x: 420, startPoint y: 271, endPoint x: 572, endPoint y: 240, distance: 154.7
click at [556, 243] on div "© Mapbox © OpenStreetMap Improve this map" at bounding box center [673, 355] width 1346 height 617
click at [1280, 70] on icon at bounding box center [1282, 73] width 16 height 16
click at [1284, 68] on icon at bounding box center [1281, 72] width 13 height 13
click at [42, 21] on button "button" at bounding box center [31, 23] width 29 height 29
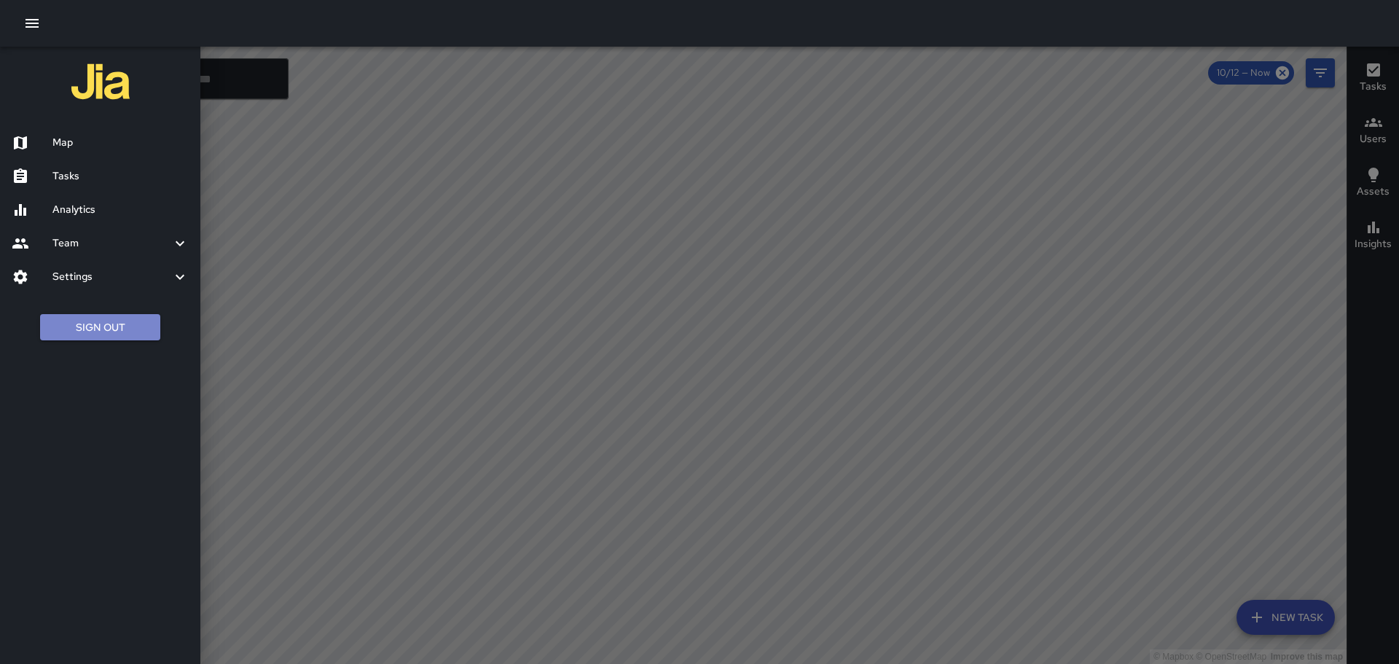
click at [95, 316] on button "Sign Out" at bounding box center [100, 327] width 120 height 27
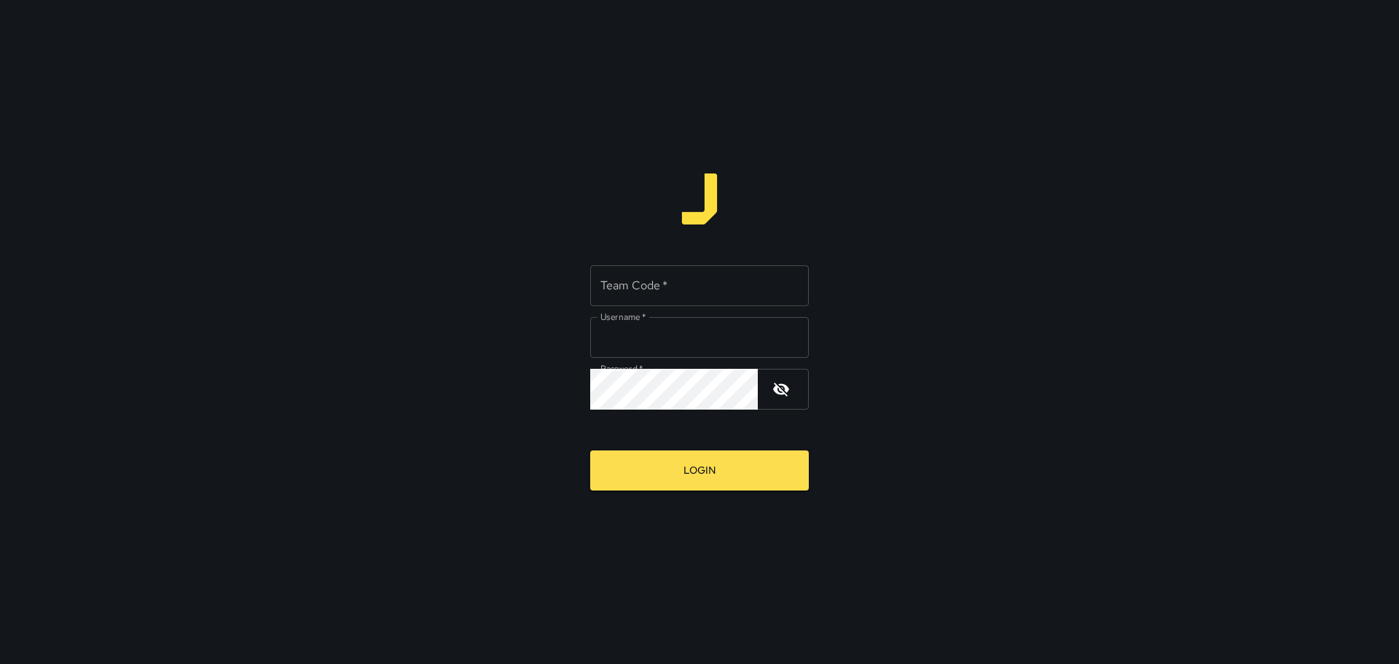
type input "*****"
click at [638, 279] on input "Team Code   *" at bounding box center [699, 285] width 219 height 41
type input "****"
click at [675, 462] on button "Login" at bounding box center [699, 470] width 219 height 40
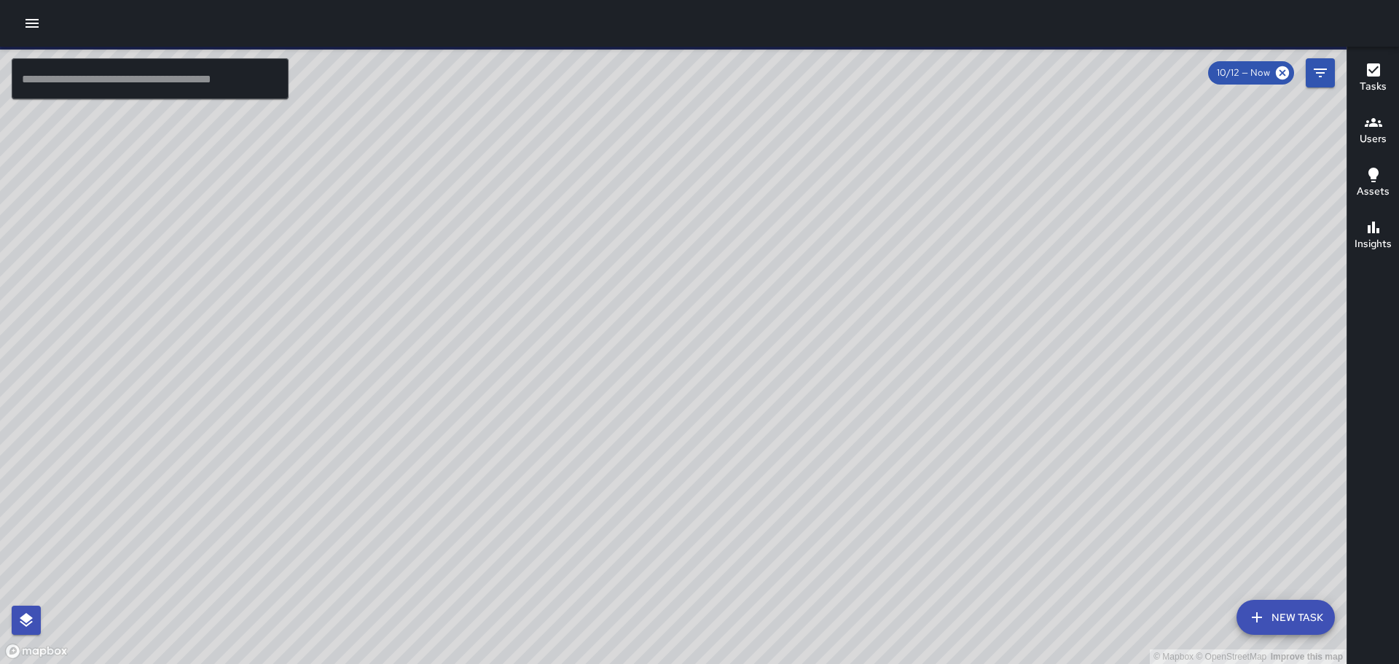
drag, startPoint x: 931, startPoint y: 252, endPoint x: 800, endPoint y: 207, distance: 138.7
click at [805, 208] on div "© Mapbox © OpenStreetMap Improve this map" at bounding box center [673, 355] width 1346 height 617
drag, startPoint x: 537, startPoint y: 326, endPoint x: 649, endPoint y: 230, distance: 147.3
click at [638, 235] on div "© Mapbox © OpenStreetMap Improve this map" at bounding box center [673, 355] width 1346 height 617
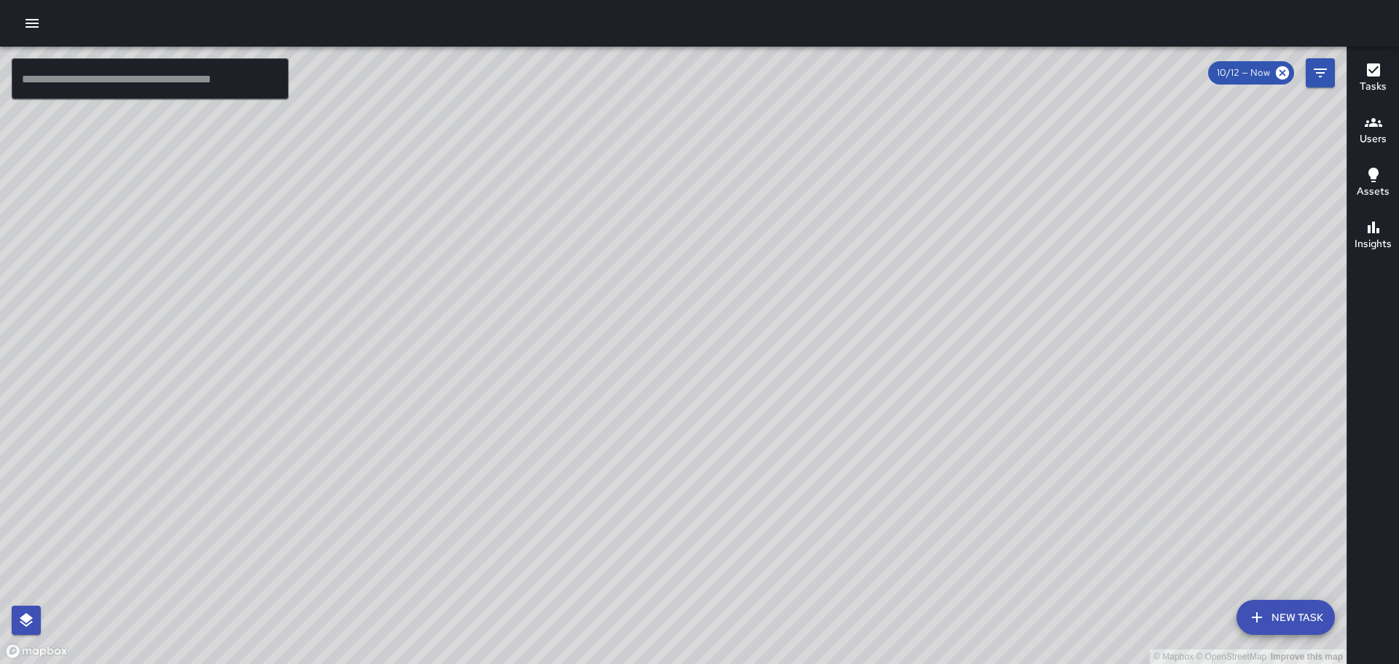
drag, startPoint x: 330, startPoint y: 417, endPoint x: 626, endPoint y: 165, distance: 388.5
click at [618, 170] on div "© Mapbox © OpenStreetMap Improve this map" at bounding box center [673, 355] width 1346 height 617
drag, startPoint x: 280, startPoint y: 412, endPoint x: 678, endPoint y: 147, distance: 478.2
click at [678, 147] on div "© Mapbox © OpenStreetMap Improve this map" at bounding box center [673, 355] width 1346 height 617
drag, startPoint x: 291, startPoint y: 394, endPoint x: 830, endPoint y: 190, distance: 576.3
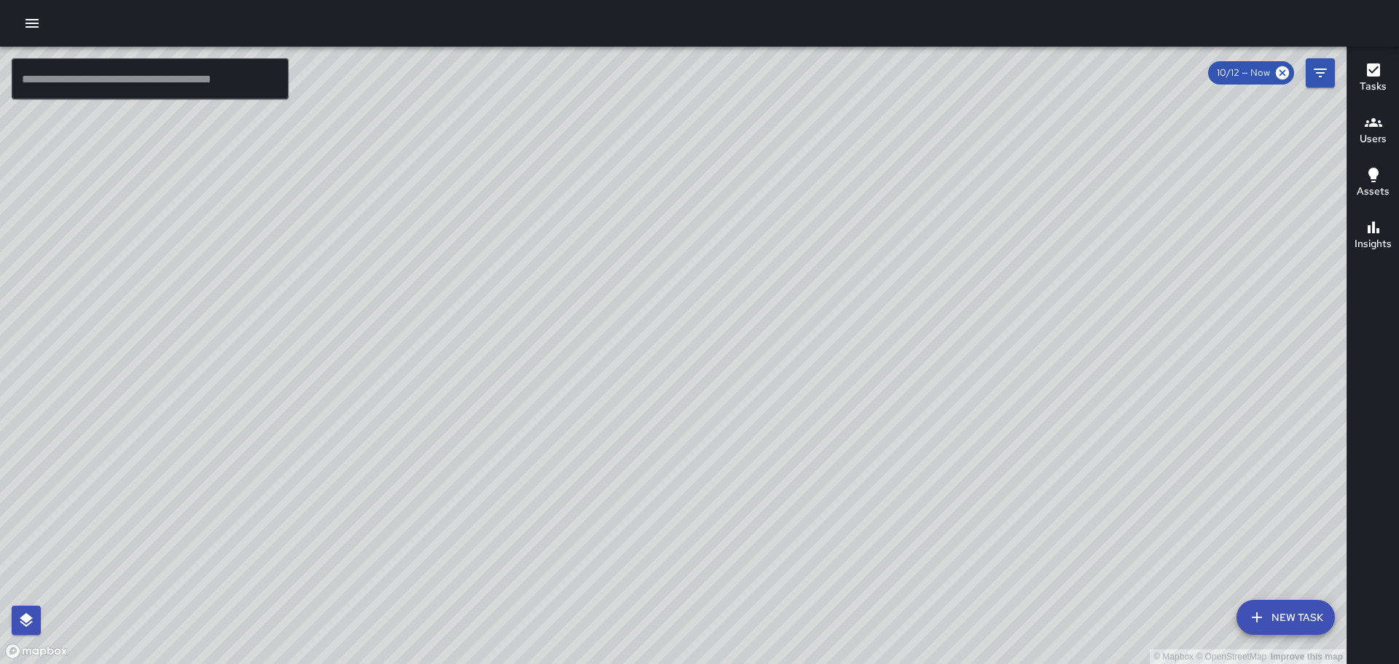
click at [830, 190] on div "© Mapbox © OpenStreetMap Improve this map" at bounding box center [673, 355] width 1346 height 617
drag, startPoint x: 207, startPoint y: 410, endPoint x: 249, endPoint y: 391, distance: 46.3
click at [249, 391] on div "© Mapbox © OpenStreetMap Improve this map" at bounding box center [673, 355] width 1346 height 617
drag, startPoint x: 832, startPoint y: 216, endPoint x: 797, endPoint y: 141, distance: 83.4
click at [798, 146] on div "© Mapbox © OpenStreetMap Improve this map" at bounding box center [673, 355] width 1346 height 617
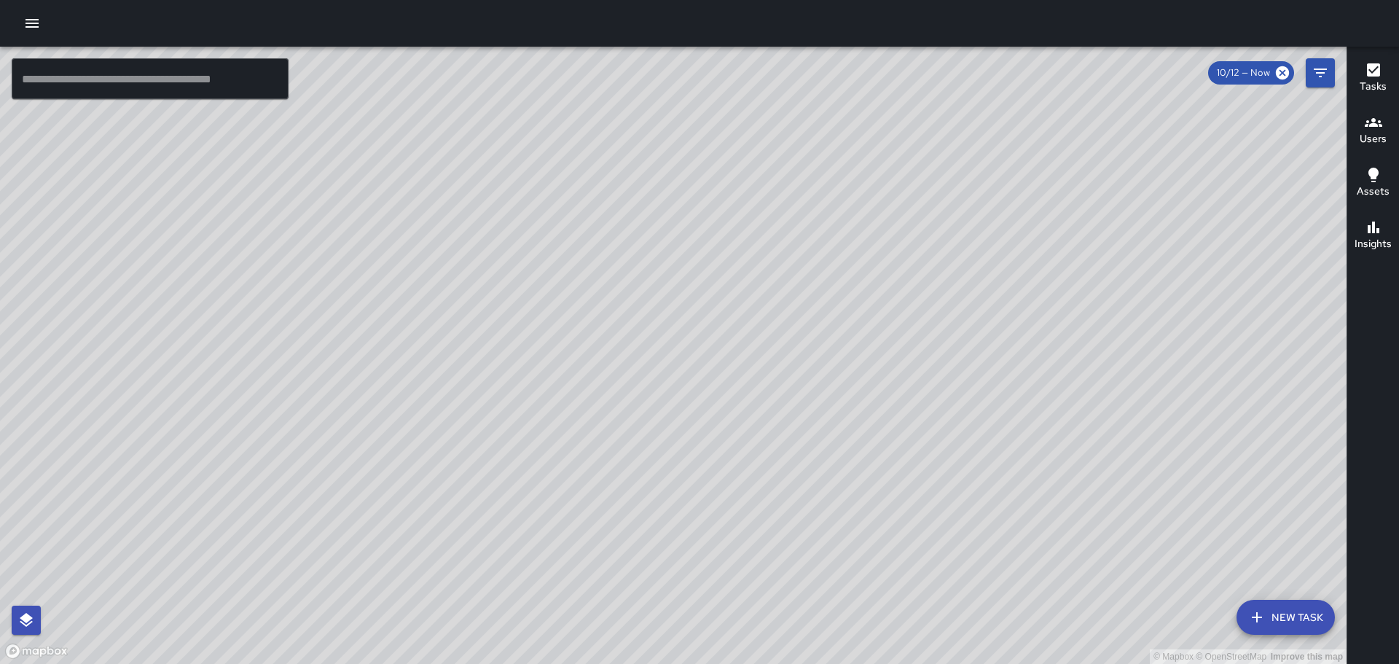
drag, startPoint x: 1037, startPoint y: 452, endPoint x: 999, endPoint y: 331, distance: 126.9
click at [999, 331] on div "© Mapbox © OpenStreetMap Improve this map" at bounding box center [673, 355] width 1346 height 617
drag, startPoint x: 627, startPoint y: 430, endPoint x: 672, endPoint y: 387, distance: 62.3
click at [672, 387] on div "© Mapbox © OpenStreetMap Improve this map" at bounding box center [673, 355] width 1346 height 617
drag, startPoint x: 752, startPoint y: 532, endPoint x: 668, endPoint y: 414, distance: 145.7
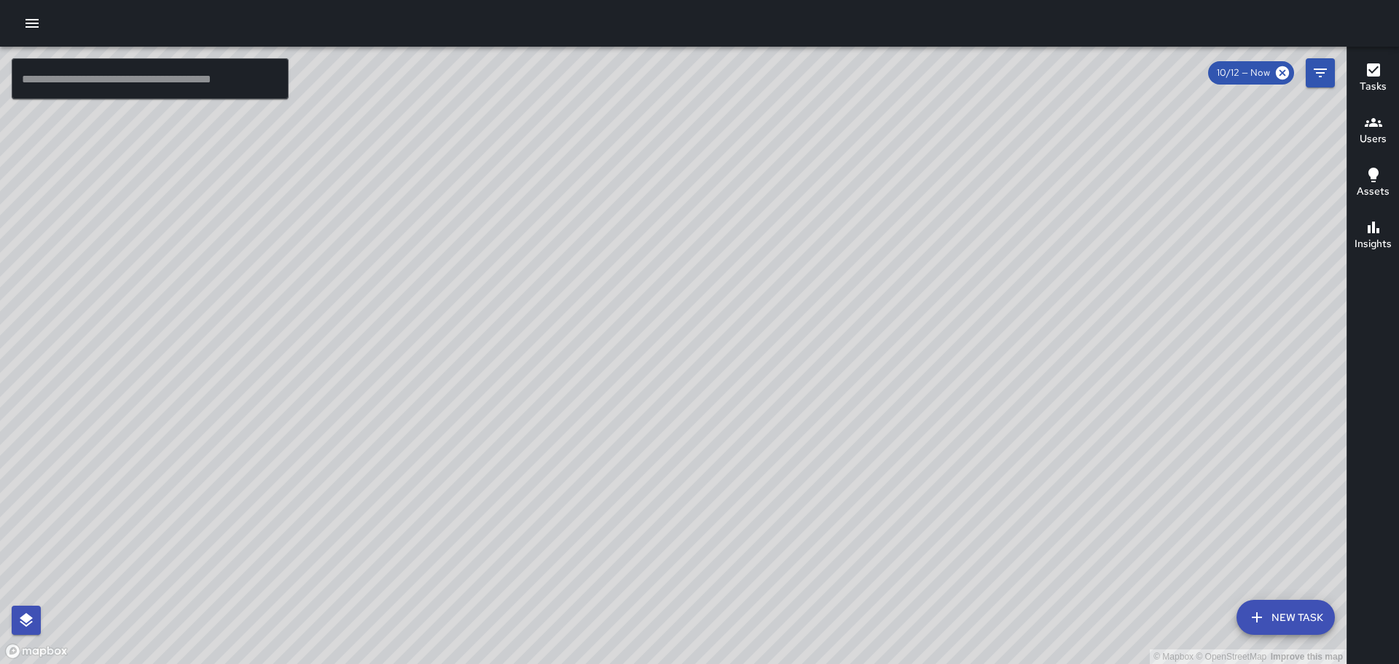
click at [679, 423] on div "© Mapbox © OpenStreetMap Improve this map" at bounding box center [673, 355] width 1346 height 617
drag, startPoint x: 1010, startPoint y: 394, endPoint x: 817, endPoint y: 290, distance: 220.0
click at [817, 290] on div "© Mapbox © OpenStreetMap Improve this map" at bounding box center [673, 355] width 1346 height 617
drag, startPoint x: 779, startPoint y: 245, endPoint x: 738, endPoint y: 330, distance: 94.5
click at [738, 330] on div "© Mapbox © OpenStreetMap Improve this map" at bounding box center [673, 355] width 1346 height 617
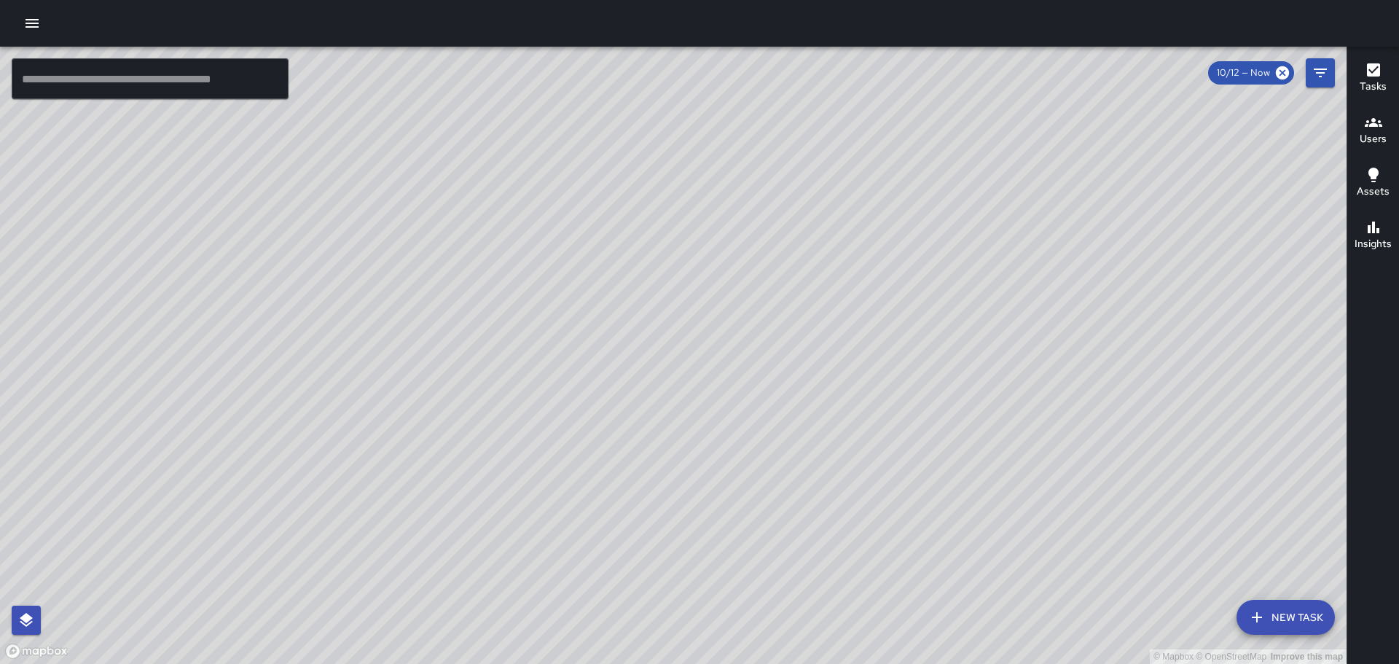
drag, startPoint x: 627, startPoint y: 287, endPoint x: 640, endPoint y: 360, distance: 73.9
click at [640, 360] on div "© Mapbox © OpenStreetMap Improve this map" at bounding box center [673, 355] width 1346 height 617
drag, startPoint x: 691, startPoint y: 395, endPoint x: 685, endPoint y: 373, distance: 22.6
click at [655, 338] on div "© Mapbox © OpenStreetMap Improve this map" at bounding box center [673, 355] width 1346 height 617
drag, startPoint x: 715, startPoint y: 380, endPoint x: 629, endPoint y: 307, distance: 112.7
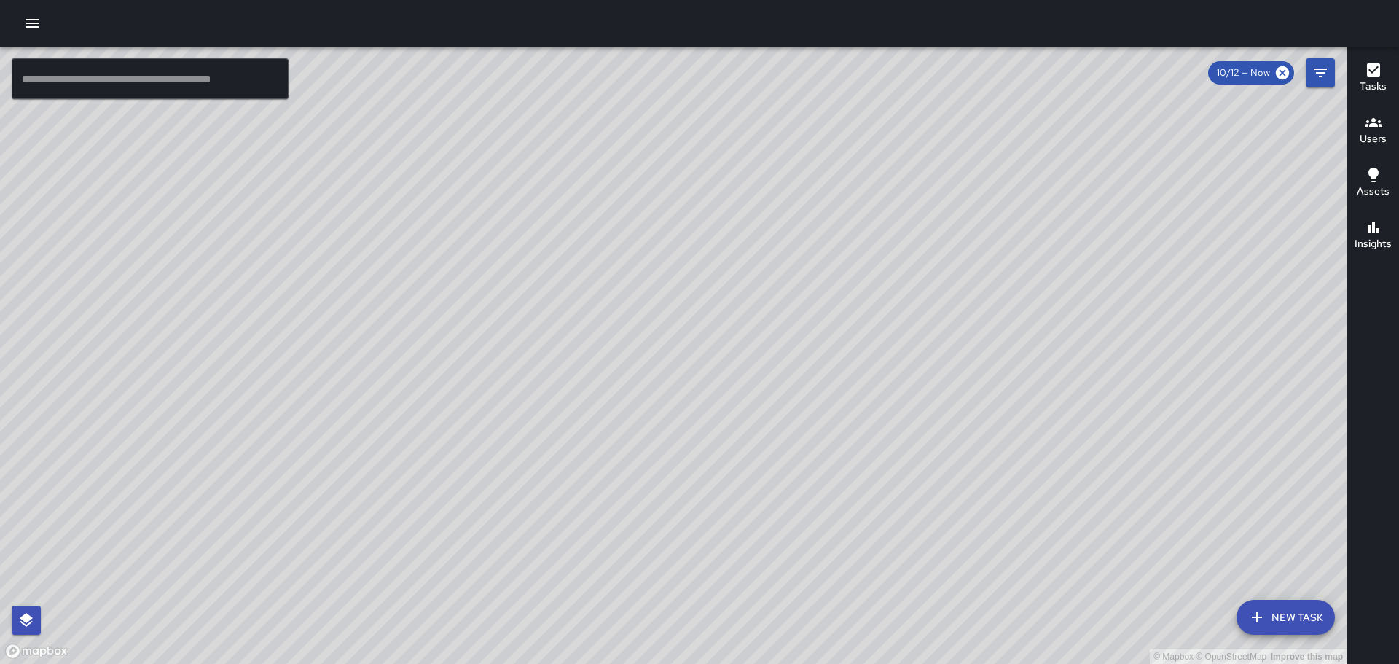
click at [637, 313] on div "© Mapbox © OpenStreetMap Improve this map" at bounding box center [673, 355] width 1346 height 617
drag, startPoint x: 1012, startPoint y: 418, endPoint x: 989, endPoint y: 389, distance: 36.9
click at [989, 389] on div "© Mapbox © OpenStreetMap Improve this map" at bounding box center [673, 355] width 1346 height 617
drag, startPoint x: 959, startPoint y: 492, endPoint x: 962, endPoint y: 327, distance: 165.4
click at [956, 329] on div "© Mapbox © OpenStreetMap Improve this map" at bounding box center [673, 355] width 1346 height 617
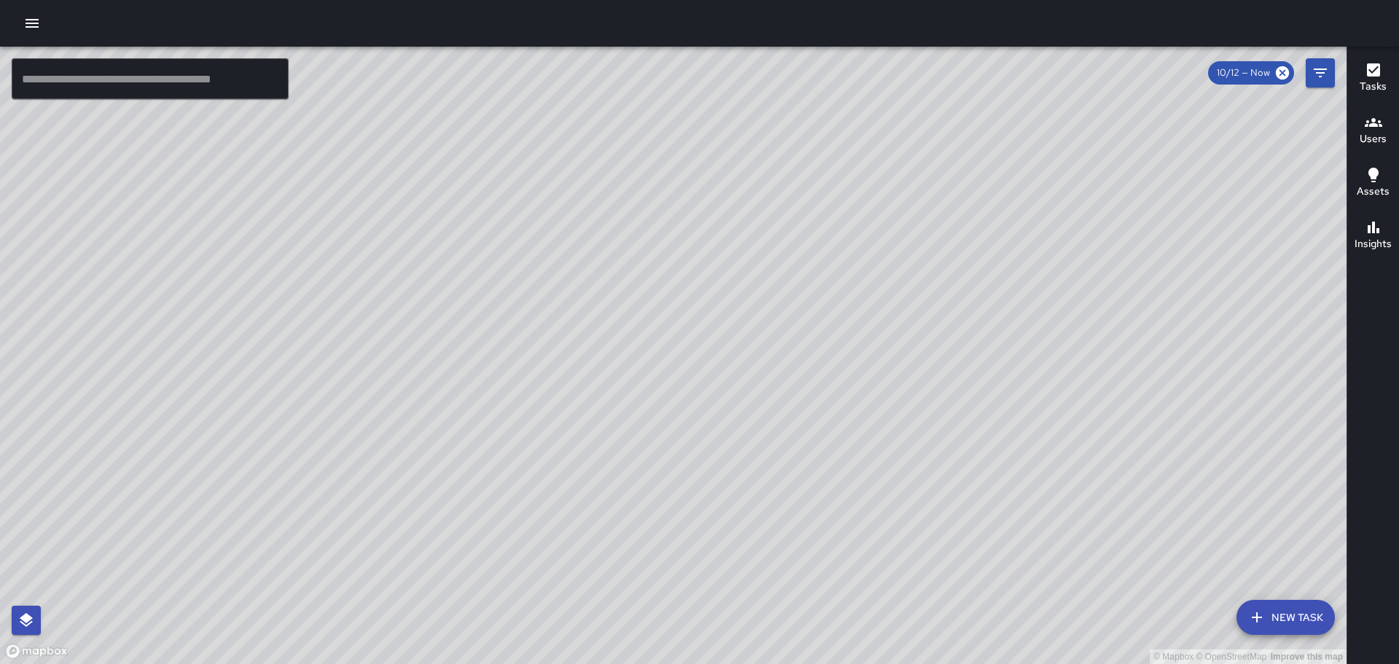
drag, startPoint x: 680, startPoint y: 353, endPoint x: 868, endPoint y: 277, distance: 203.3
click at [849, 280] on div "© Mapbox © OpenStreetMap Improve this map" at bounding box center [673, 355] width 1346 height 617
drag, startPoint x: 468, startPoint y: 360, endPoint x: 553, endPoint y: 309, distance: 99.3
click at [553, 309] on div "© Mapbox © OpenStreetMap Improve this map" at bounding box center [673, 355] width 1346 height 617
drag, startPoint x: 525, startPoint y: 332, endPoint x: 601, endPoint y: 264, distance: 101.6
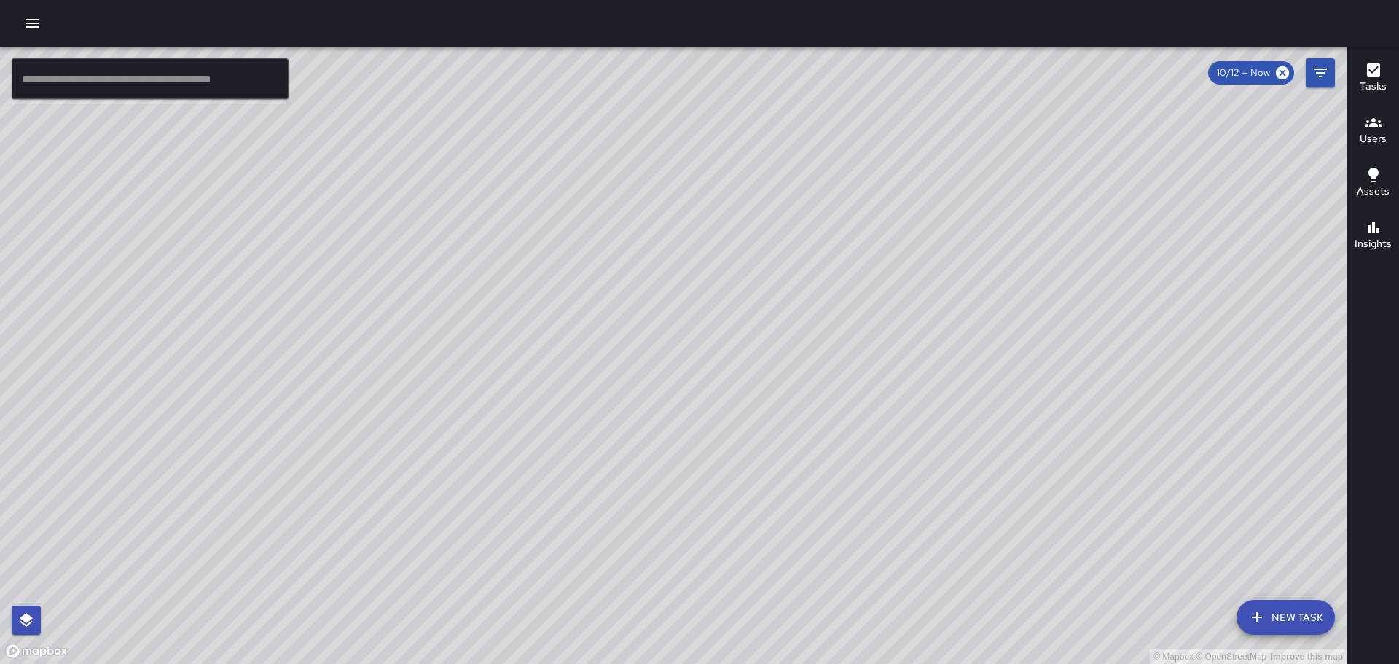
click at [602, 263] on div "© Mapbox © OpenStreetMap Improve this map" at bounding box center [673, 355] width 1346 height 617
